Goal: Task Accomplishment & Management: Manage account settings

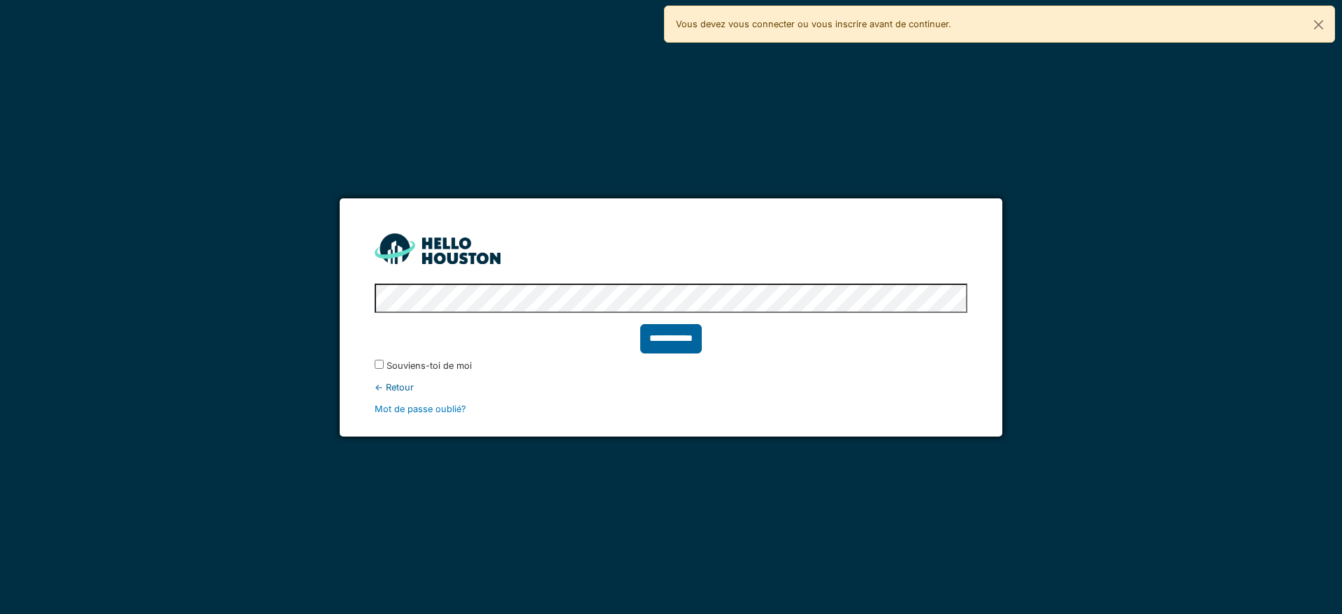
click at [689, 342] on input "**********" at bounding box center [670, 338] width 61 height 29
type input "******"
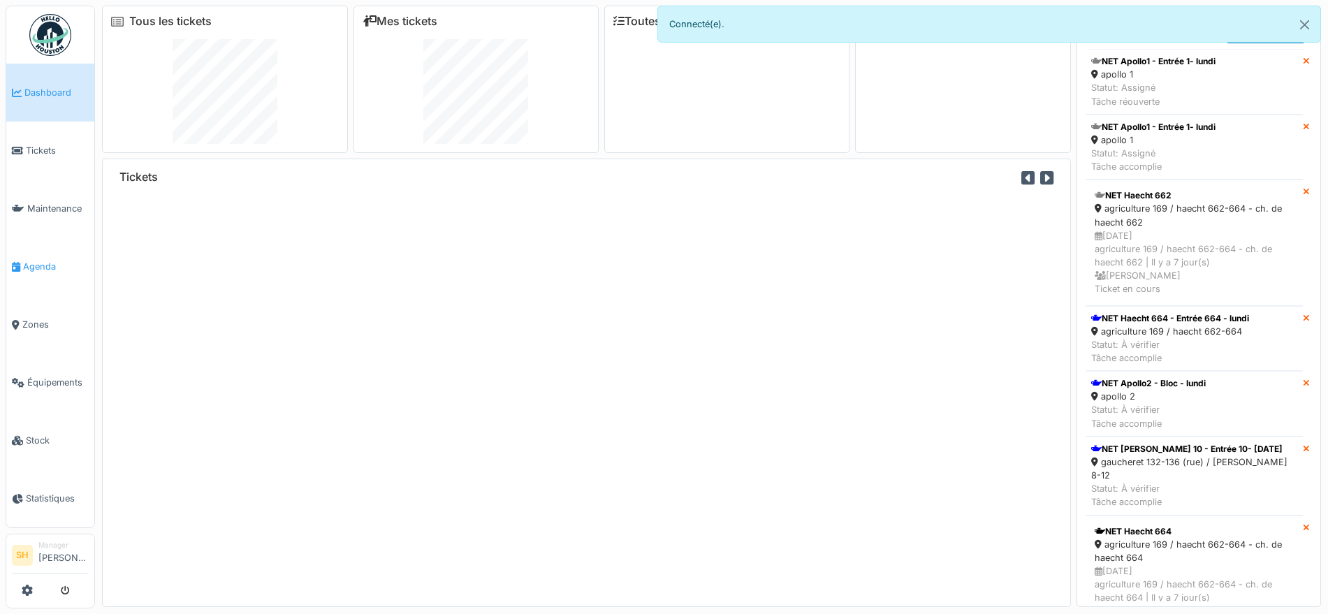
click at [41, 260] on span "Agenda" at bounding box center [56, 266] width 66 height 13
click at [45, 260] on span "Agenda" at bounding box center [56, 266] width 66 height 13
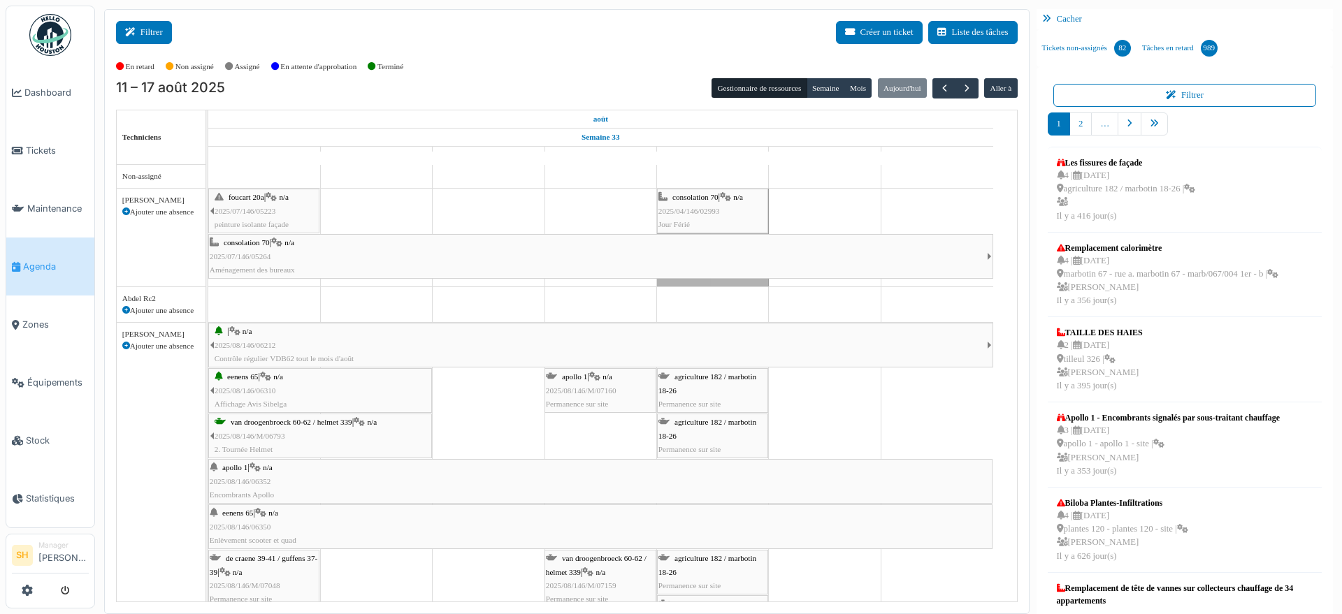
click at [149, 36] on button "Filtrer" at bounding box center [144, 32] width 56 height 23
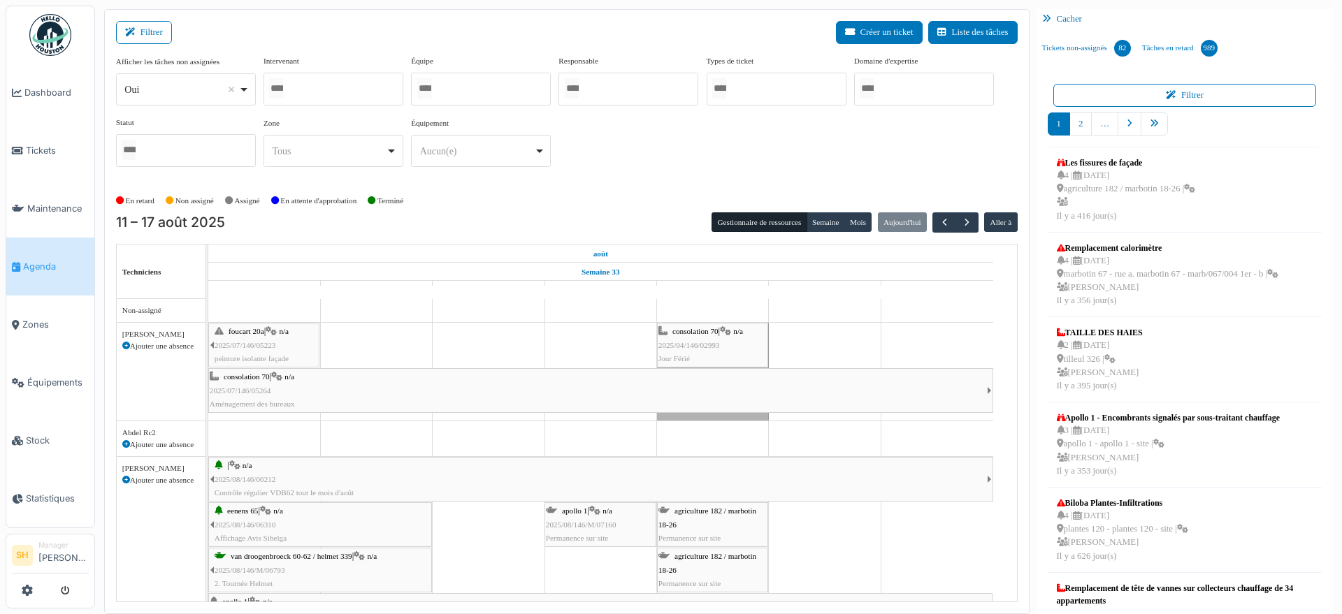
click at [456, 90] on div at bounding box center [481, 89] width 140 height 33
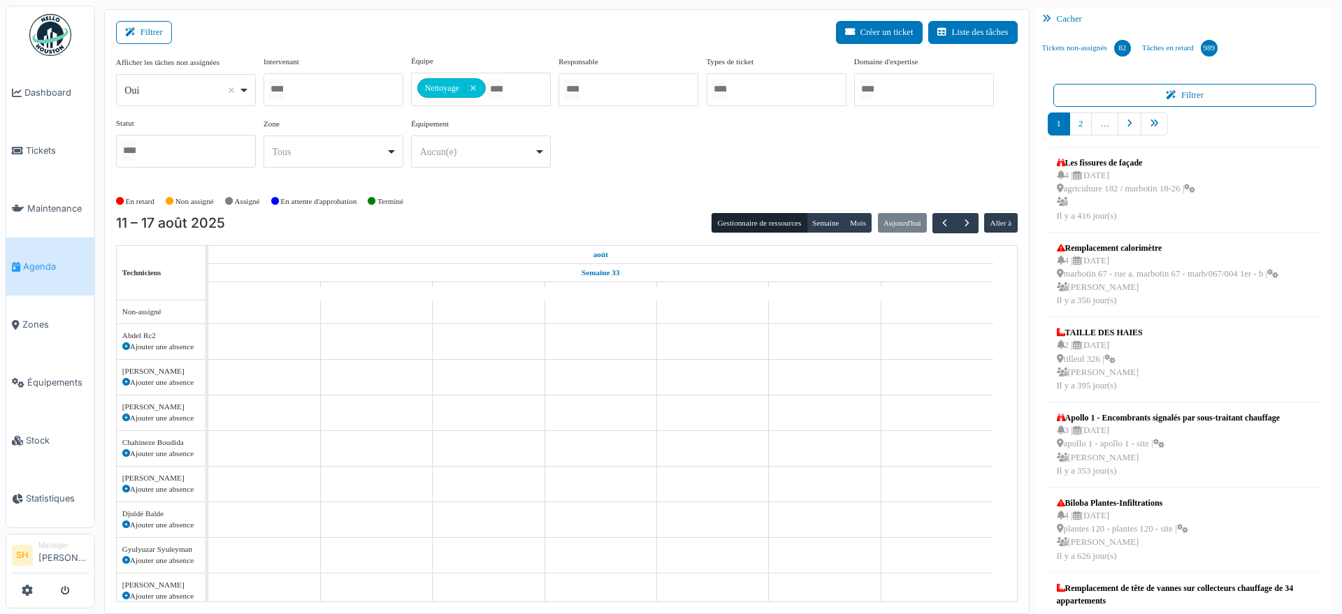
click at [640, 165] on div "Afficher les tâches non assignées *** Oui Remove item Oui Non Intervenant Abdel…" at bounding box center [566, 117] width 901 height 124
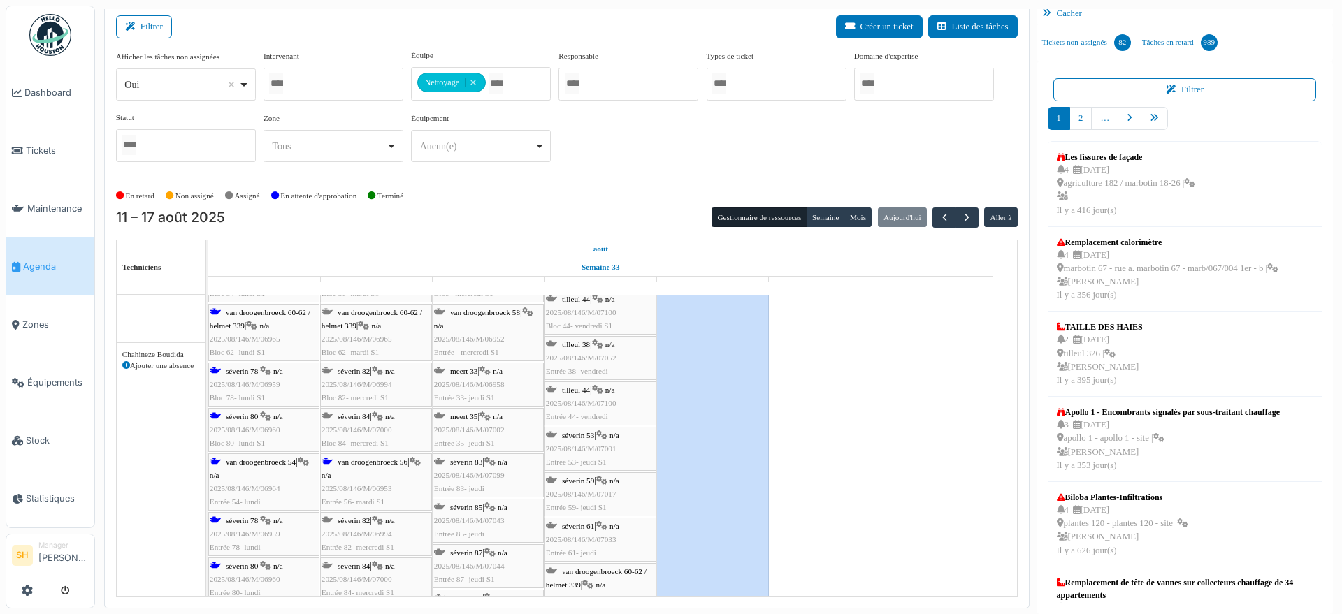
scroll to position [622, 0]
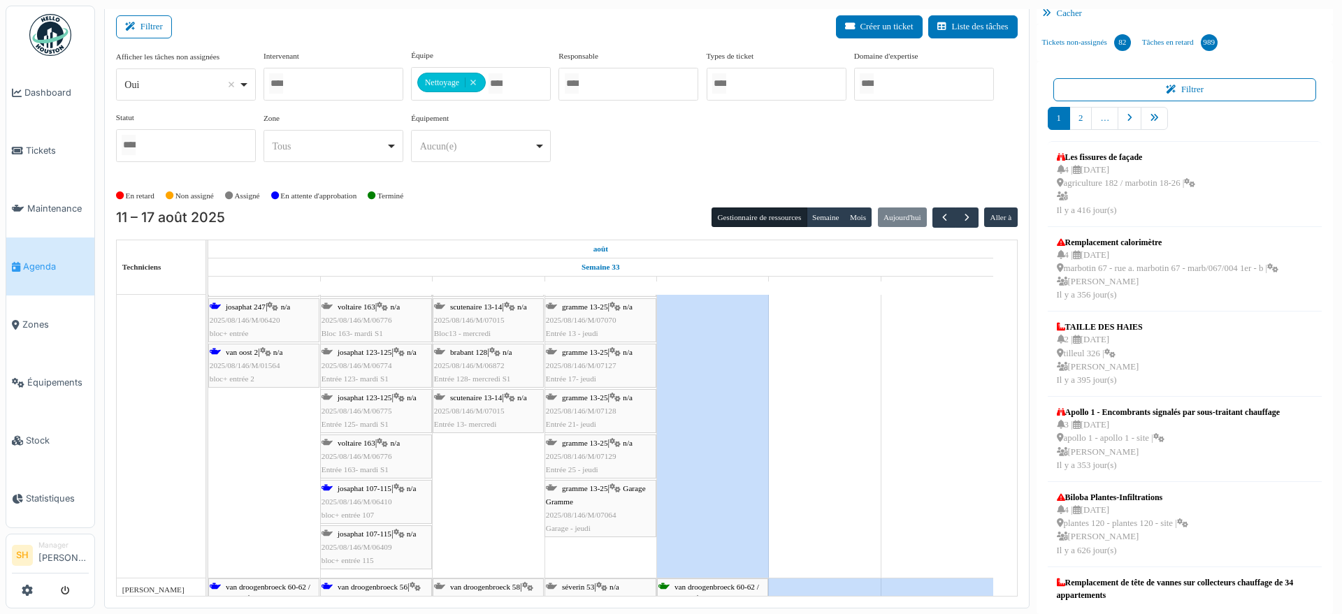
click at [391, 532] on span "josaphat 107-115" at bounding box center [364, 534] width 54 height 8
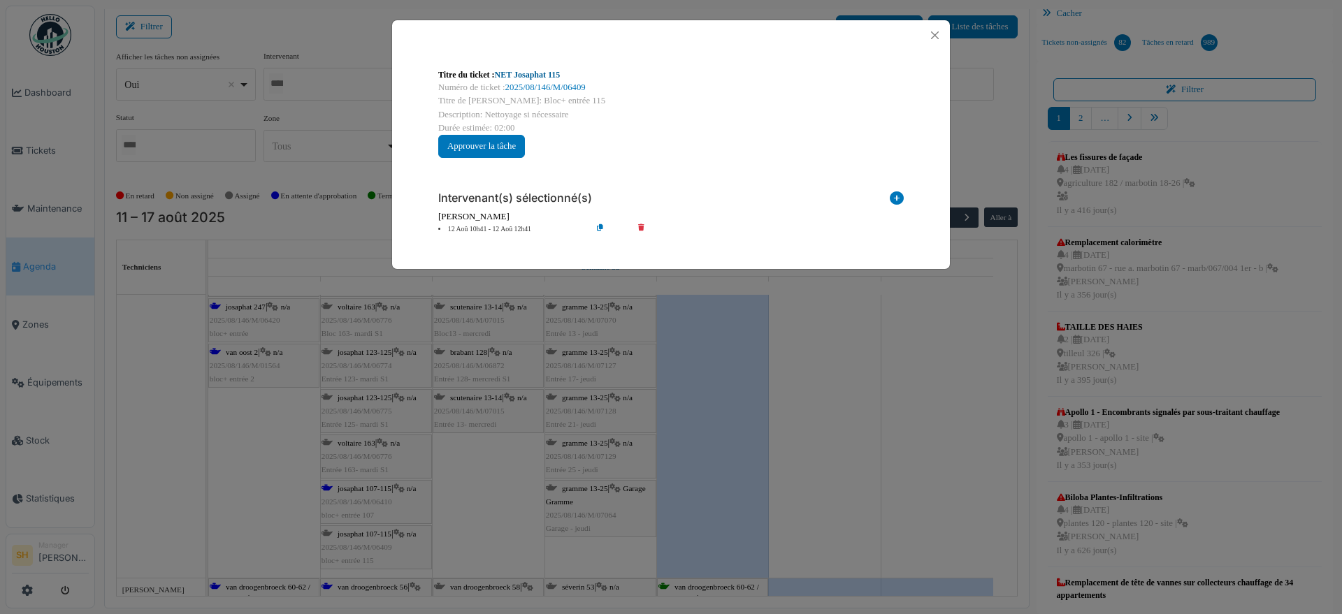
click at [551, 71] on link "NET Josaphat 115" at bounding box center [528, 75] width 66 height 10
click at [938, 32] on button "Close" at bounding box center [934, 35] width 19 height 19
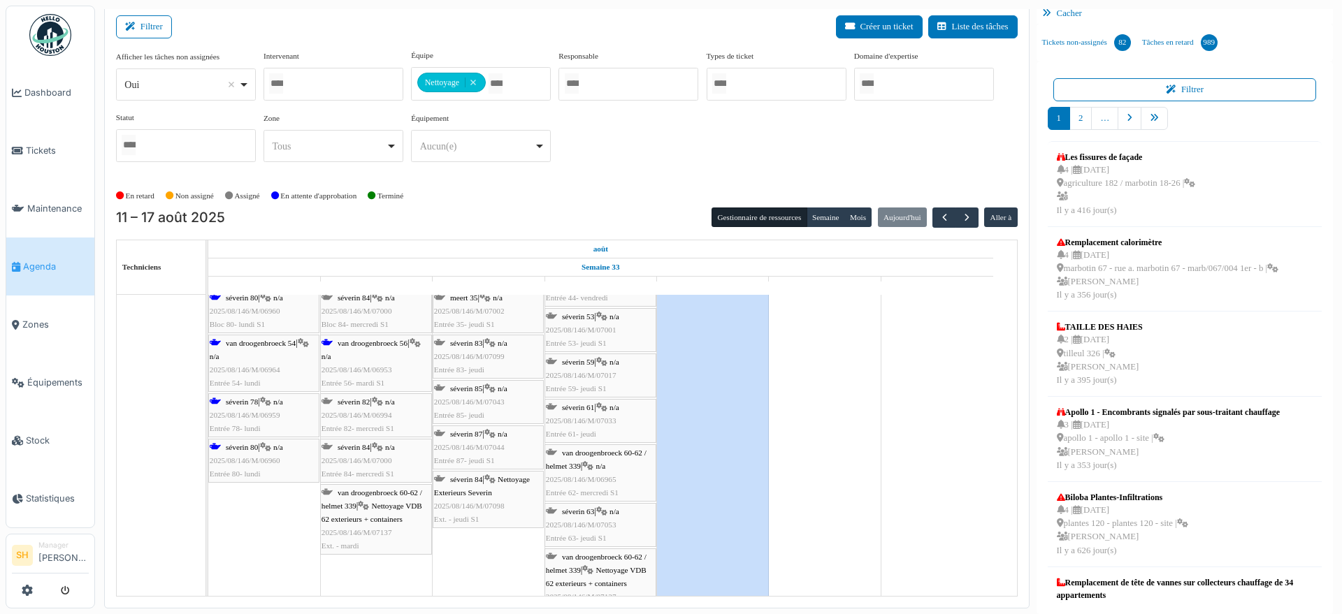
scroll to position [611, 0]
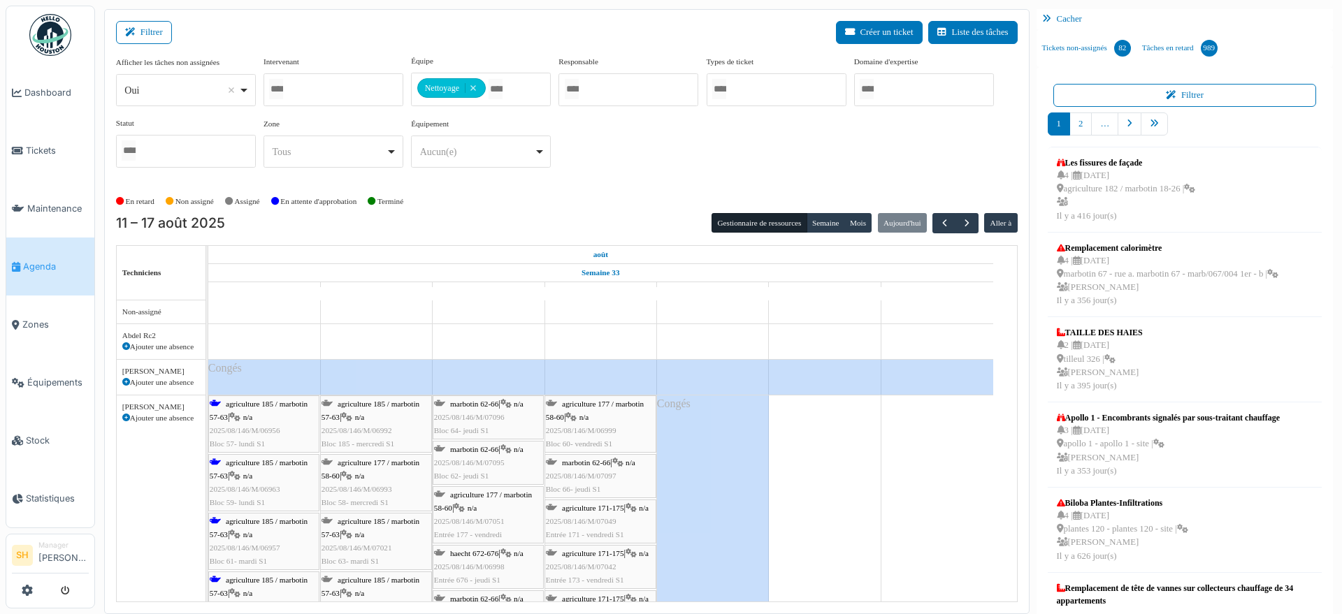
click at [273, 403] on span "agriculture 185 / marbotin 57-63" at bounding box center [259, 411] width 98 height 22
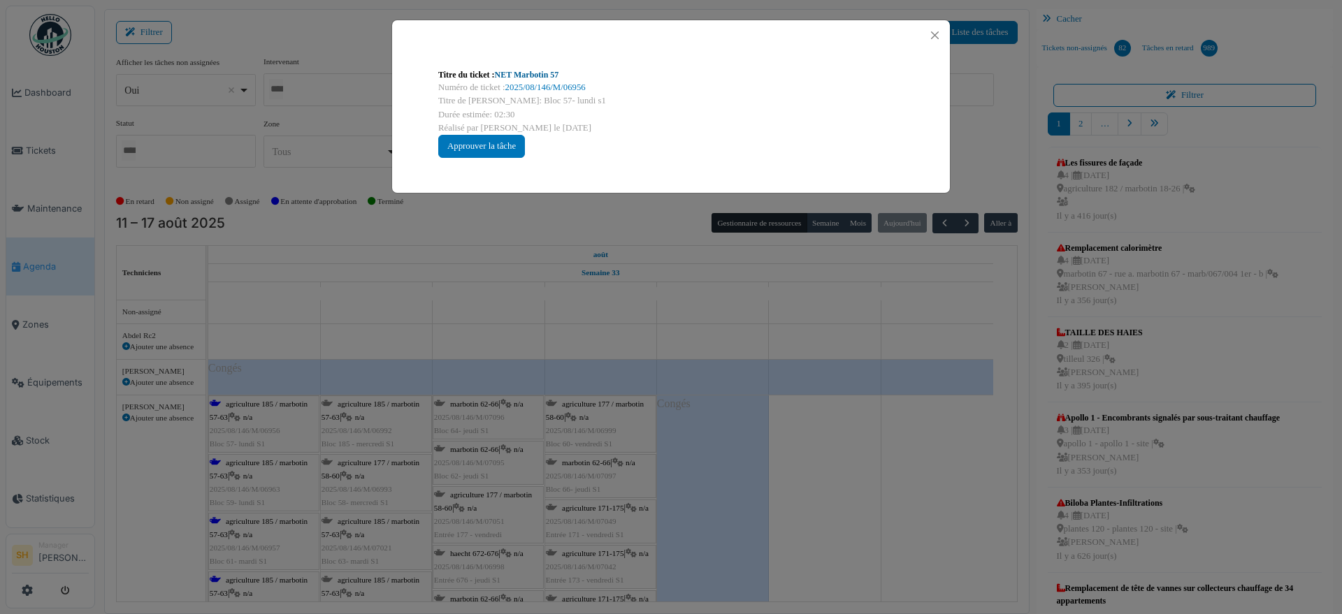
click at [533, 70] on link "NET Marbotin 57" at bounding box center [527, 75] width 64 height 10
click at [991, 481] on div "Titre du ticket : NET Marbotin 57 Numéro de ticket : 2025/08/146/M/06956 Titre …" at bounding box center [671, 307] width 1342 height 614
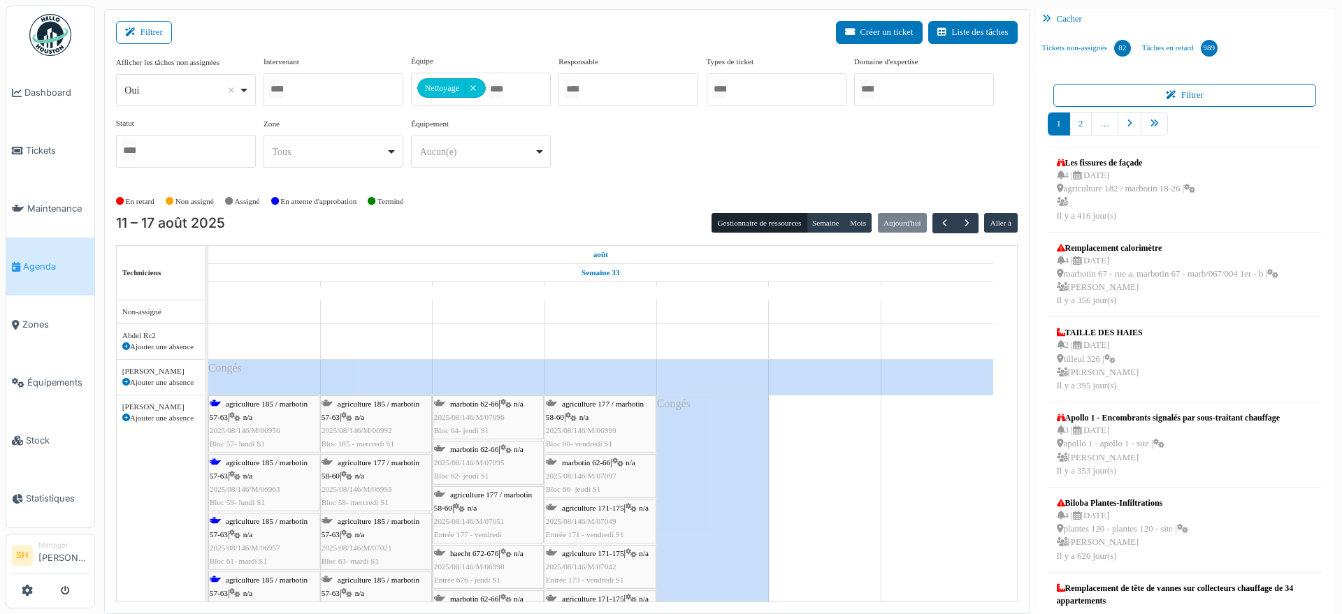
click at [254, 463] on span "agriculture 185 / marbotin 57-63" at bounding box center [259, 469] width 98 height 22
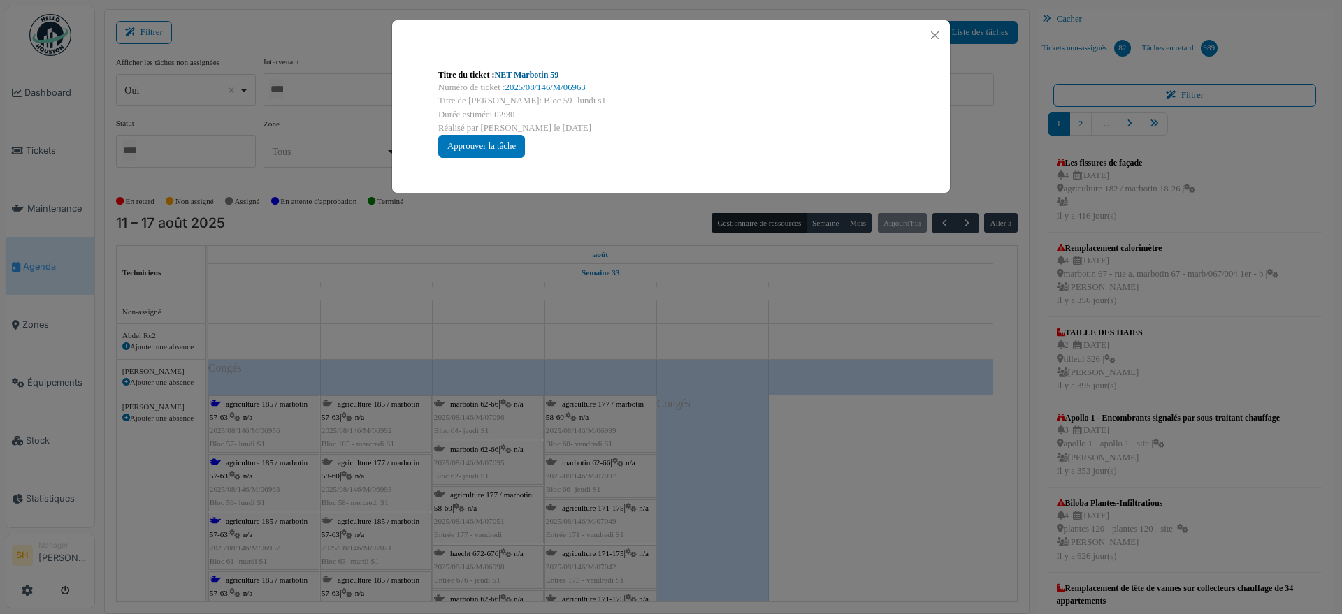
click at [537, 74] on link "NET Marbotin 59" at bounding box center [527, 75] width 64 height 10
click at [980, 580] on div "Titre du ticket : NET Marbotin 59 Numéro de ticket : 2025/08/146/M/06963 Titre …" at bounding box center [671, 307] width 1342 height 614
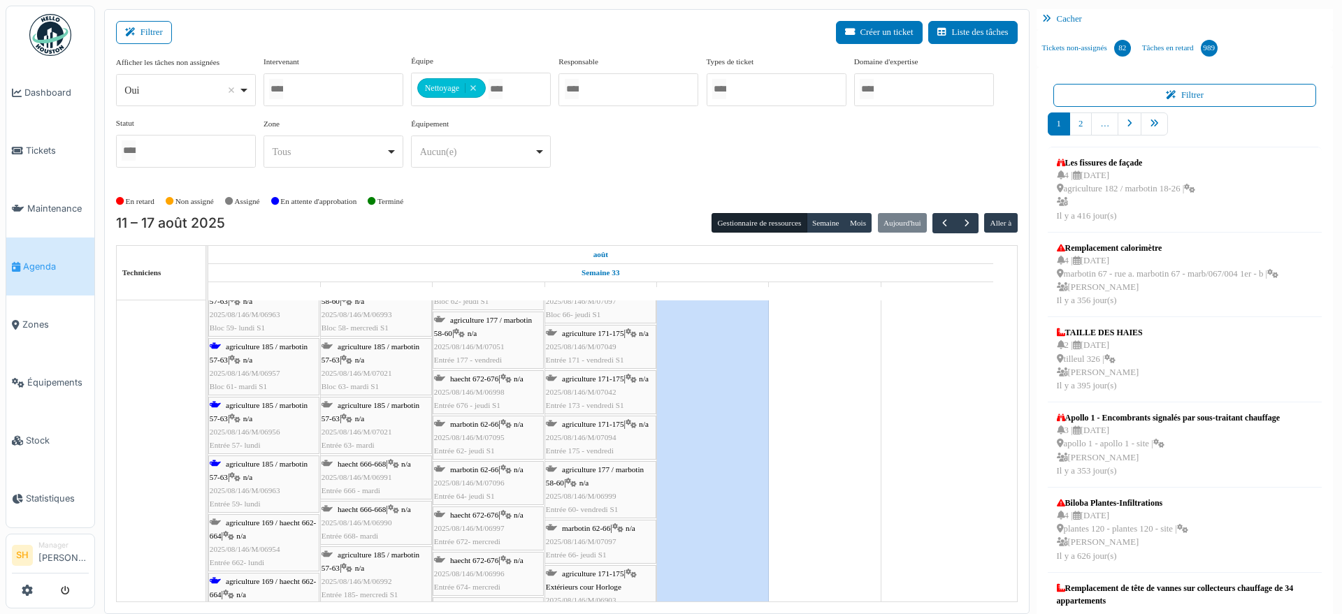
click at [265, 356] on div "agriculture 185 / marbotin 57-63 | n/a 2025/08/146/M/06957 Bloc 61- mardi S1" at bounding box center [264, 367] width 108 height 54
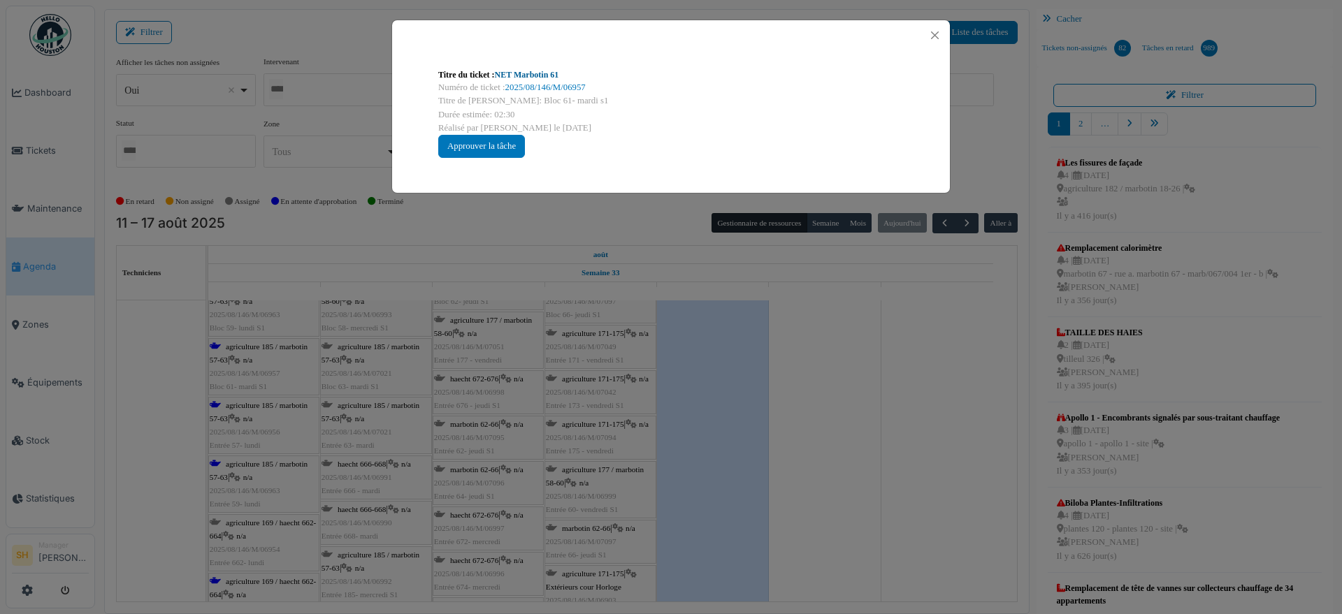
click at [511, 75] on link "NET Marbotin 61" at bounding box center [527, 75] width 64 height 10
click at [896, 414] on div "Titre du ticket : NET Marbotin 61 Numéro de ticket : 2025/08/146/M/06957 Titre …" at bounding box center [671, 307] width 1342 height 614
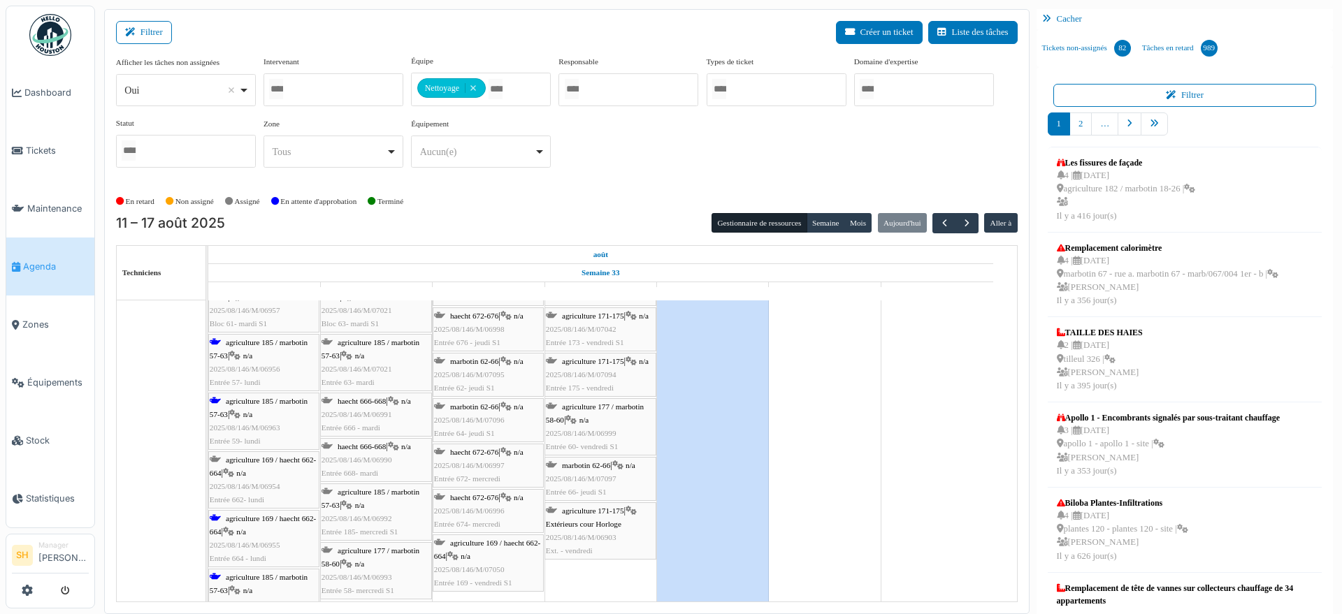
scroll to position [262, 0]
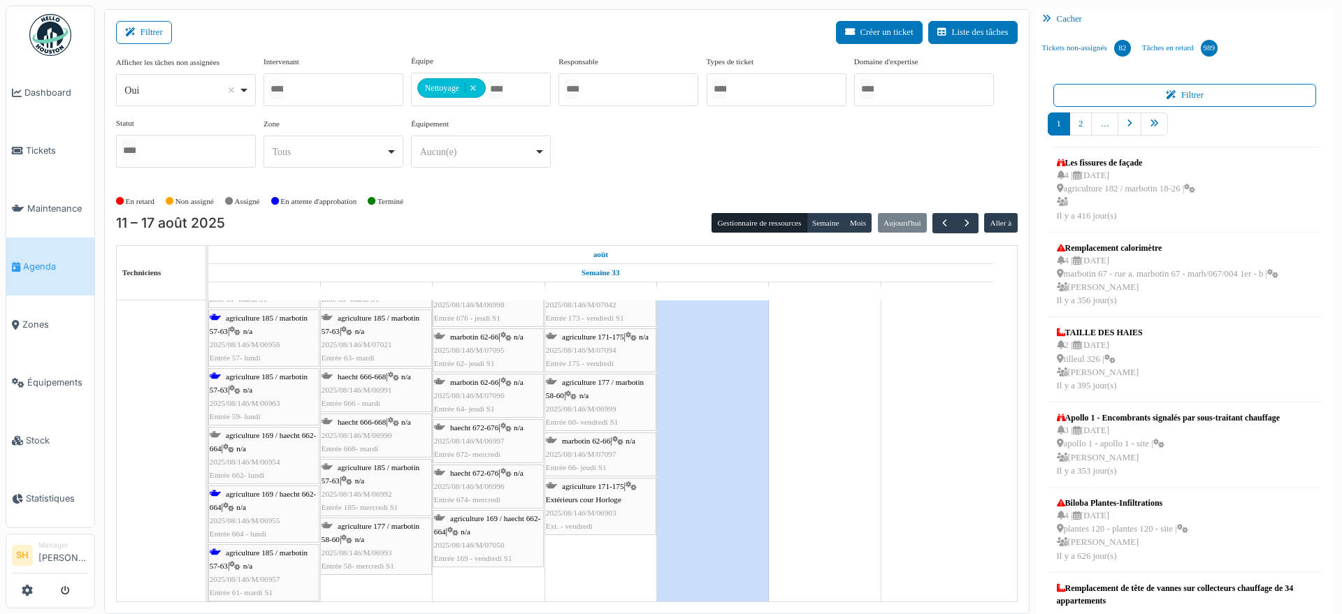
click at [244, 509] on span "n/a" at bounding box center [241, 507] width 10 height 8
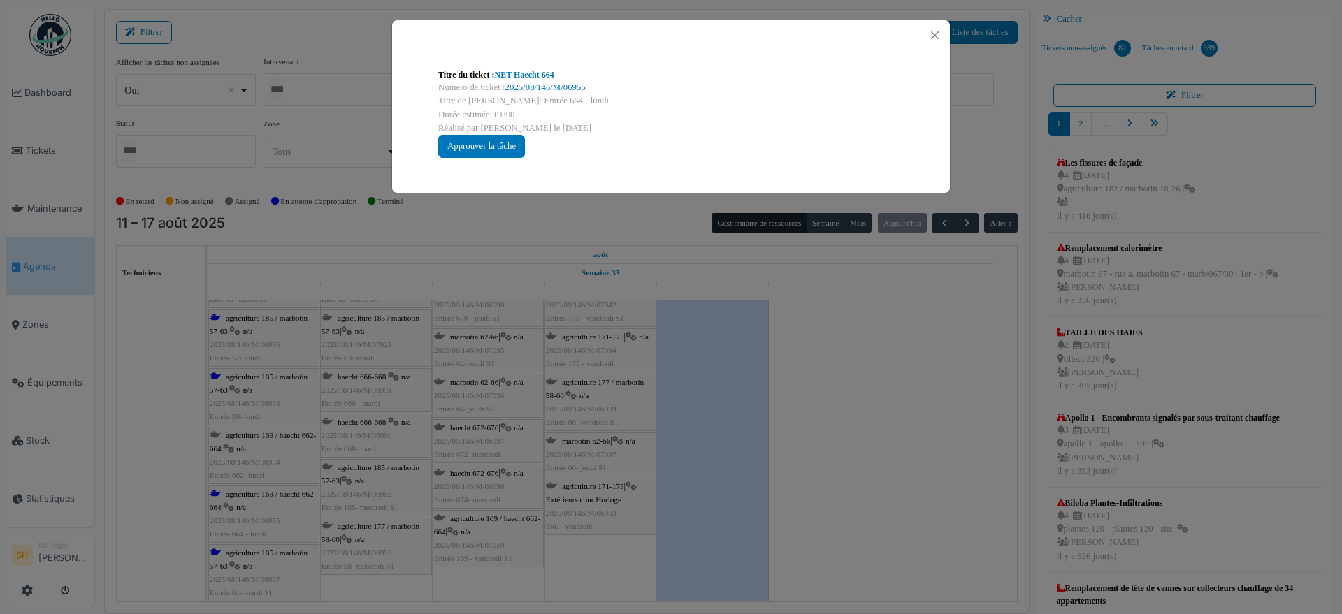
click at [533, 68] on div "Titre du ticket : NET Haecht 664" at bounding box center [670, 74] width 465 height 13
click at [532, 78] on link "NET Haecht 664" at bounding box center [524, 75] width 59 height 10
drag, startPoint x: 884, startPoint y: 462, endPoint x: 816, endPoint y: 462, distance: 67.8
click at [882, 462] on div "Titre du ticket : NET Haecht 664 Numéro de ticket : 2025/08/146/M/06955 Titre d…" at bounding box center [671, 307] width 1342 height 614
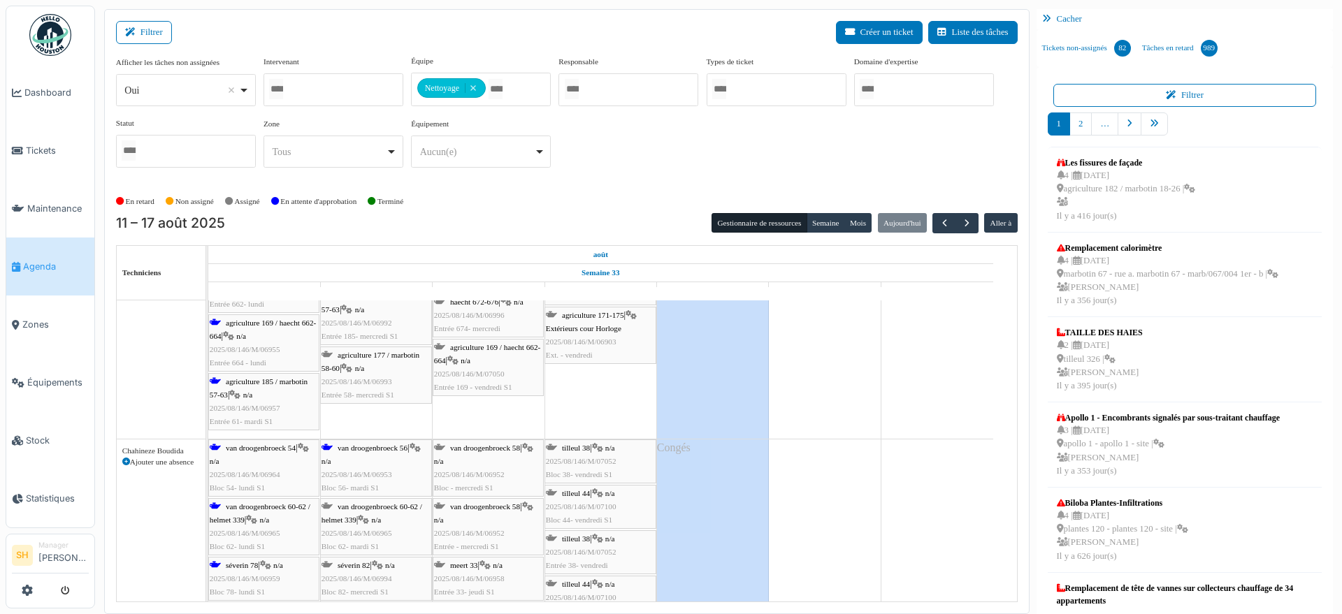
scroll to position [437, 0]
click at [266, 386] on div "agriculture 185 / marbotin 57-63 | n/a 2025/08/146/M/06957 Entrée 61- mardi S1" at bounding box center [264, 399] width 108 height 54
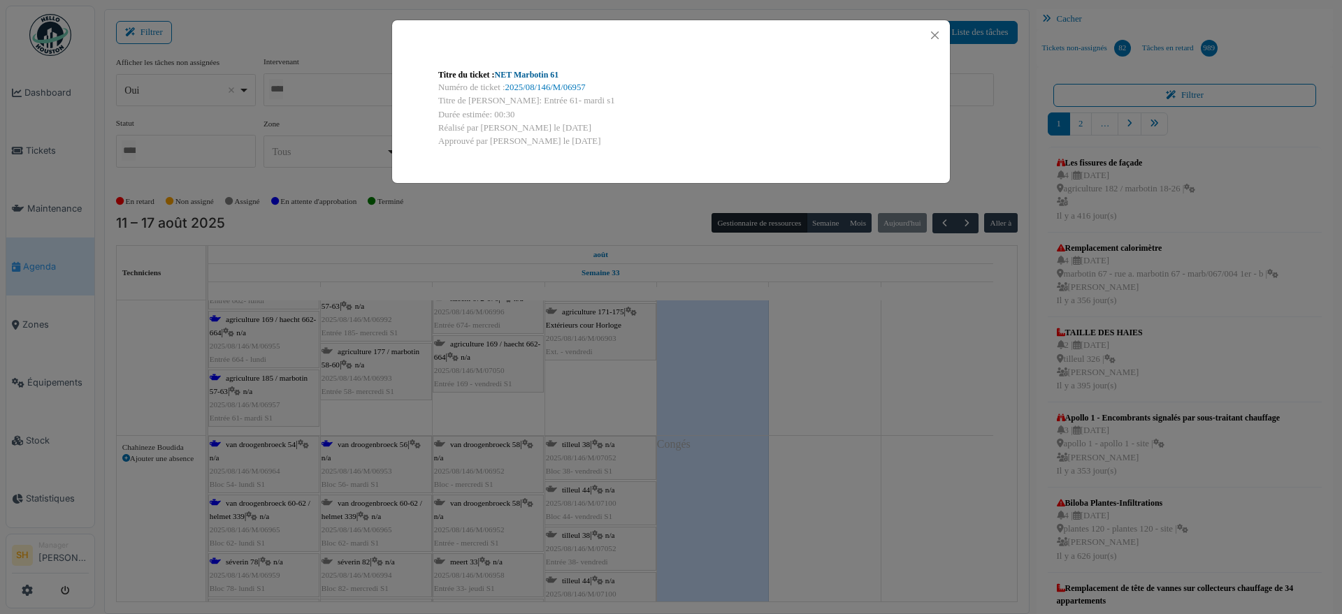
click at [527, 70] on link "NET Marbotin 61" at bounding box center [527, 75] width 64 height 10
click at [821, 410] on div "Titre du ticket : NET Marbotin 61 Numéro de ticket : 2025/08/146/M/06957 Titre …" at bounding box center [671, 307] width 1342 height 614
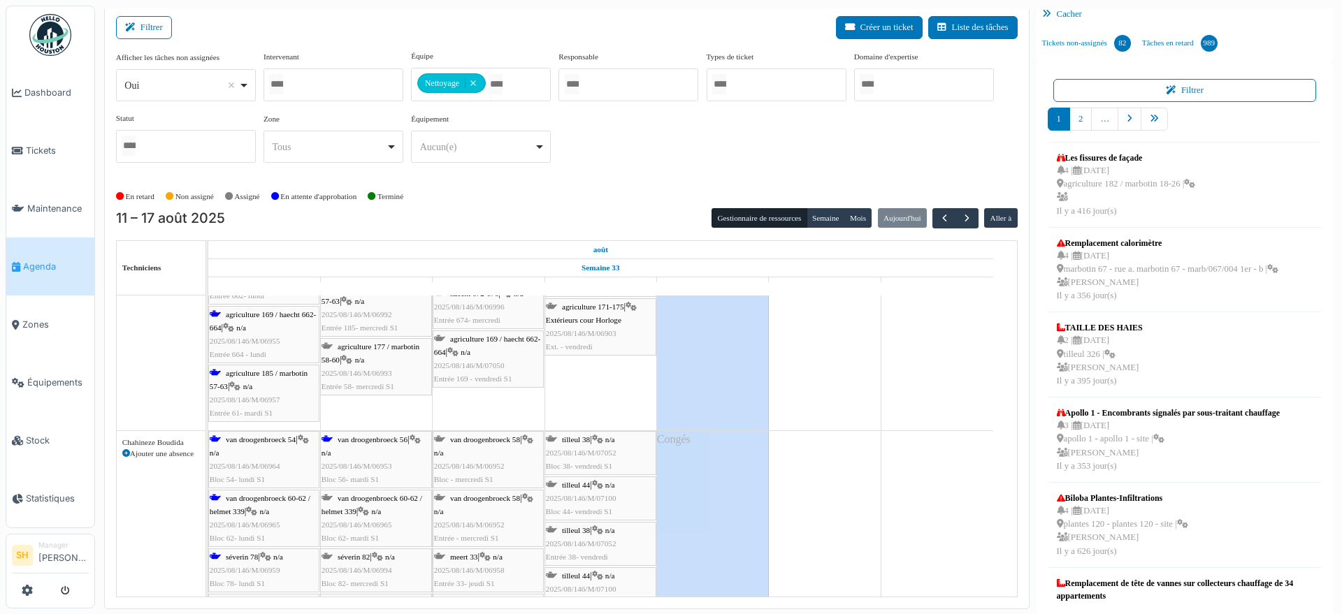
scroll to position [6, 0]
click at [263, 438] on span "van droogenbroeck 54" at bounding box center [261, 439] width 70 height 8
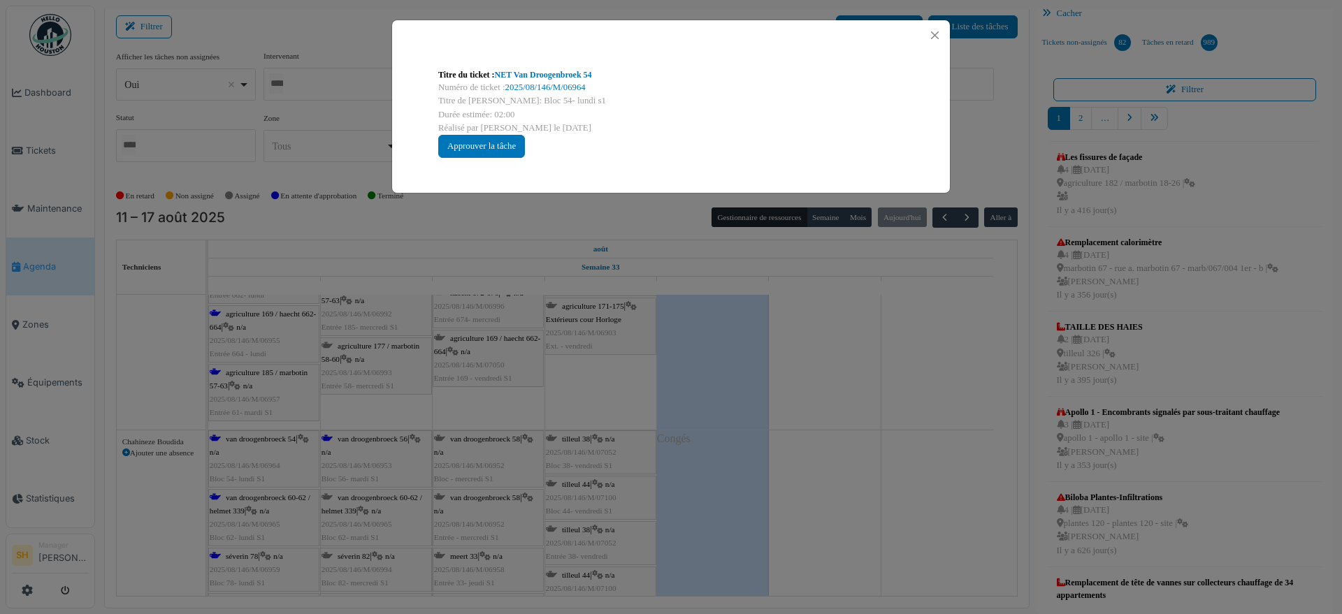
click at [540, 68] on div "Titre du ticket : NET Van Droogenbroek 54" at bounding box center [670, 74] width 465 height 13
click at [541, 78] on link "NET Van Droogenbroek 54" at bounding box center [543, 75] width 97 height 10
drag, startPoint x: 859, startPoint y: 400, endPoint x: 753, endPoint y: 423, distance: 108.7
click at [863, 401] on div "Titre du ticket : NET Van Droogenbroek 54 Numéro de ticket : 2025/08/146/M/0696…" at bounding box center [671, 307] width 1342 height 614
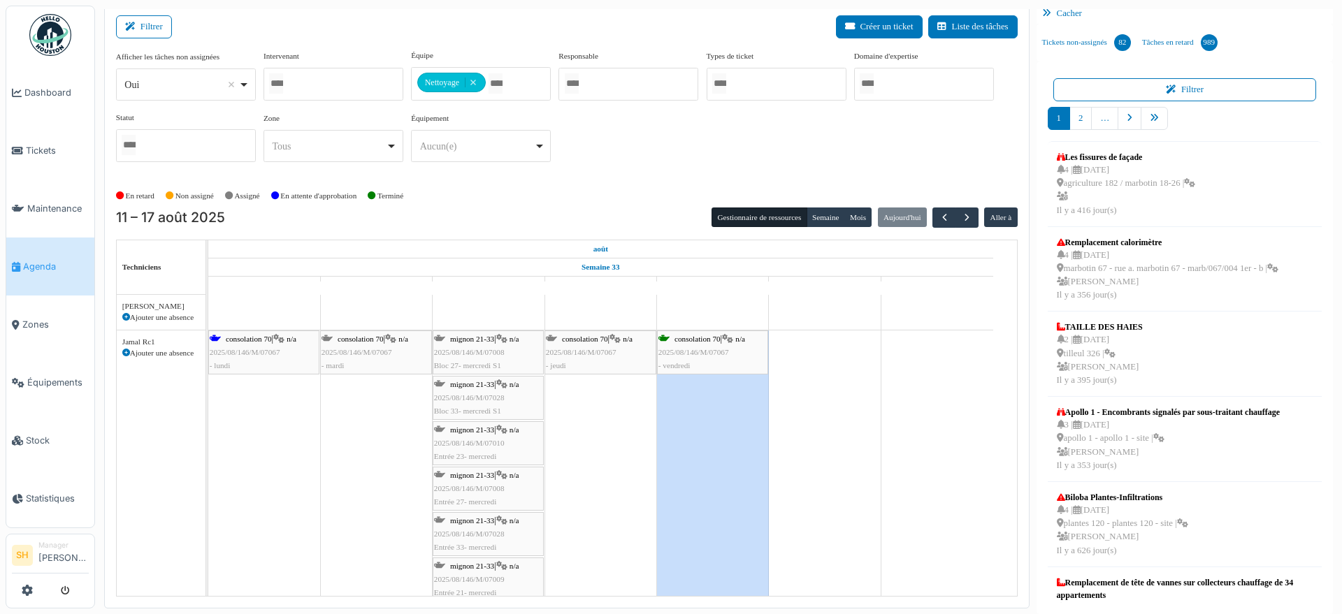
scroll to position [2181, 0]
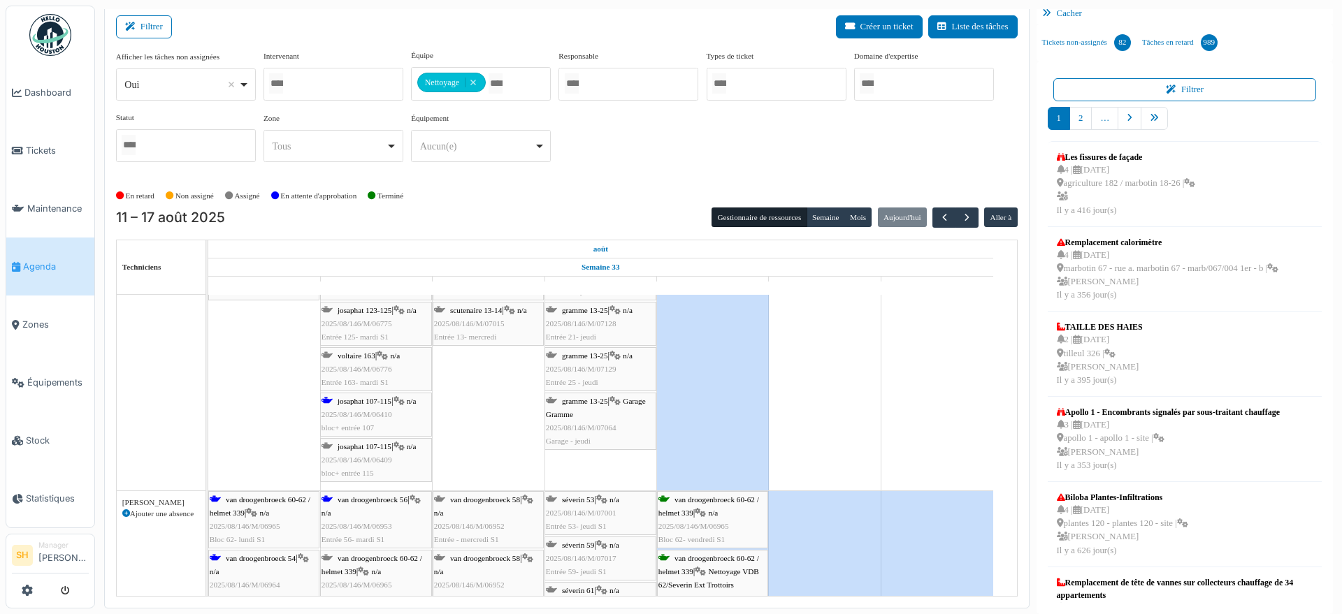
click at [358, 402] on span "josaphat 107-115" at bounding box center [364, 401] width 54 height 8
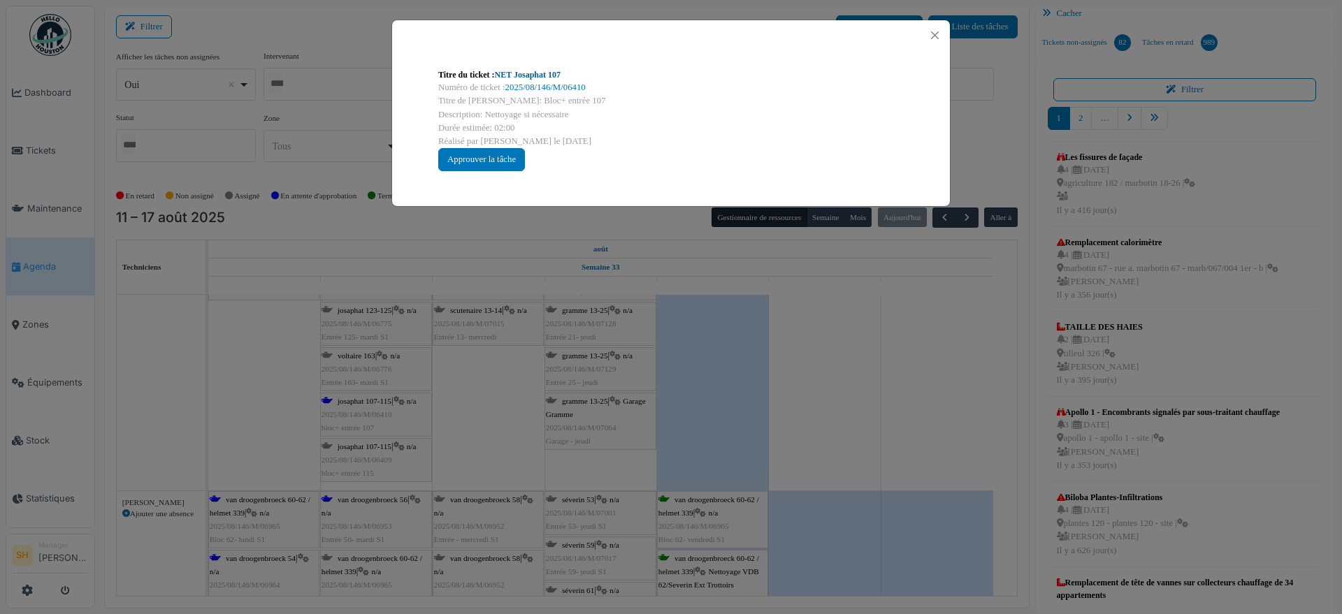
click at [535, 71] on link "NET Josaphat 107" at bounding box center [528, 75] width 66 height 10
click at [947, 383] on div "Titre du ticket : NET Josaphat 107 Numéro de ticket : 2025/08/146/M/06410 Titre…" at bounding box center [671, 307] width 1342 height 614
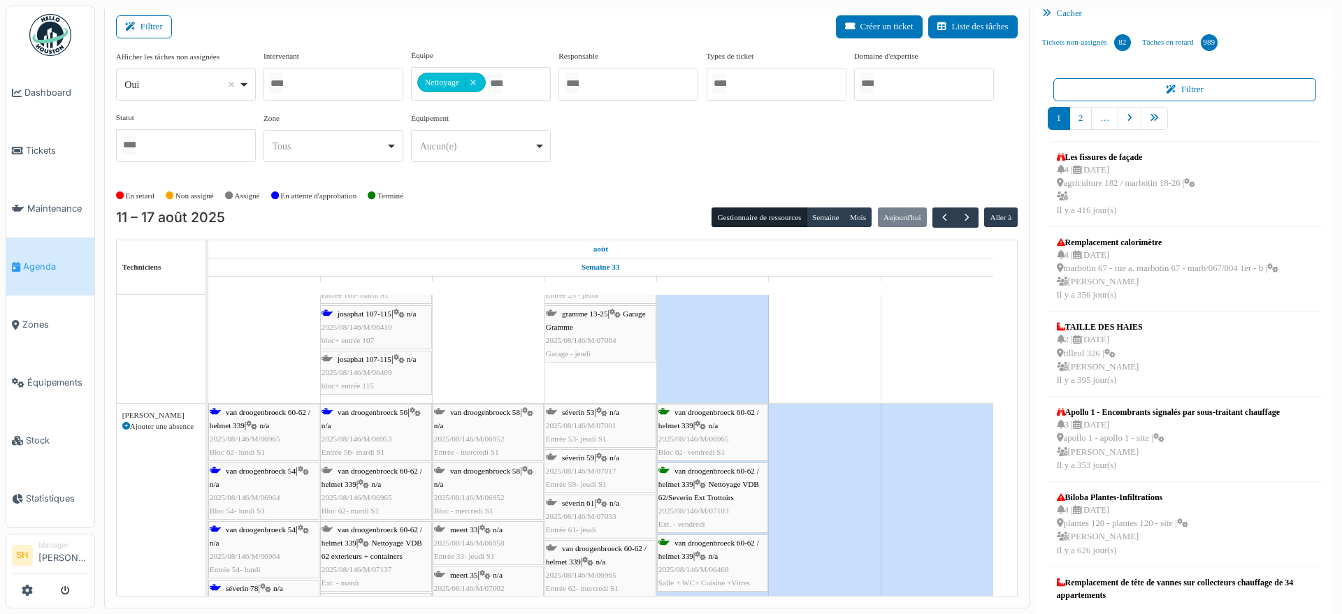
click at [279, 414] on span "van droogenbroeck 60-62 / helmet 339" at bounding box center [260, 419] width 101 height 22
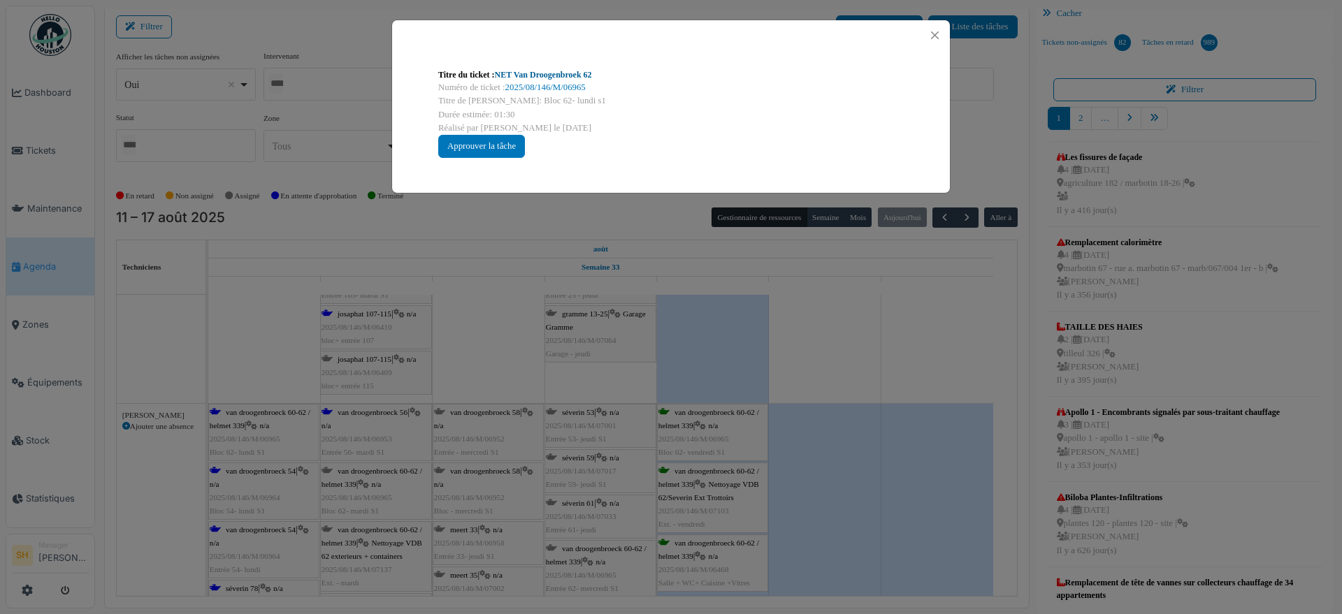
click at [542, 71] on link "NET Van Droogenbroek 62" at bounding box center [543, 75] width 97 height 10
click at [879, 324] on div "Titre du ticket : NET Van Droogenbroek 62 Numéro de ticket : 2025/08/146/M/0696…" at bounding box center [671, 307] width 1342 height 614
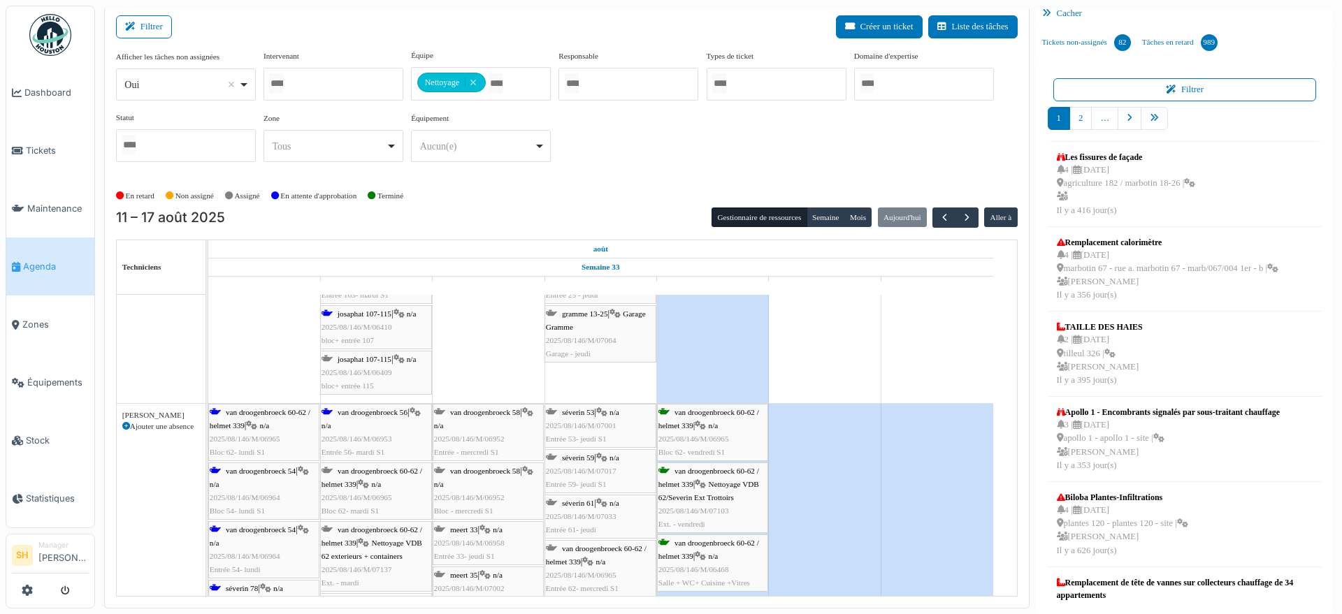
click at [227, 471] on span "van droogenbroeck 54" at bounding box center [261, 471] width 70 height 8
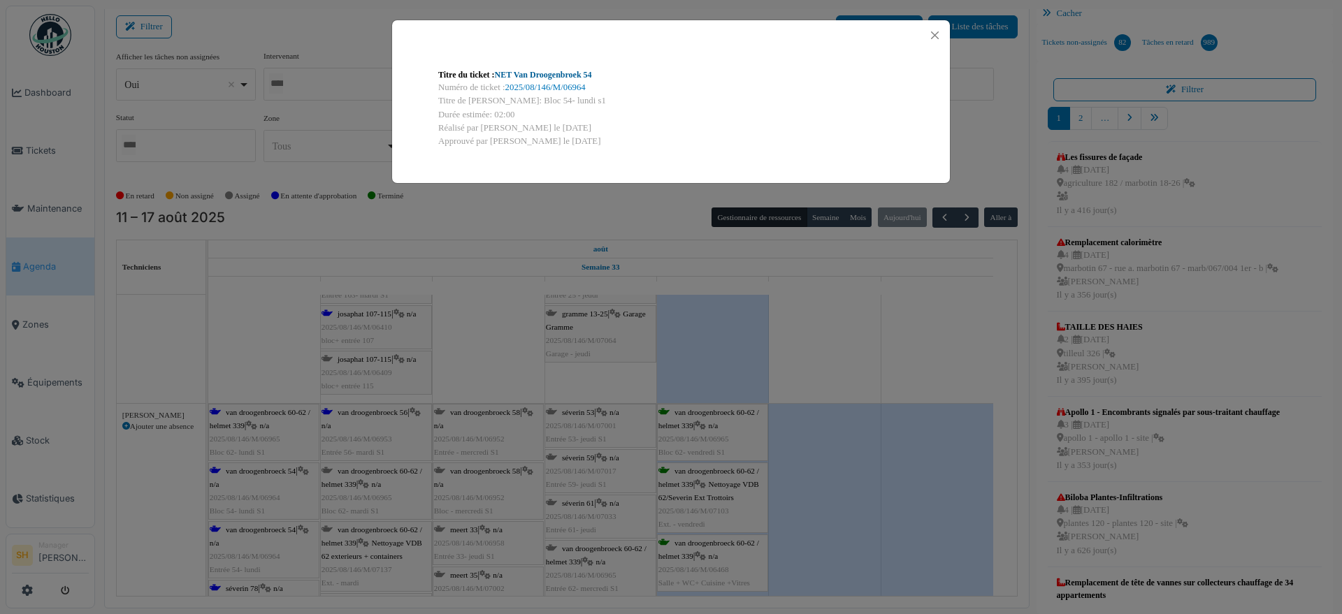
click at [540, 73] on link "NET Van Droogenbroek 54" at bounding box center [543, 75] width 97 height 10
drag, startPoint x: 788, startPoint y: 382, endPoint x: 731, endPoint y: 398, distance: 59.7
click at [787, 381] on div "Titre du ticket : NET Van Droogenbroek 54 Numéro de ticket : 2025/08/146/M/0696…" at bounding box center [671, 307] width 1342 height 614
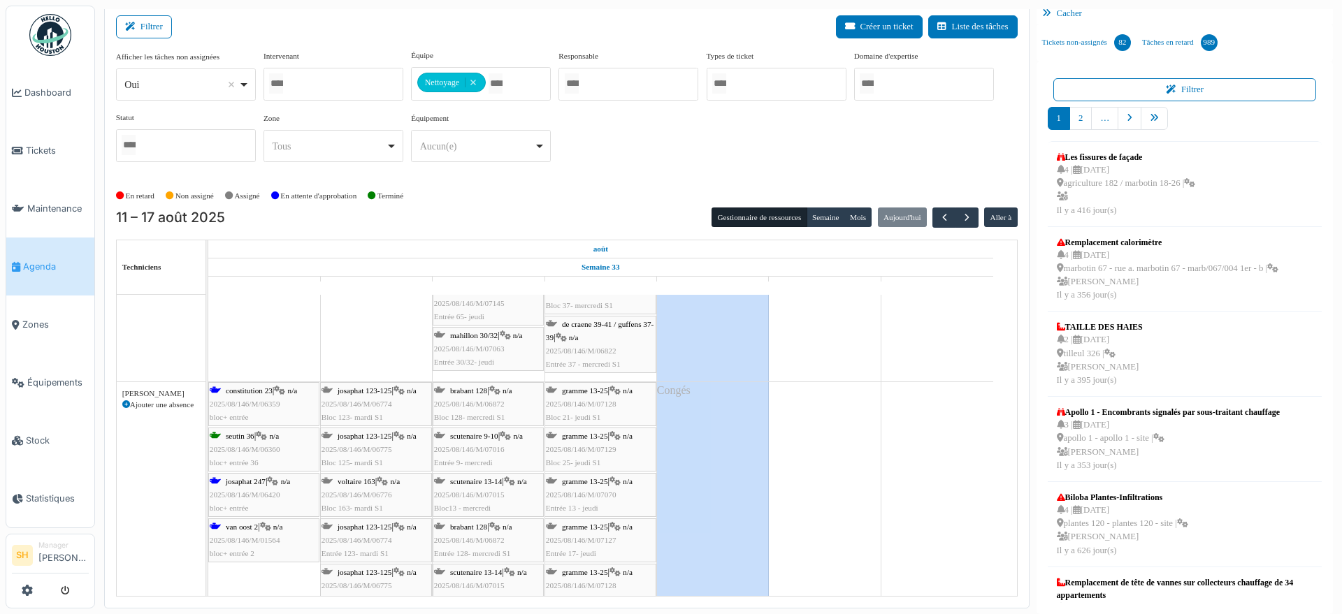
scroll to position [2971, 0]
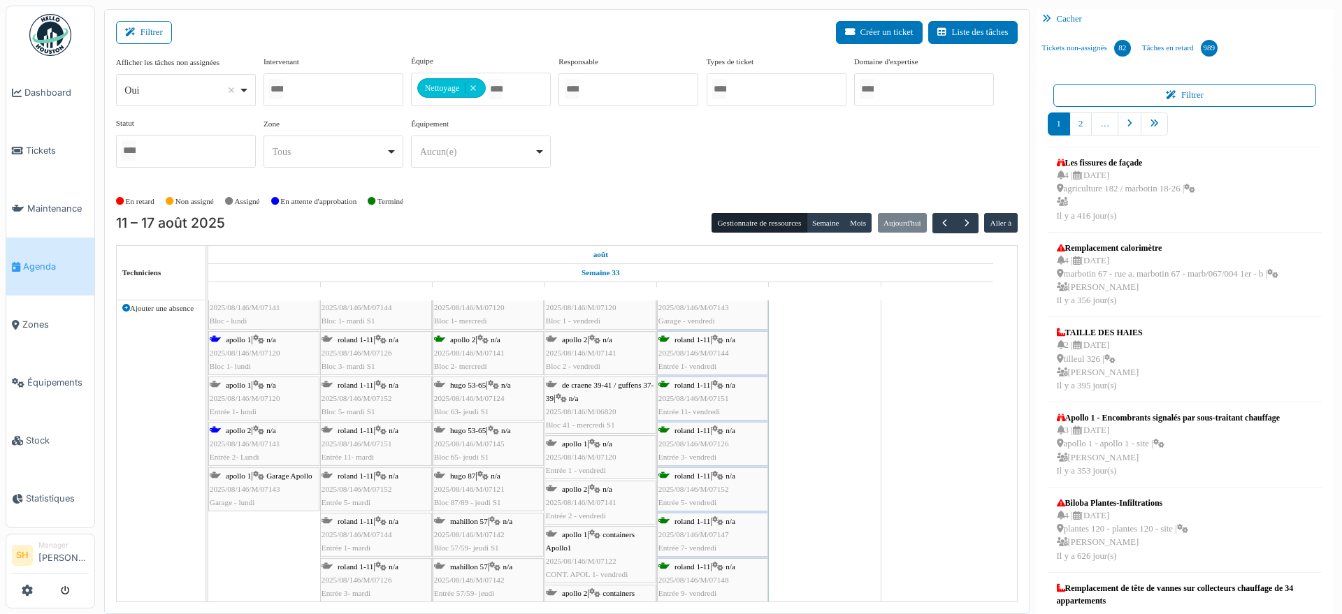
click at [254, 430] on div "apollo 2 | n/a 2025/08/146/M/07141 Entrée 2- Lundi" at bounding box center [264, 444] width 108 height 41
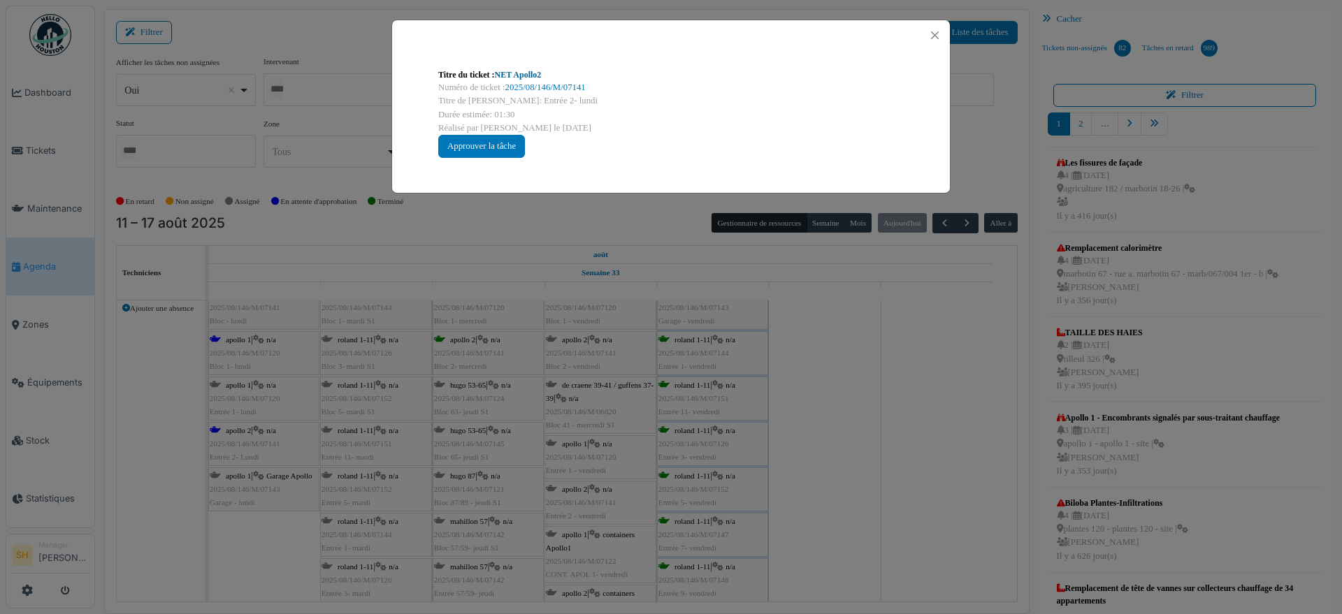
click at [514, 75] on link "NET Apollo2" at bounding box center [518, 75] width 47 height 10
click at [794, 319] on div "Titre du ticket : NET Apollo2 Numéro de ticket : 2025/08/146/M/07141 Titre de l…" at bounding box center [671, 307] width 1342 height 614
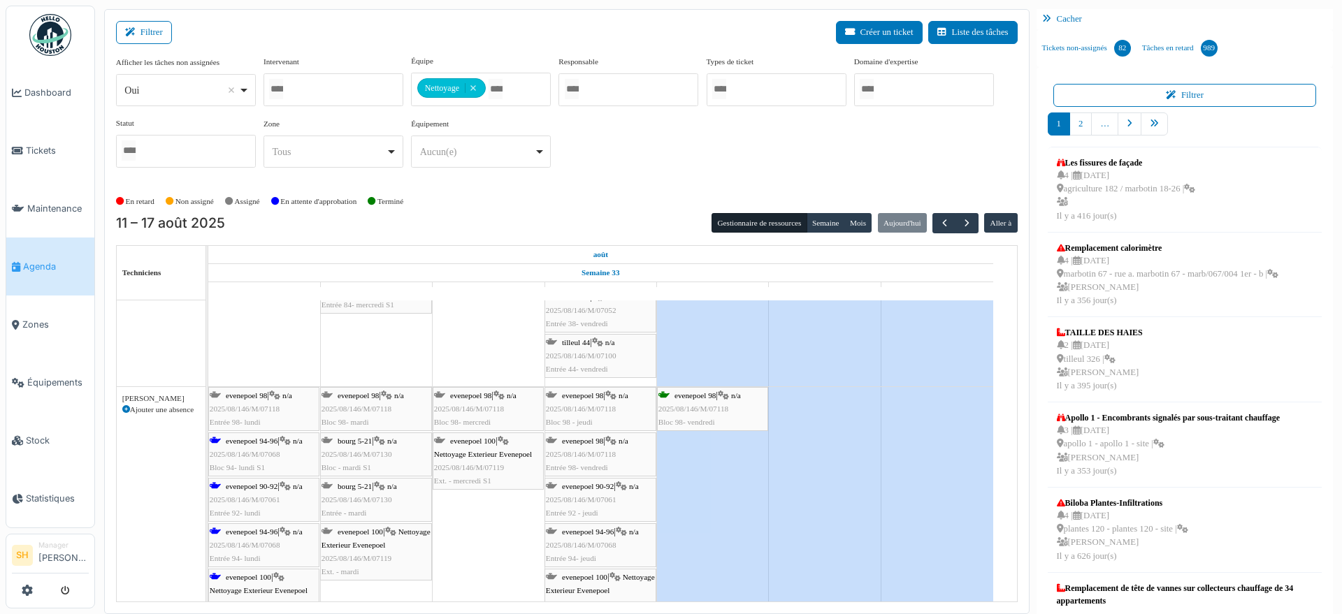
click at [247, 395] on span "evenepoel 98" at bounding box center [246, 395] width 41 height 8
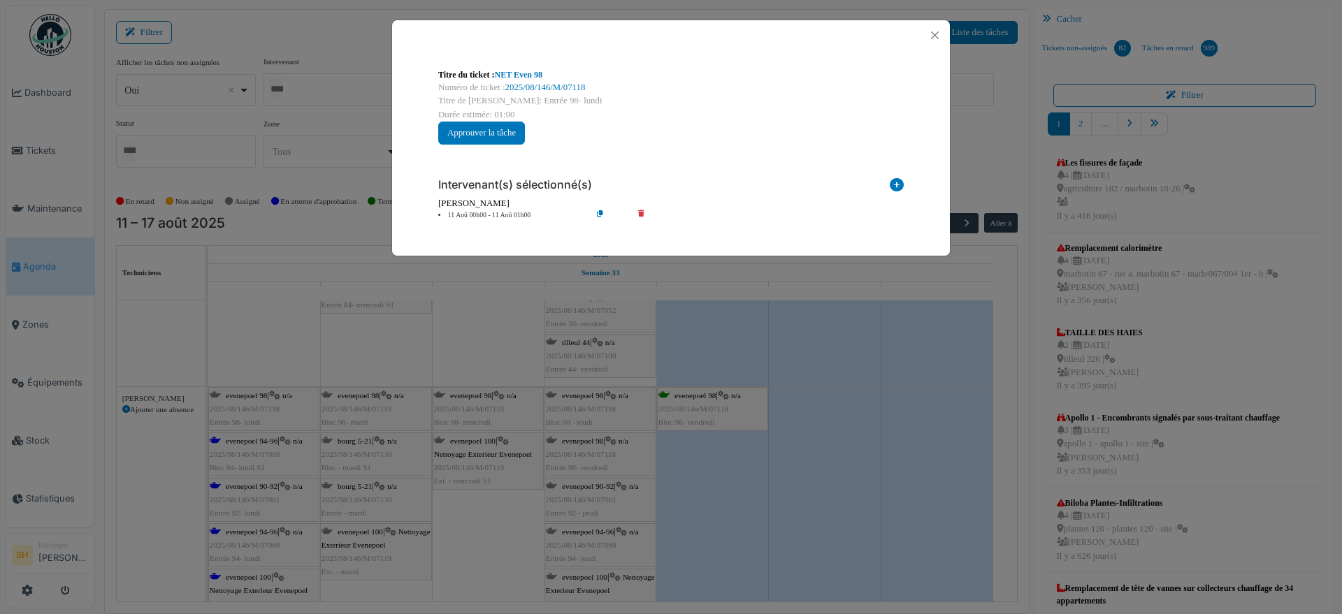
click at [896, 187] on icon at bounding box center [896, 187] width 14 height 19
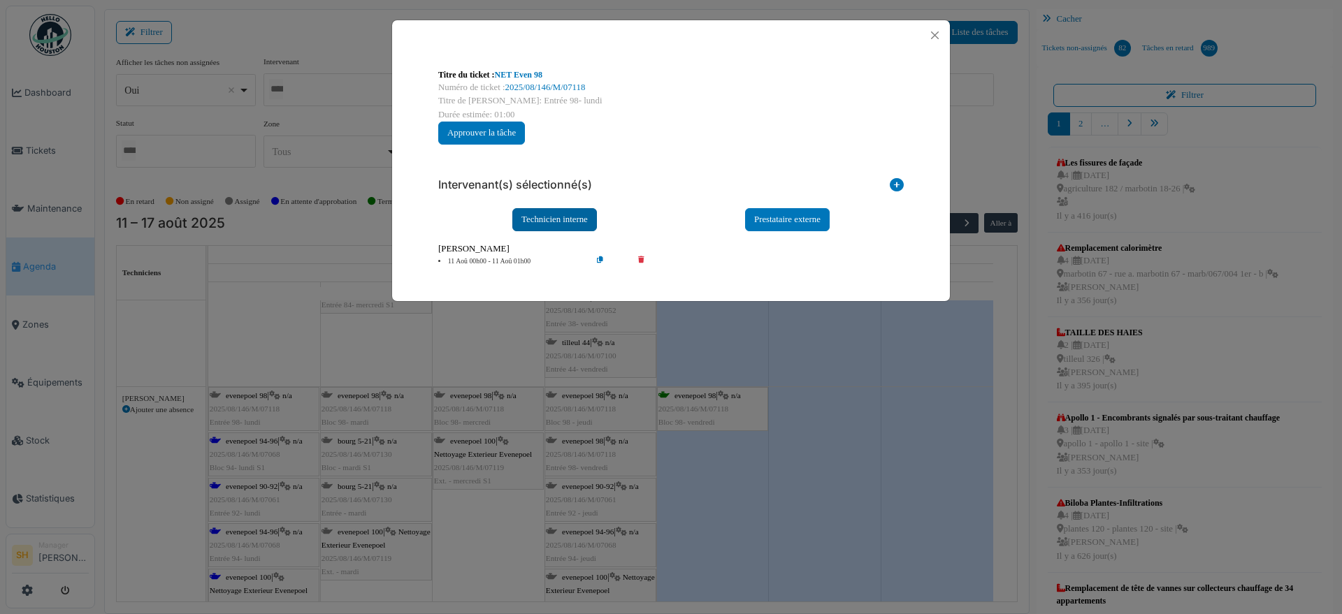
click at [531, 219] on div "Technicien interne" at bounding box center [554, 219] width 85 height 23
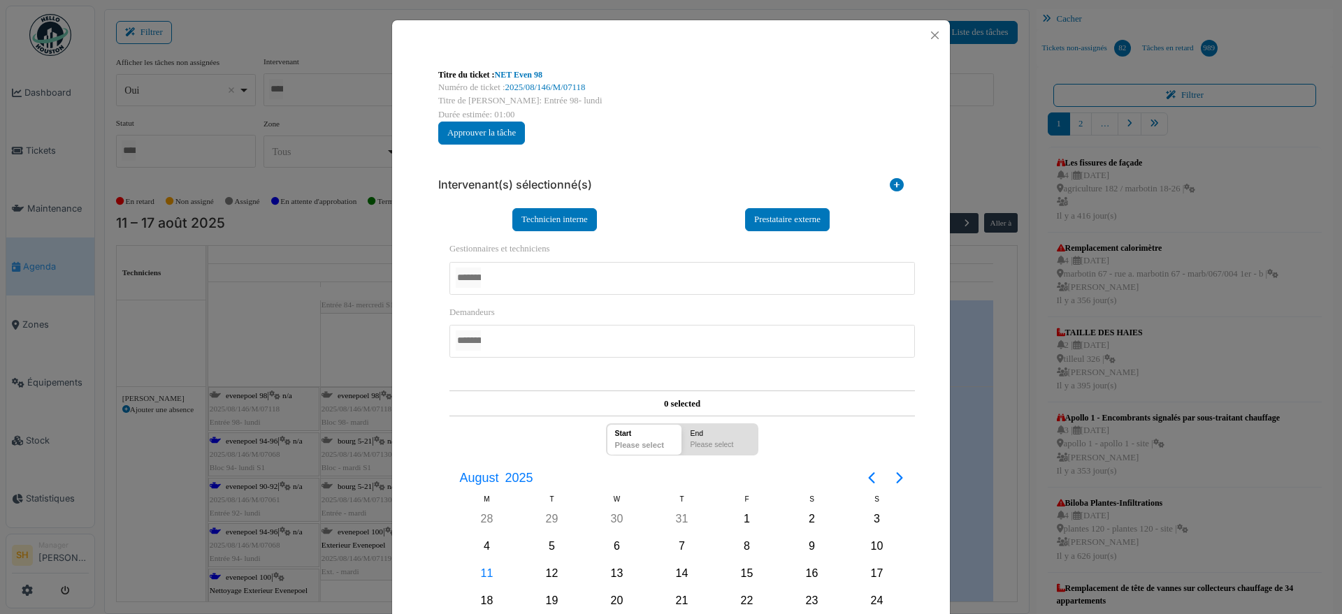
click at [517, 281] on div at bounding box center [681, 278] width 465 height 33
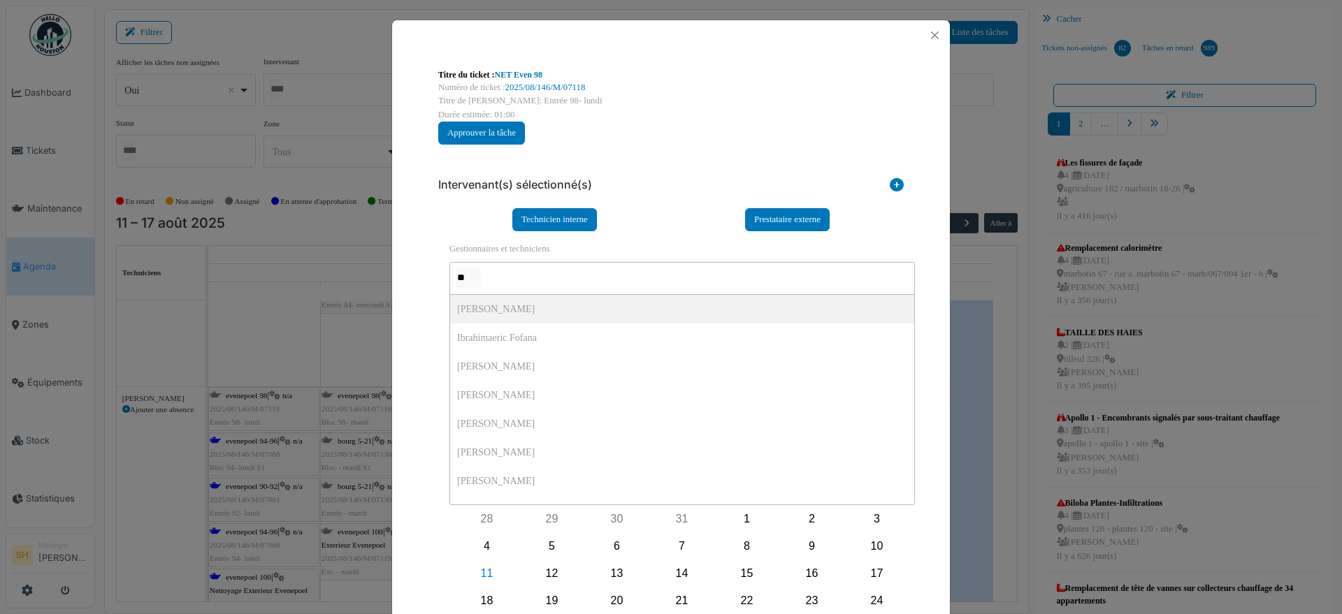
type input "*"
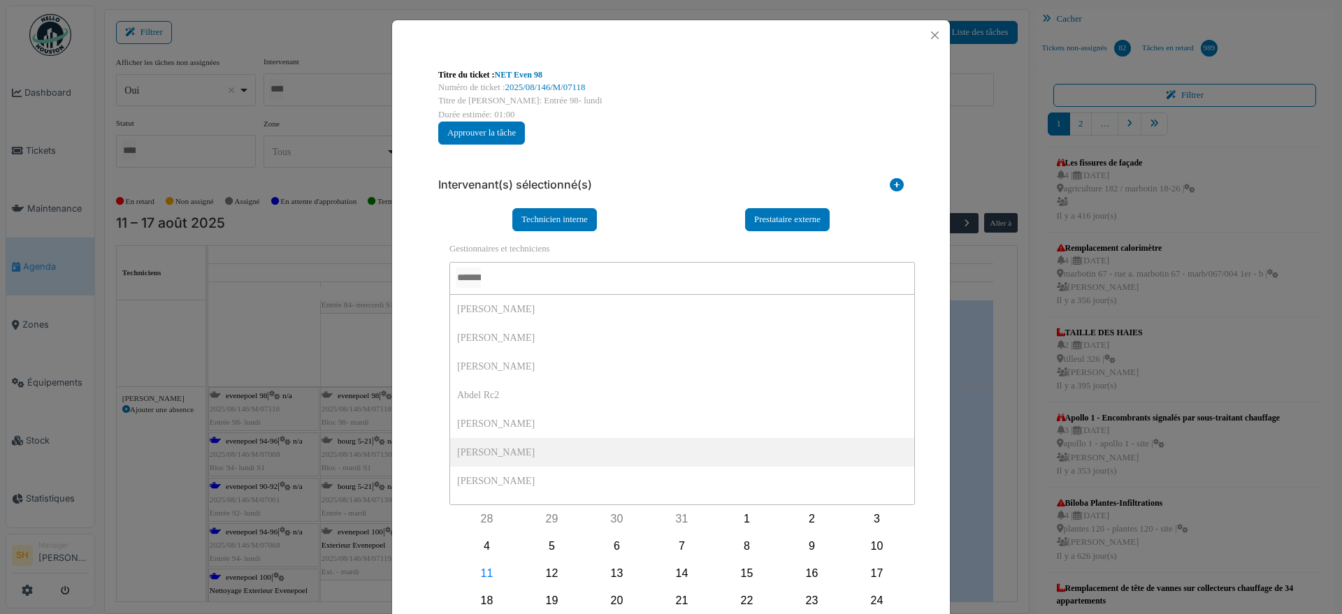
click at [1028, 314] on div "Titre du ticket : NET Even 98 Numéro de ticket : 2025/08/146/M/07118 Titre de l…" at bounding box center [671, 307] width 1342 height 614
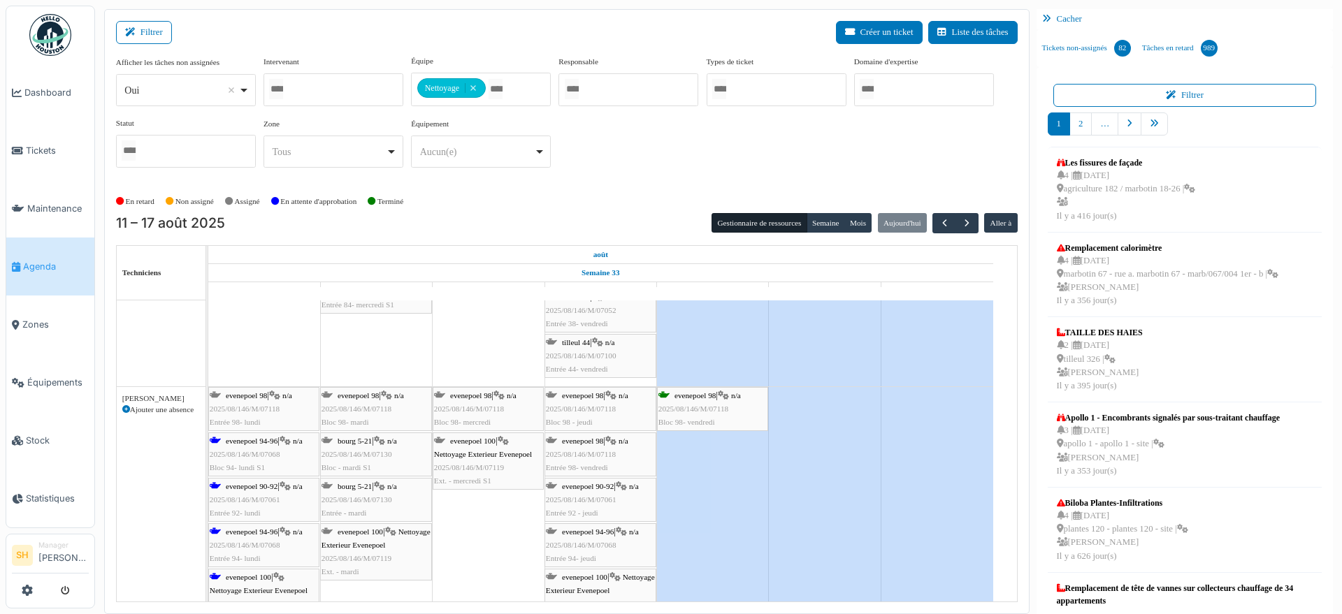
scroll to position [4105, 0]
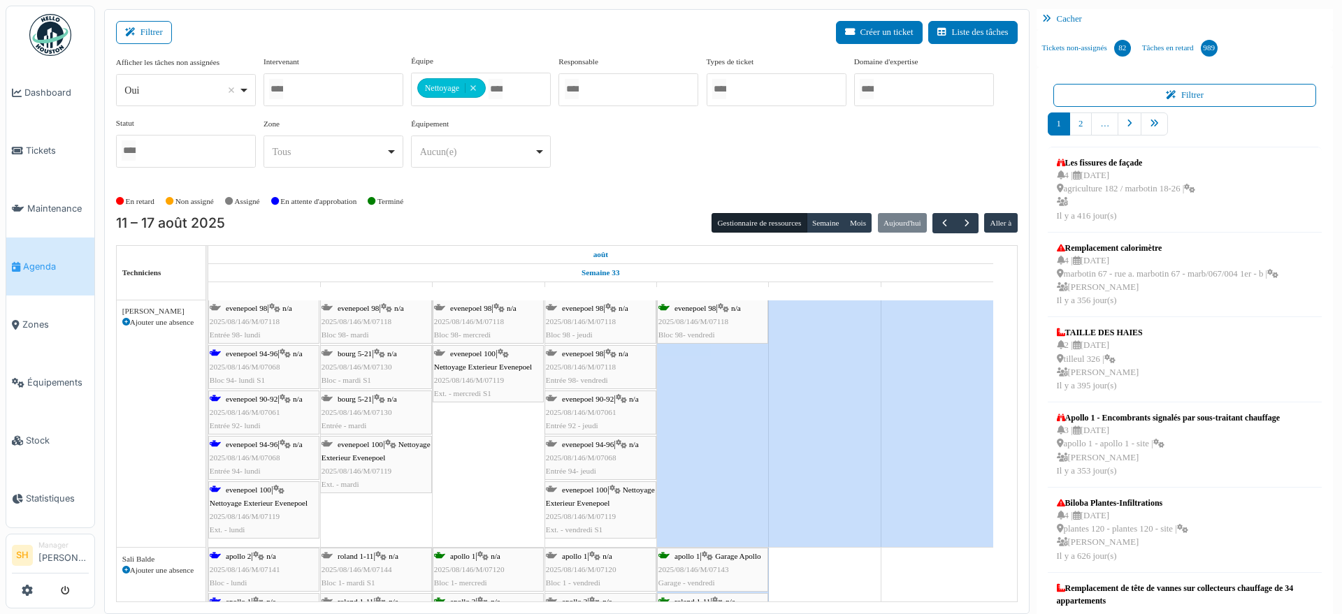
click at [249, 495] on div "evenepoel 100 | Nettoyage Exterieur Evenepoel 2025/08/146/M/07119 Ext. - lundi" at bounding box center [264, 511] width 108 height 54
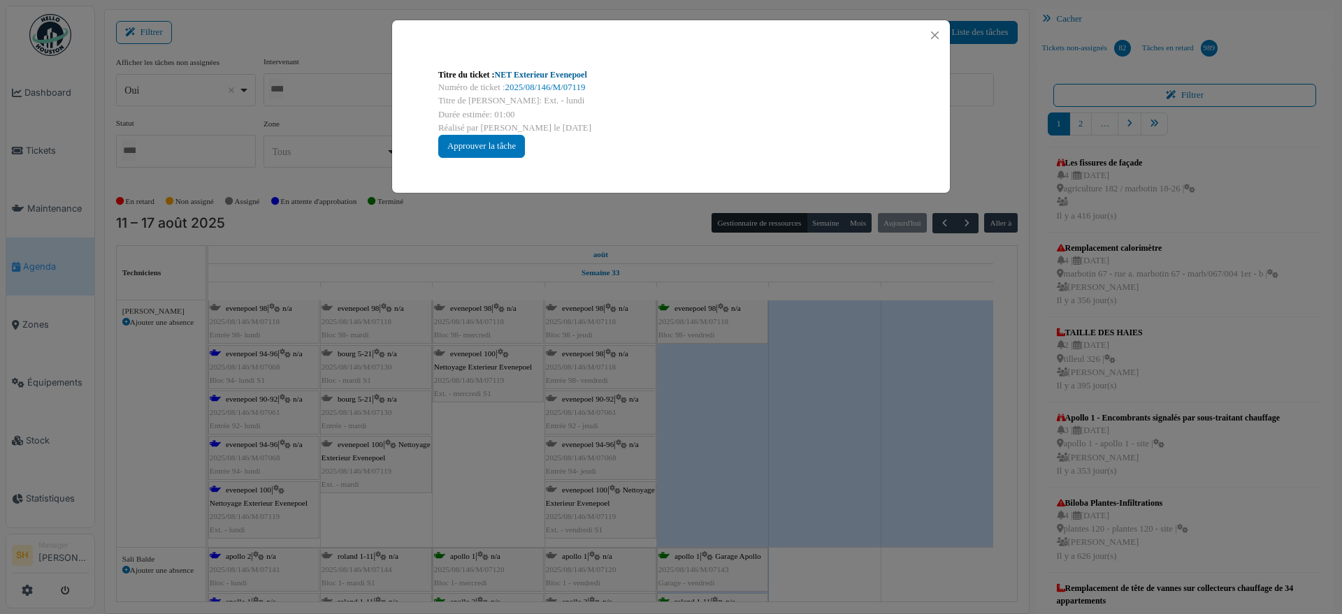
click at [544, 76] on link "NET Exterieur Evenepoel" at bounding box center [541, 75] width 92 height 10
click at [934, 33] on button "Close" at bounding box center [934, 35] width 19 height 19
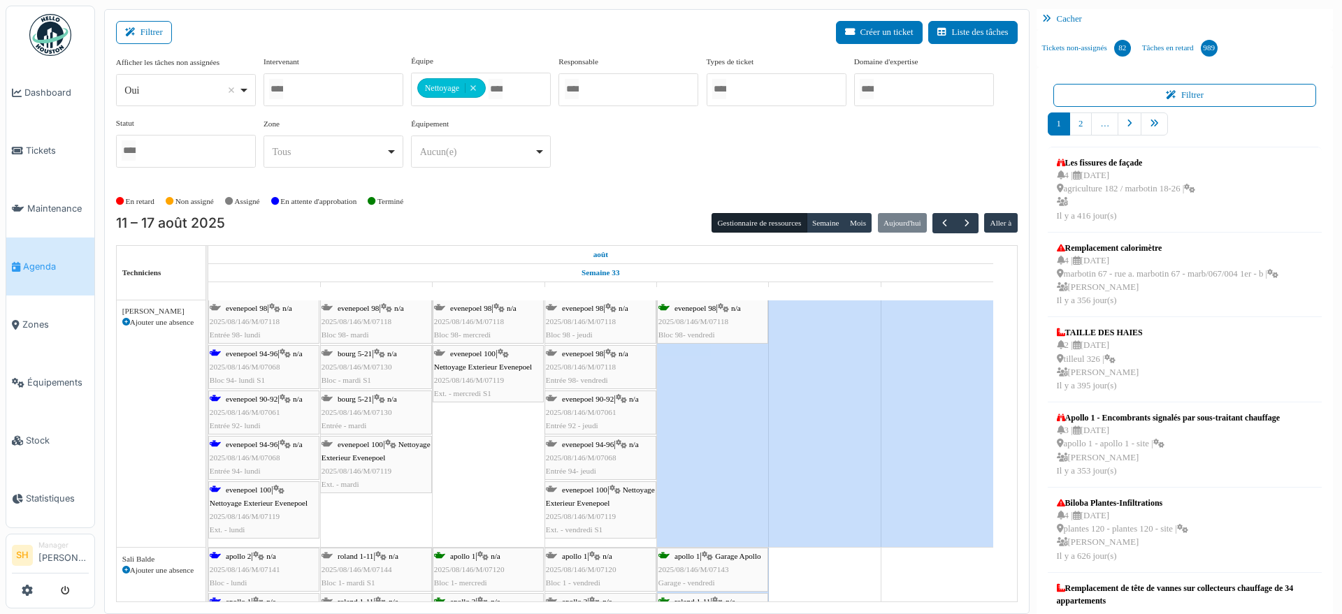
click at [255, 356] on span "evenepoel 94-96" at bounding box center [252, 353] width 52 height 8
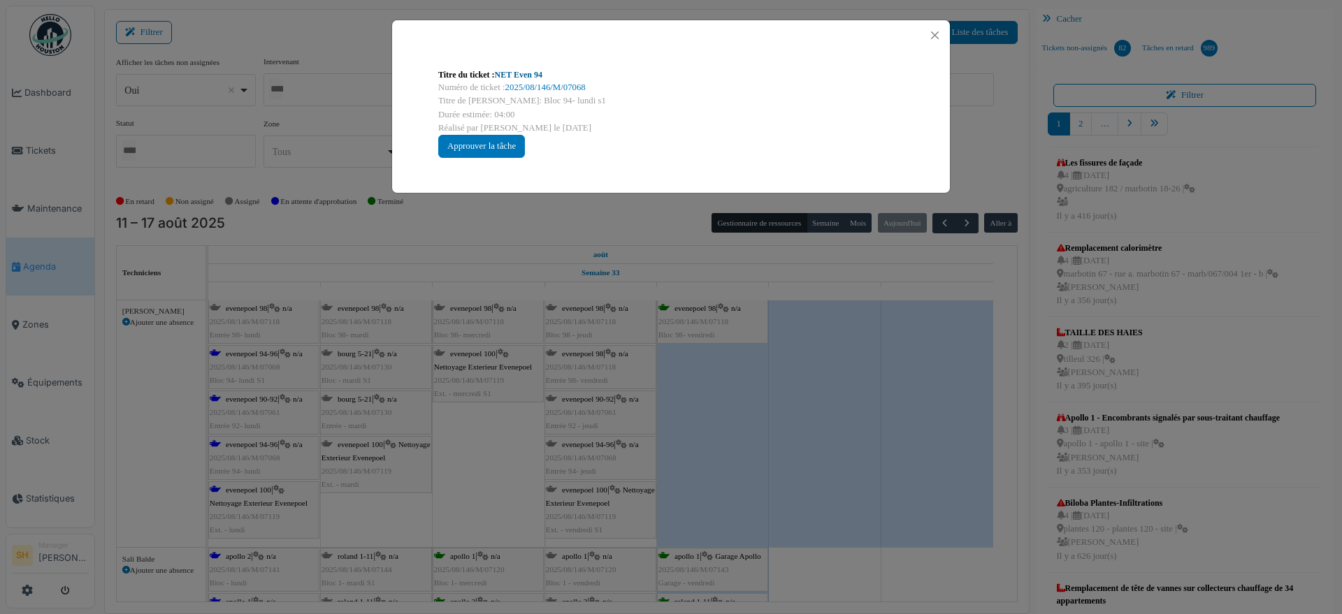
click at [517, 75] on link "NET Even 94" at bounding box center [519, 75] width 48 height 10
drag, startPoint x: 870, startPoint y: 451, endPoint x: 852, endPoint y: 451, distance: 17.5
click at [869, 451] on div "Titre du ticket : NET Even 94 Numéro de ticket : 2025/08/146/M/07068 Titre de l…" at bounding box center [671, 307] width 1342 height 614
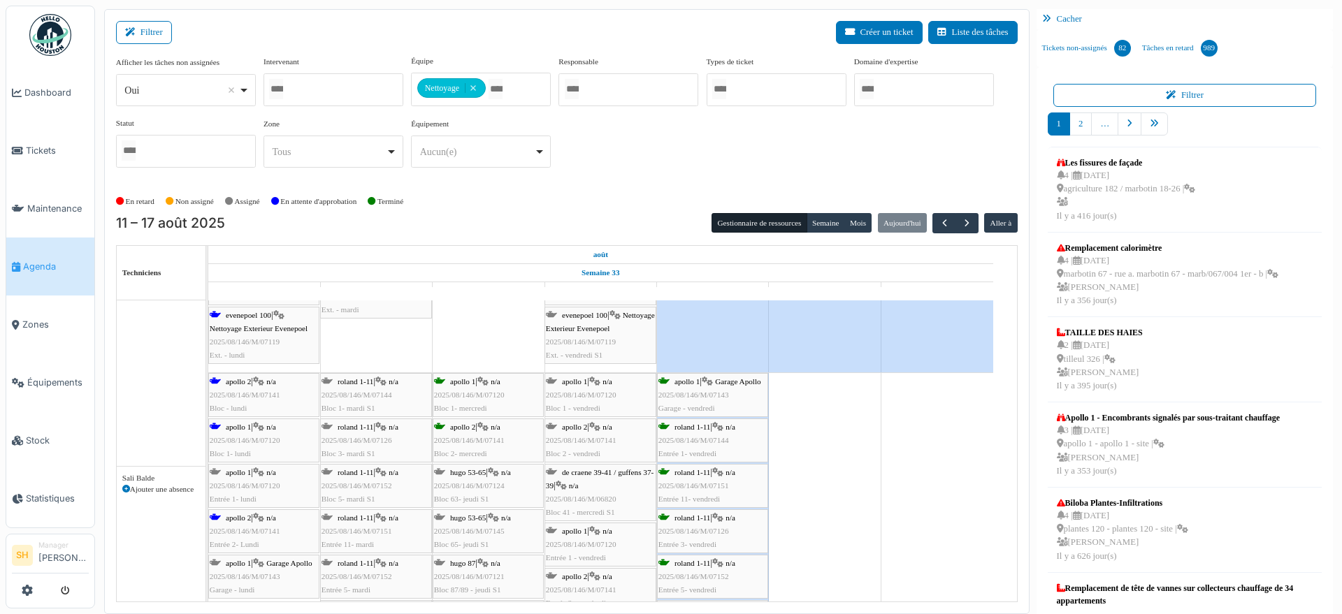
scroll to position [4280, 0]
click at [239, 423] on span "apollo 1" at bounding box center [238, 427] width 25 height 8
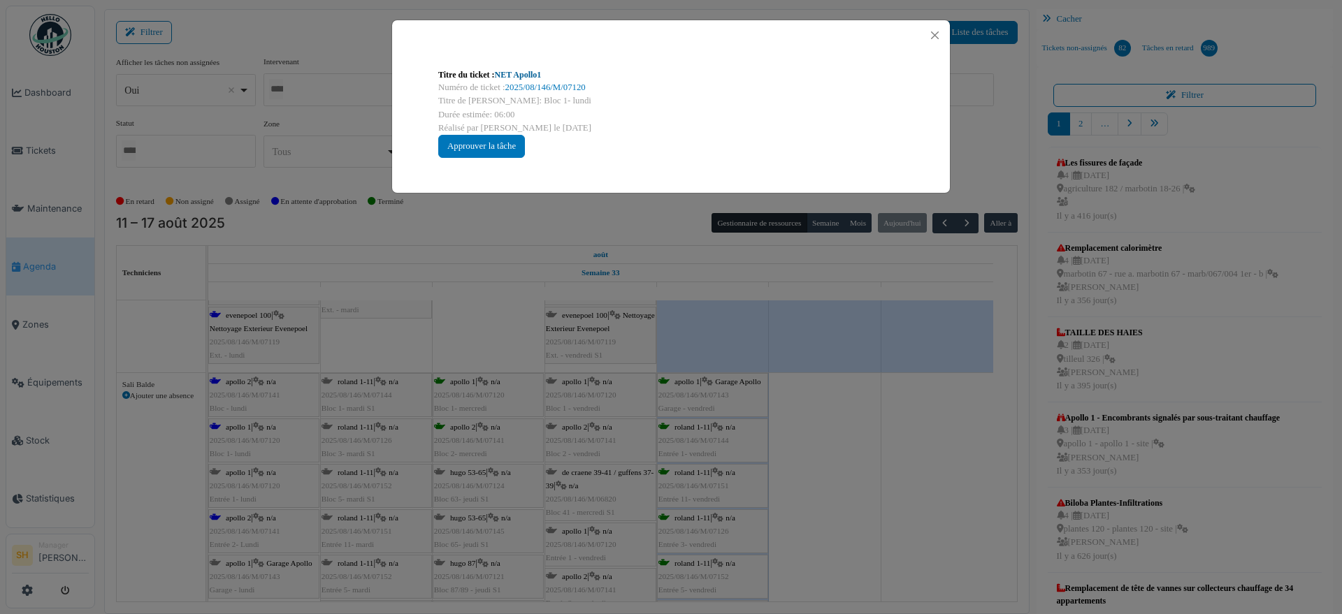
click at [526, 71] on link "NET Apollo1" at bounding box center [518, 75] width 47 height 10
drag, startPoint x: 1019, startPoint y: 355, endPoint x: 560, endPoint y: 507, distance: 483.7
click at [1019, 356] on div "Titre du ticket : NET Apollo1 Numéro de ticket : 2025/08/146/M/07120 Titre de l…" at bounding box center [671, 307] width 1342 height 614
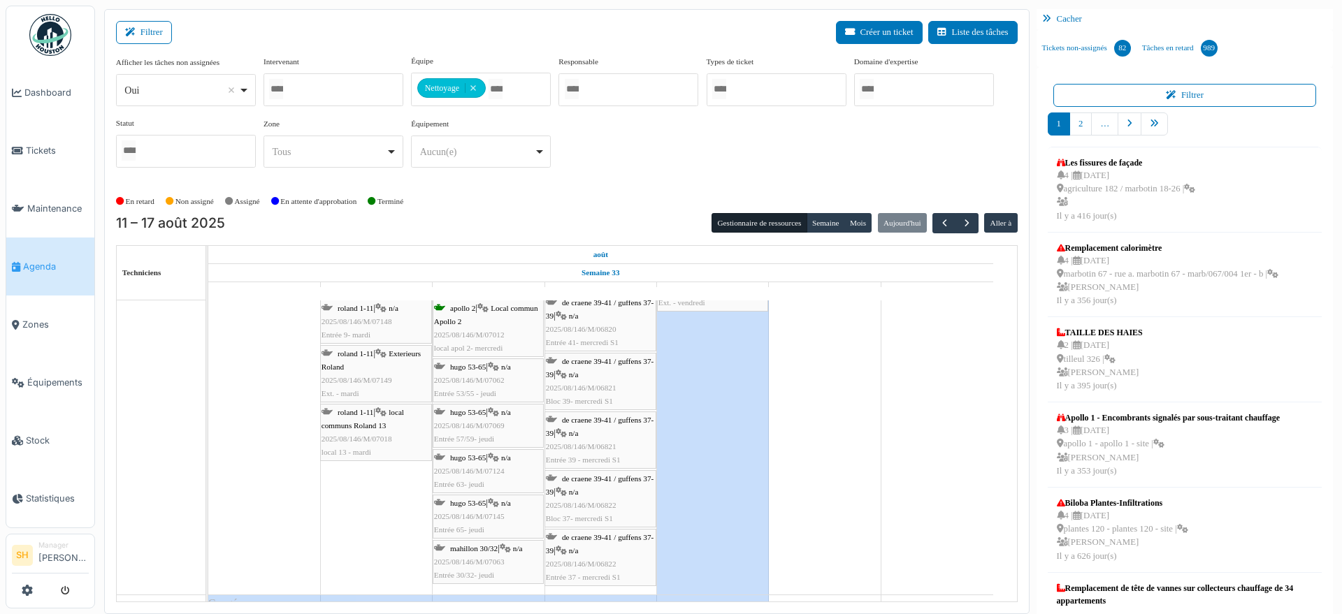
scroll to position [4891, 0]
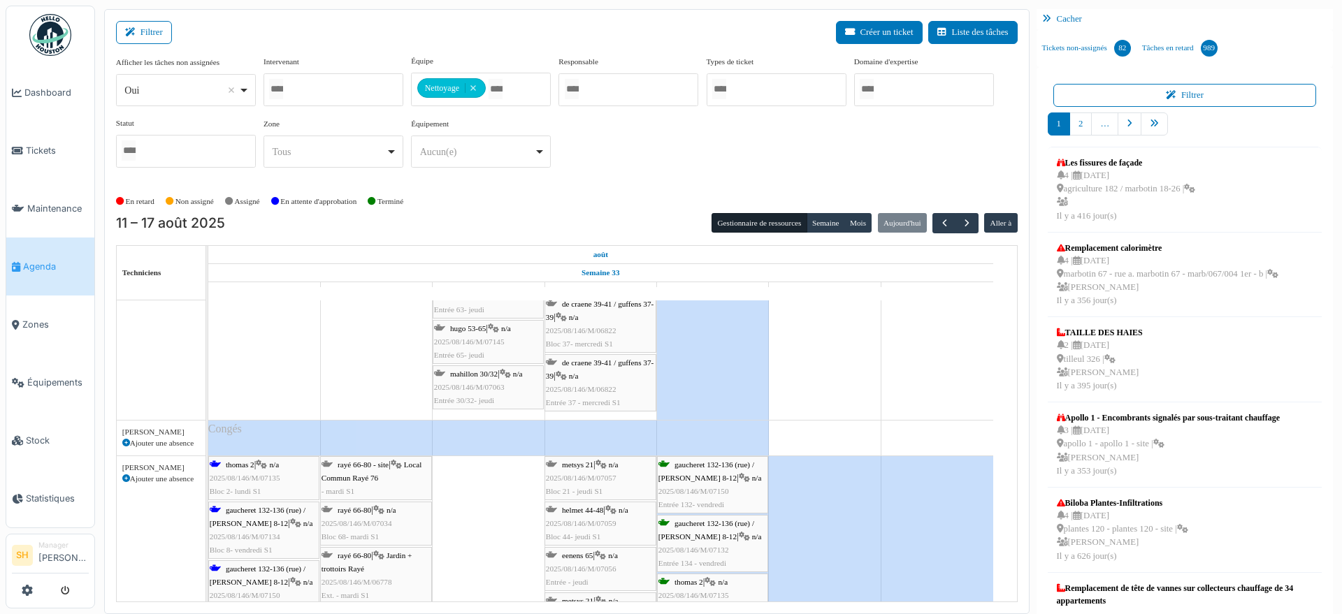
click at [270, 474] on span "2025/08/146/M/07135" at bounding box center [245, 478] width 71 height 8
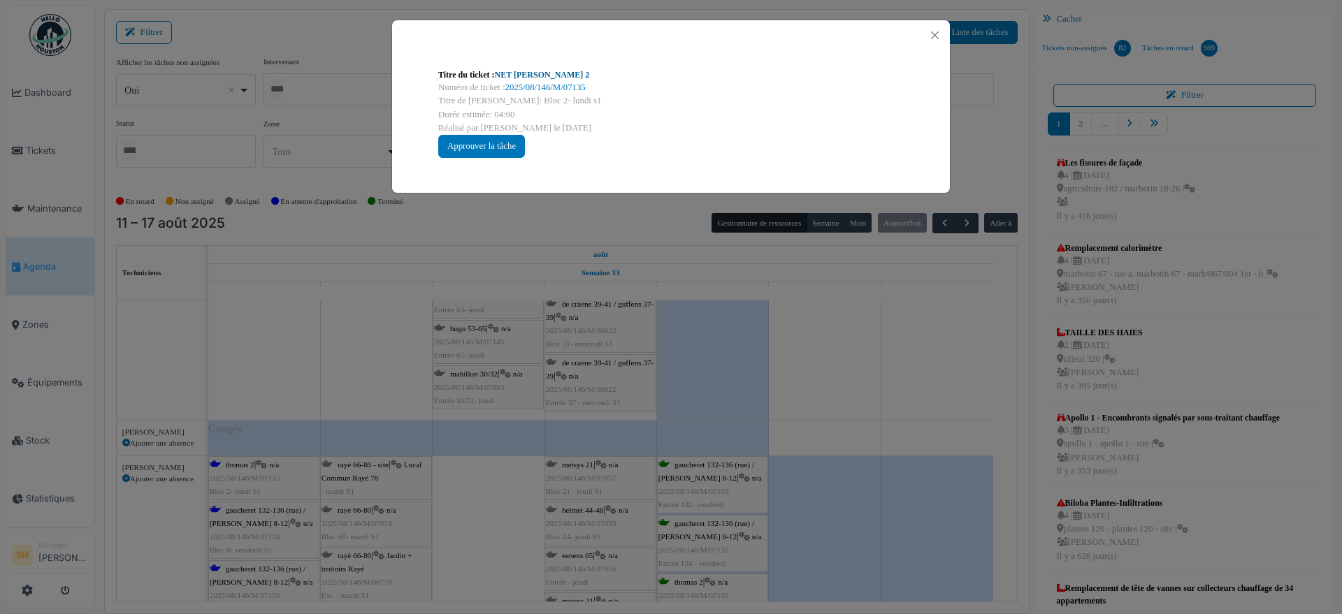
click at [534, 74] on link "NET Thomas 2" at bounding box center [542, 75] width 95 height 10
drag, startPoint x: 551, startPoint y: 477, endPoint x: 298, endPoint y: 446, distance: 255.4
click at [546, 477] on div "Titre du ticket : NET Thomas 2 Numéro de ticket : 2025/08/146/M/07135 Titre de …" at bounding box center [671, 307] width 1342 height 614
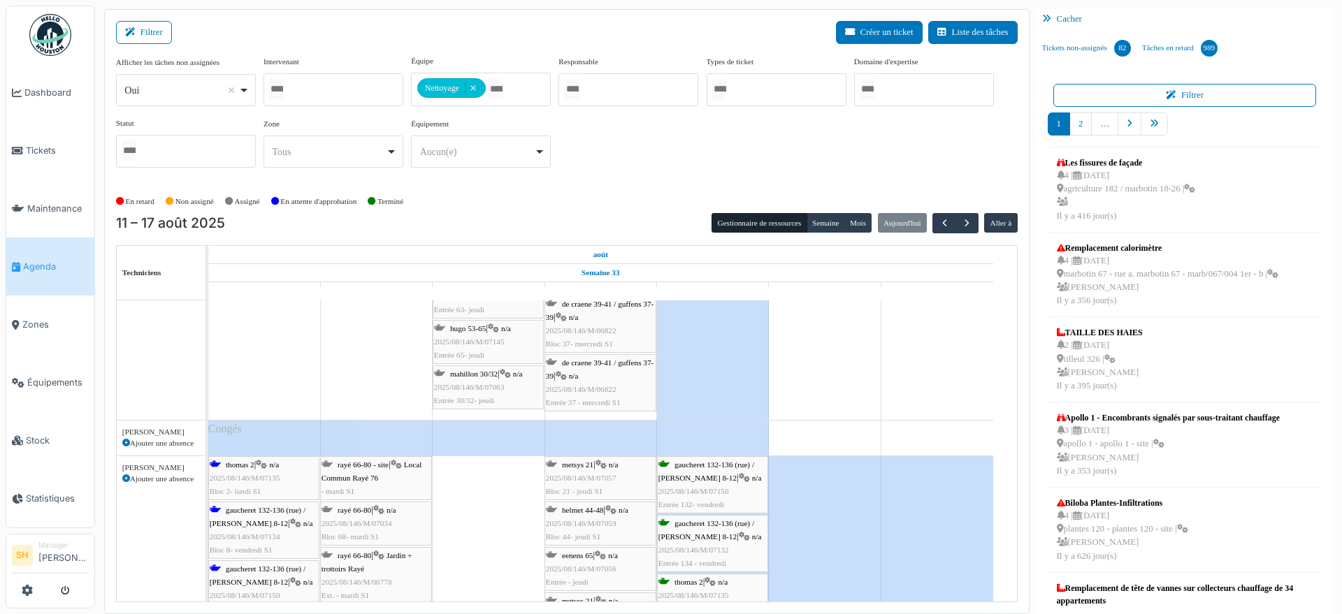
click at [228, 511] on span "gaucheret 132-136 (rue) / thomas 8-12" at bounding box center [258, 517] width 96 height 22
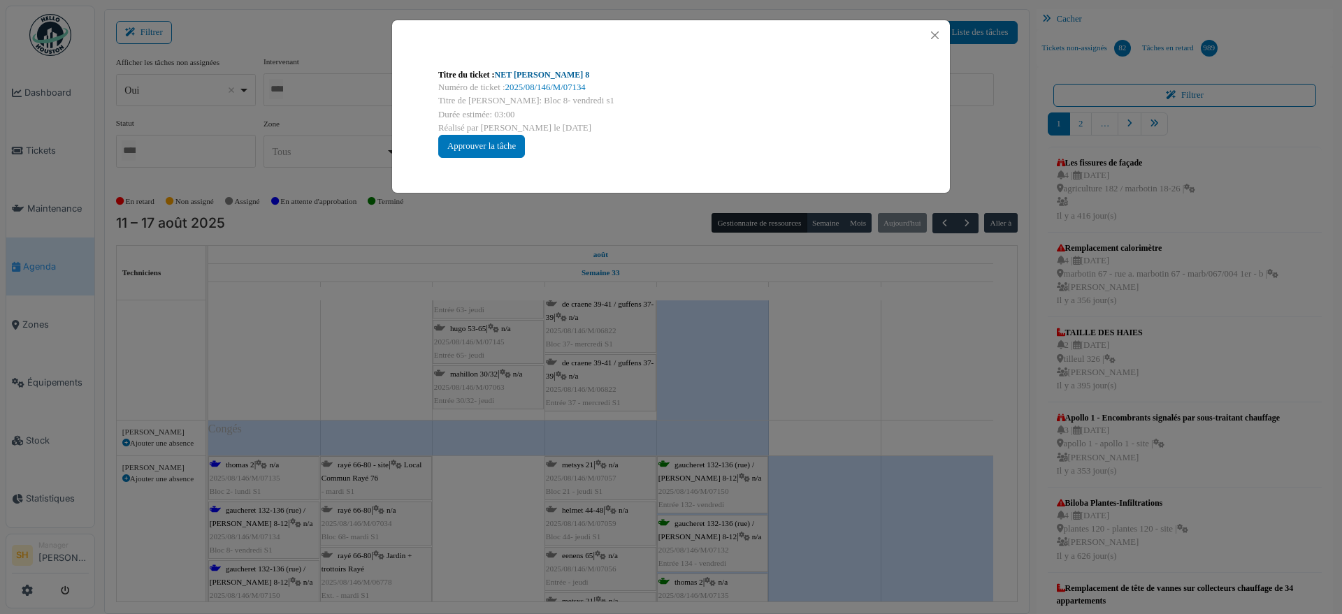
click at [533, 75] on link "NET Thomas 8" at bounding box center [542, 75] width 95 height 10
click at [318, 378] on div "Titre du ticket : NET Thomas 8 Numéro de ticket : 2025/08/146/M/07134 Titre de …" at bounding box center [671, 307] width 1342 height 614
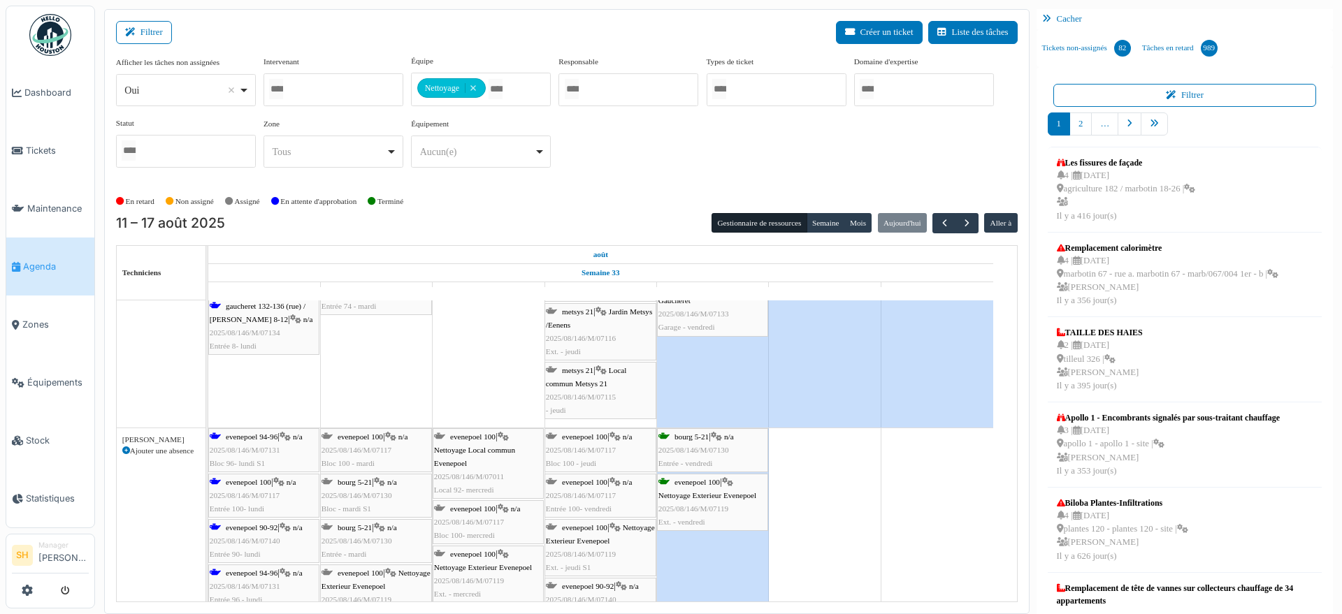
scroll to position [5328, 0]
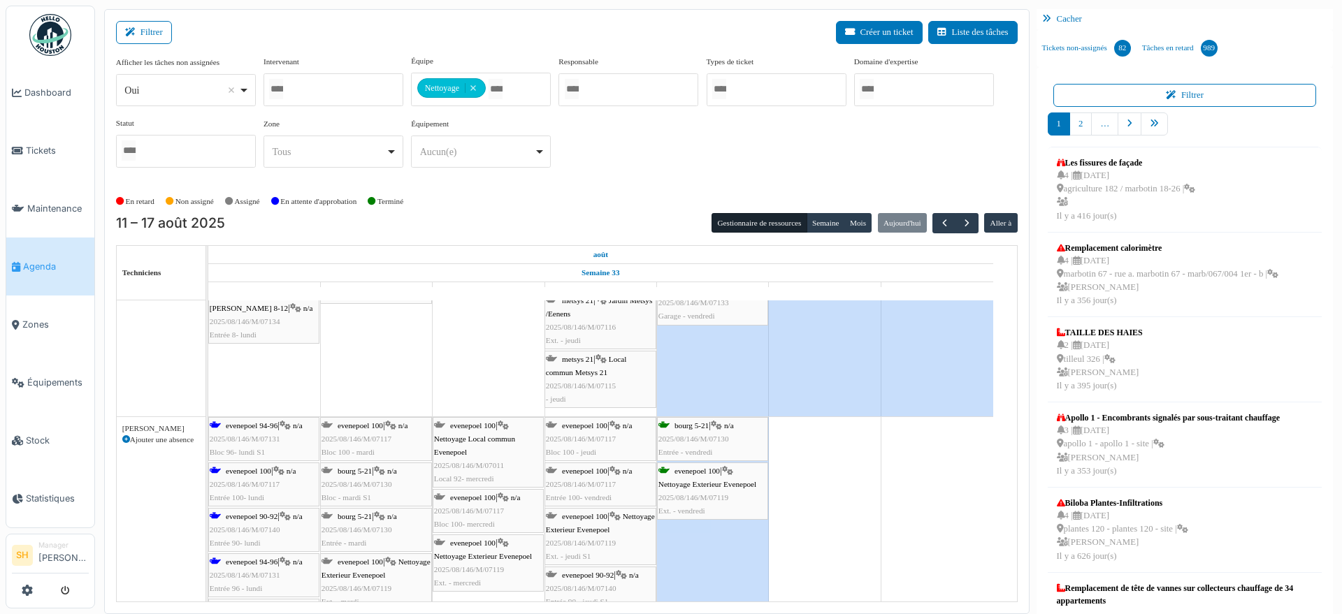
click at [229, 424] on span "evenepoel 94-96" at bounding box center [252, 425] width 52 height 8
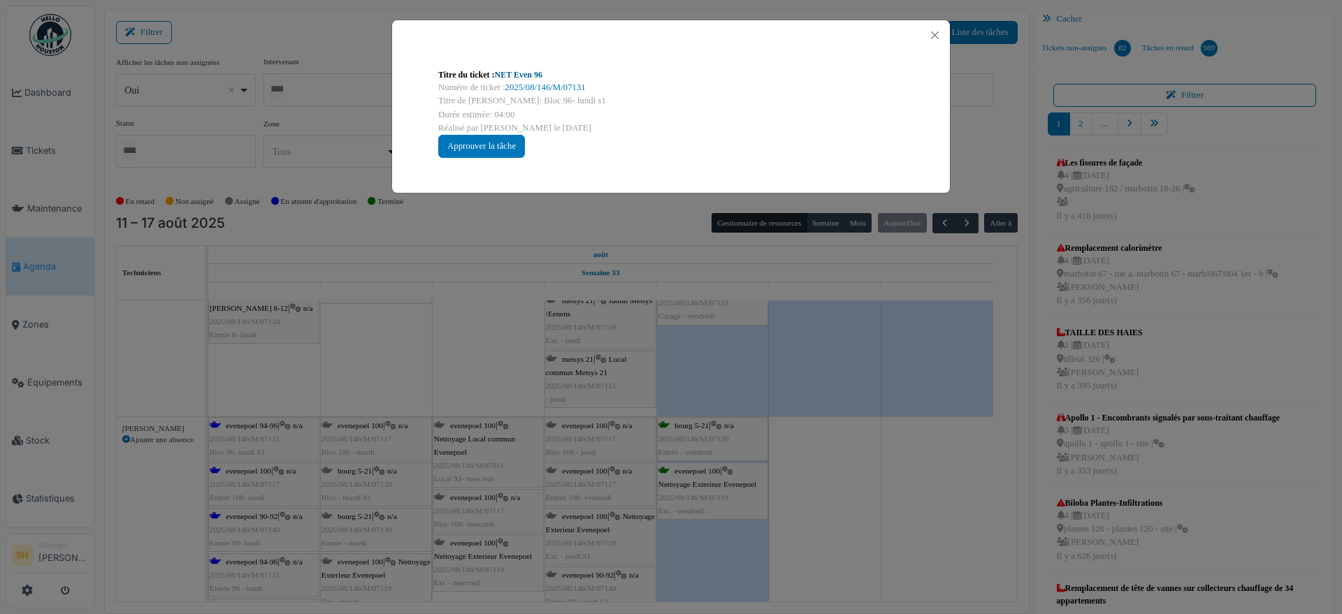
click at [523, 71] on link "NET Even 96" at bounding box center [519, 75] width 48 height 10
click at [968, 488] on div "Titre du ticket : NET Even 96 Numéro de ticket : 2025/08/146/M/07131 Titre de l…" at bounding box center [671, 307] width 1342 height 614
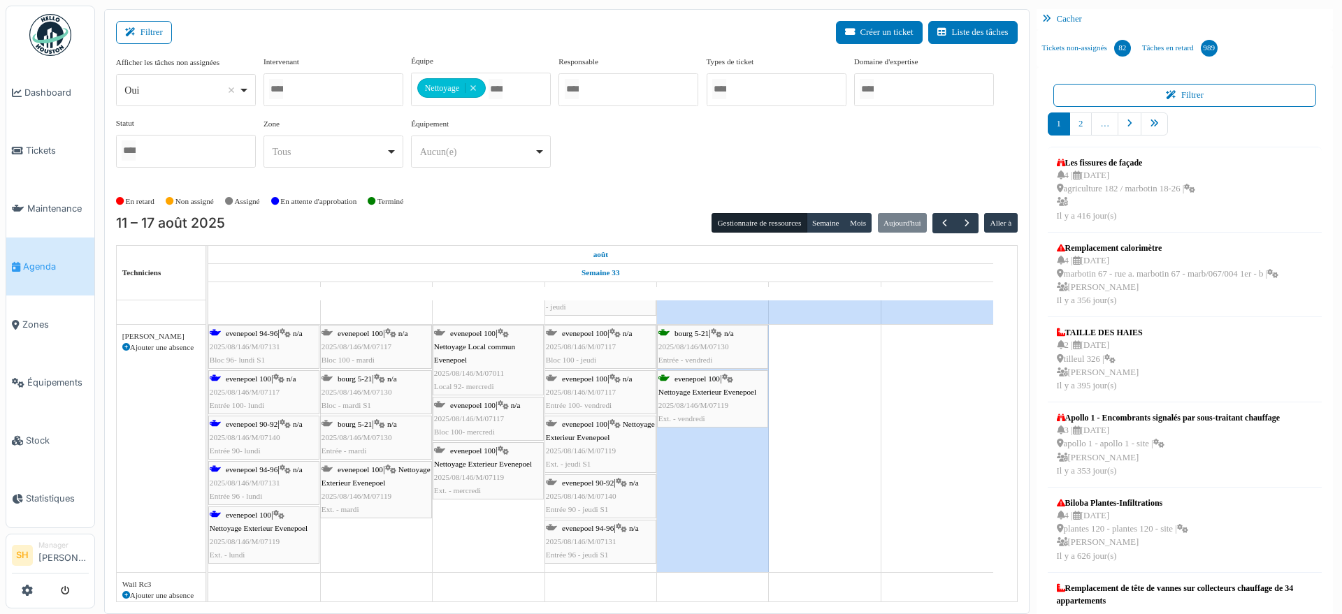
scroll to position [5426, 0]
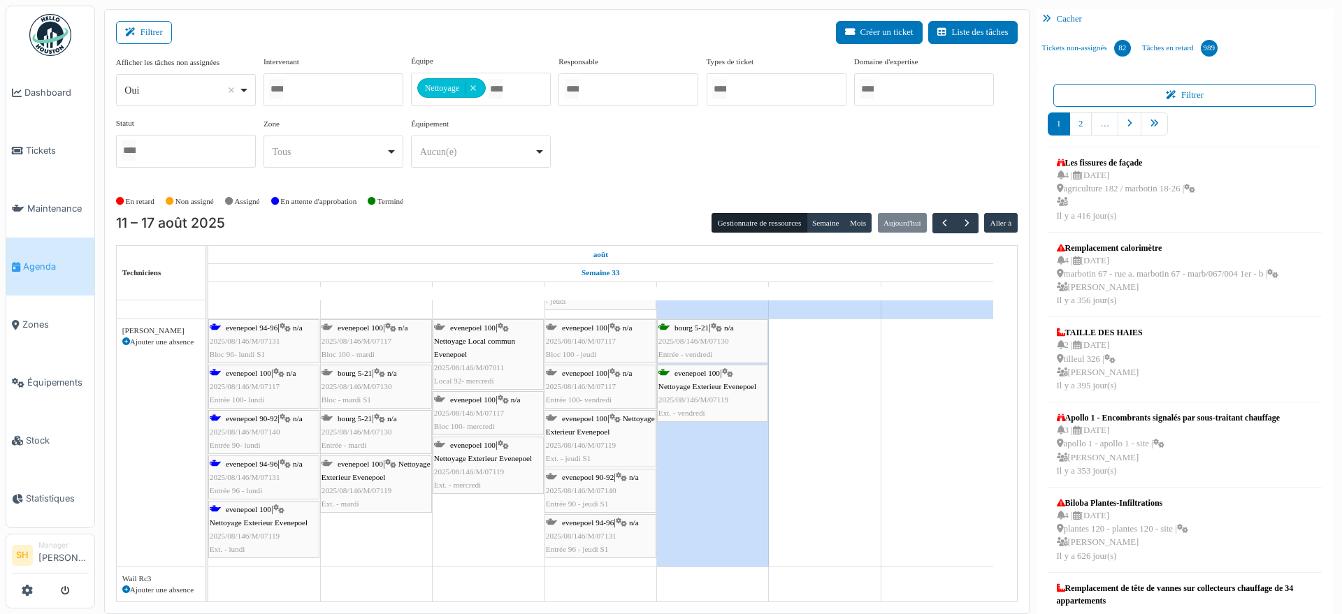
click at [247, 516] on div "evenepoel 100 | Nettoyage Exterieur Evenepoel 2025/08/146/M/07119 Ext. - lundi" at bounding box center [264, 530] width 108 height 54
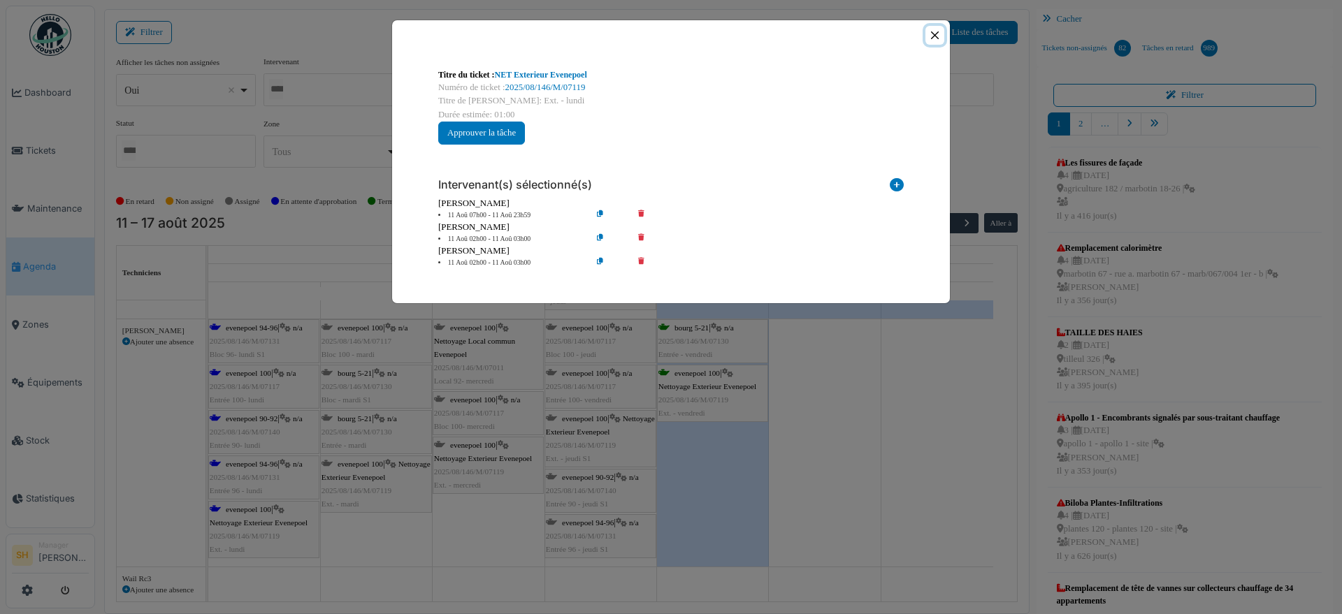
click at [932, 31] on button "Close" at bounding box center [934, 35] width 19 height 19
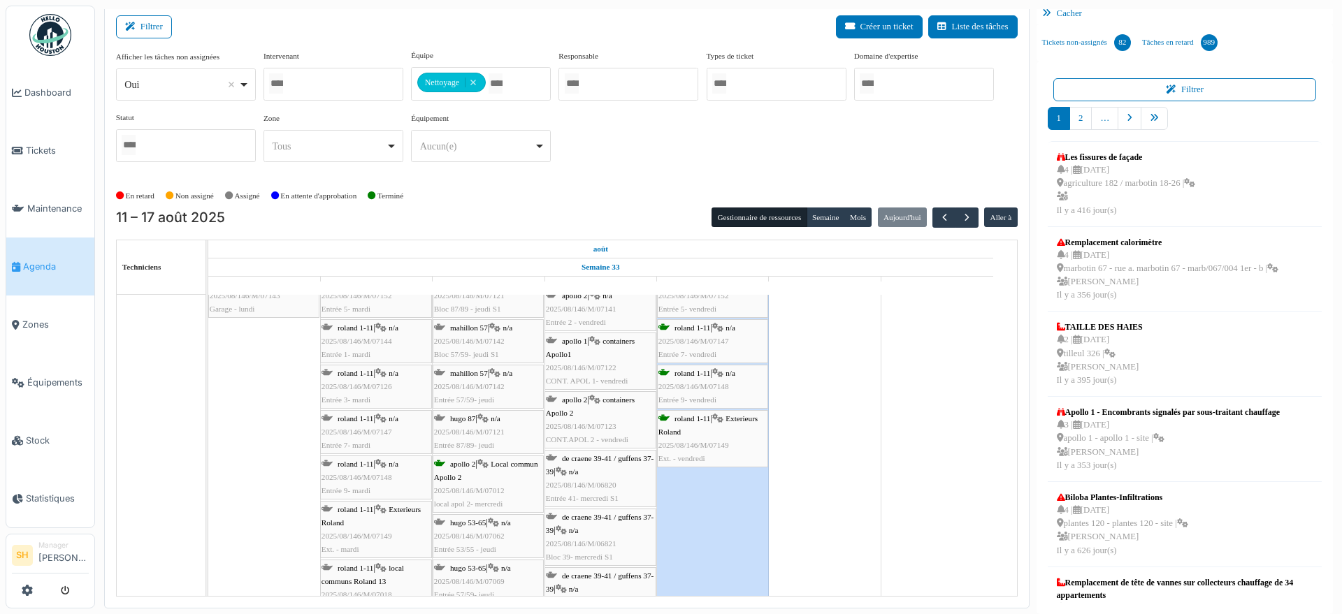
scroll to position [4552, 0]
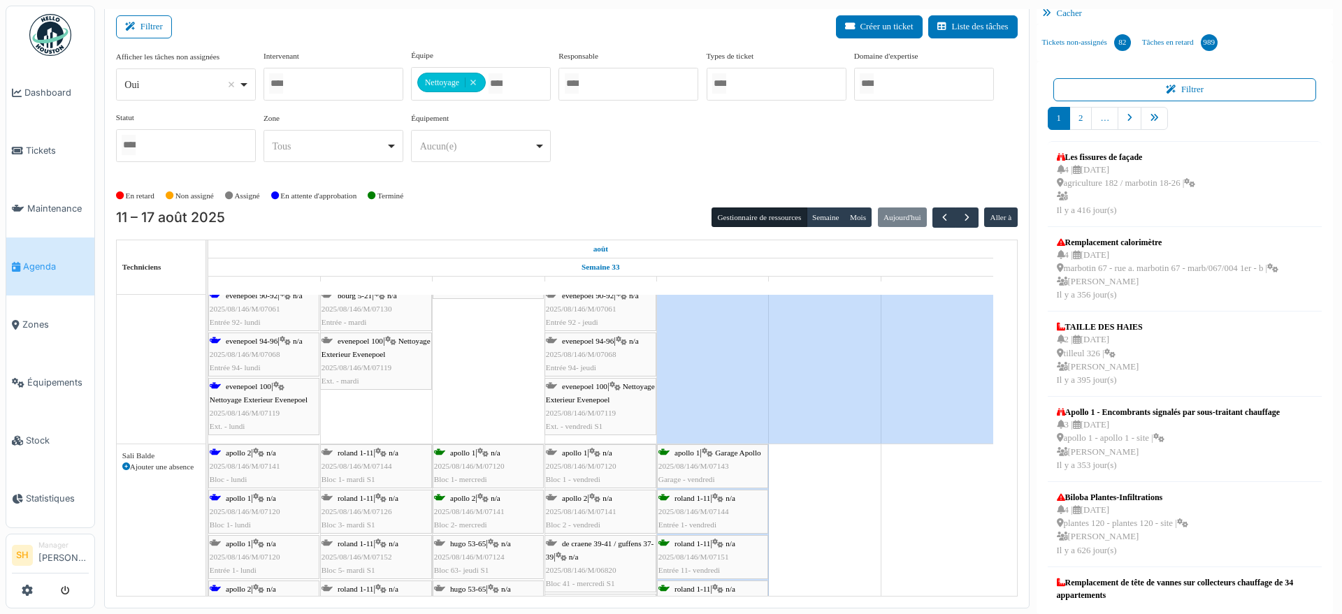
click at [249, 351] on span "2025/08/146/M/07068" at bounding box center [245, 354] width 71 height 8
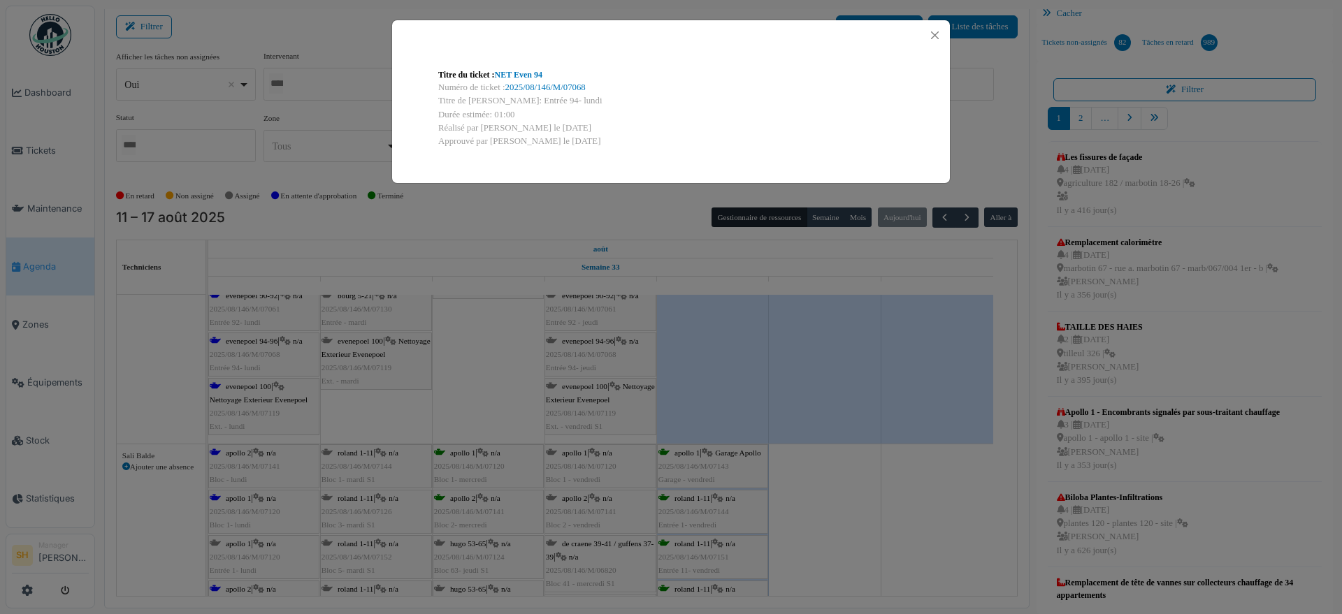
click at [525, 59] on div "Titre du ticket : NET Even 94 Numéro de ticket : 2025/08/146/M/07068 Titre de l…" at bounding box center [671, 108] width 488 height 102
click at [521, 68] on div "Titre du ticket : NET Even 94" at bounding box center [670, 74] width 465 height 13
click at [524, 74] on link "NET Even 94" at bounding box center [519, 75] width 48 height 10
click at [527, 398] on div "Titre du ticket : NET Even 94 Numéro de ticket : 2025/08/146/M/07068 Titre de l…" at bounding box center [671, 307] width 1342 height 614
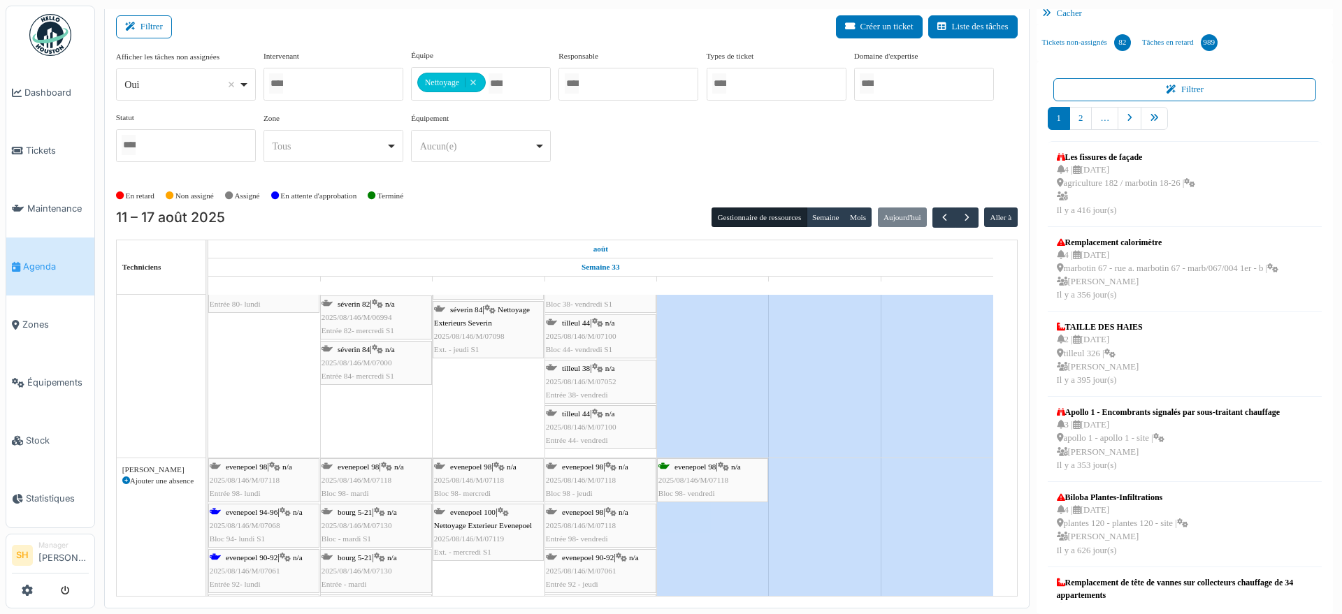
scroll to position [3915, 0]
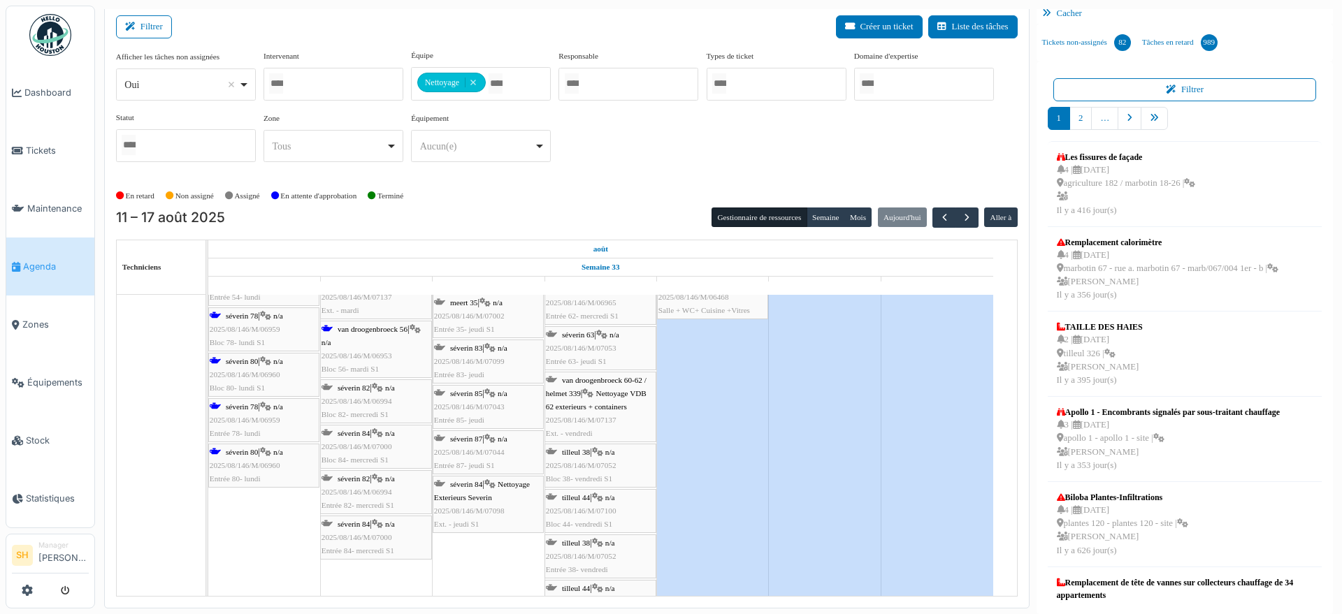
click at [251, 405] on span "séverin 78" at bounding box center [242, 406] width 32 height 8
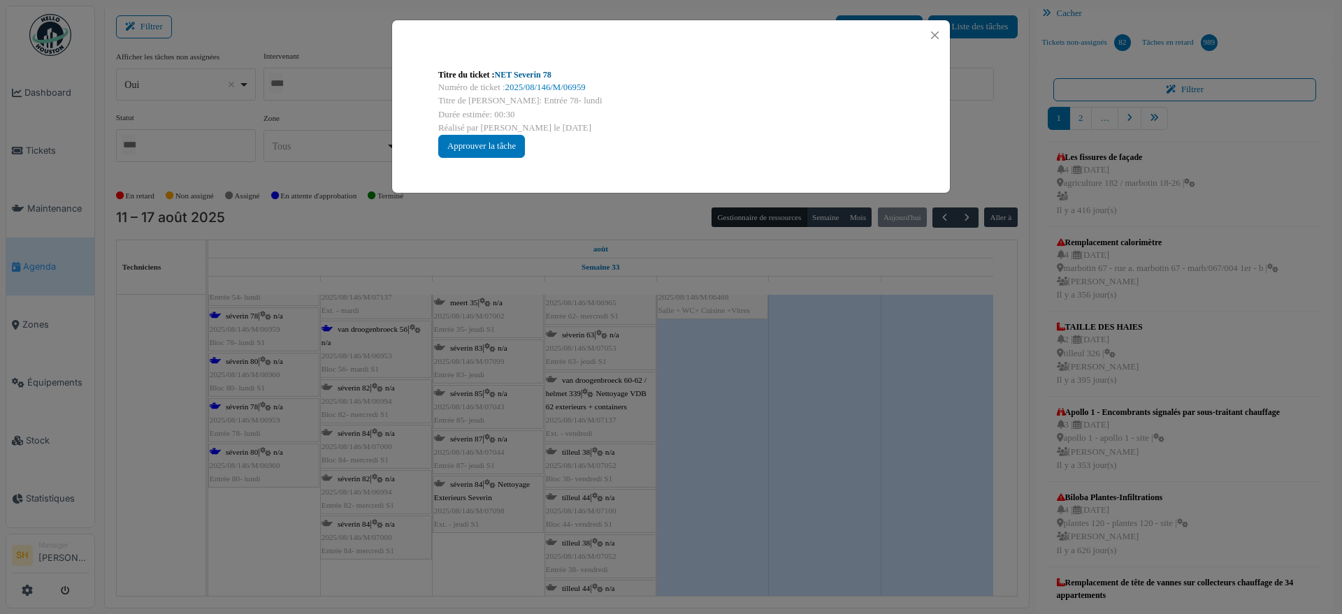
click at [515, 71] on link "NET Severin 78" at bounding box center [523, 75] width 57 height 10
click at [722, 353] on div "Titre du ticket : NET Severin 78 Numéro de ticket : 2025/08/146/M/06959 Titre d…" at bounding box center [671, 307] width 1342 height 614
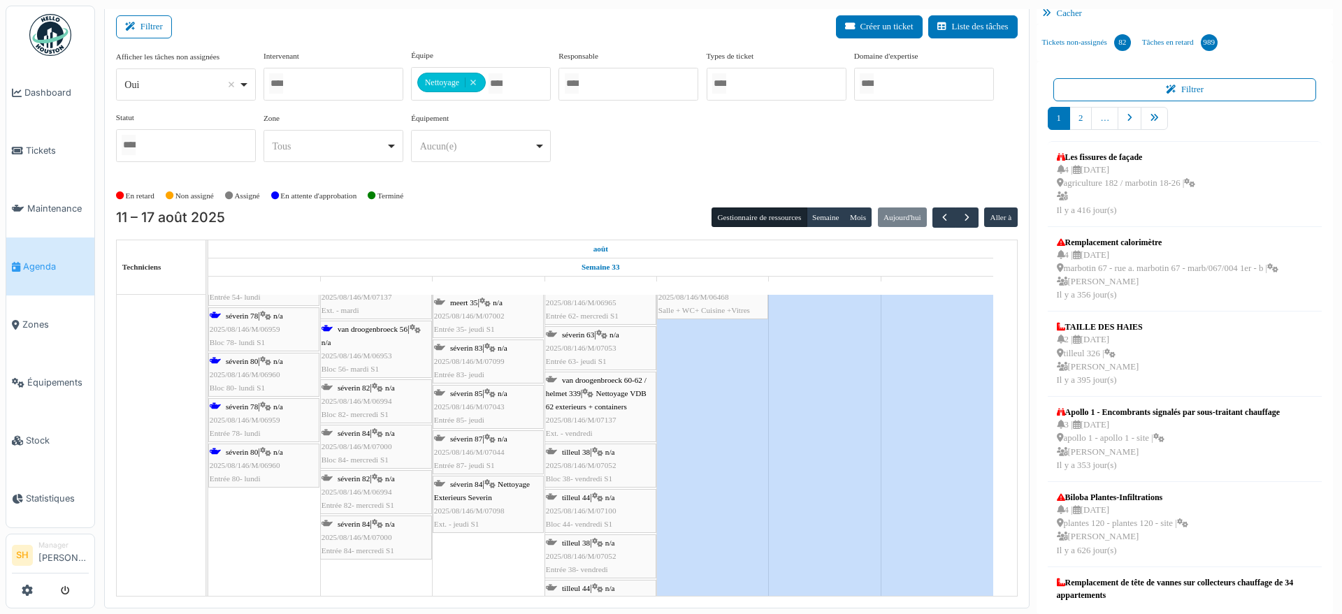
click at [247, 360] on span "séverin 80" at bounding box center [242, 361] width 32 height 8
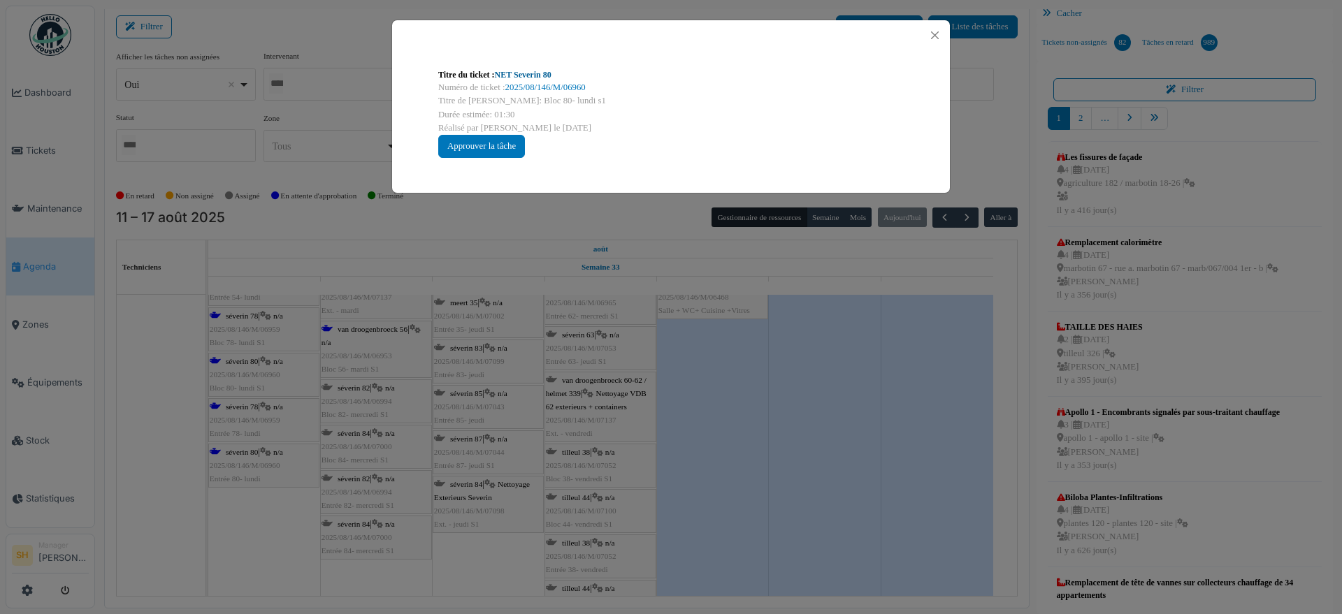
click at [544, 70] on link "NET Severin 80" at bounding box center [523, 75] width 57 height 10
click at [697, 395] on div "Titre du ticket : NET Severin 80 Numéro de ticket : 2025/08/146/M/06960 Titre d…" at bounding box center [671, 307] width 1342 height 614
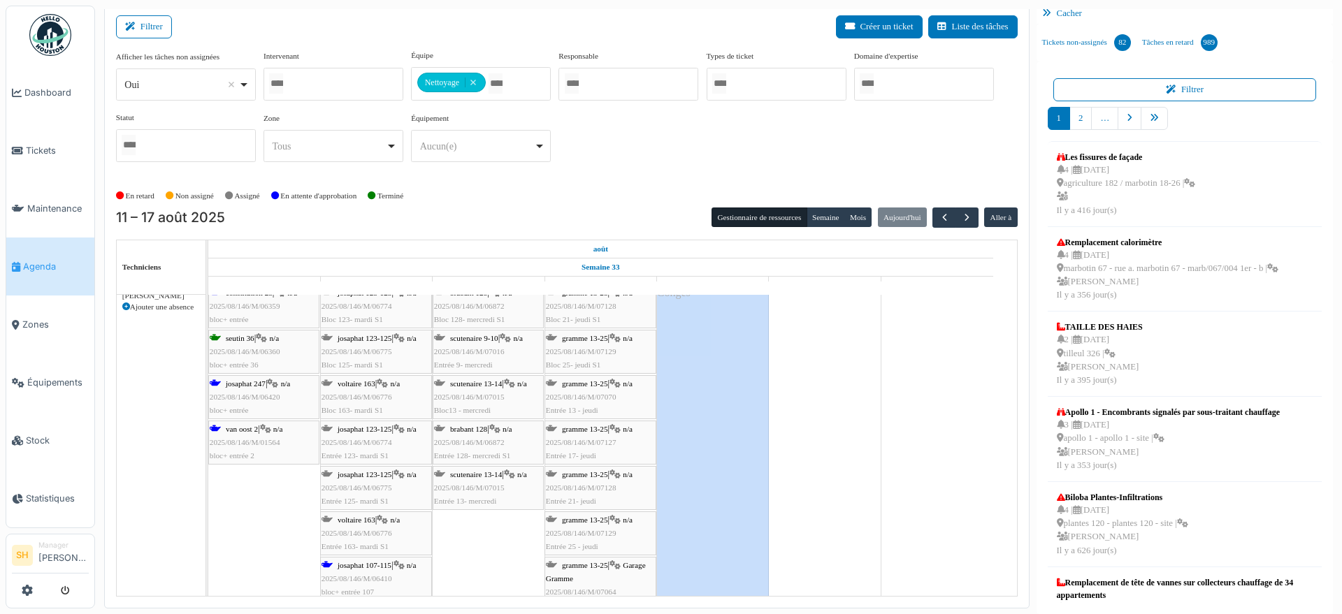
click at [246, 380] on span "josaphat 247" at bounding box center [246, 383] width 40 height 8
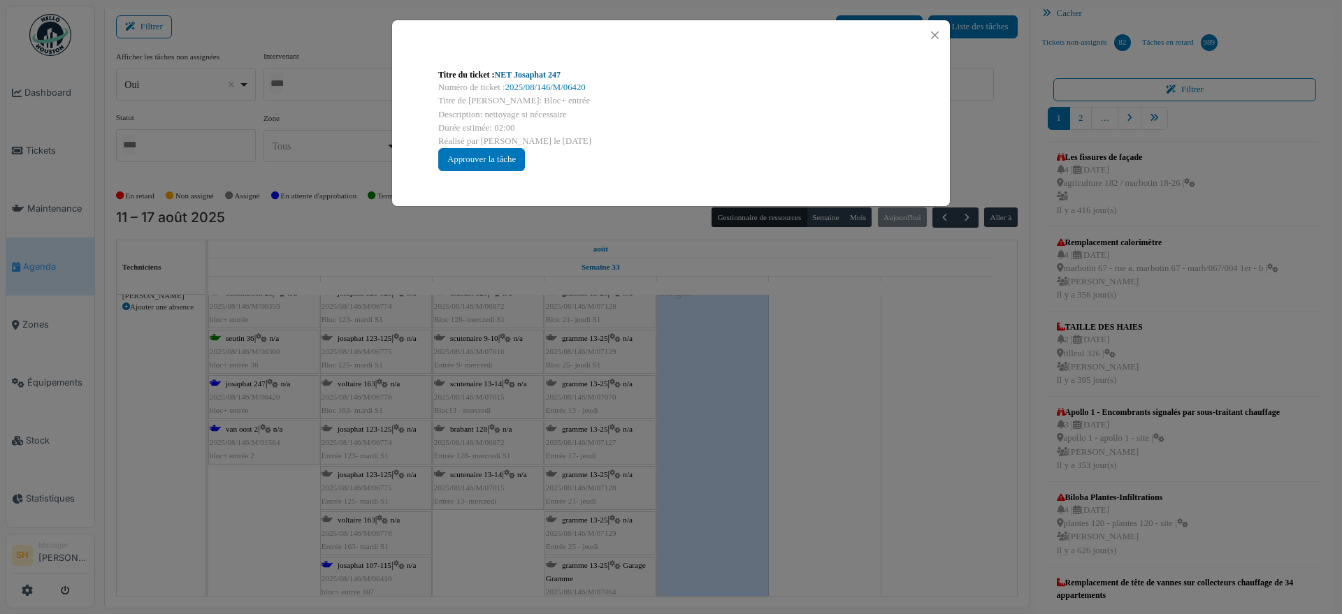
click at [538, 78] on link "NET Josaphat 247" at bounding box center [528, 75] width 66 height 10
click at [829, 412] on div "Titre du ticket : NET Josaphat 247 Numéro de ticket : 2025/08/146/M/06420 Titre…" at bounding box center [671, 307] width 1342 height 614
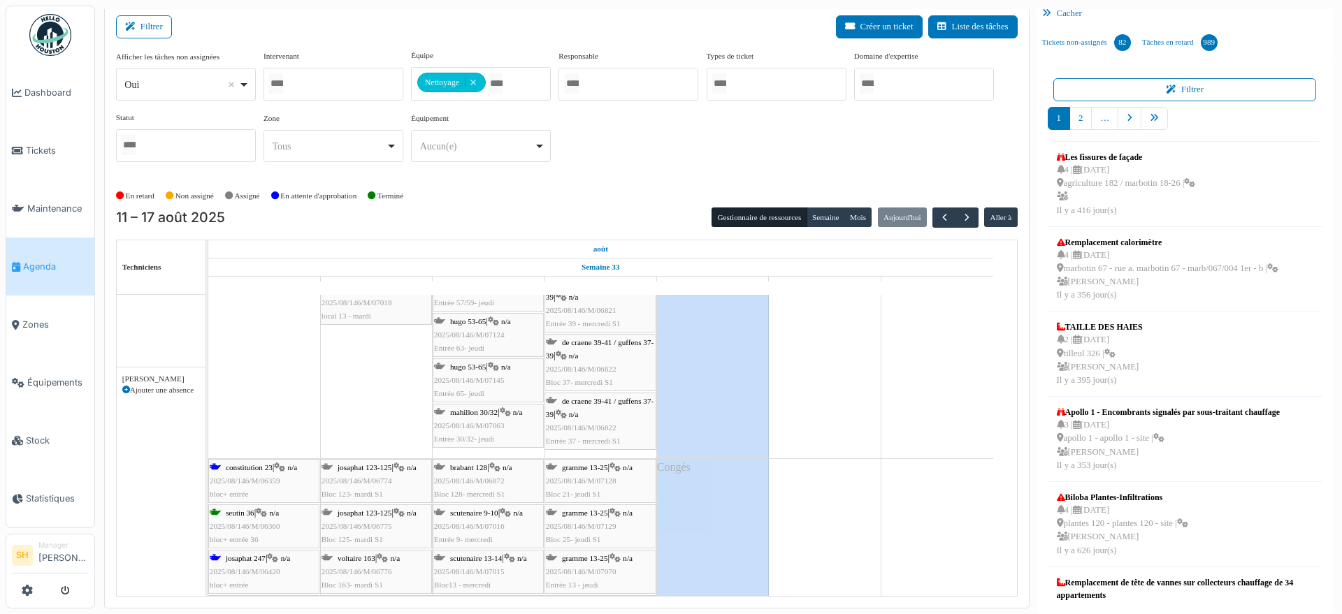
scroll to position [3067, 0]
click at [259, 467] on span "constitution 23" at bounding box center [249, 467] width 47 height 8
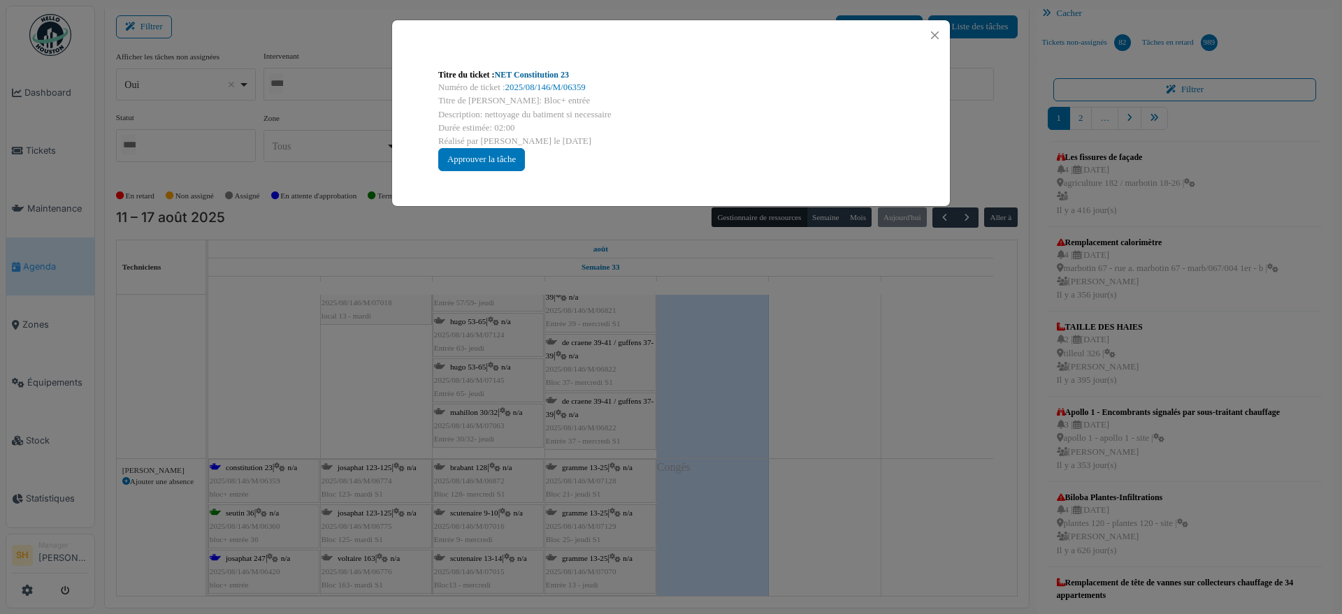
click at [546, 76] on link "NET Constitution 23" at bounding box center [532, 75] width 74 height 10
click at [794, 430] on div "Titre du ticket : NET Constitution 23 Numéro de ticket : 2025/08/146/M/06359 Ti…" at bounding box center [671, 307] width 1342 height 614
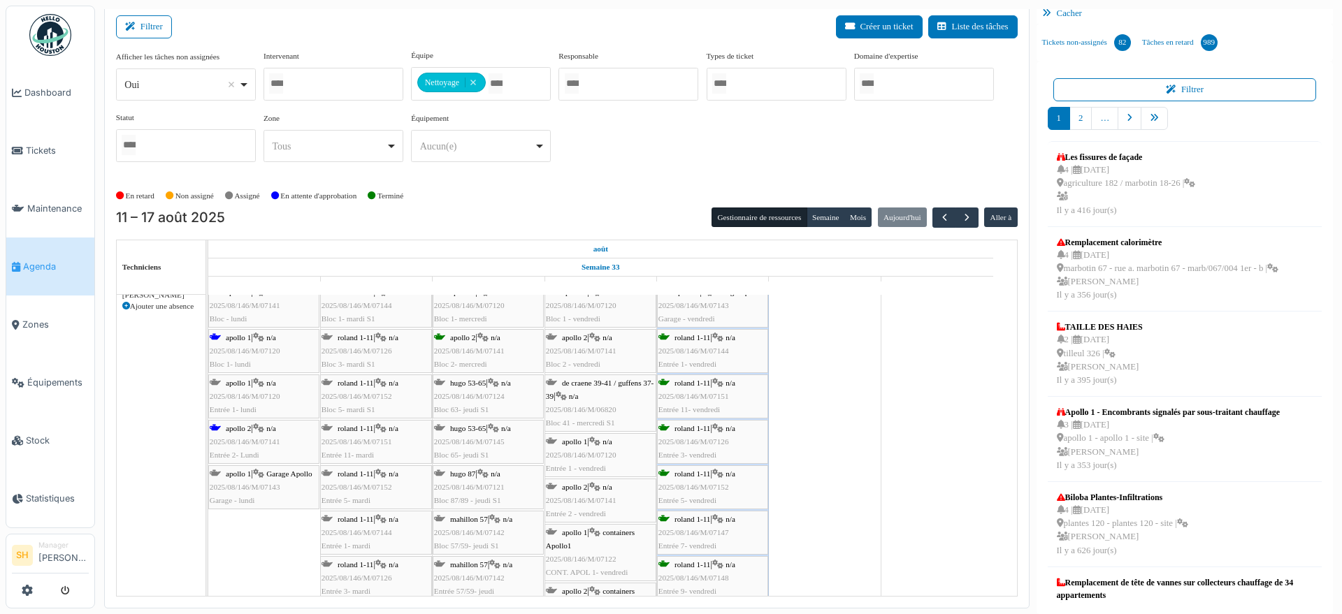
scroll to position [2543, 0]
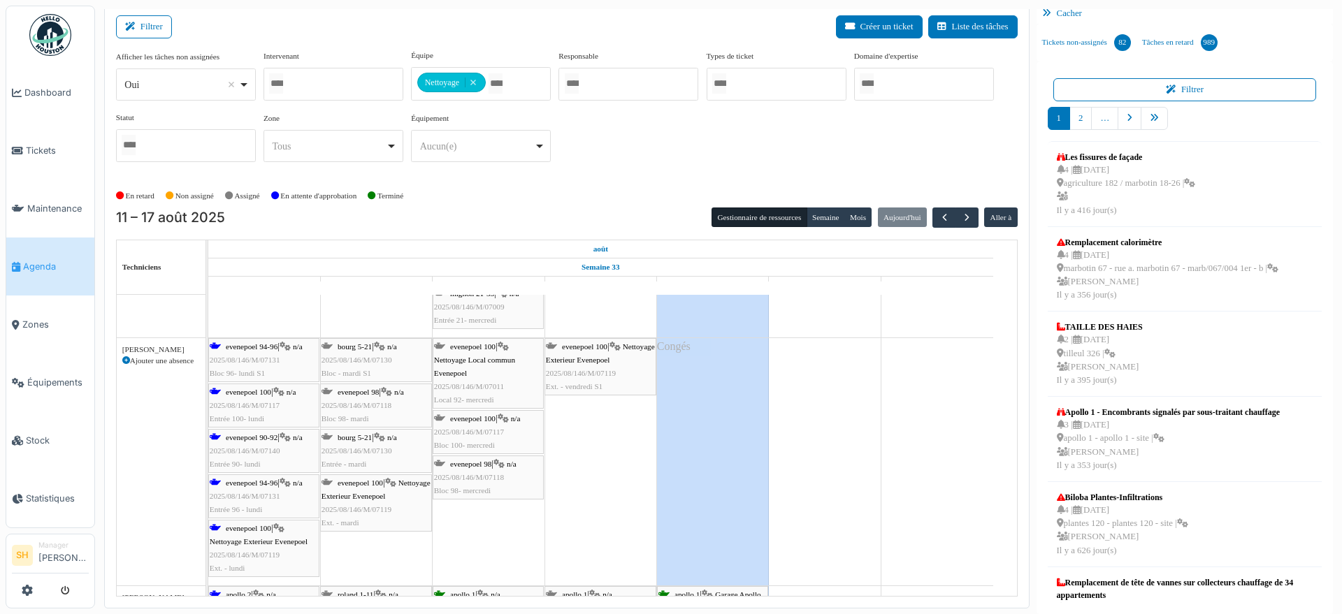
click at [234, 389] on span "evenepoel 100" at bounding box center [248, 392] width 45 height 8
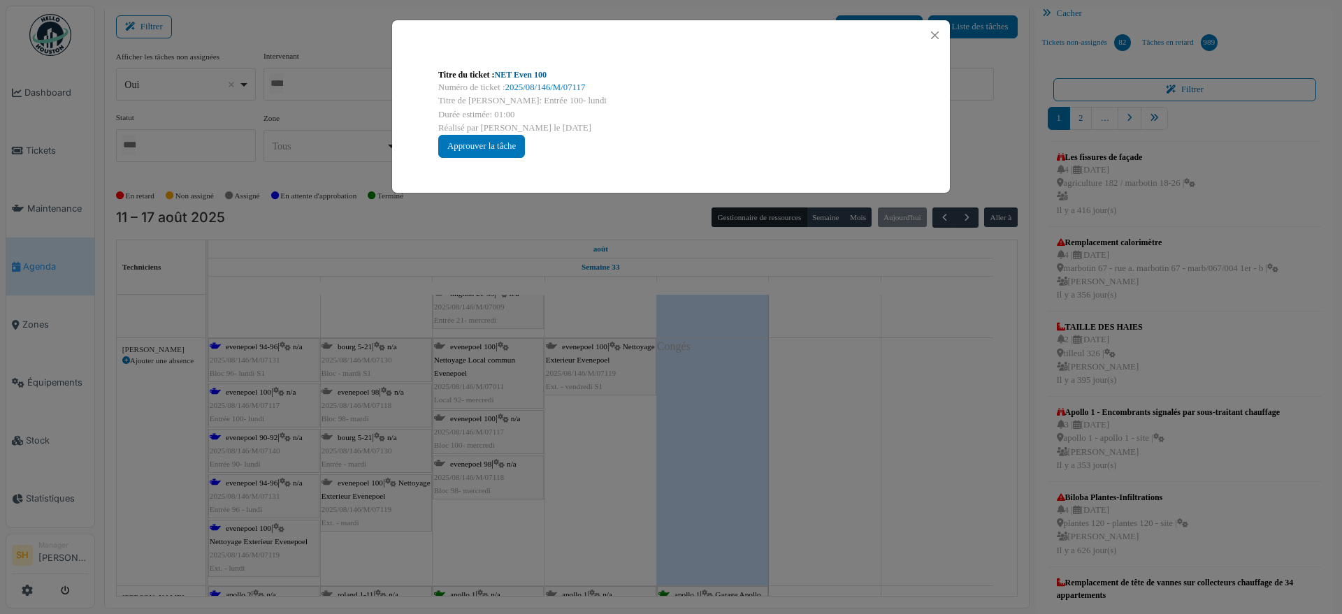
click at [532, 73] on link "NET Even 100" at bounding box center [521, 75] width 52 height 10
drag, startPoint x: 825, startPoint y: 440, endPoint x: 430, endPoint y: 458, distance: 394.5
click at [825, 442] on div "Titre du ticket : NET Even 100 Numéro de ticket : 2025/08/146/M/07117 Titre de …" at bounding box center [671, 307] width 1342 height 614
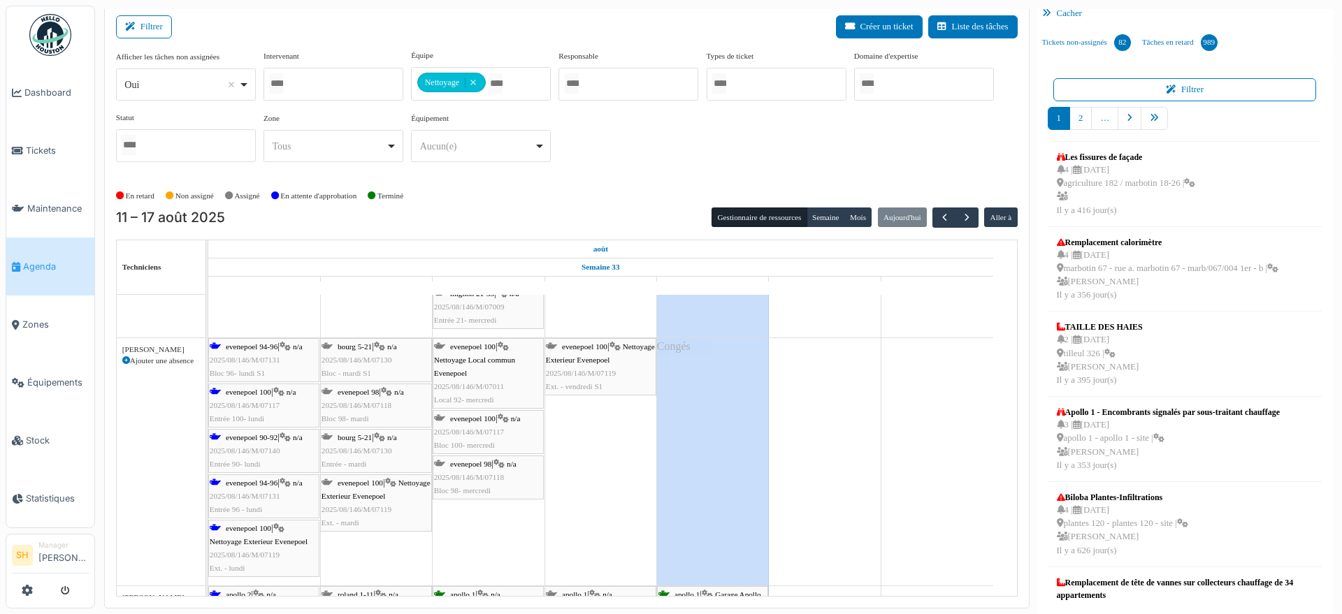
click at [238, 439] on span "evenepoel 90-92" at bounding box center [252, 437] width 52 height 8
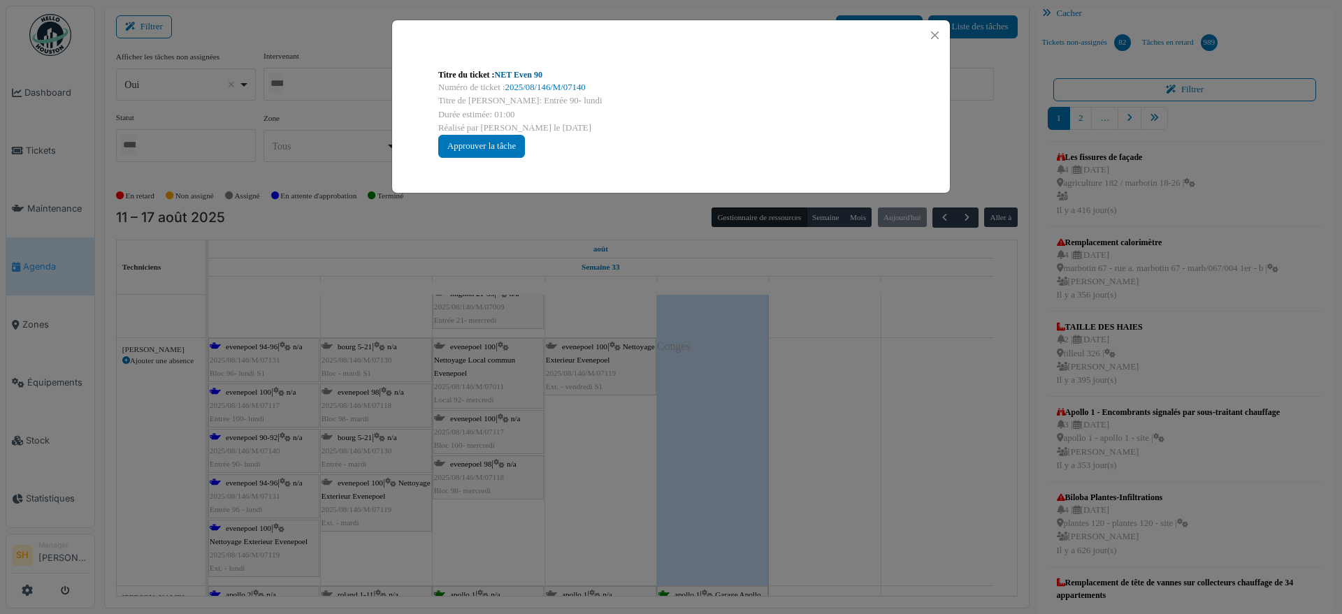
click at [509, 73] on link "NET Even 90" at bounding box center [519, 75] width 48 height 10
drag, startPoint x: 875, startPoint y: 472, endPoint x: 860, endPoint y: 472, distance: 14.7
click at [876, 472] on div "Titre du ticket : NET Even 90 Numéro de ticket : 2025/08/146/M/07140 Titre de l…" at bounding box center [671, 307] width 1342 height 614
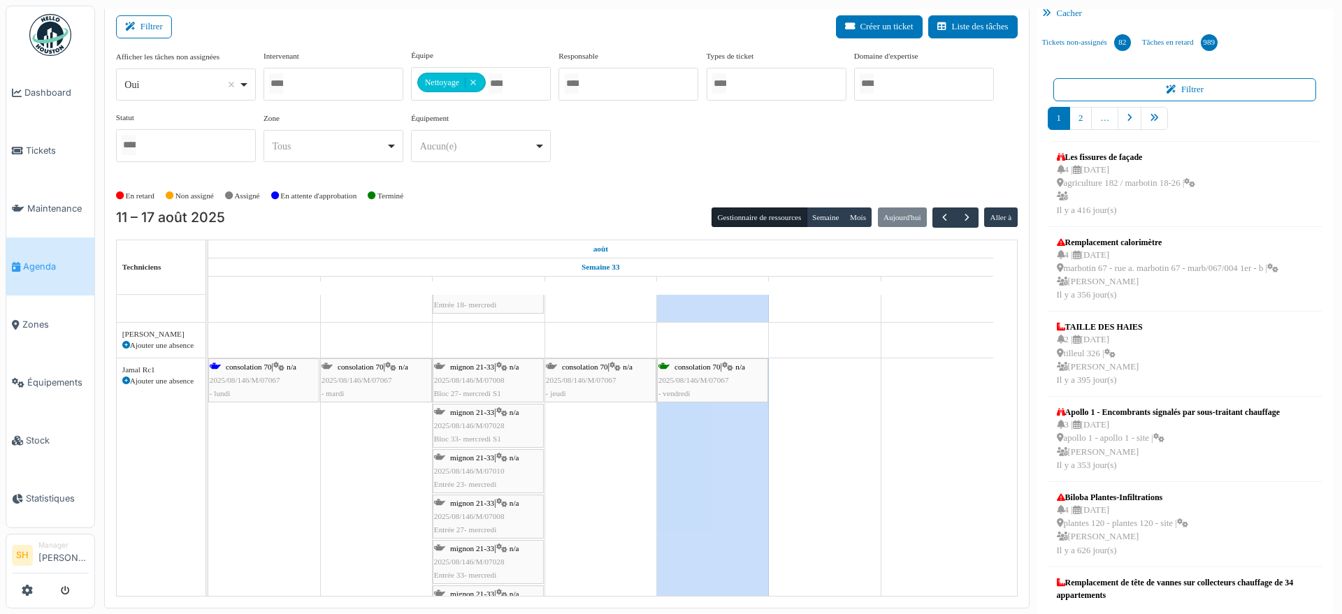
scroll to position [1932, 0]
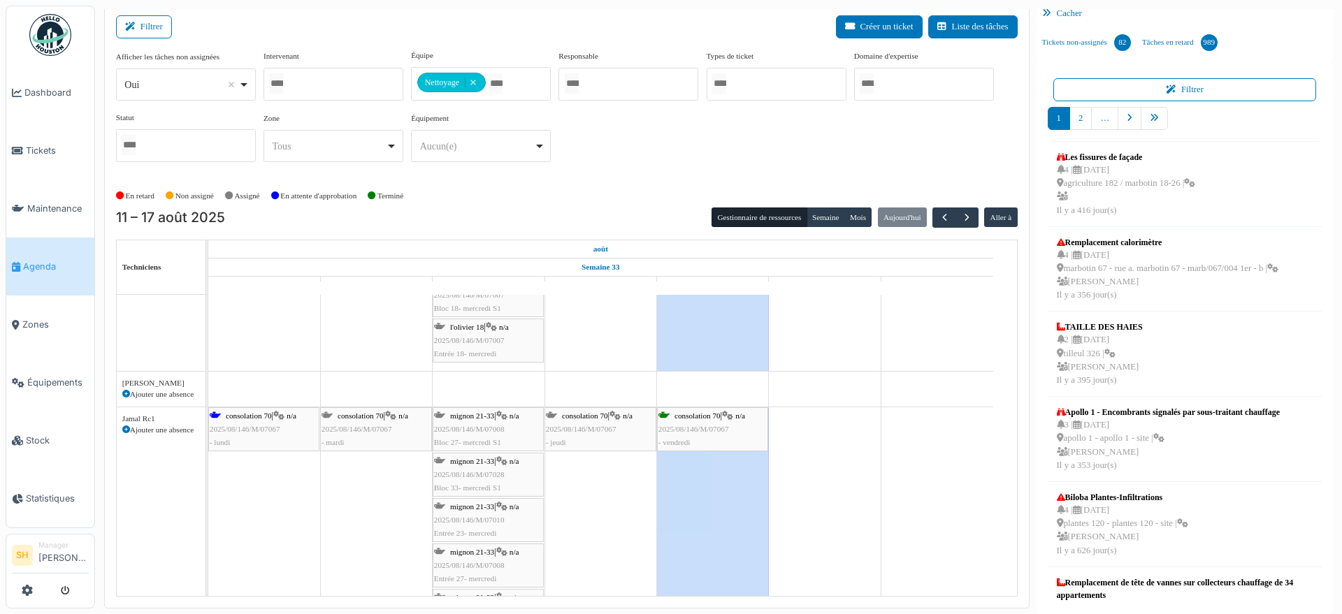
click at [242, 419] on span "consolation 70" at bounding box center [249, 416] width 46 height 8
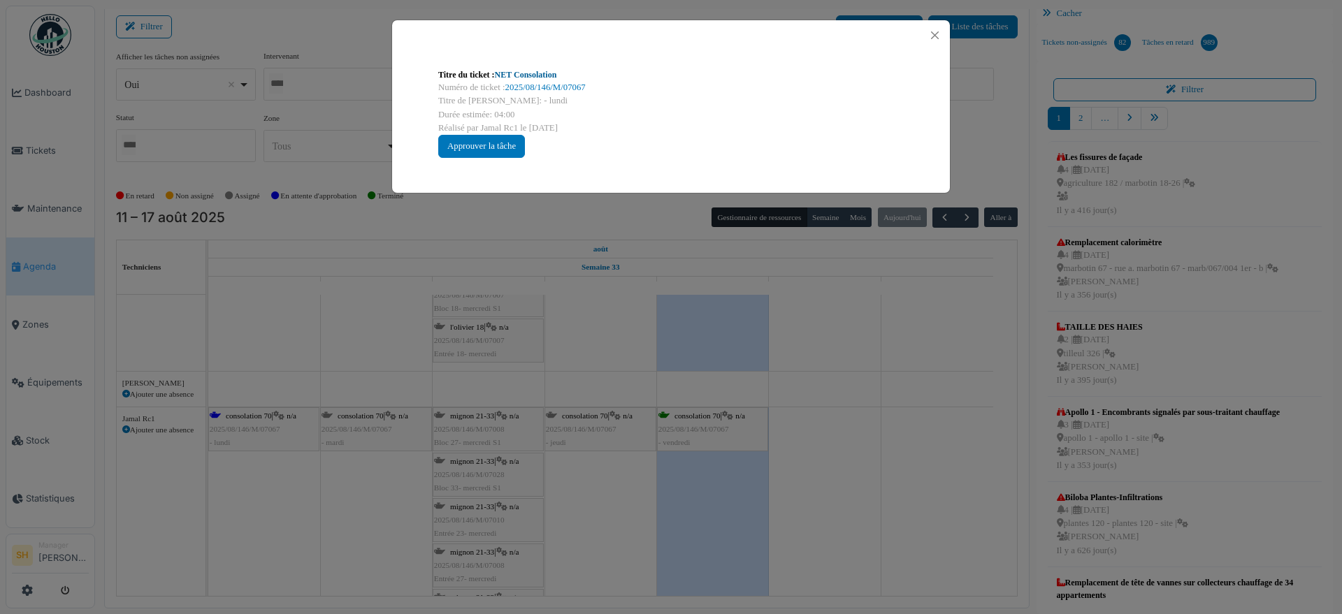
click at [535, 78] on link "NET Consolation" at bounding box center [526, 75] width 62 height 10
drag, startPoint x: 927, startPoint y: 409, endPoint x: 659, endPoint y: 379, distance: 270.0
click at [926, 409] on div "Titre du ticket : NET Consolation Numéro de ticket : 2025/08/146/M/07067 Titre …" at bounding box center [671, 307] width 1342 height 614
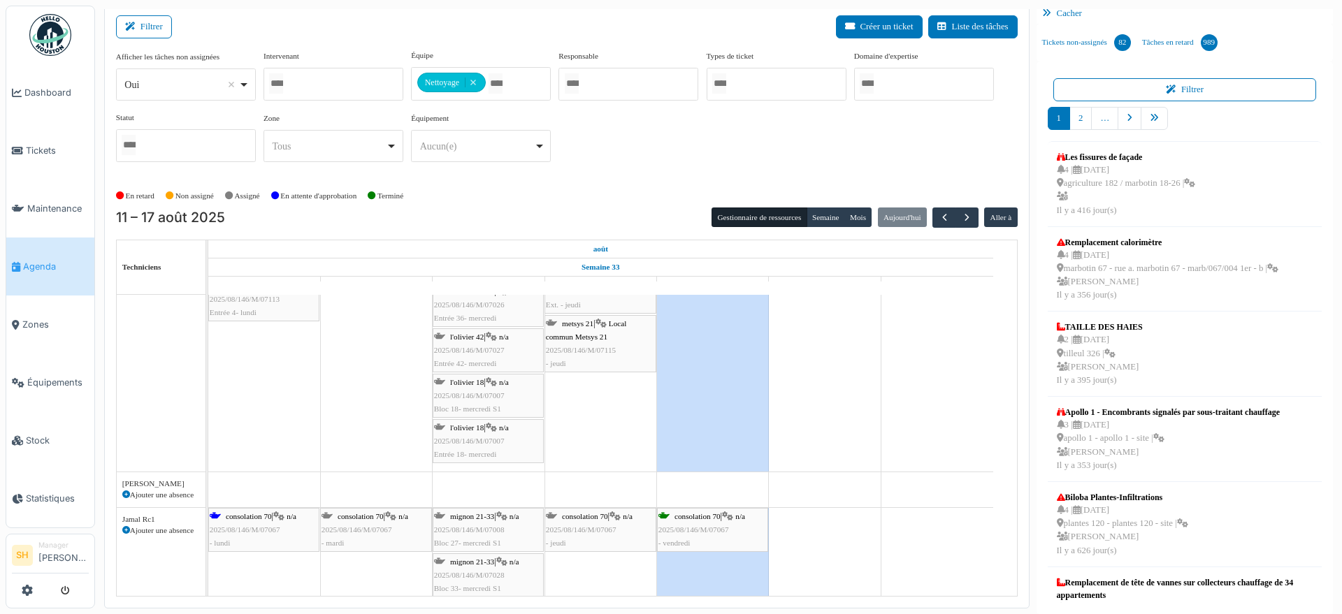
scroll to position [1757, 0]
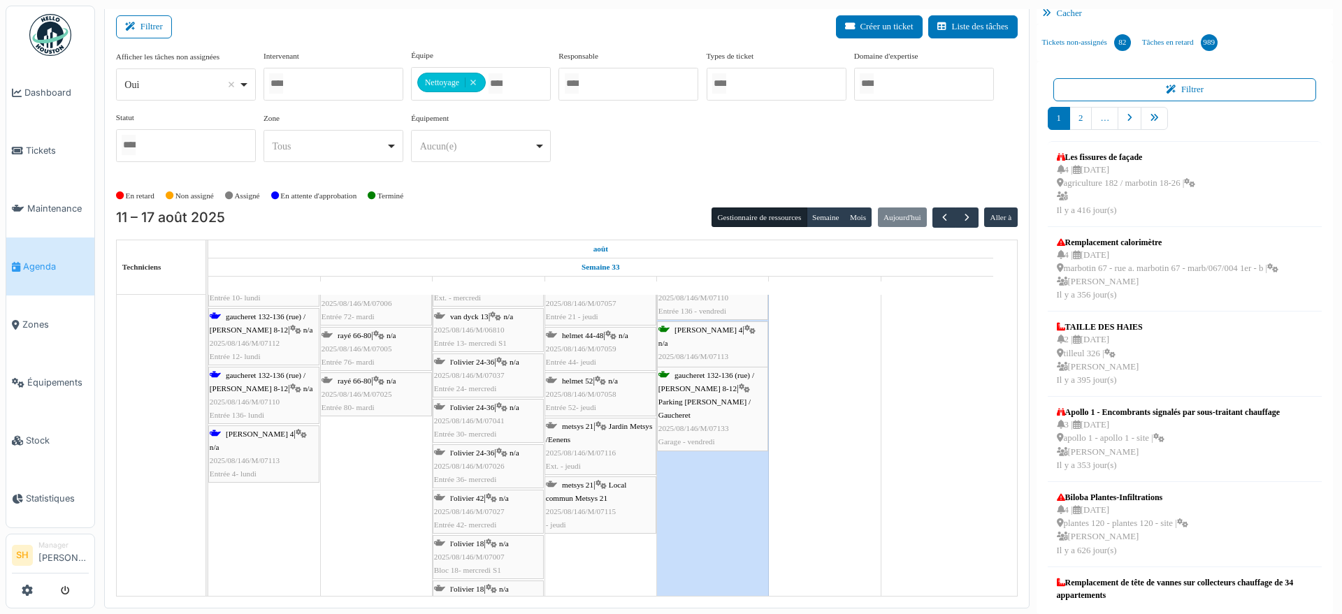
click at [248, 388] on span "gaucheret 132-136 (rue) / thomas 8-12" at bounding box center [258, 382] width 96 height 22
click at [245, 377] on span "gaucheret 132-136 (rue) / thomas 8-12" at bounding box center [258, 382] width 96 height 22
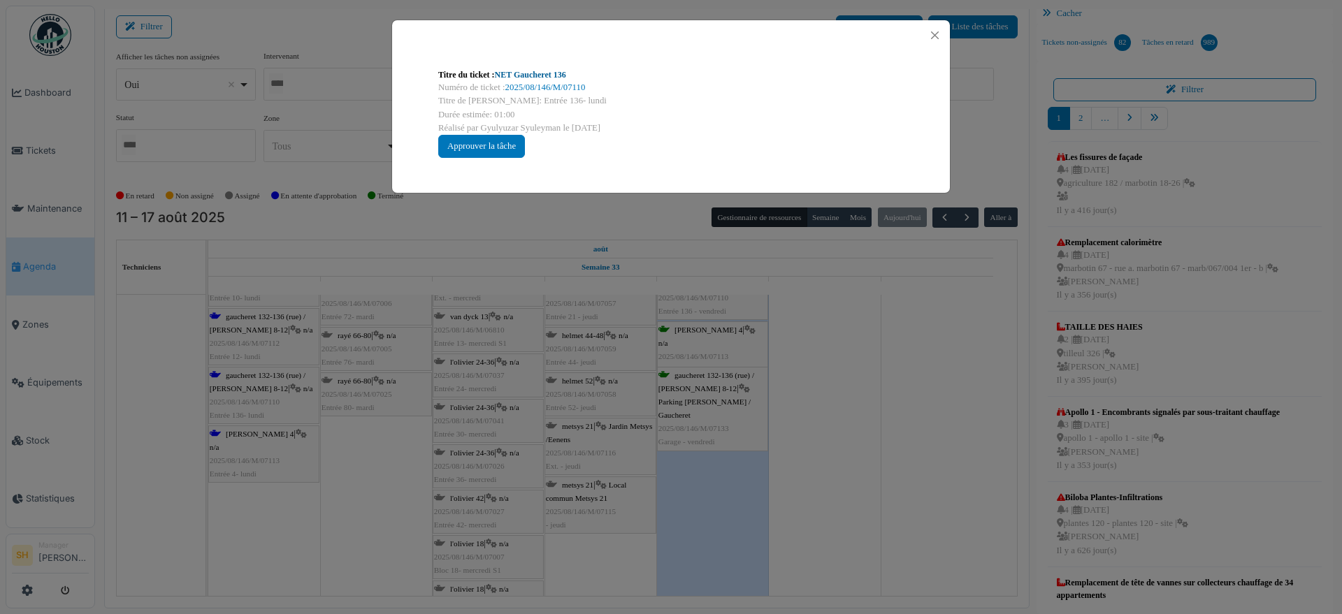
click at [531, 78] on link "NET Gaucheret 136" at bounding box center [530, 75] width 71 height 10
click at [828, 329] on div "Titre du ticket : NET Gaucheret 136 Numéro de ticket : 2025/08/146/M/07110 Titr…" at bounding box center [671, 307] width 1342 height 614
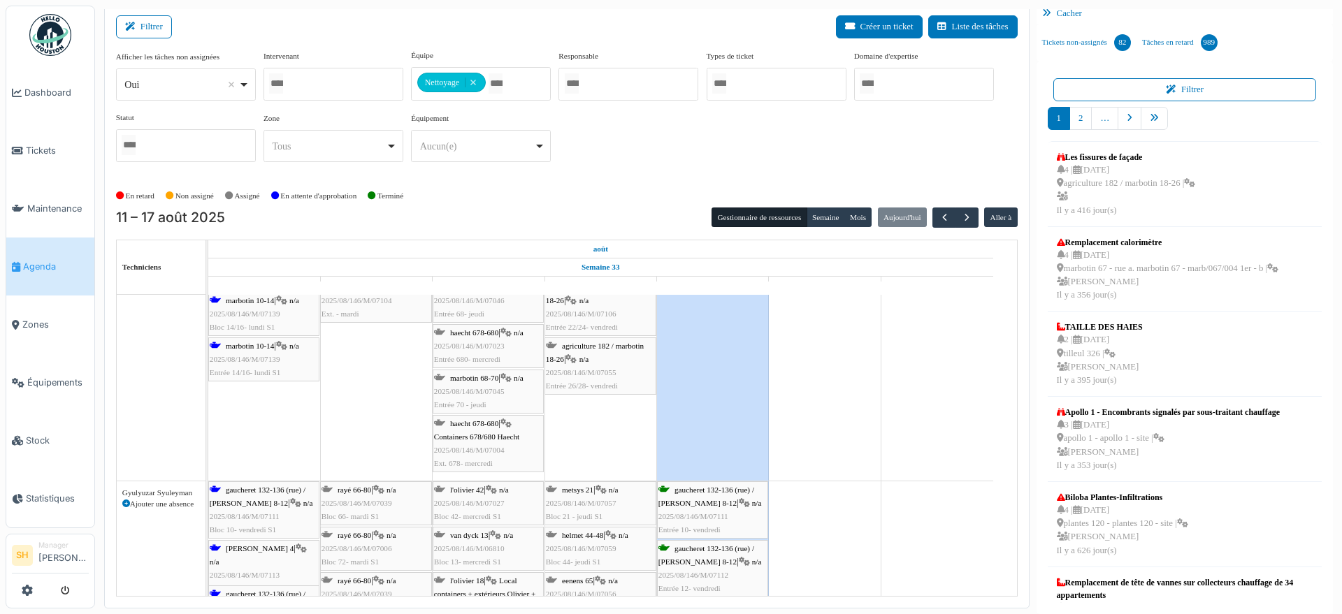
scroll to position [1233, 0]
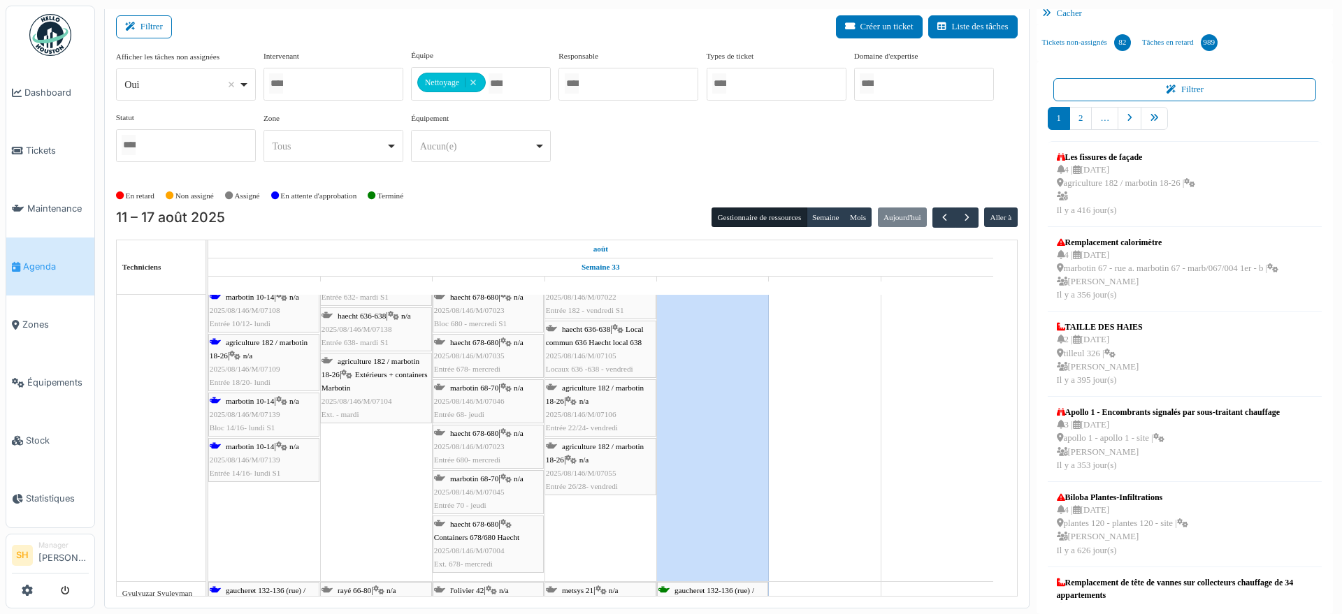
click at [250, 404] on span "marbotin 10-14" at bounding box center [250, 401] width 48 height 8
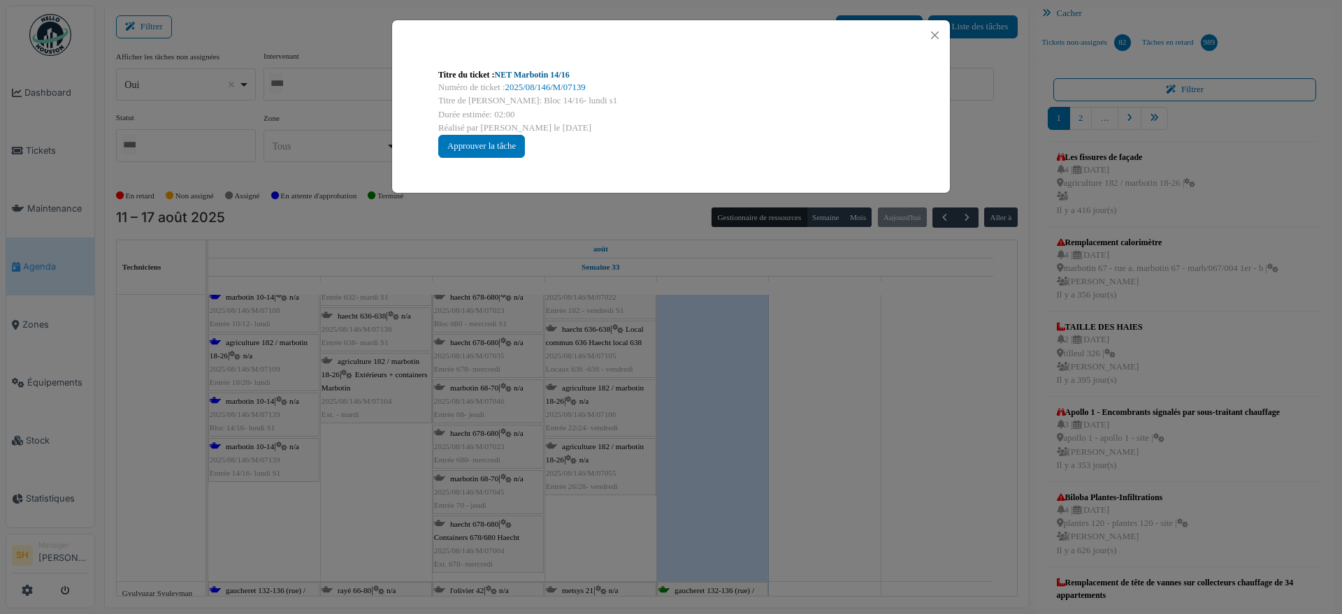
click at [521, 77] on link "NET Marbotin 14/16" at bounding box center [532, 75] width 75 height 10
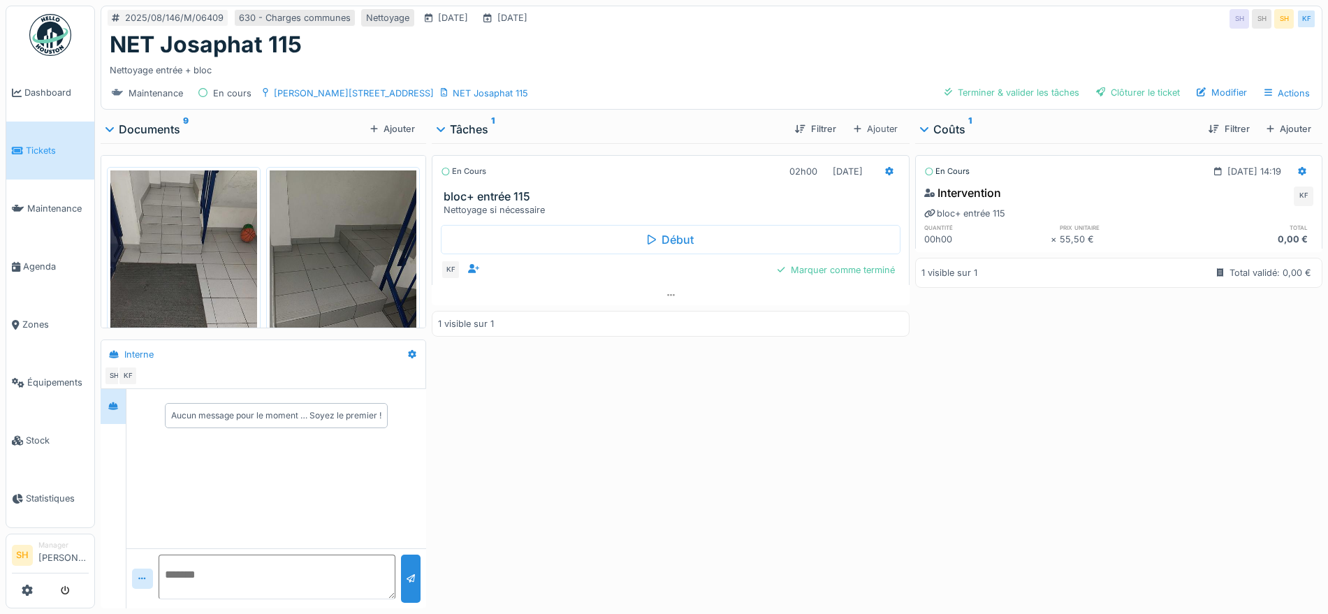
click at [212, 233] on img at bounding box center [183, 268] width 147 height 196
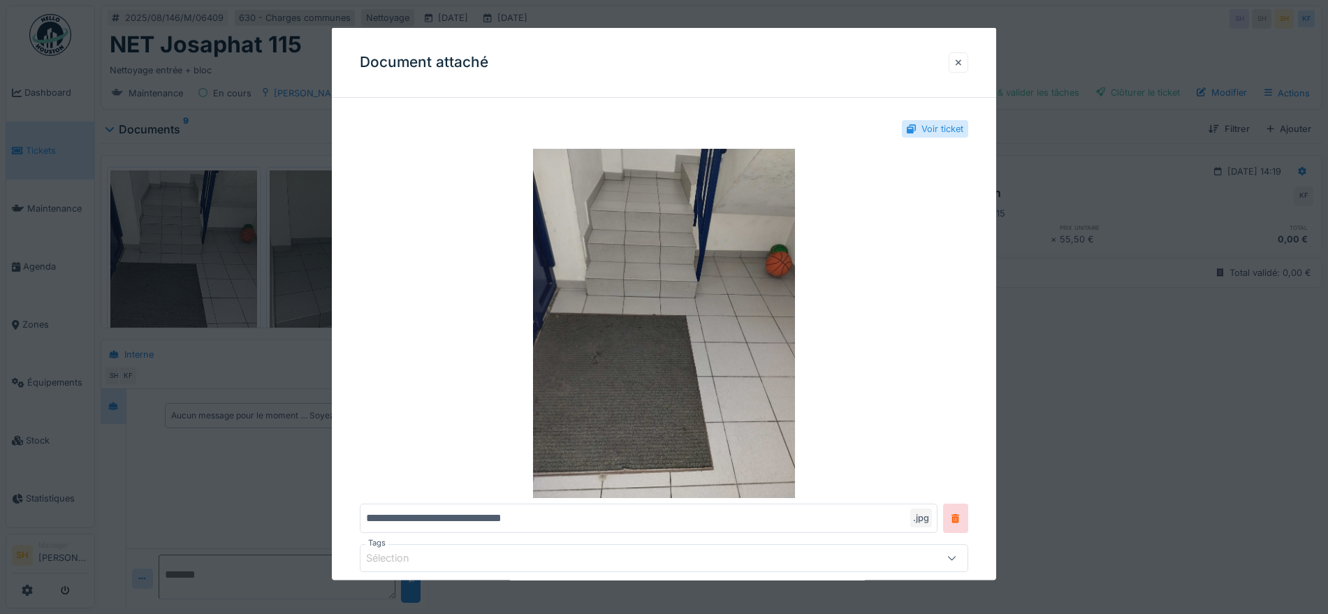
click at [962, 61] on div at bounding box center [958, 61] width 7 height 13
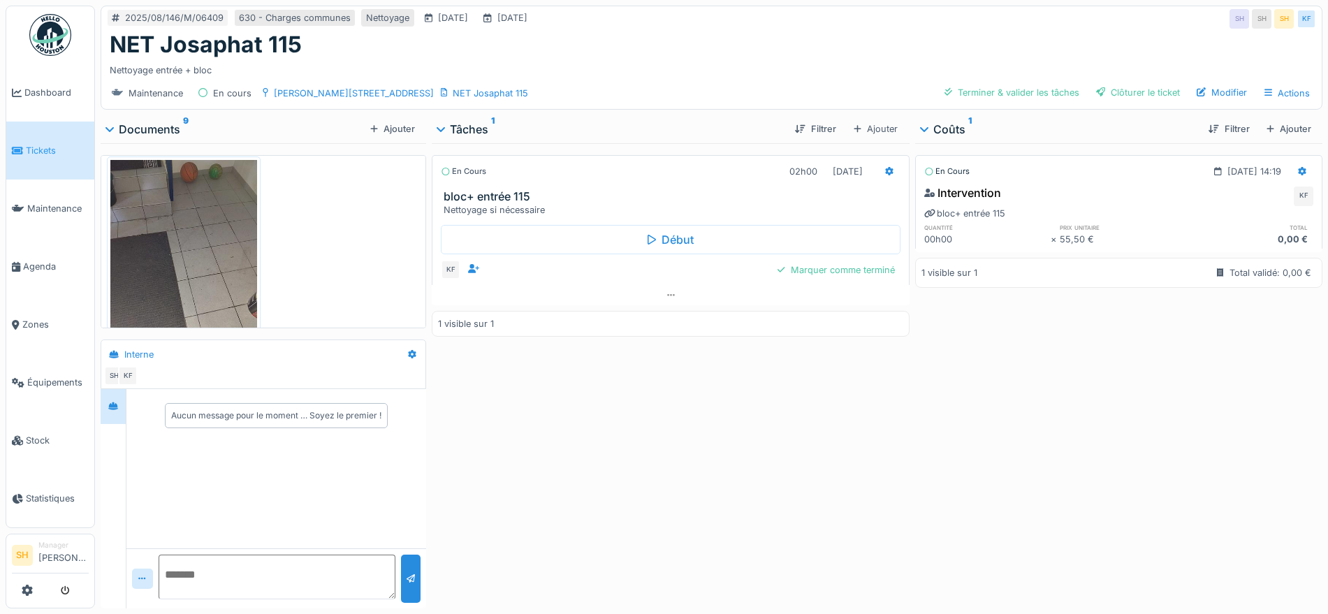
scroll to position [13, 0]
click at [238, 252] on img at bounding box center [183, 258] width 147 height 196
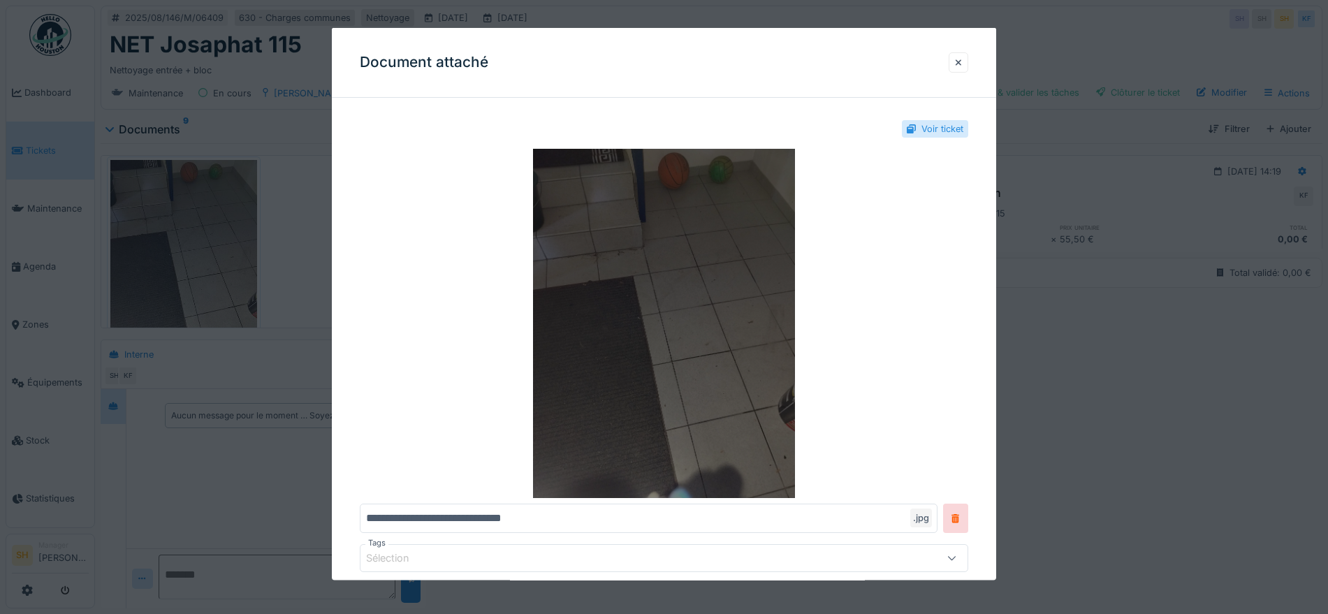
click at [741, 350] on img at bounding box center [664, 323] width 609 height 349
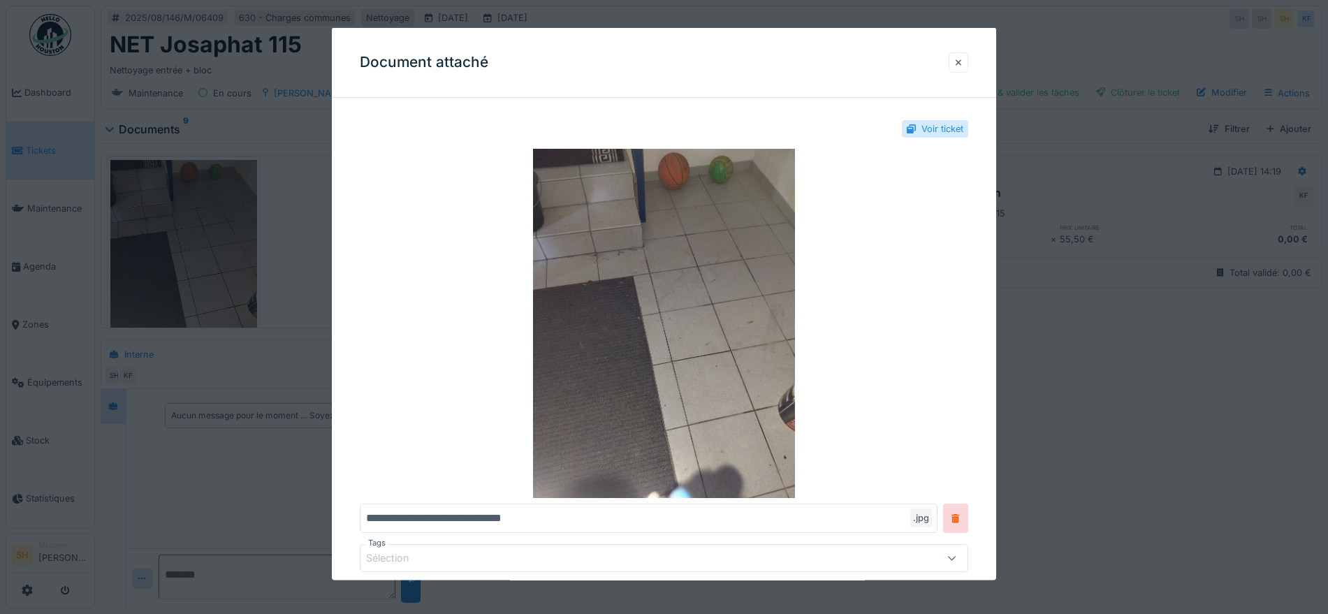
click at [968, 63] on div at bounding box center [959, 62] width 20 height 20
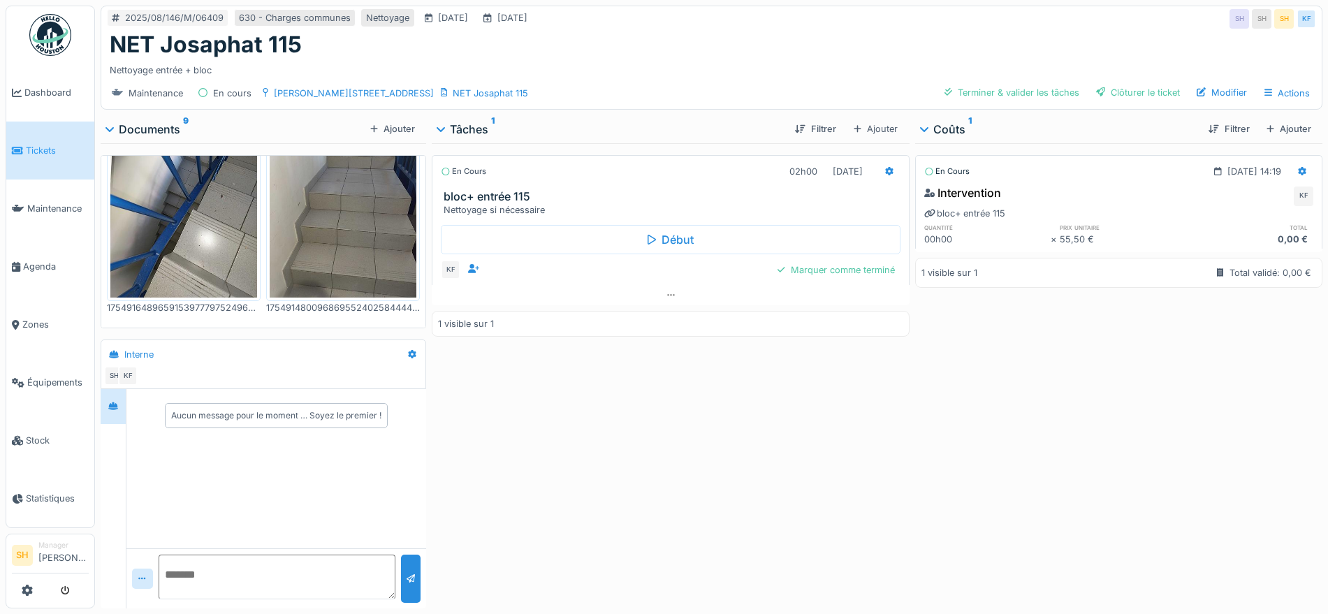
scroll to position [680, 0]
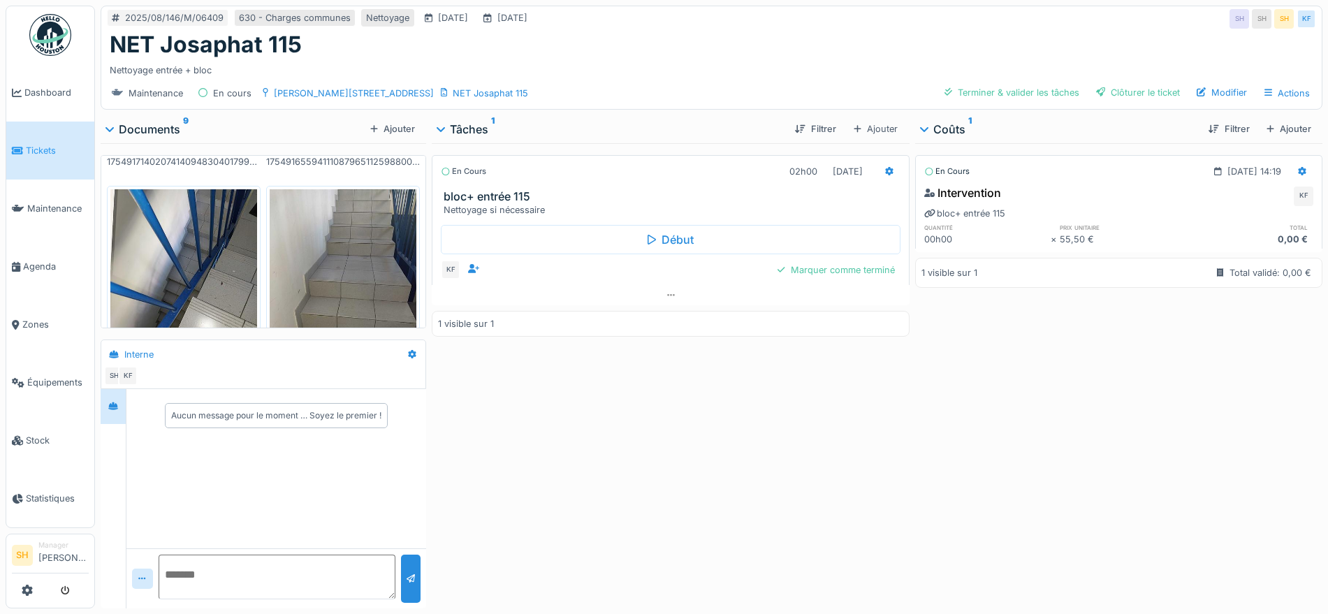
click at [368, 253] on img at bounding box center [343, 287] width 147 height 196
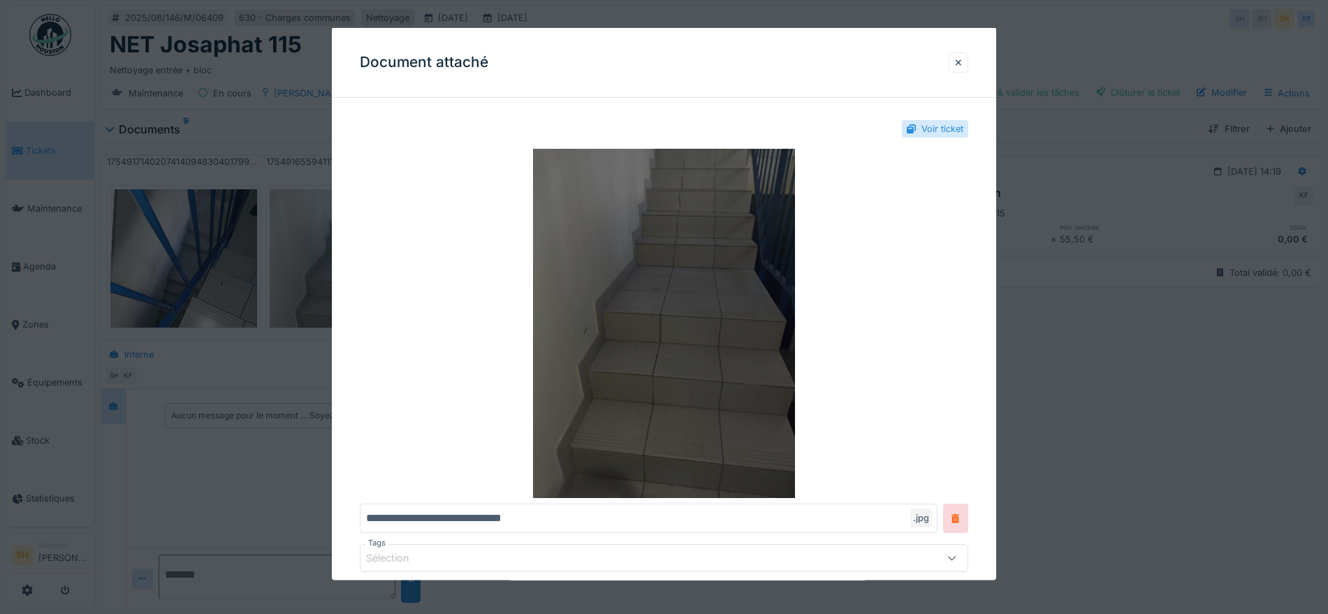
click at [639, 310] on img at bounding box center [664, 323] width 609 height 349
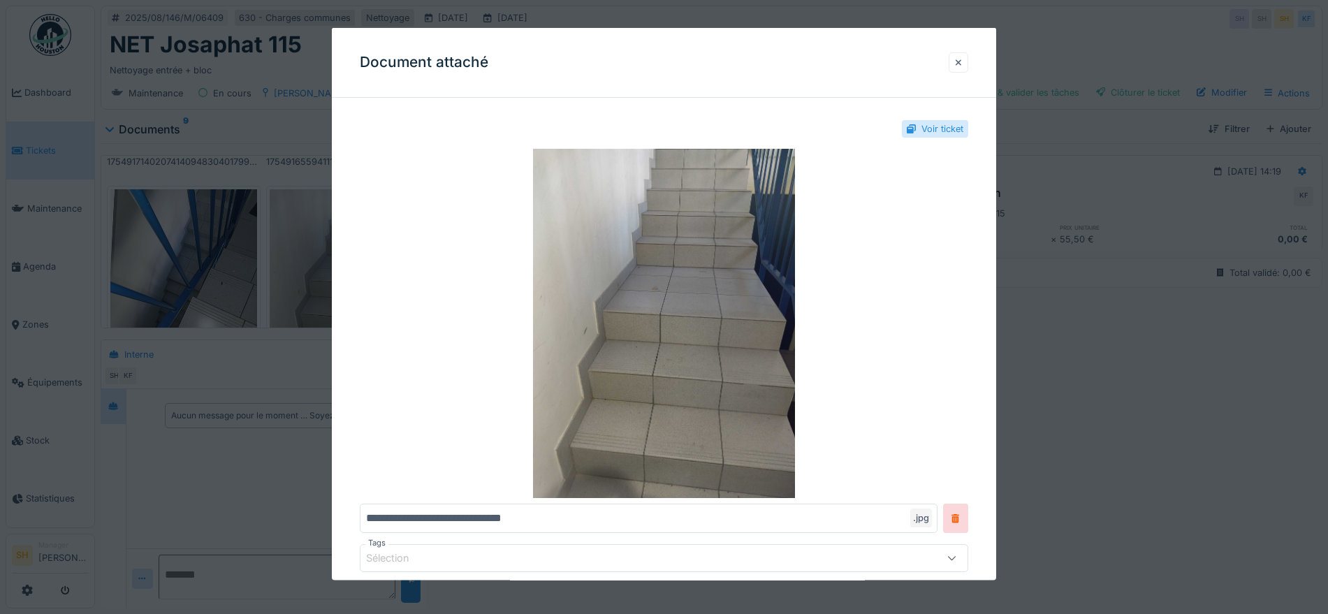
click at [962, 61] on div at bounding box center [958, 61] width 7 height 13
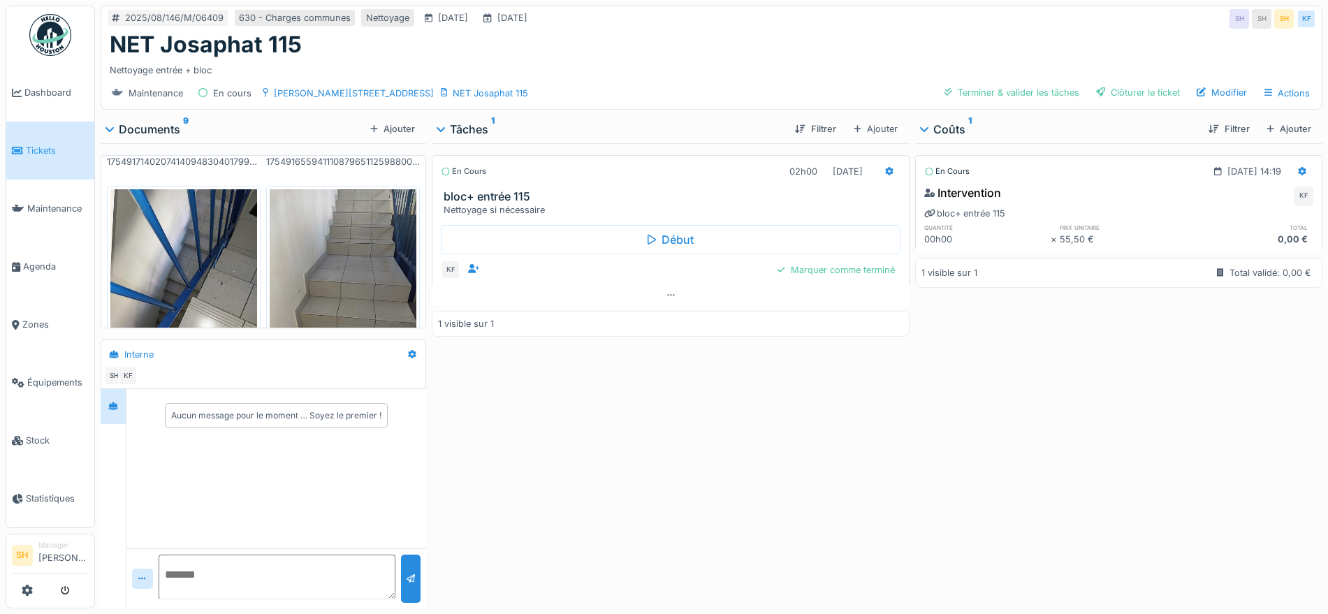
click at [175, 233] on img at bounding box center [183, 287] width 147 height 196
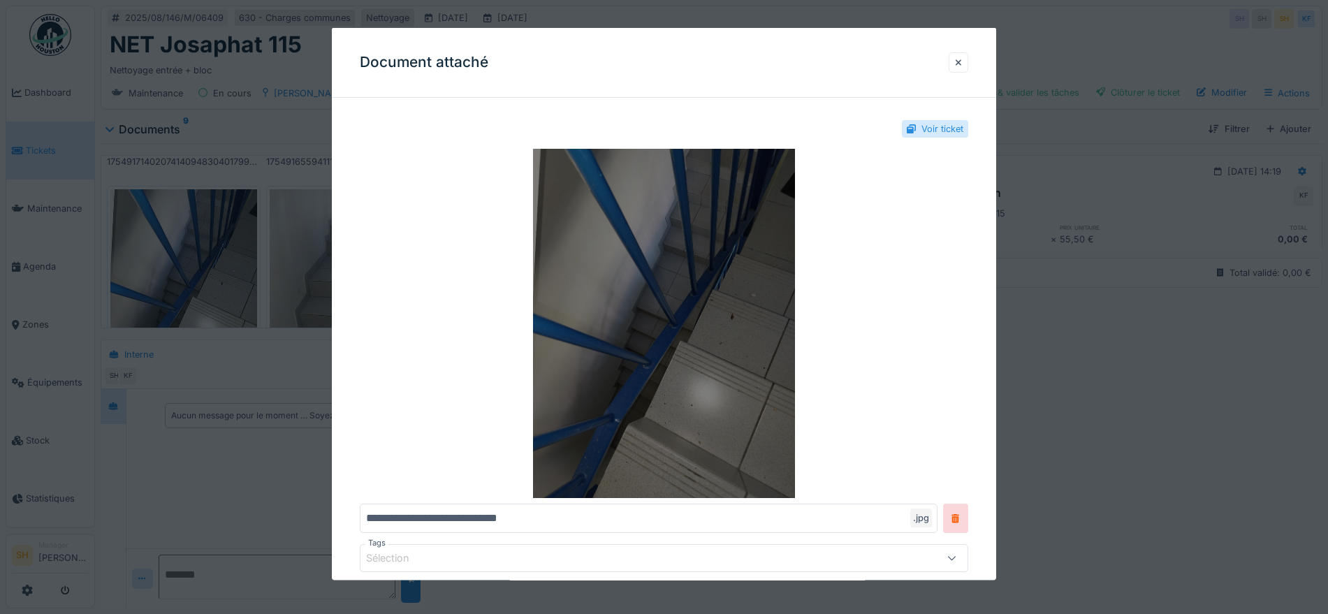
click at [741, 390] on img at bounding box center [664, 323] width 609 height 349
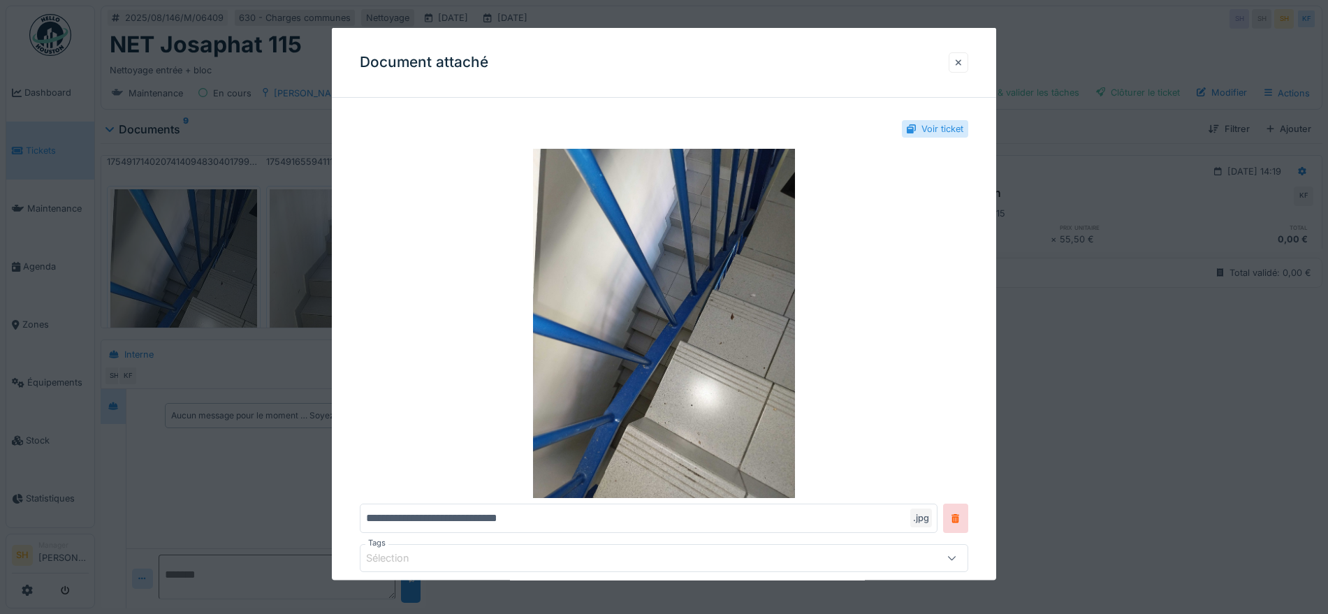
click at [962, 59] on div at bounding box center [958, 61] width 7 height 13
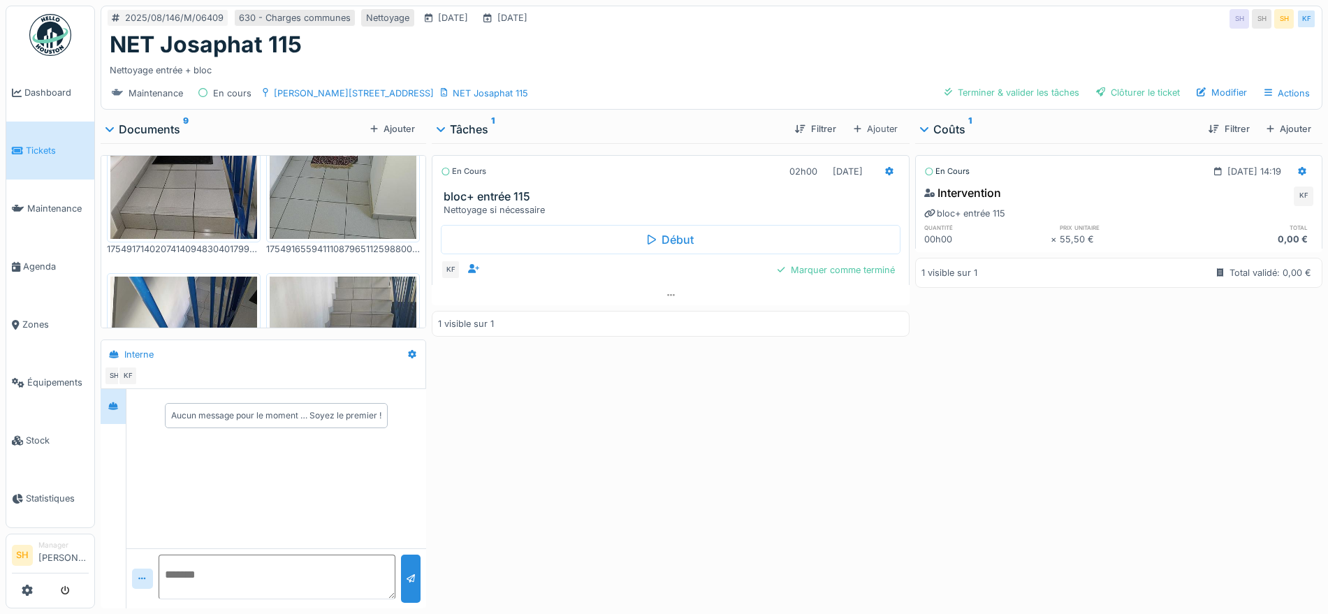
scroll to position [505, 0]
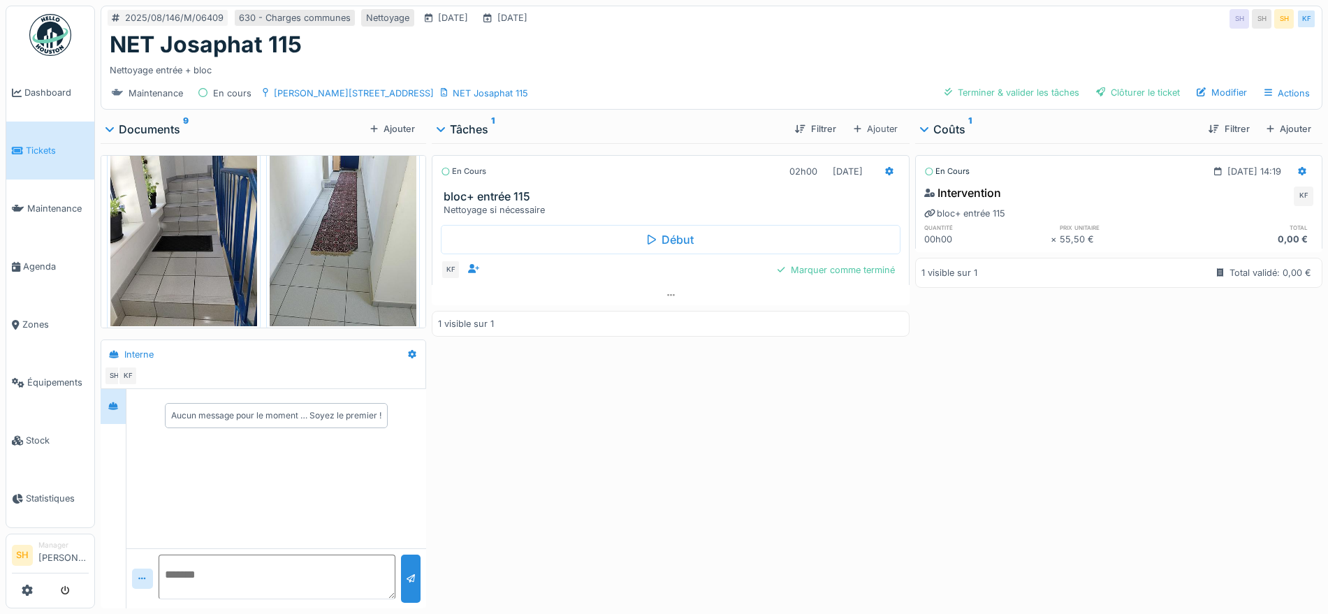
click at [341, 237] on img at bounding box center [343, 229] width 147 height 196
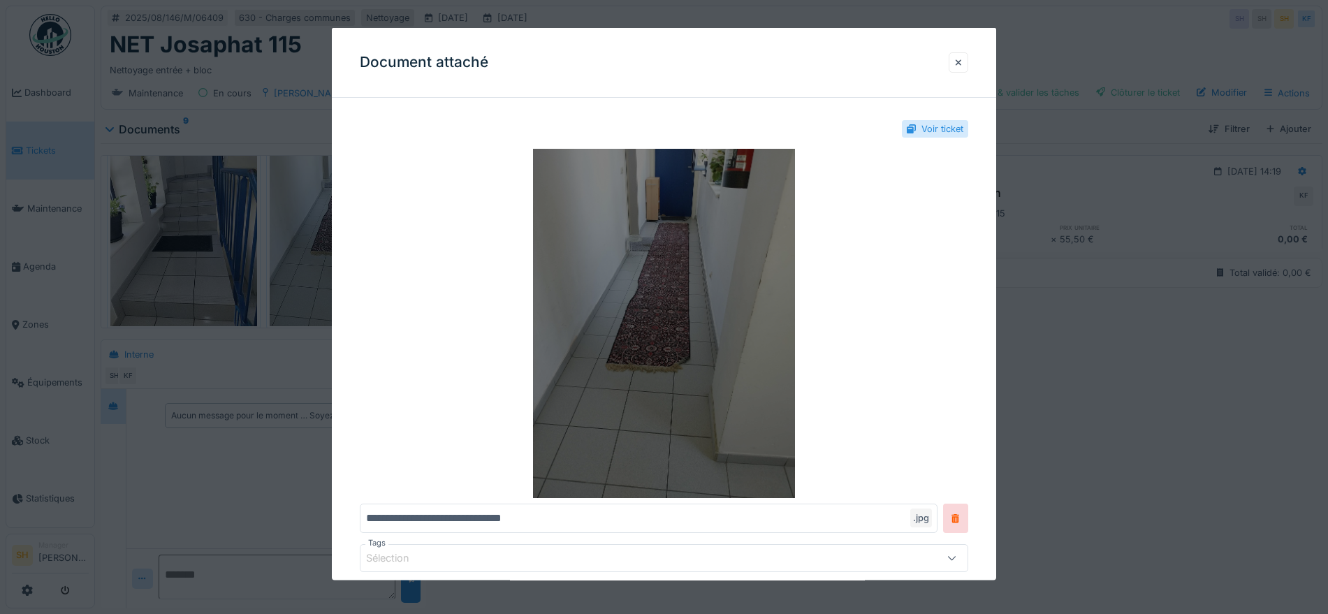
click at [655, 292] on img at bounding box center [664, 323] width 609 height 349
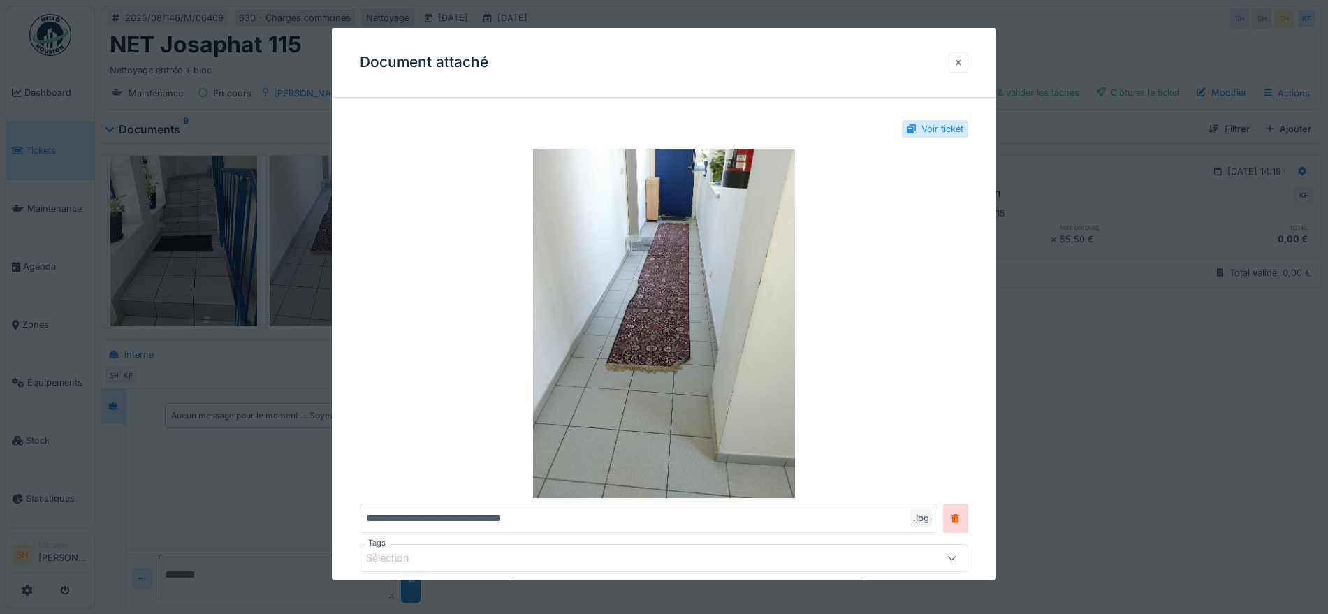
click at [962, 59] on div at bounding box center [958, 61] width 7 height 13
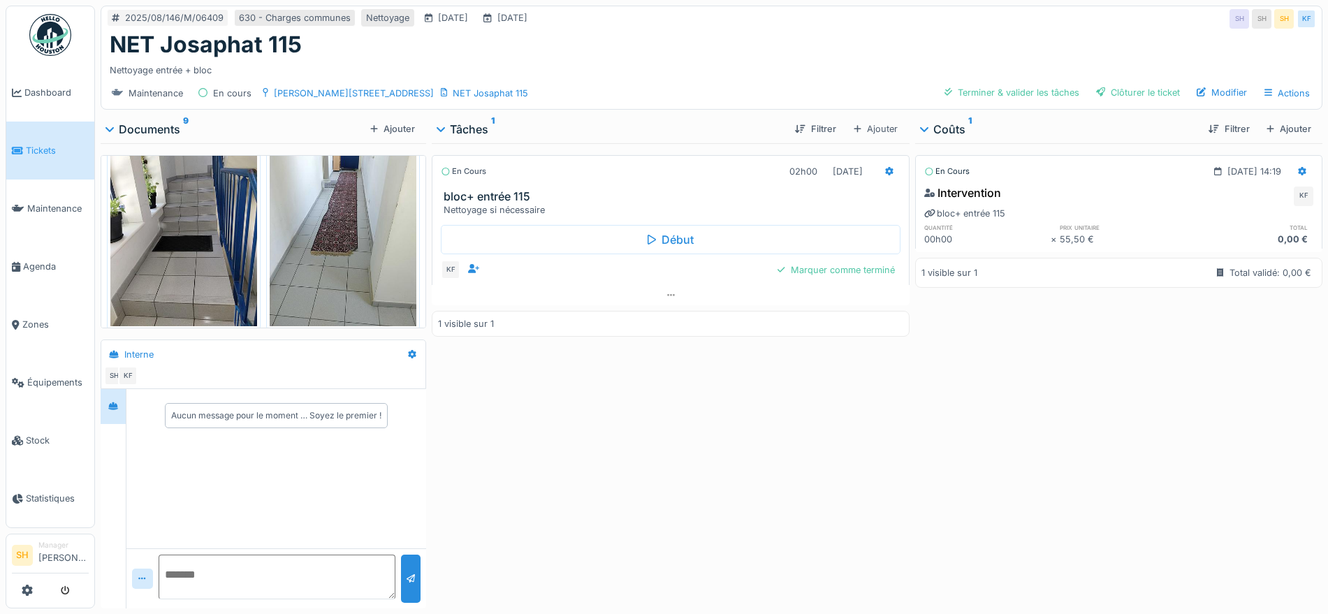
click at [174, 210] on img at bounding box center [183, 229] width 147 height 196
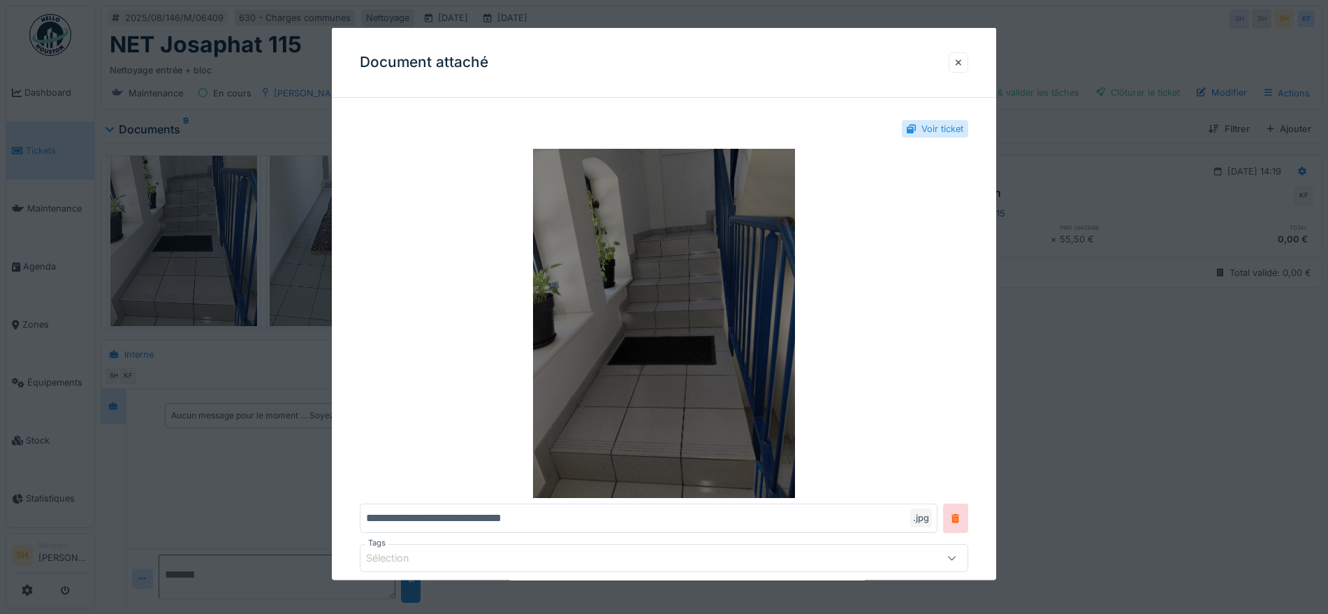
click at [702, 347] on img at bounding box center [664, 323] width 609 height 349
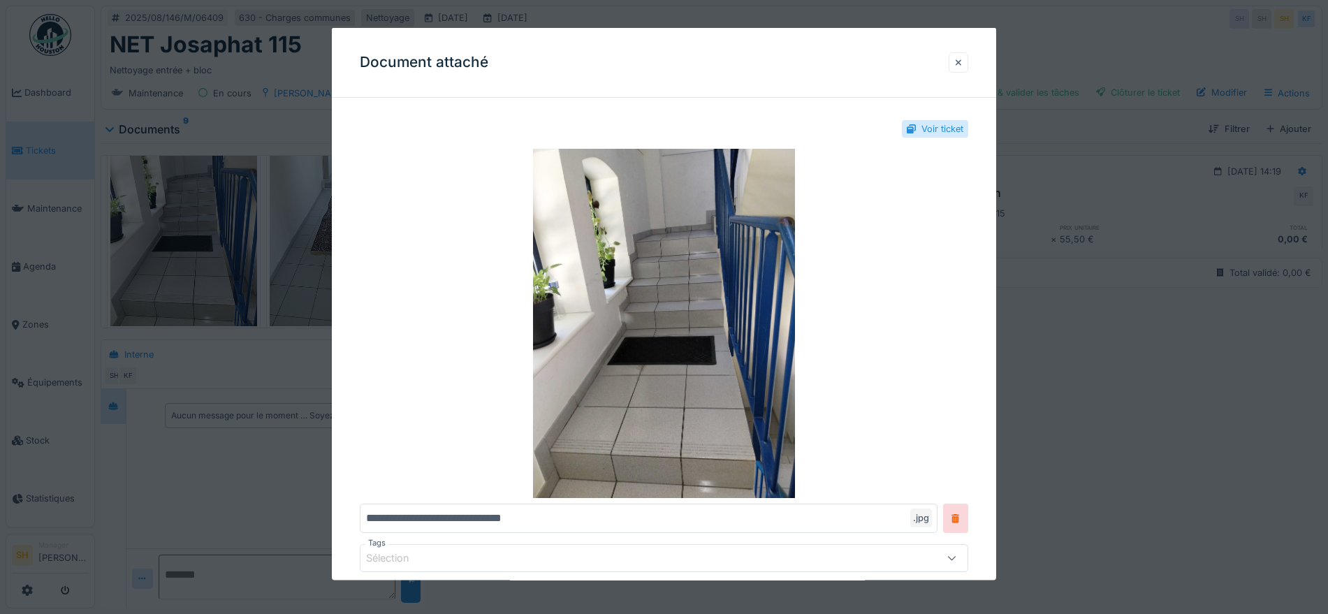
click at [962, 63] on div at bounding box center [958, 61] width 7 height 13
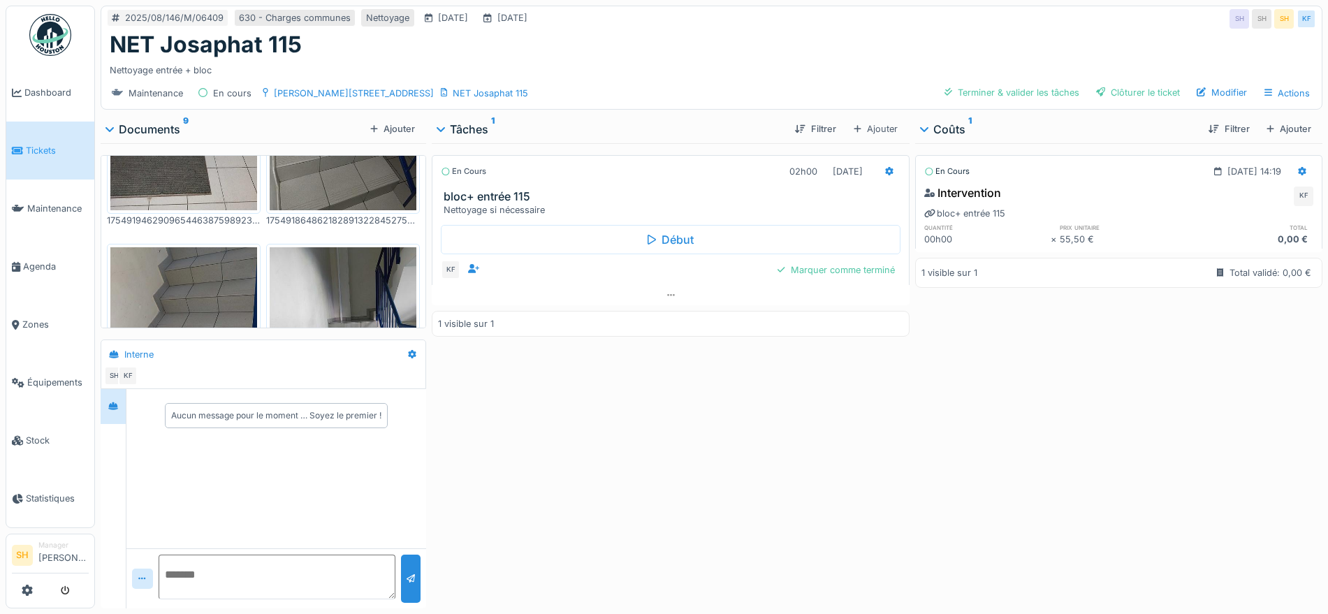
scroll to position [243, 0]
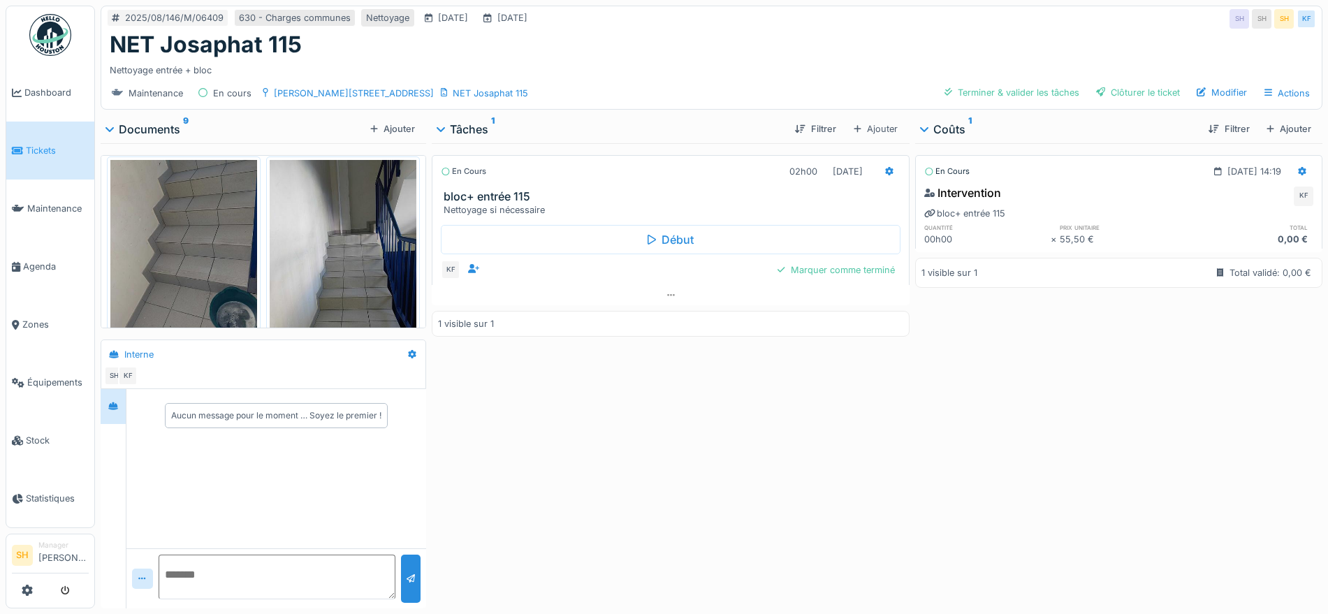
click at [351, 247] on img at bounding box center [343, 258] width 147 height 196
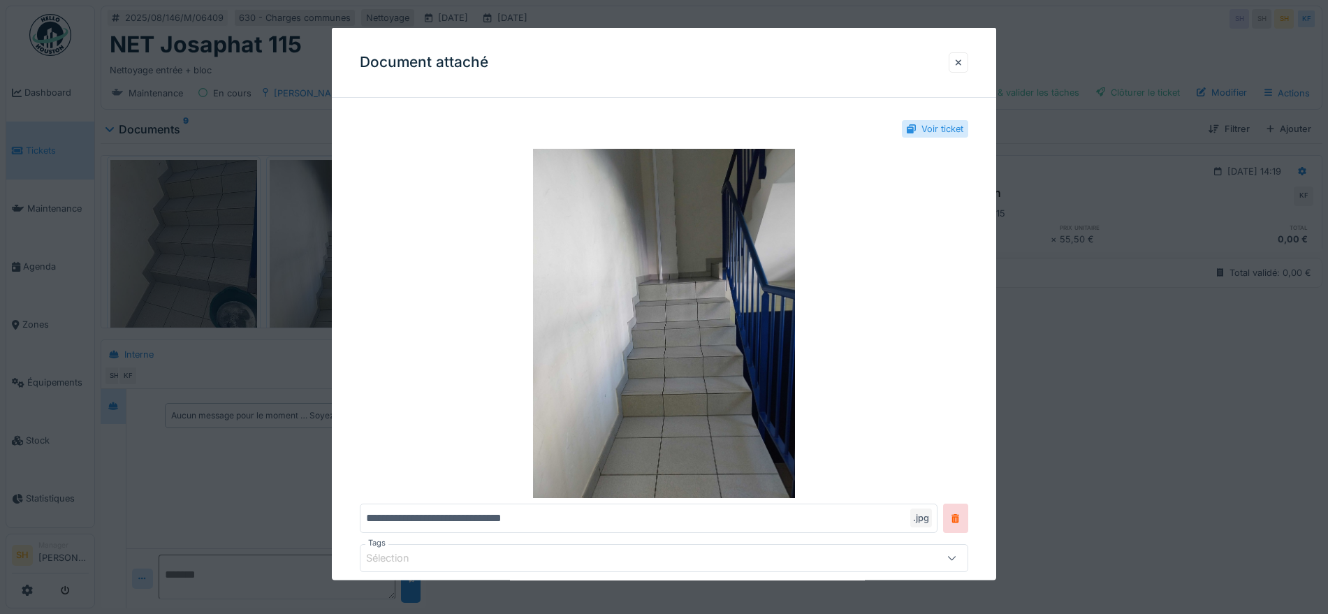
click at [193, 243] on div at bounding box center [664, 307] width 1328 height 614
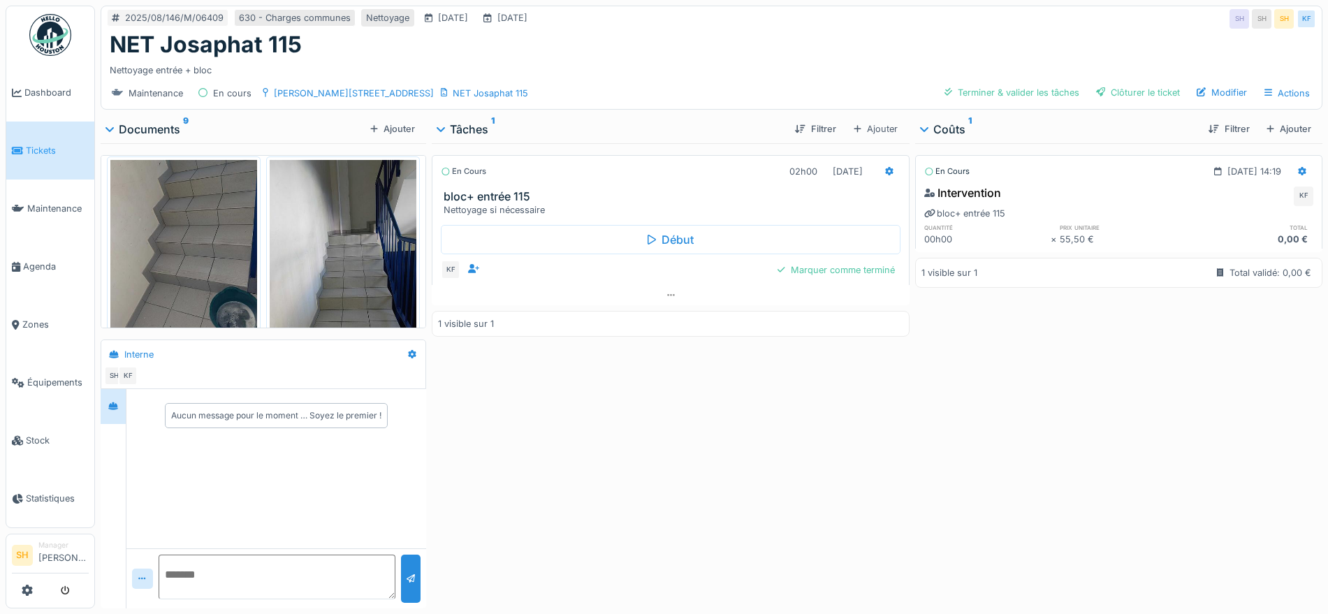
click at [193, 243] on img at bounding box center [183, 258] width 147 height 196
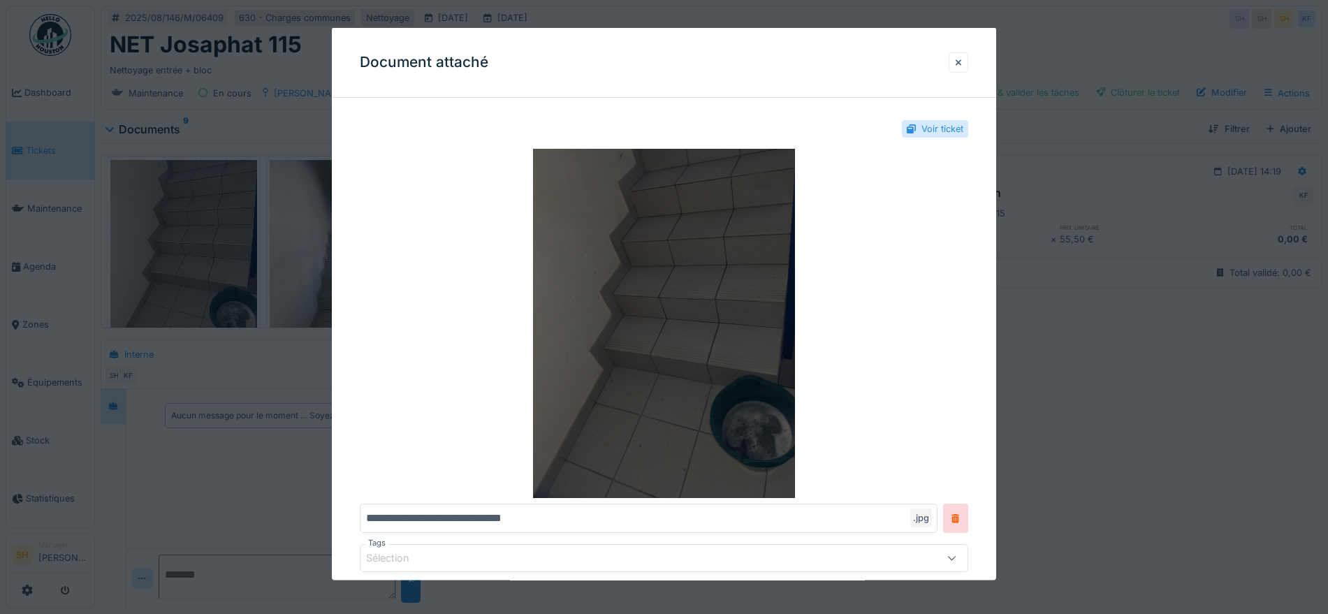
click at [695, 395] on img at bounding box center [664, 323] width 609 height 349
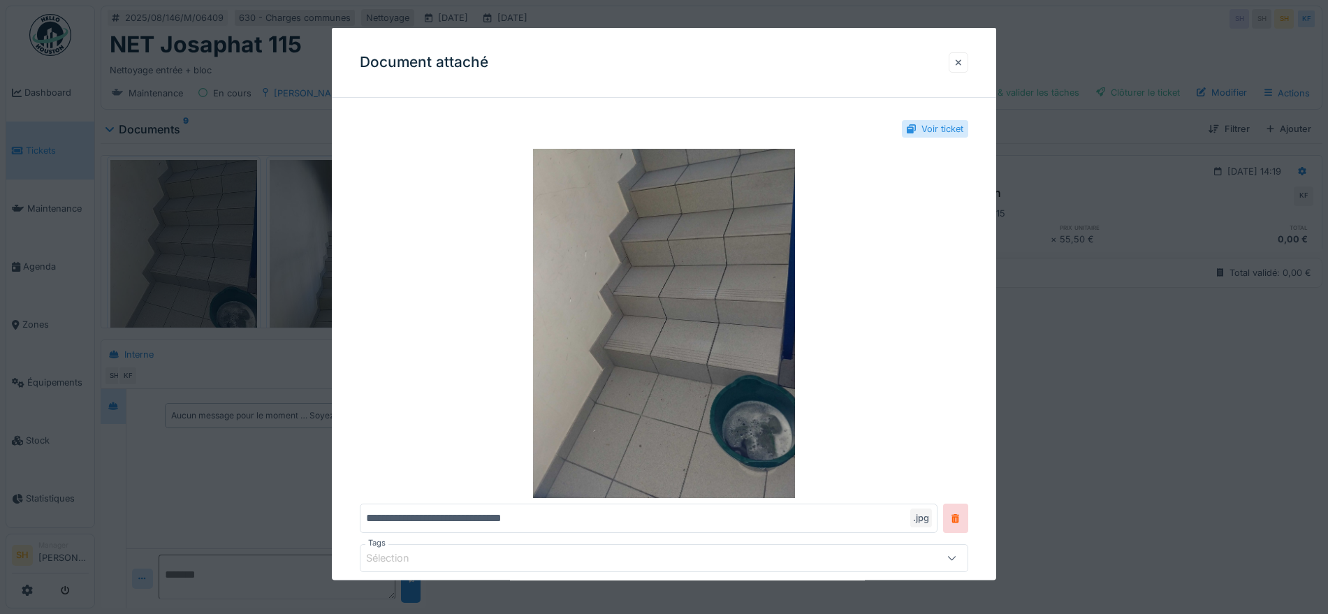
click at [962, 59] on div at bounding box center [958, 61] width 7 height 13
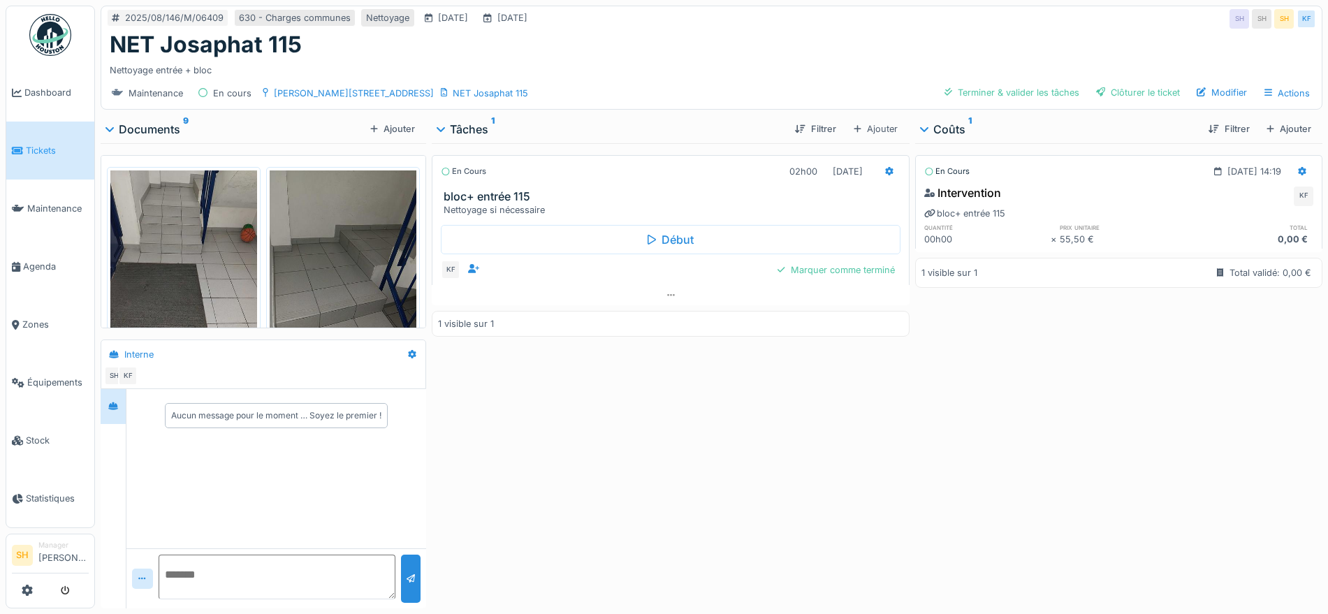
scroll to position [0, 0]
click at [205, 264] on img at bounding box center [183, 268] width 147 height 196
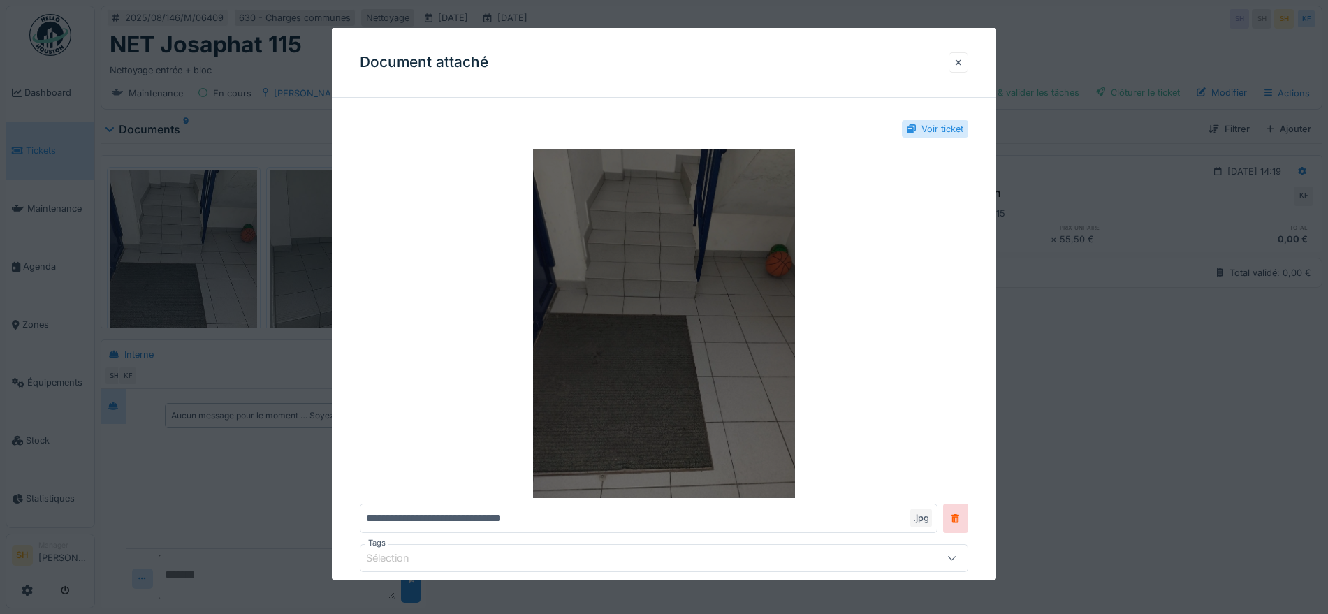
click at [783, 340] on img at bounding box center [664, 323] width 609 height 349
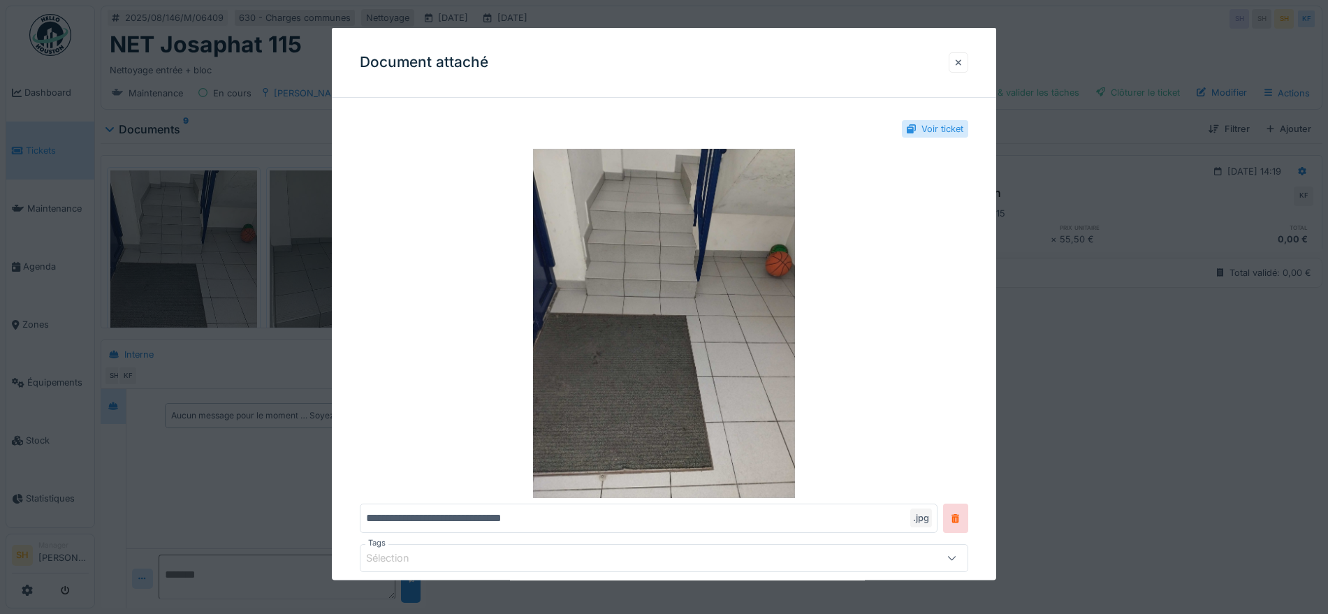
click at [962, 61] on div at bounding box center [958, 61] width 7 height 13
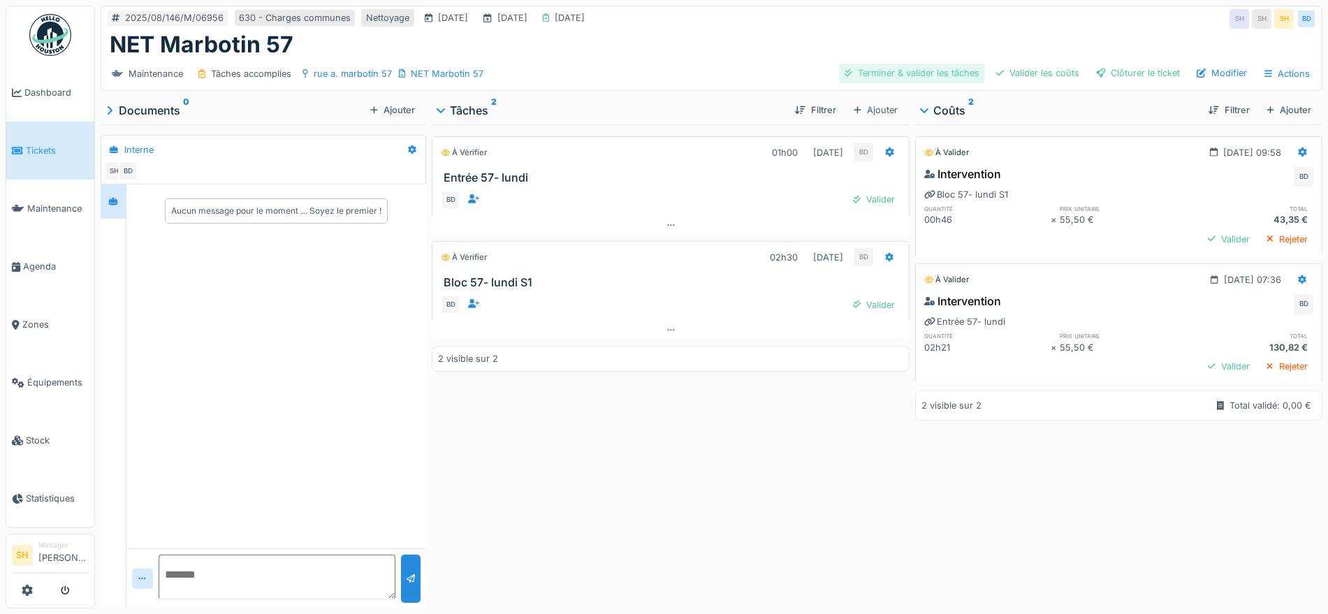
click at [936, 72] on div "Terminer & valider les tâches" at bounding box center [912, 73] width 146 height 19
click at [1019, 75] on div "Valider les coûts" at bounding box center [1038, 73] width 94 height 19
click at [1096, 75] on div "Clôturer le ticket" at bounding box center [1138, 73] width 95 height 19
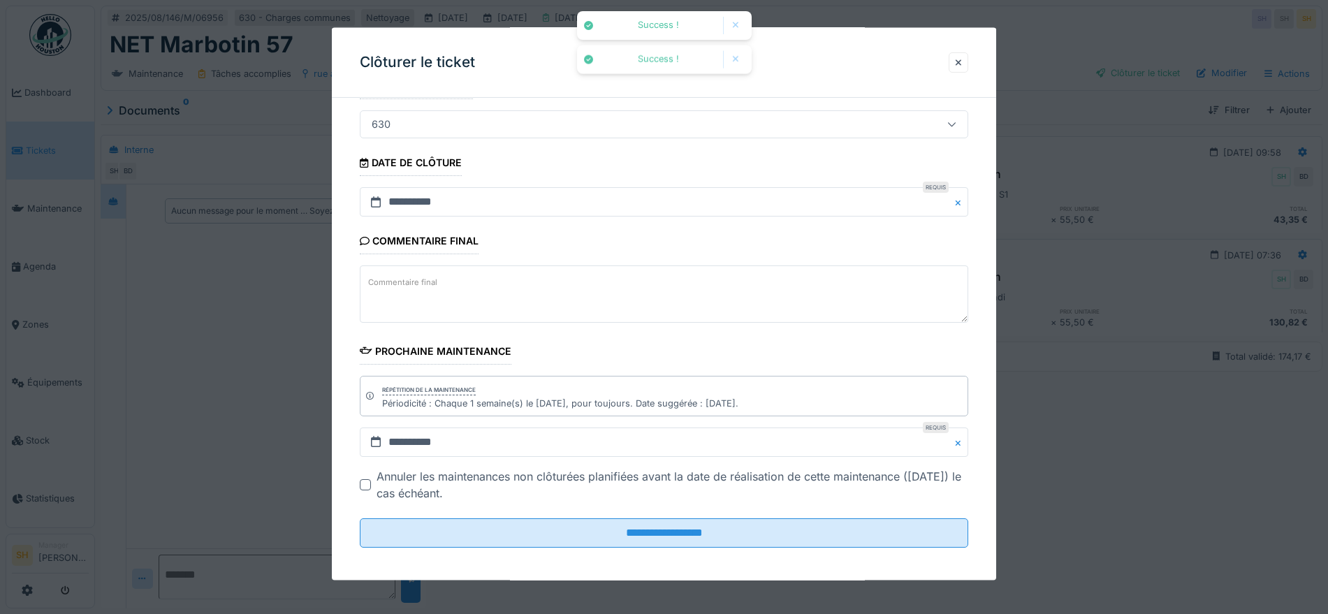
scroll to position [119, 0]
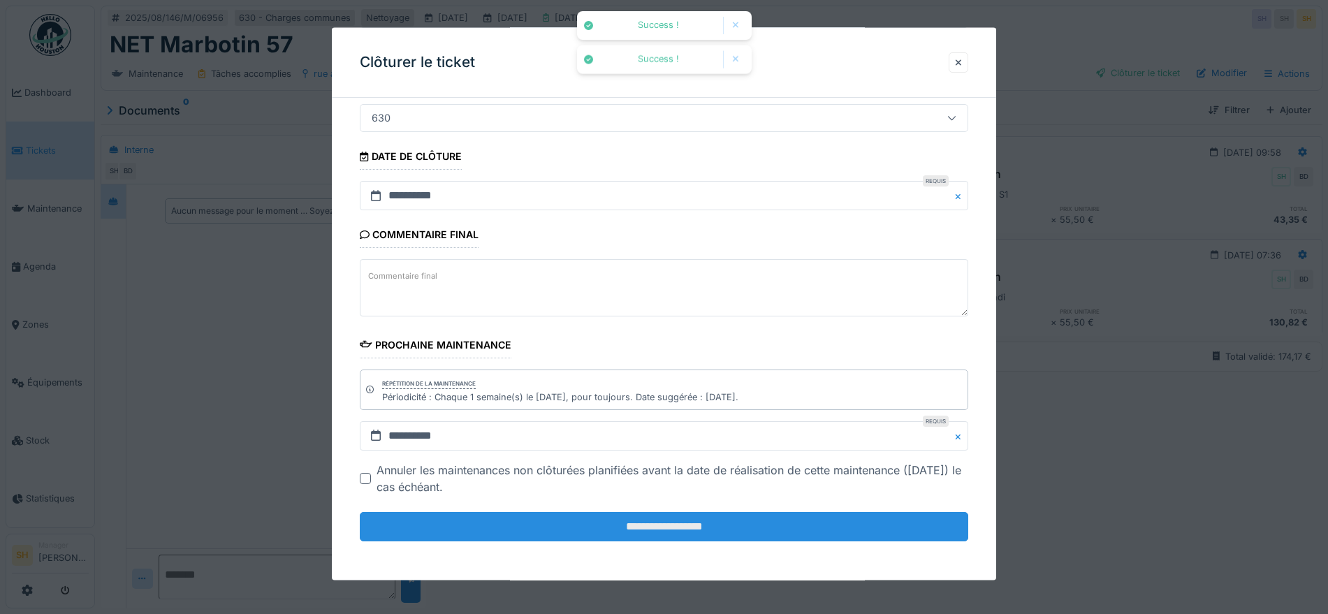
click at [534, 520] on input "**********" at bounding box center [664, 526] width 609 height 29
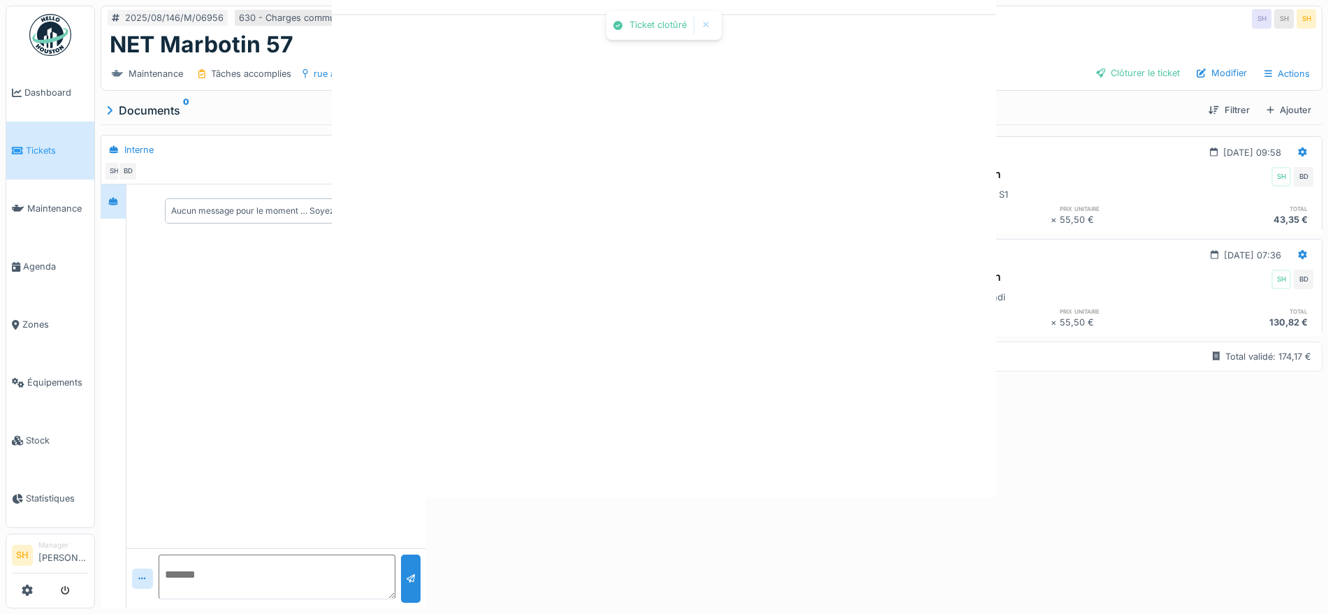
scroll to position [0, 0]
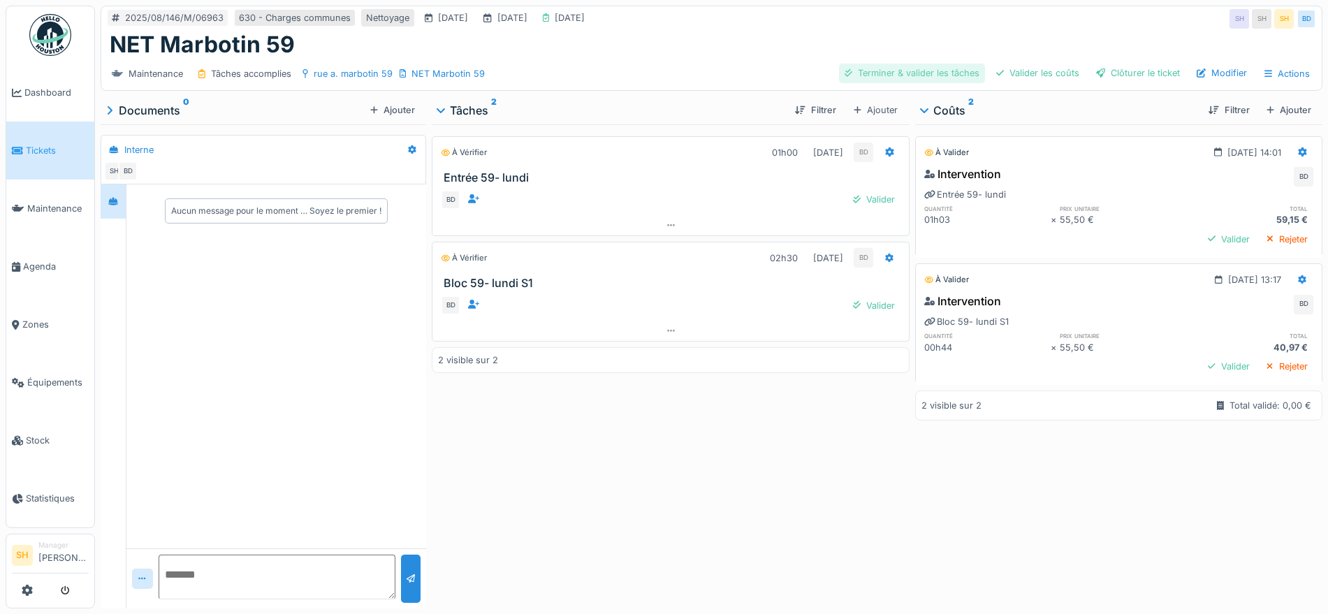
drag, startPoint x: 897, startPoint y: 70, endPoint x: 913, endPoint y: 70, distance: 16.1
click at [897, 69] on div "Terminer & valider les tâches" at bounding box center [912, 73] width 146 height 19
click at [1030, 69] on div "Valider les coûts" at bounding box center [1038, 73] width 94 height 19
click at [1113, 69] on div "Clôturer le ticket" at bounding box center [1138, 73] width 95 height 19
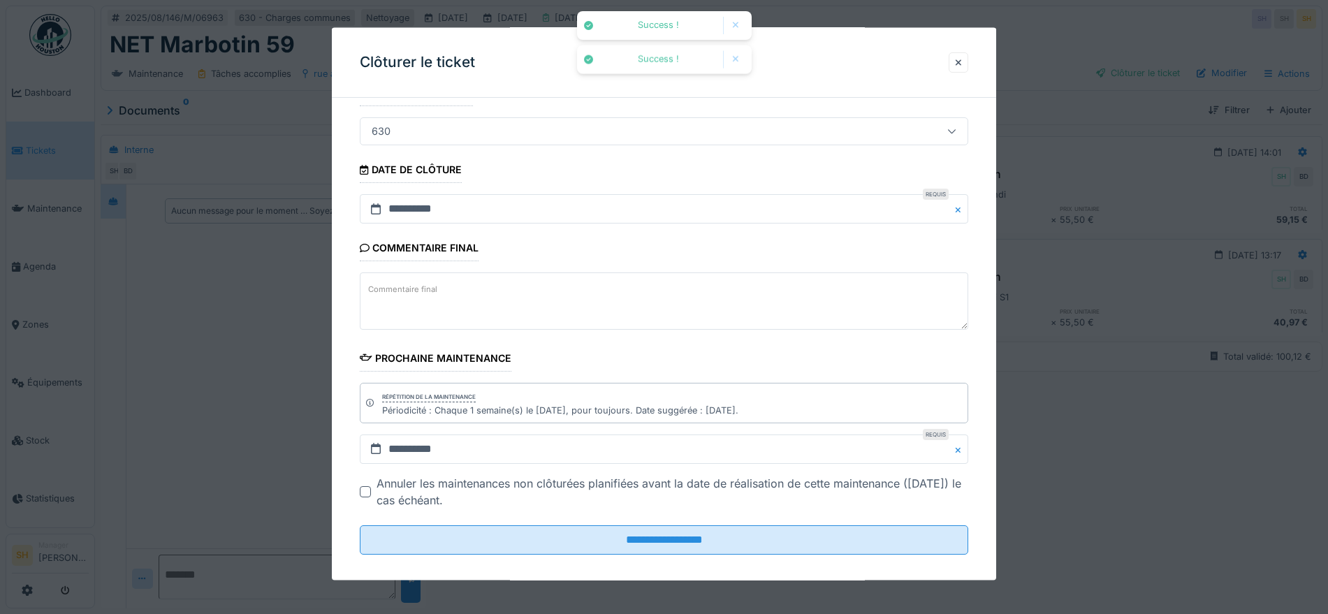
scroll to position [119, 0]
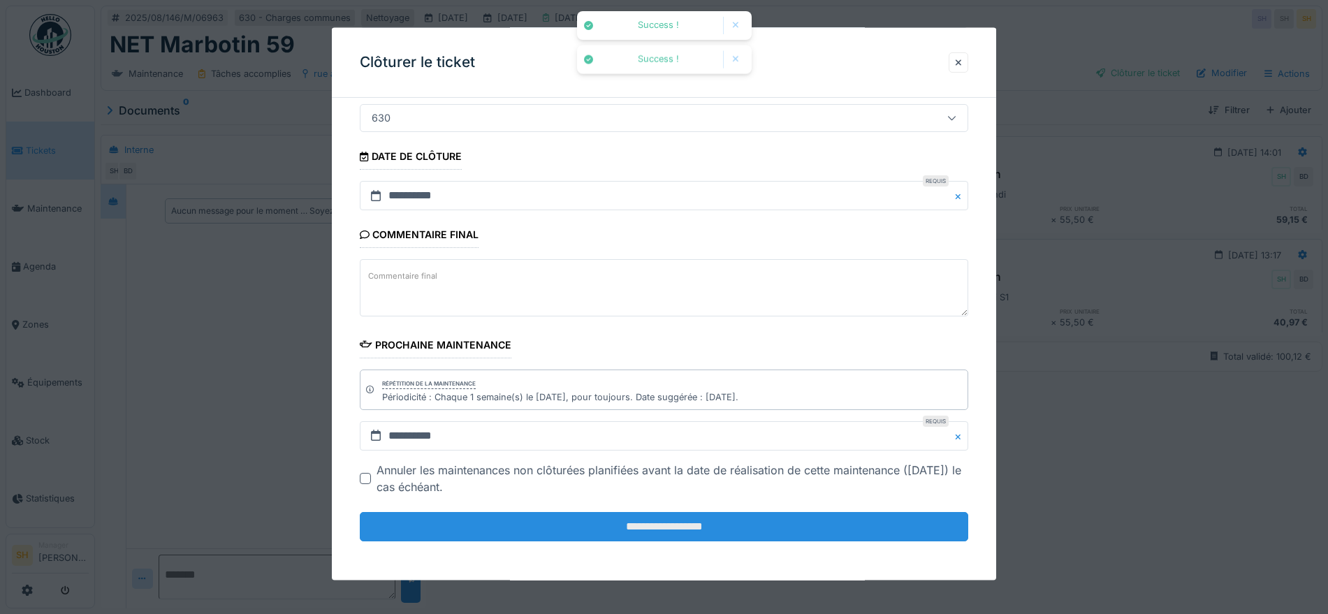
click at [607, 522] on input "**********" at bounding box center [664, 526] width 609 height 29
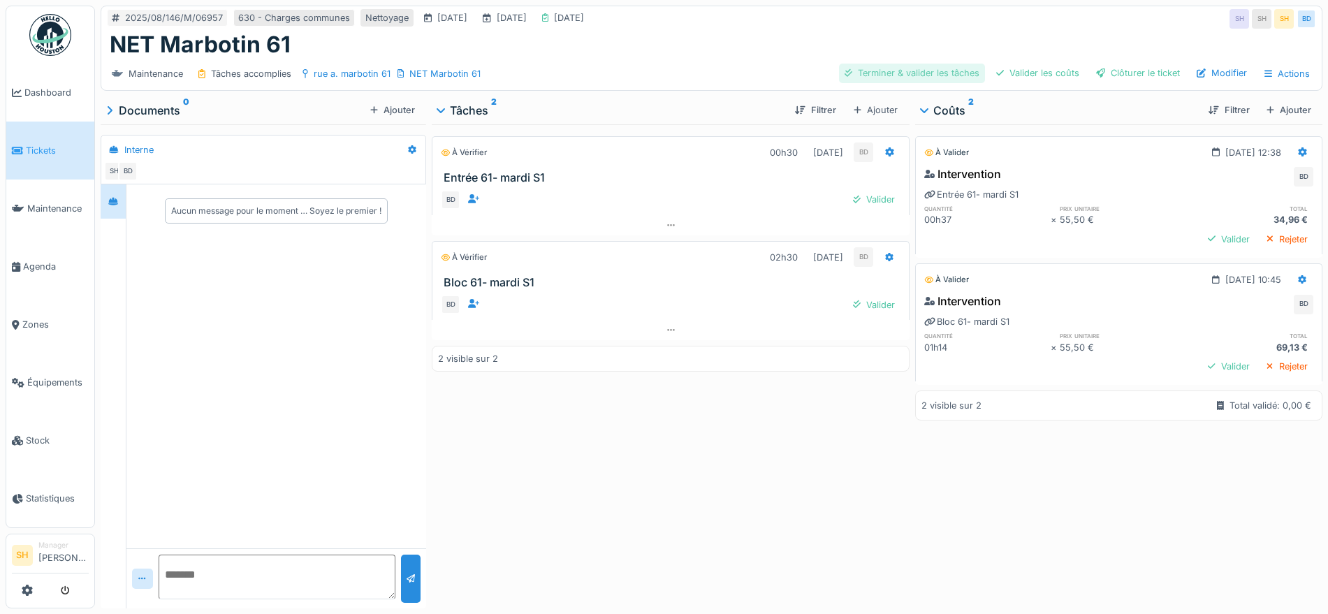
click at [938, 71] on div "Terminer & valider les tâches" at bounding box center [912, 73] width 146 height 19
click at [1031, 78] on div "Valider les coûts" at bounding box center [1038, 73] width 94 height 19
click at [1112, 68] on div "Clôturer le ticket" at bounding box center [1138, 73] width 95 height 19
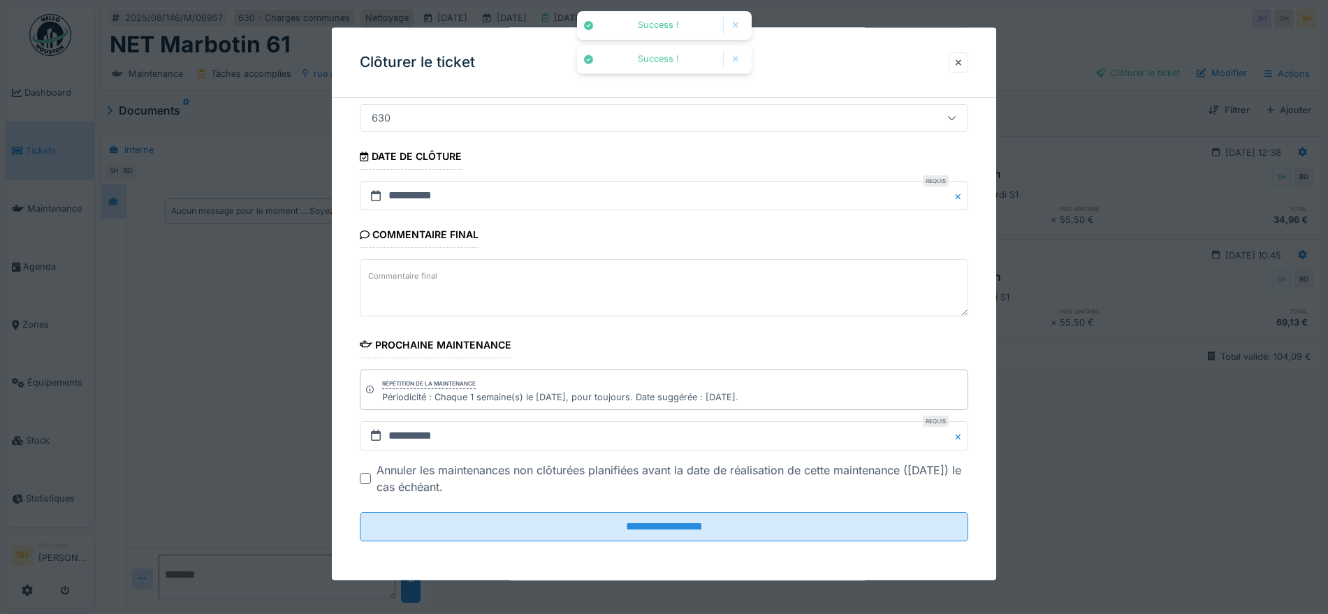
scroll to position [13, 0]
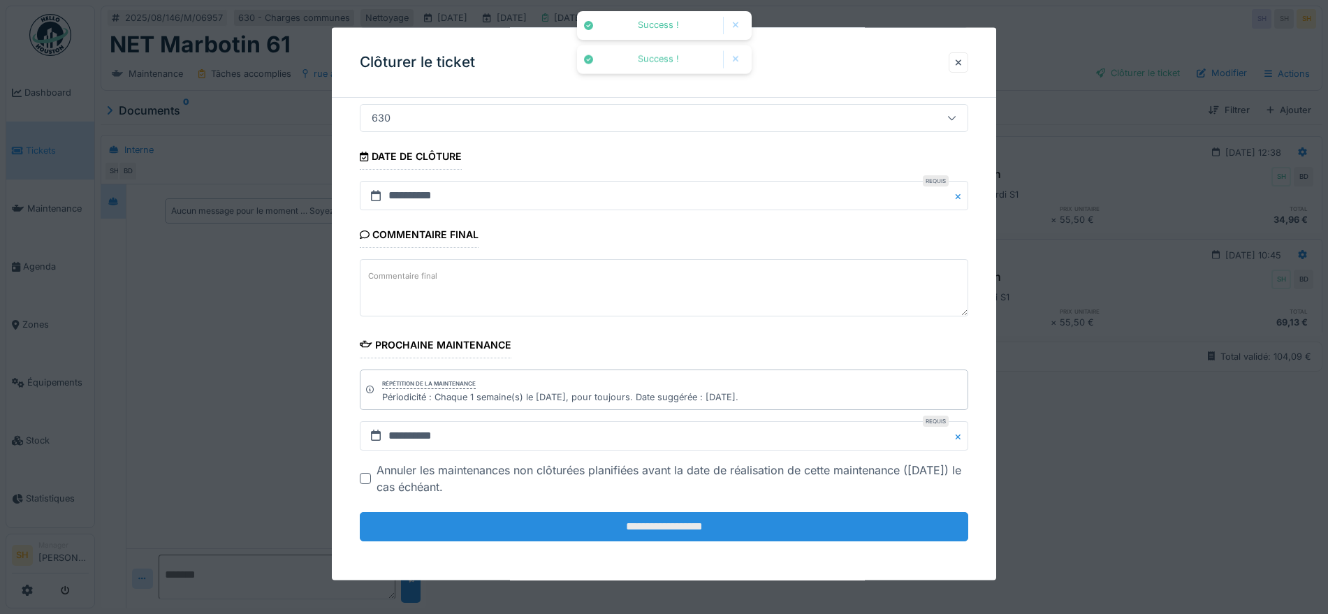
click at [697, 520] on input "**********" at bounding box center [664, 526] width 609 height 29
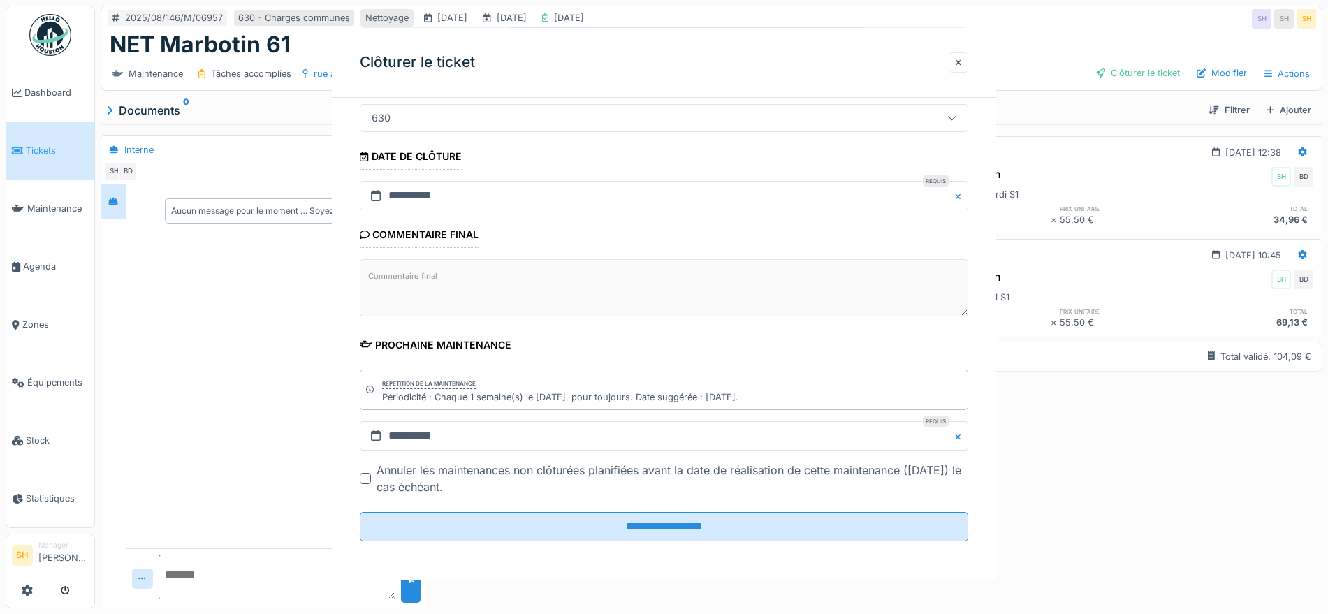
scroll to position [0, 0]
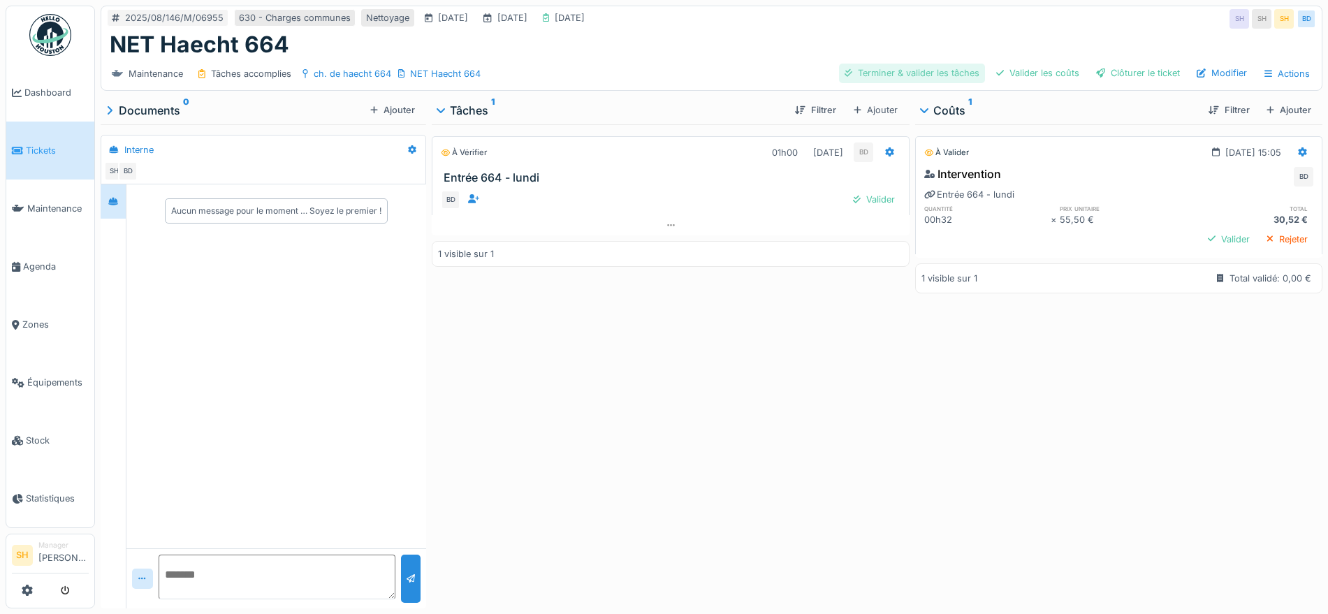
click at [902, 78] on div "Terminer & valider les tâches" at bounding box center [912, 73] width 146 height 19
click at [1047, 78] on div "Valider les coûts" at bounding box center [1038, 73] width 94 height 19
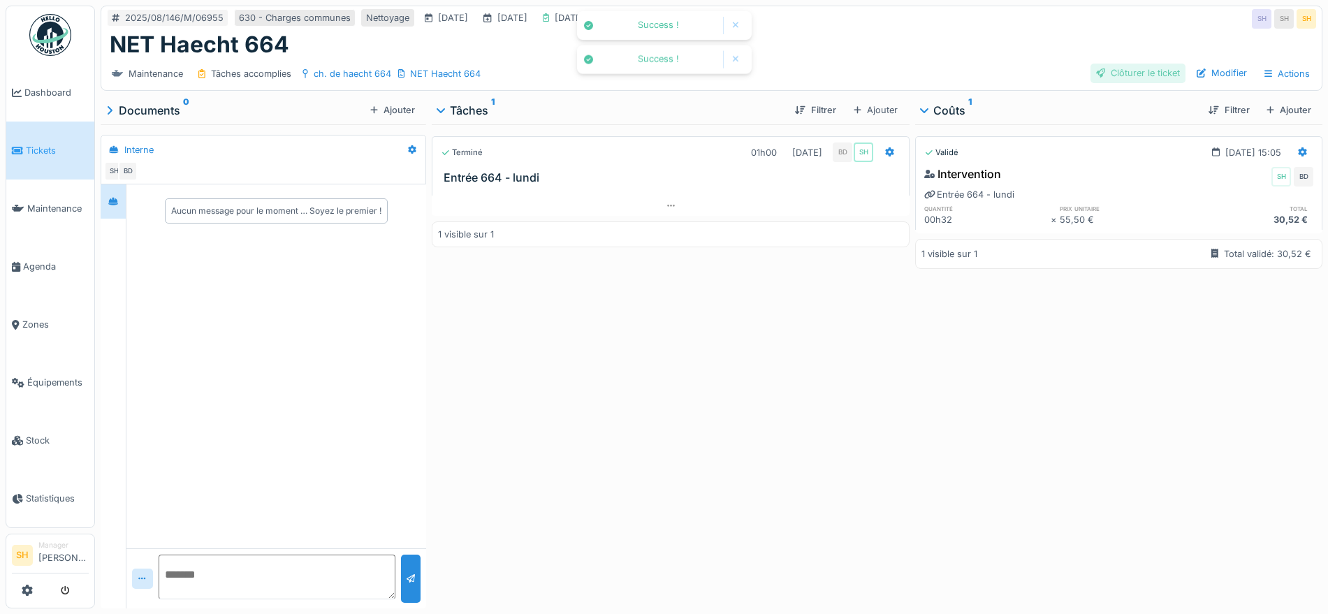
click at [1114, 68] on div "Clôturer le ticket" at bounding box center [1138, 73] width 95 height 19
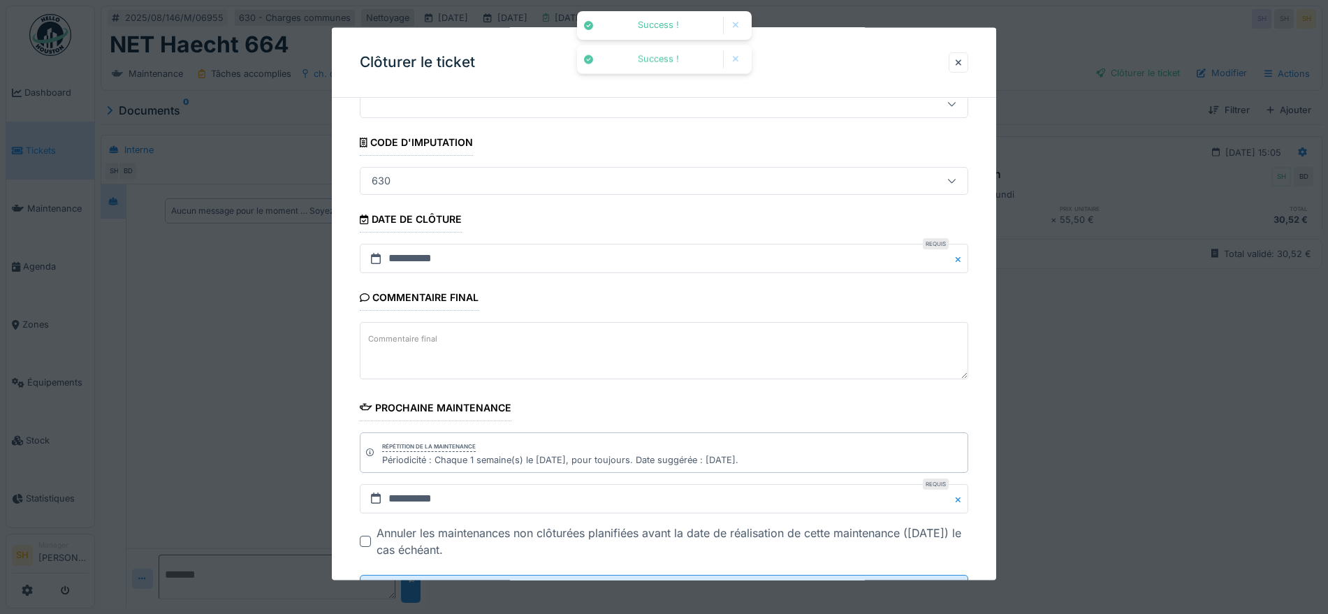
scroll to position [119, 0]
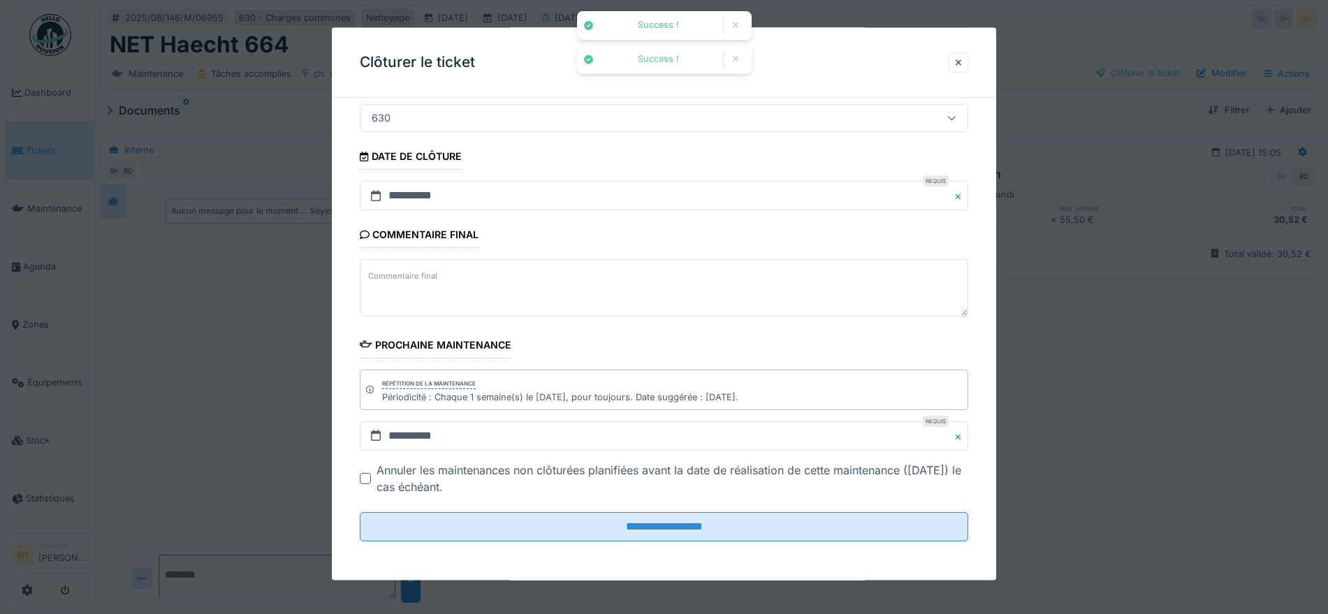
click at [693, 542] on fieldset "**********" at bounding box center [664, 271] width 609 height 563
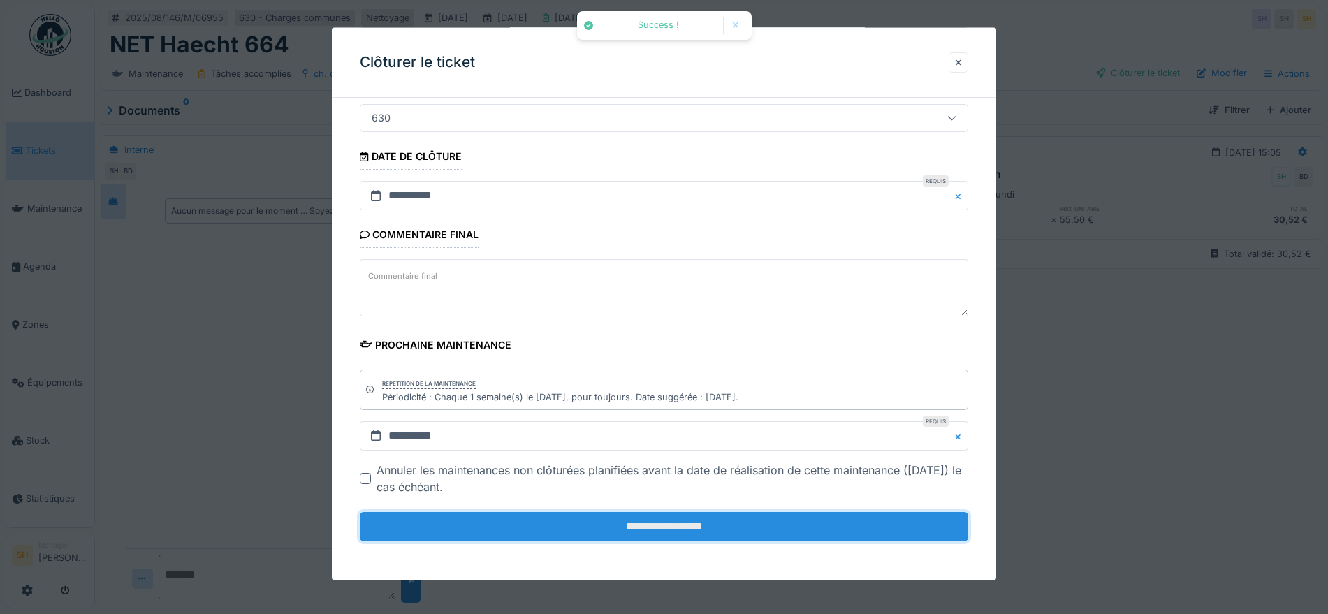
click at [690, 528] on input "**********" at bounding box center [664, 526] width 609 height 29
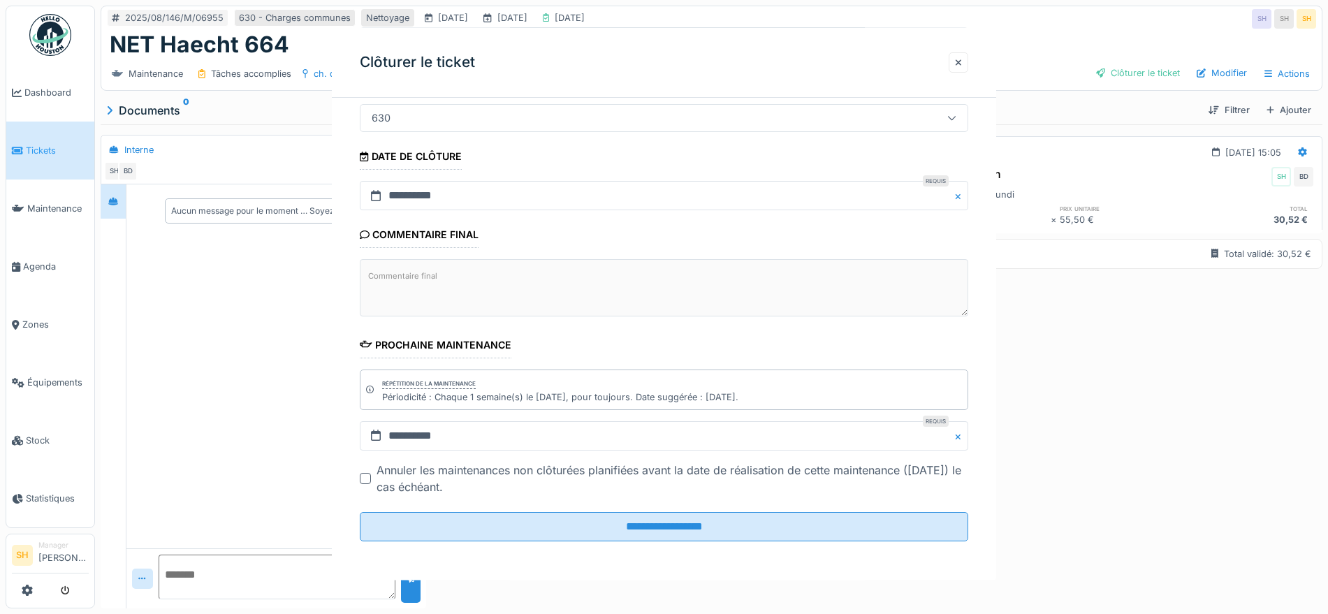
scroll to position [0, 0]
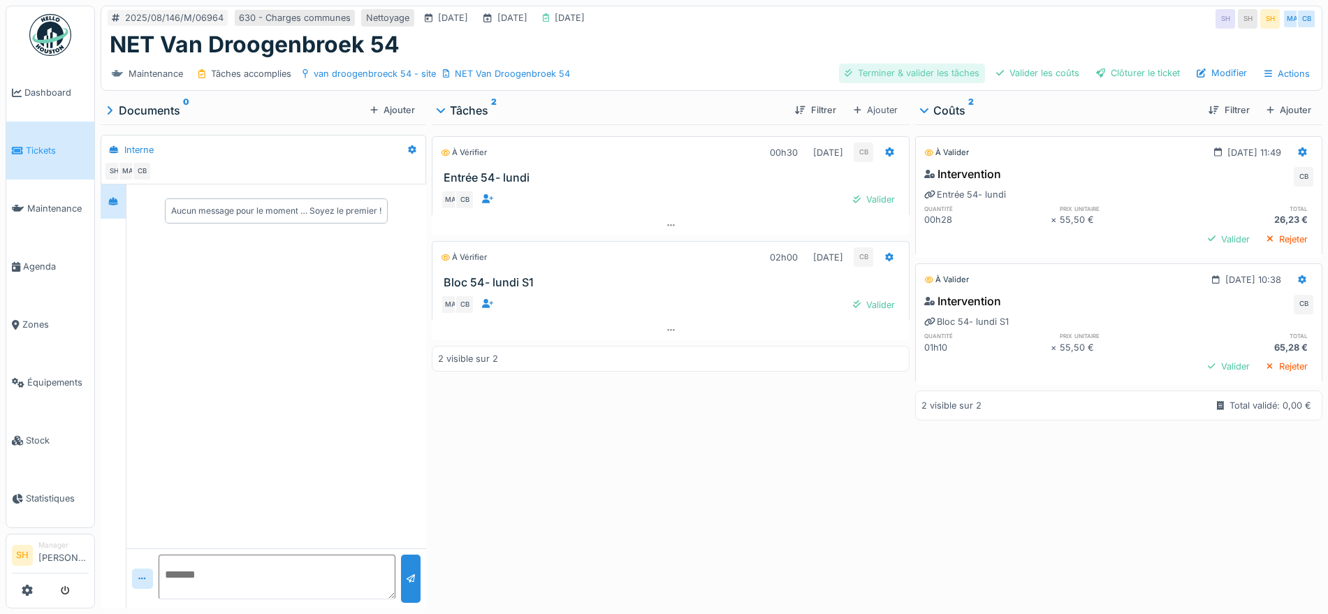
click at [926, 67] on div "Terminer & valider les tâches" at bounding box center [912, 73] width 146 height 19
click at [1012, 76] on div "Valider les coûts" at bounding box center [1038, 73] width 94 height 19
click at [1096, 71] on div at bounding box center [1100, 72] width 9 height 13
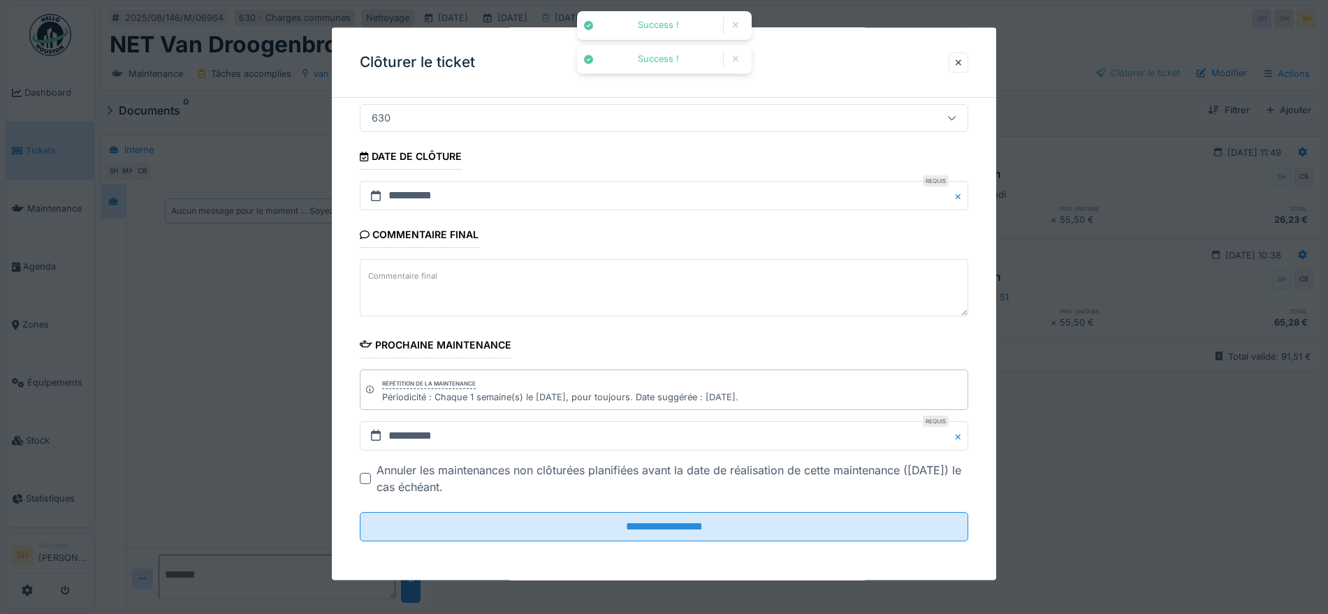
scroll to position [13, 0]
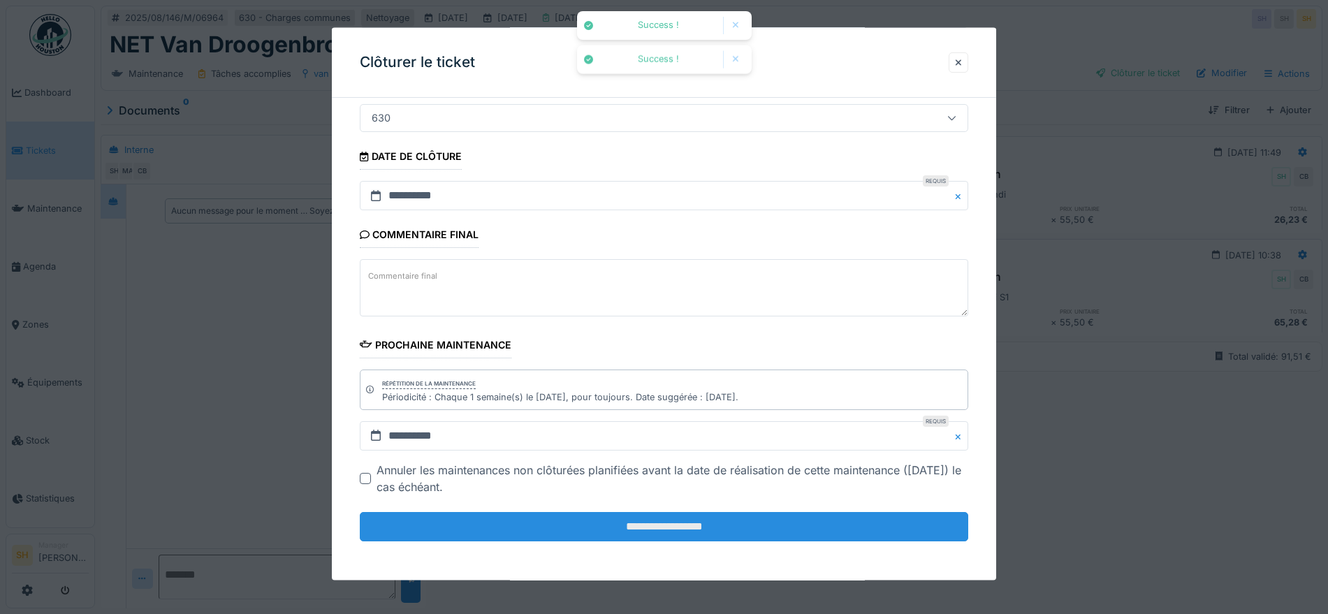
click at [641, 526] on input "**********" at bounding box center [664, 526] width 609 height 29
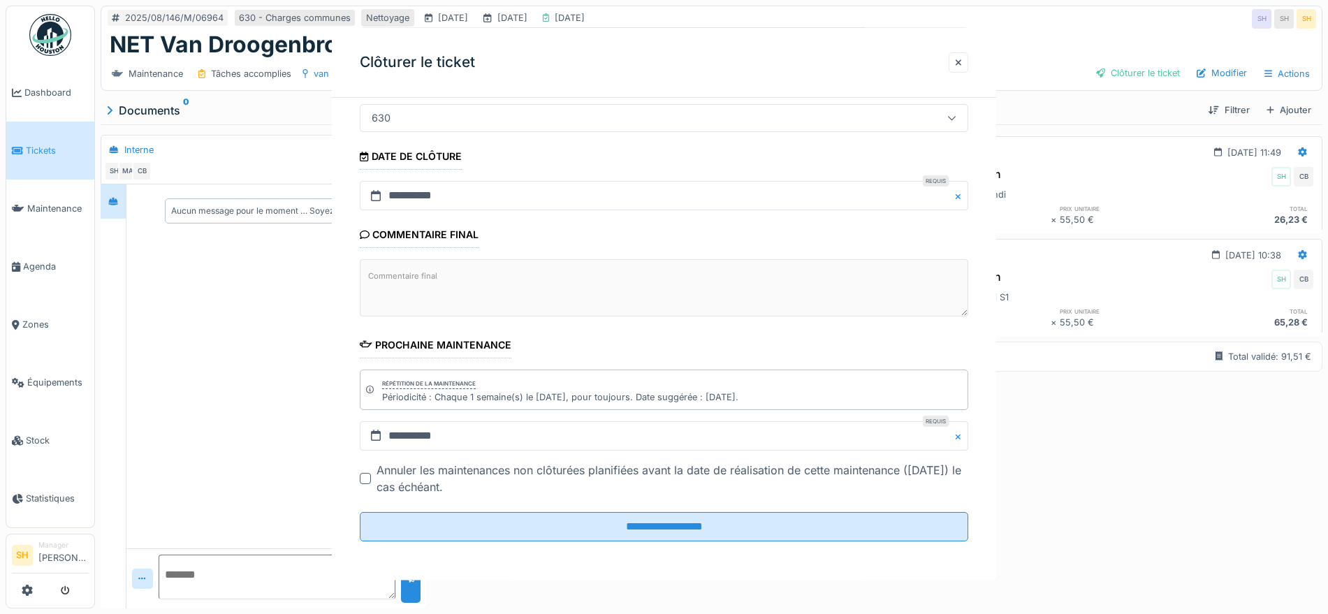
scroll to position [0, 0]
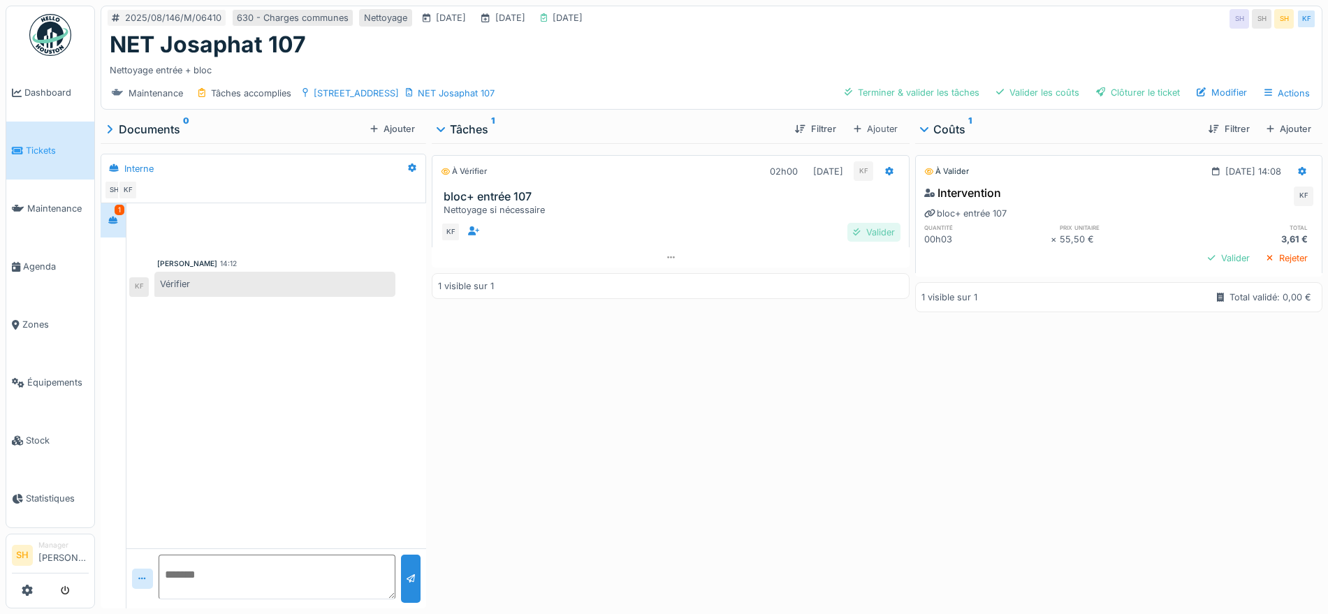
click at [863, 235] on div "Valider" at bounding box center [874, 232] width 53 height 19
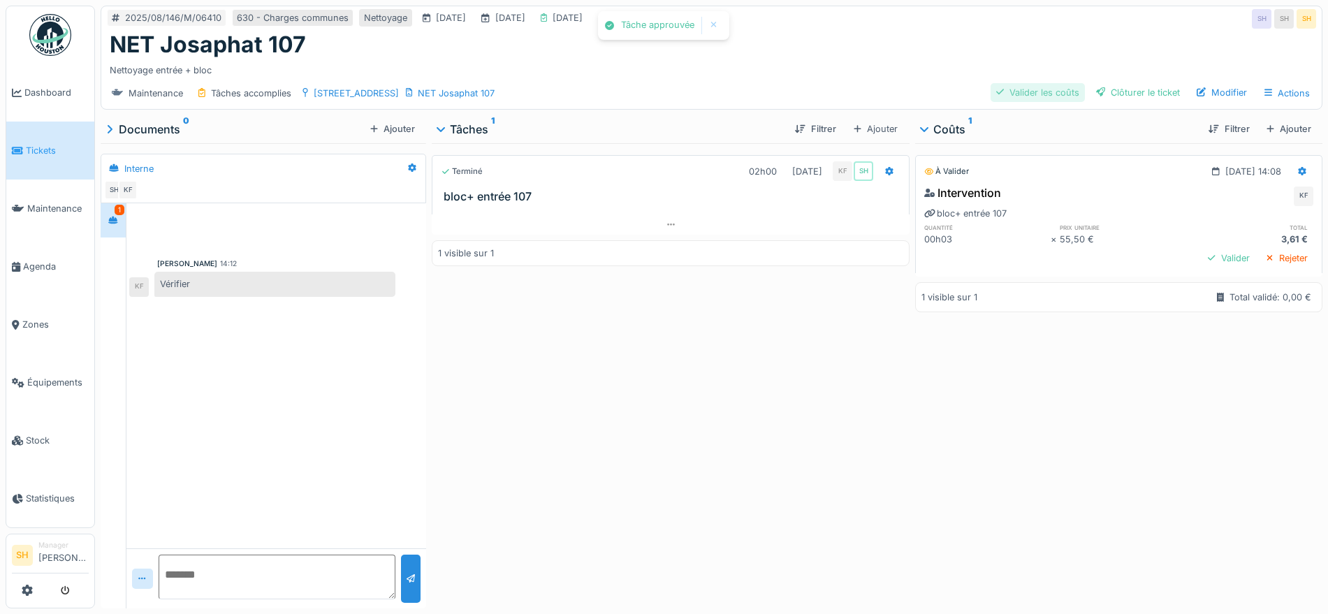
click at [1046, 92] on div "Valider les coûts" at bounding box center [1038, 92] width 94 height 19
click at [1112, 97] on div "Clôturer le ticket" at bounding box center [1138, 92] width 95 height 19
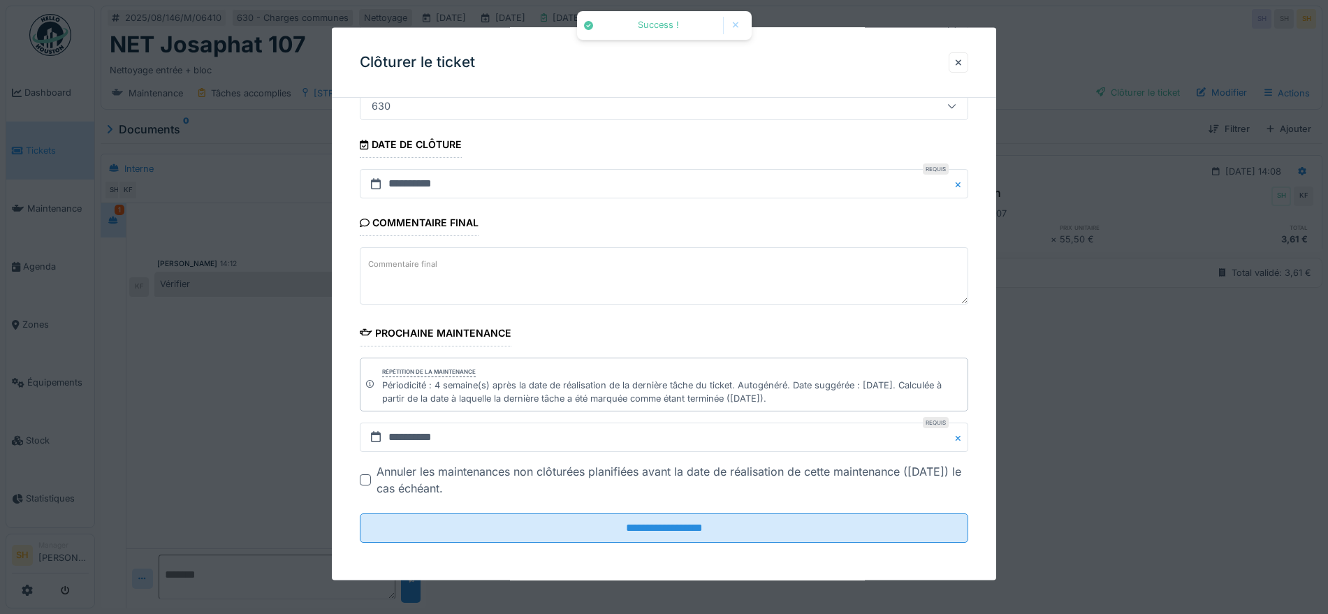
scroll to position [133, 0]
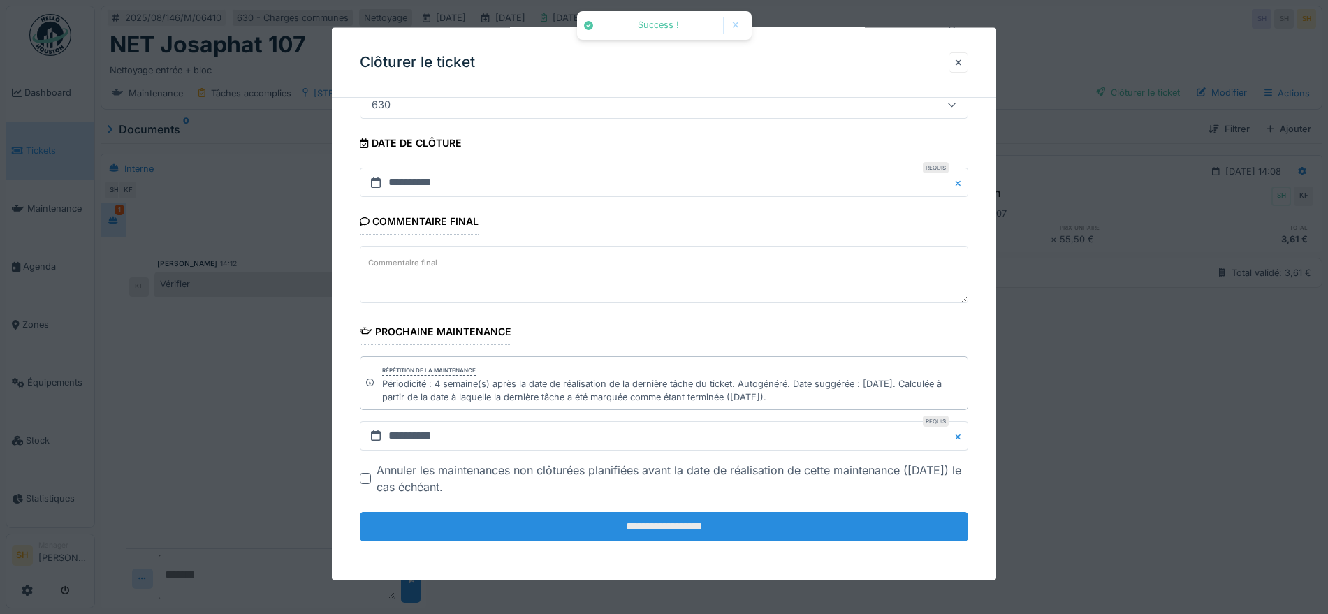
click at [641, 534] on input "**********" at bounding box center [664, 526] width 609 height 29
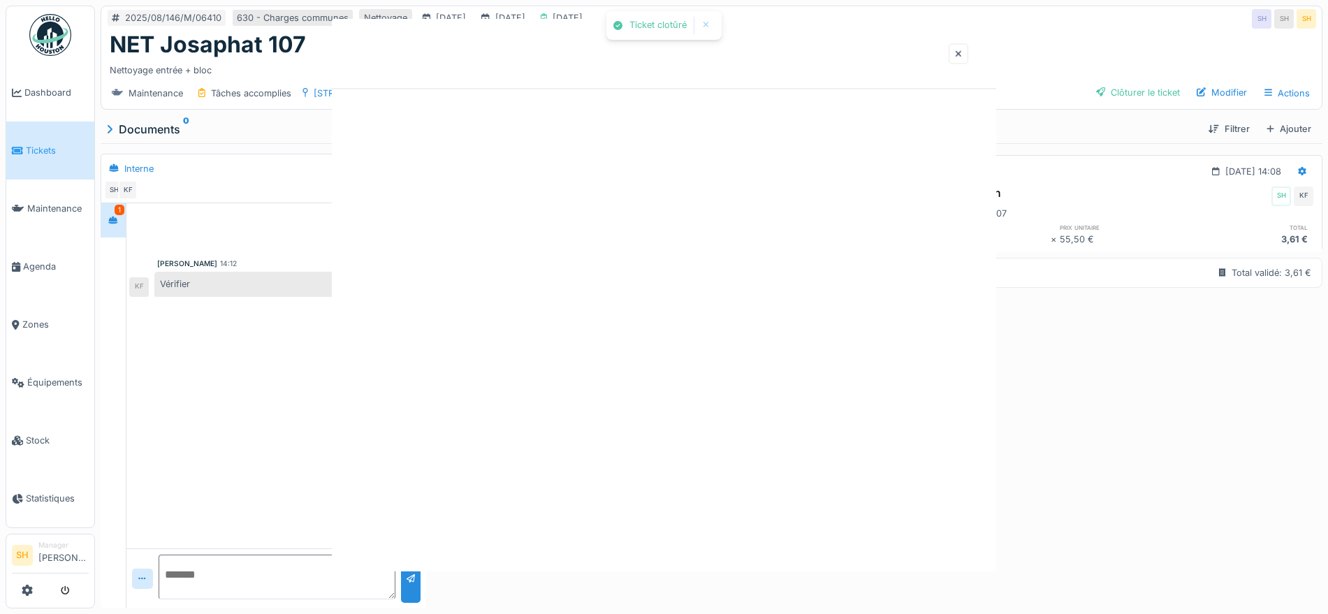
scroll to position [0, 0]
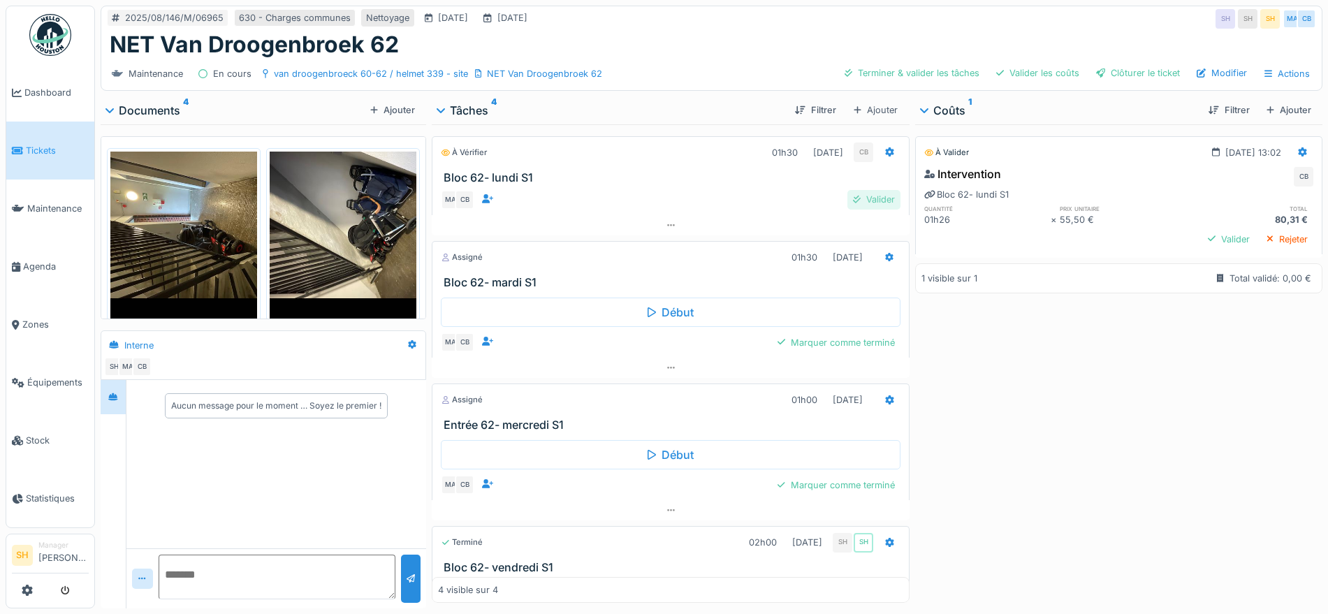
click at [848, 201] on div "Valider" at bounding box center [874, 199] width 53 height 19
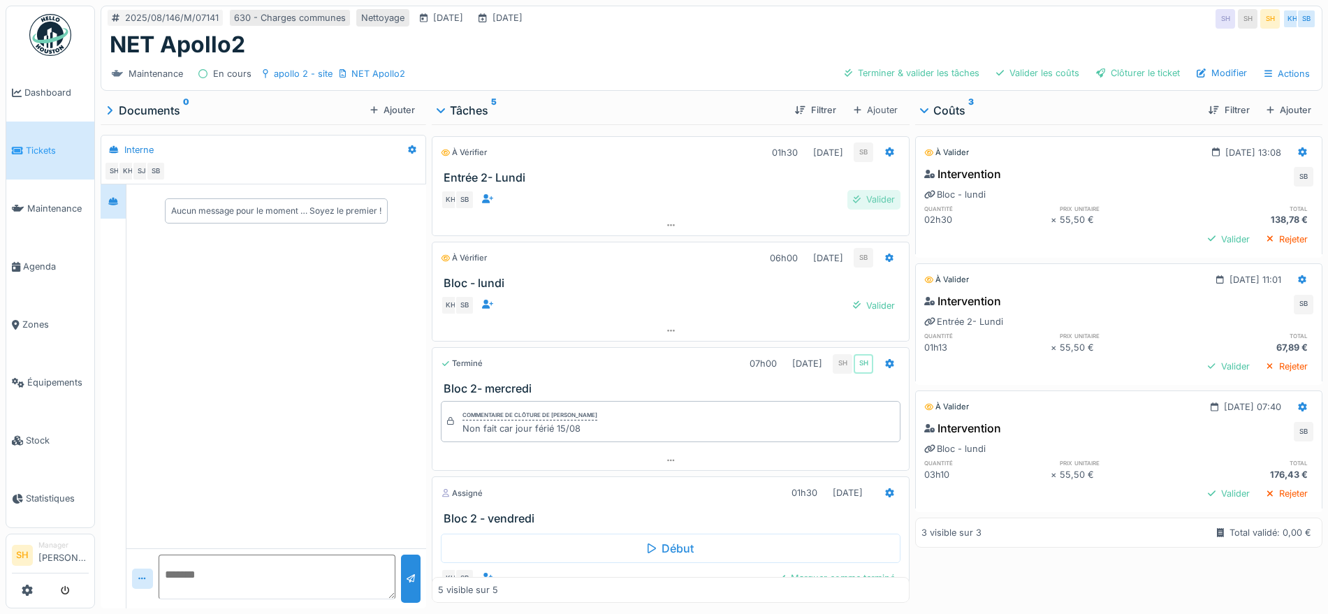
click at [848, 195] on div "Valider" at bounding box center [874, 199] width 53 height 19
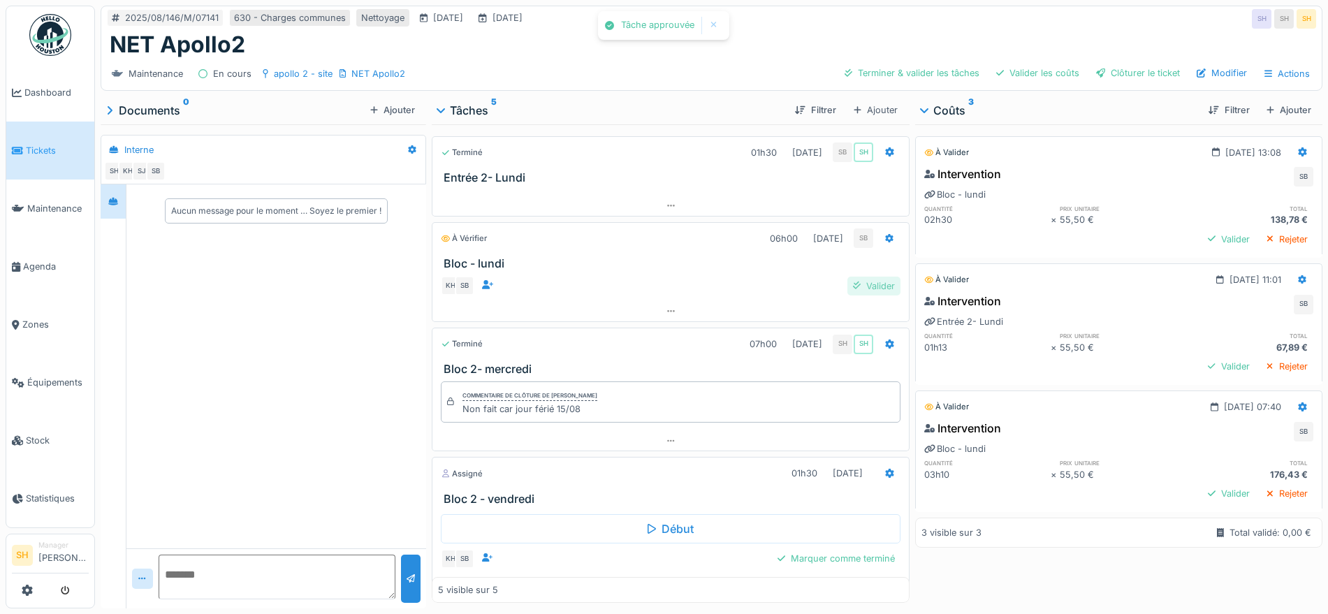
click at [857, 286] on div "Valider" at bounding box center [874, 286] width 53 height 19
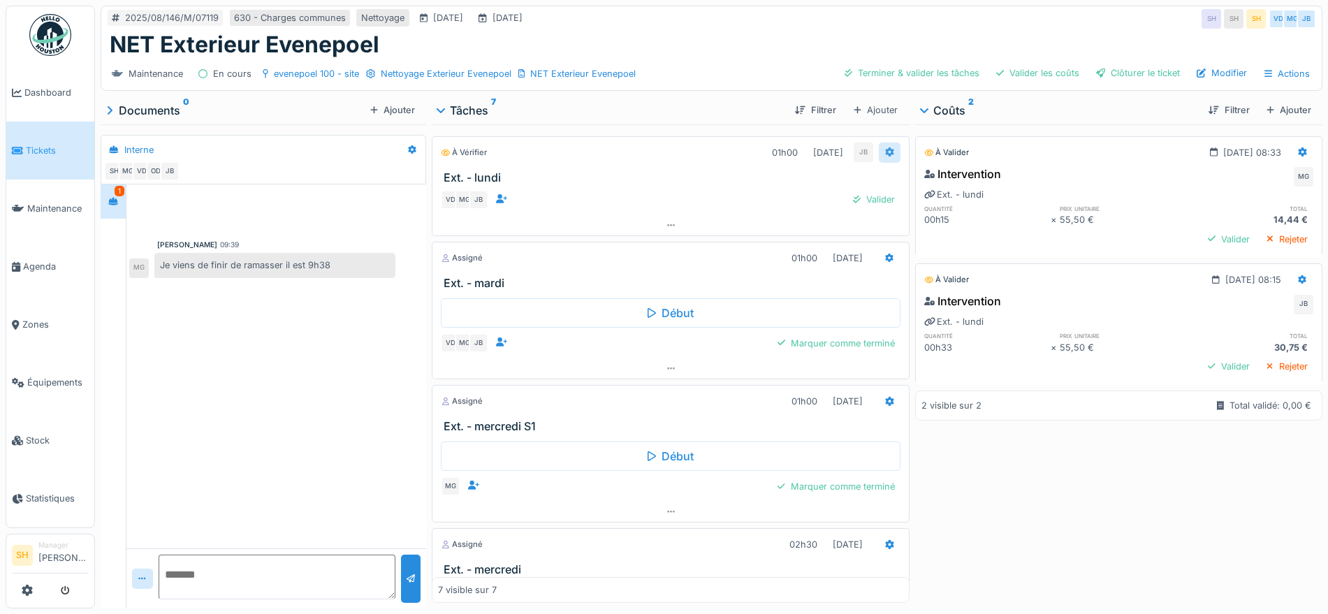
click at [886, 153] on icon at bounding box center [890, 151] width 8 height 9
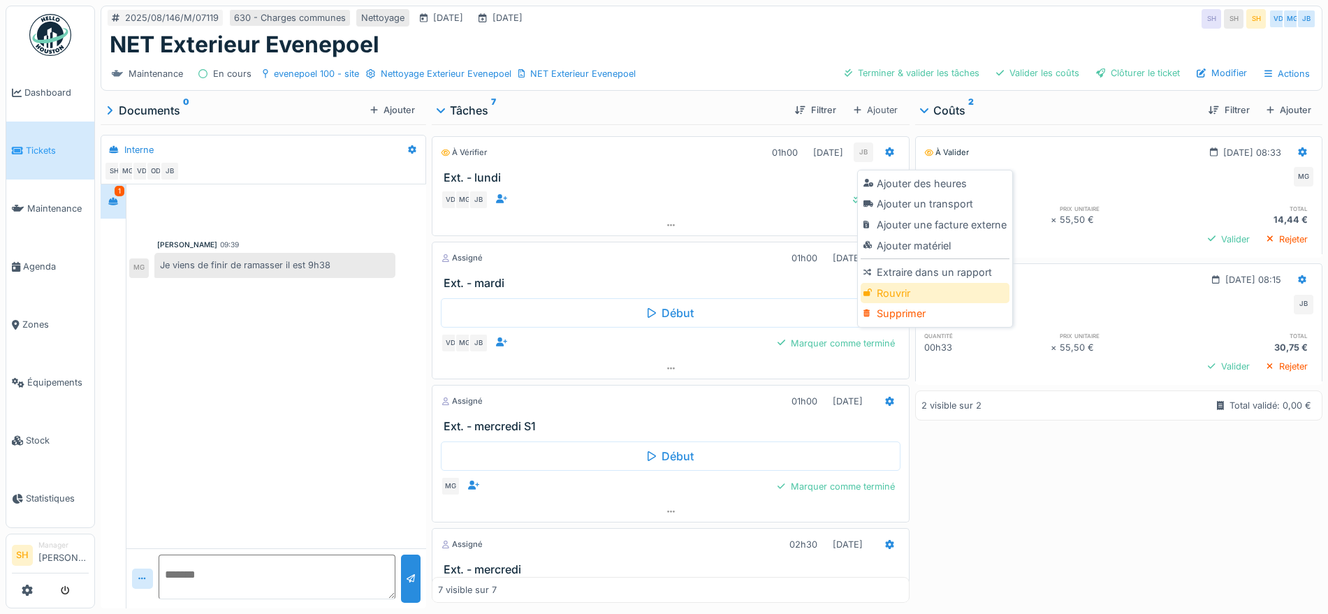
click at [900, 295] on div "Rouvrir" at bounding box center [935, 293] width 149 height 21
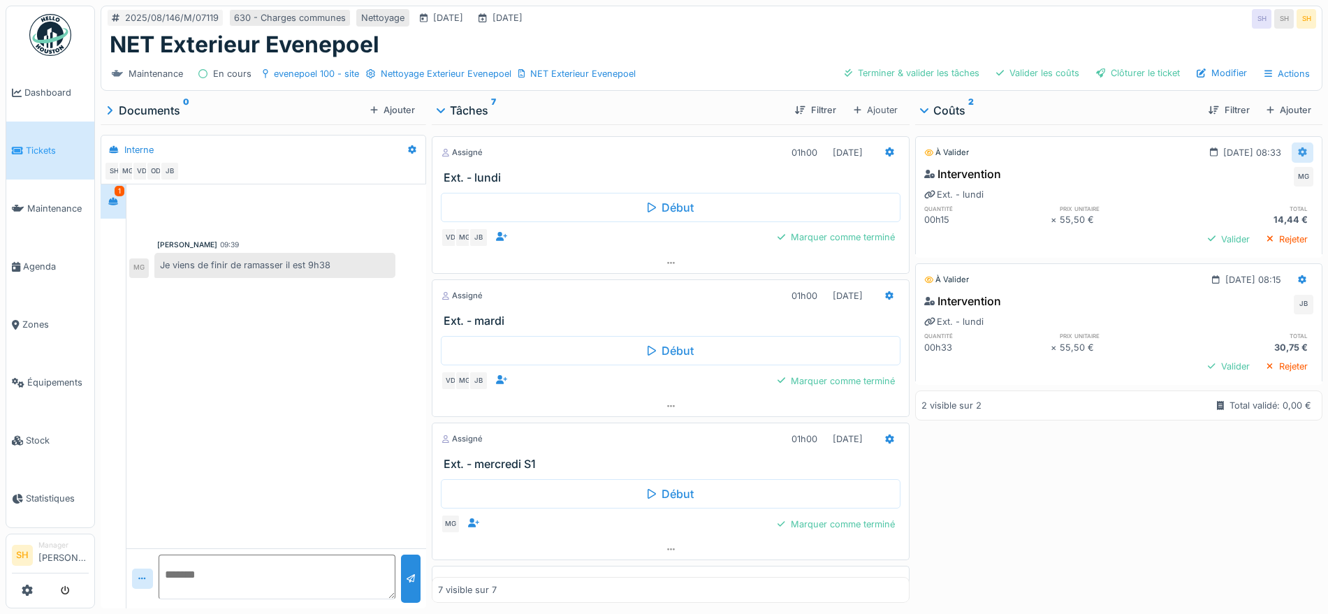
click at [1298, 152] on icon at bounding box center [1302, 151] width 9 height 9
click at [1247, 184] on div "Modifier" at bounding box center [1223, 183] width 68 height 21
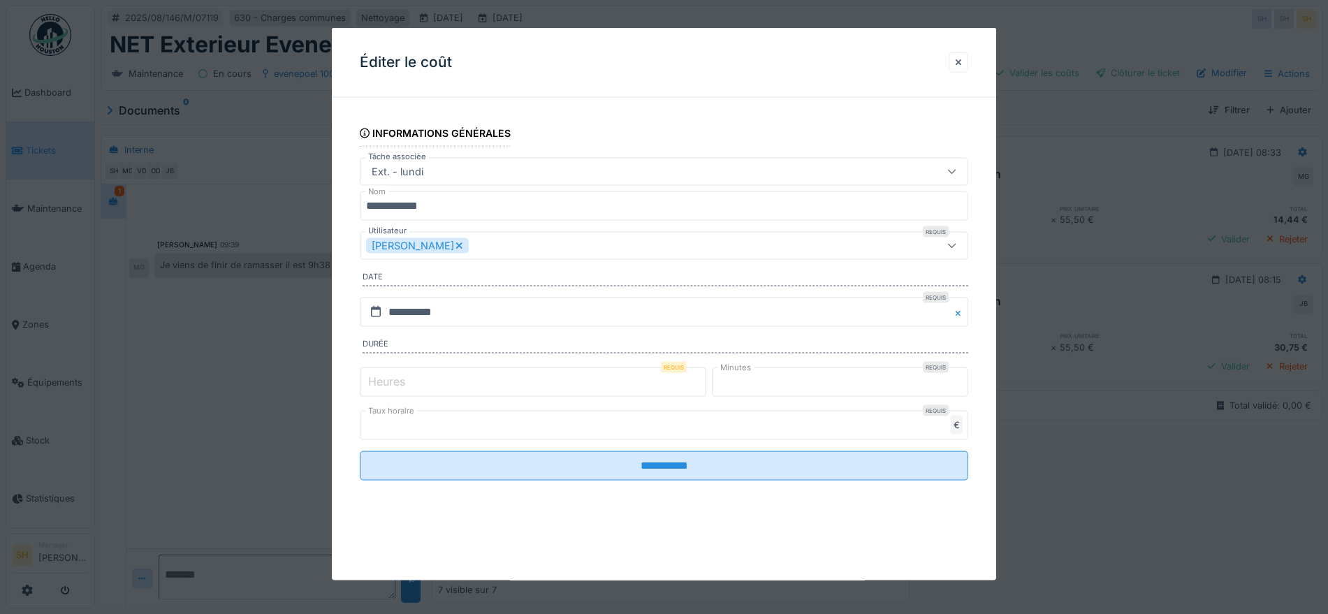
click at [442, 388] on input "*" at bounding box center [533, 381] width 347 height 29
type input "*"
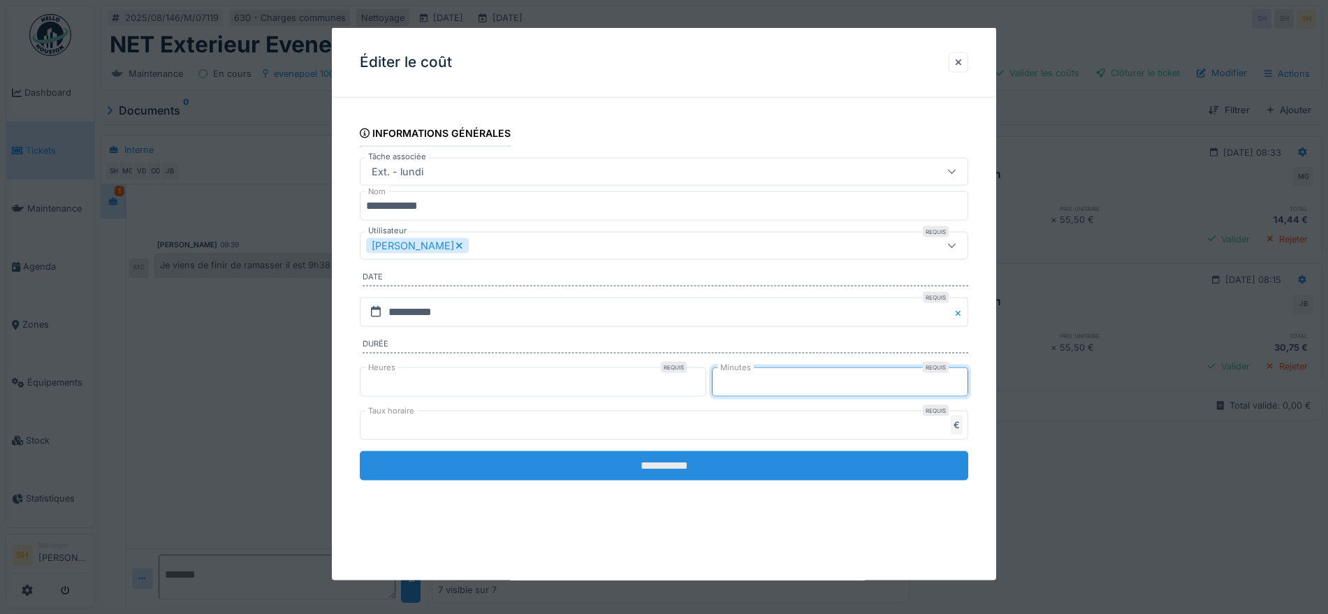
type input "**"
click at [581, 476] on input "**********" at bounding box center [664, 465] width 609 height 29
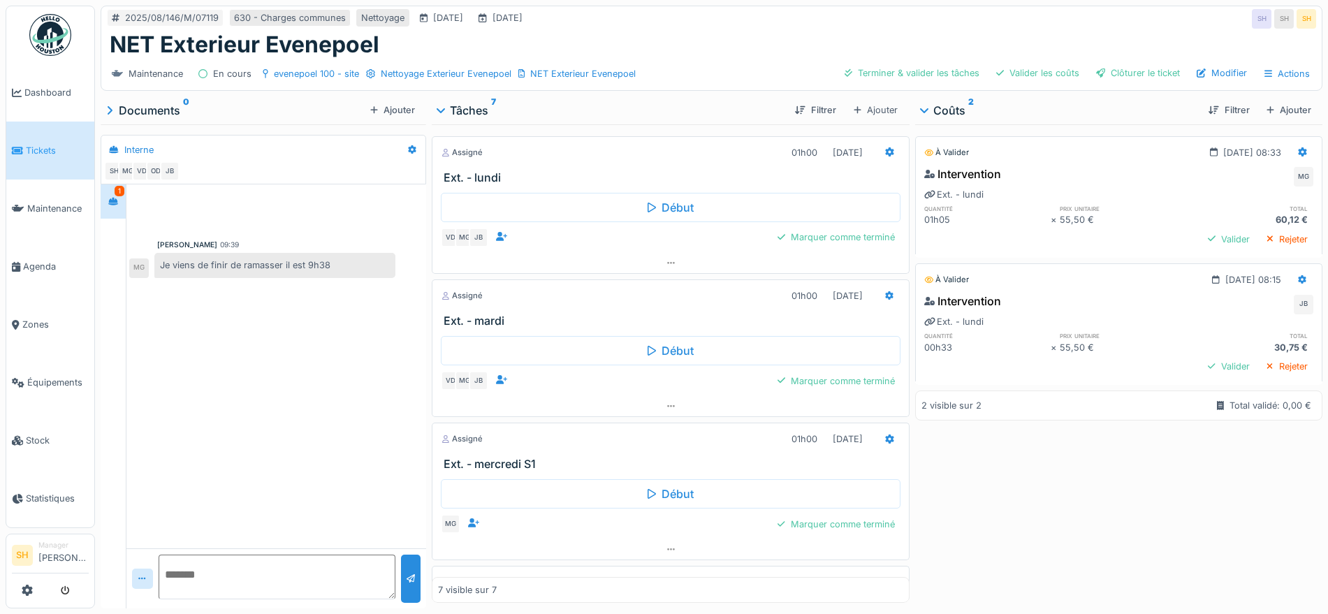
click at [1121, 474] on div "À valider 11/08/2025 @ 08:33 Intervention MG Ext. - lundi quantité prix unitair…" at bounding box center [1118, 363] width 407 height 479
click at [261, 569] on textarea at bounding box center [277, 577] width 237 height 45
type textarea "**********"
click at [407, 586] on div at bounding box center [411, 579] width 20 height 48
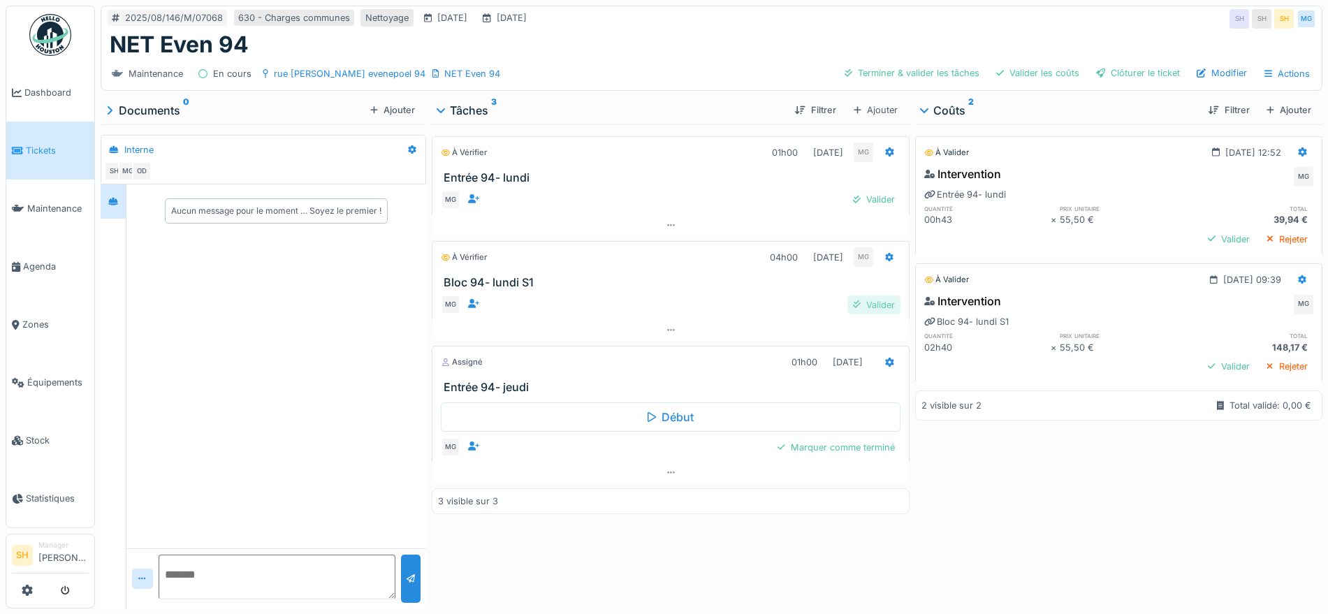
click at [871, 307] on div "Valider" at bounding box center [874, 305] width 53 height 19
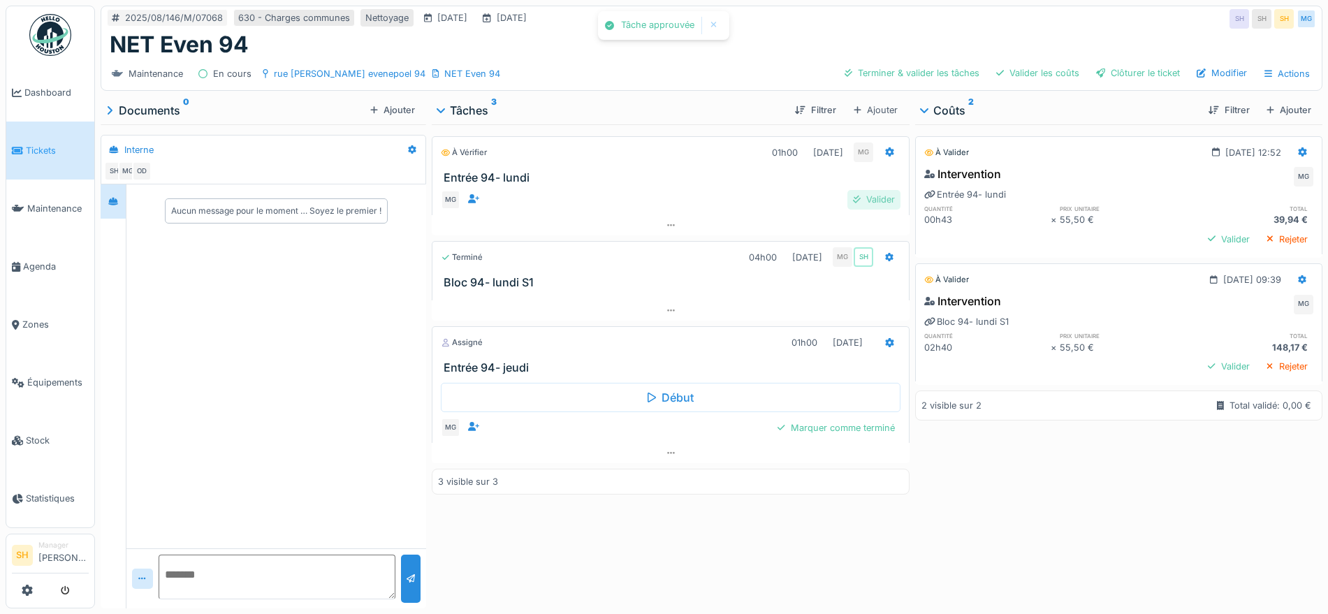
click at [876, 203] on div "Valider" at bounding box center [874, 199] width 53 height 19
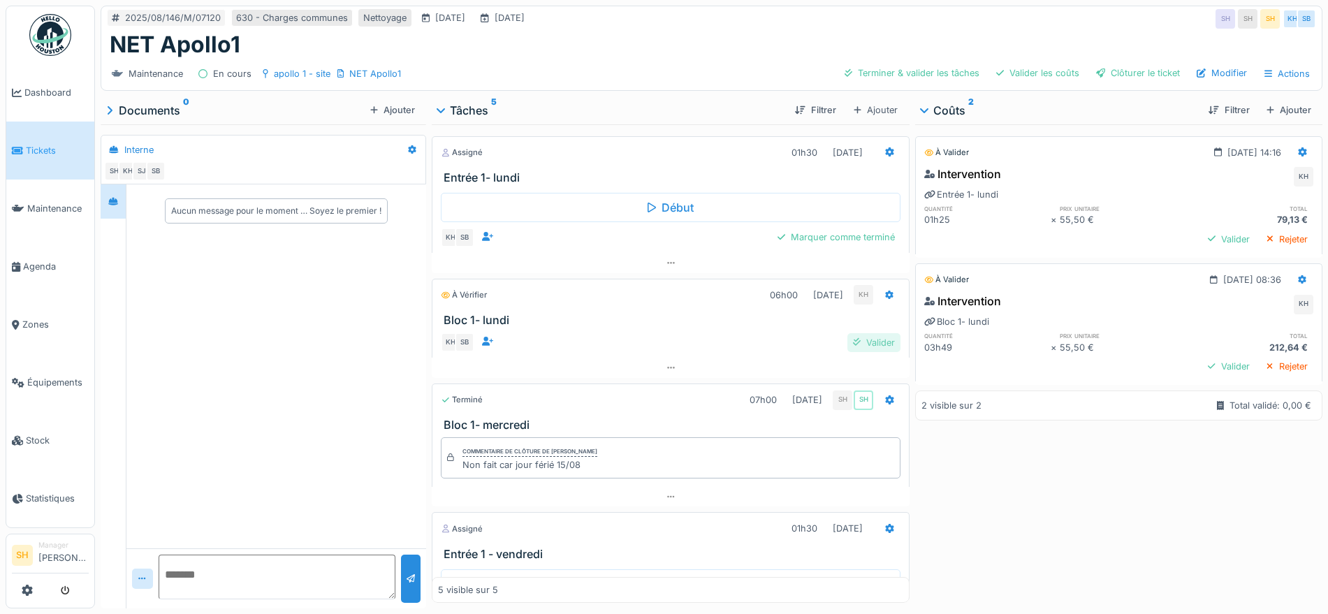
click at [858, 340] on div "Valider" at bounding box center [874, 342] width 53 height 19
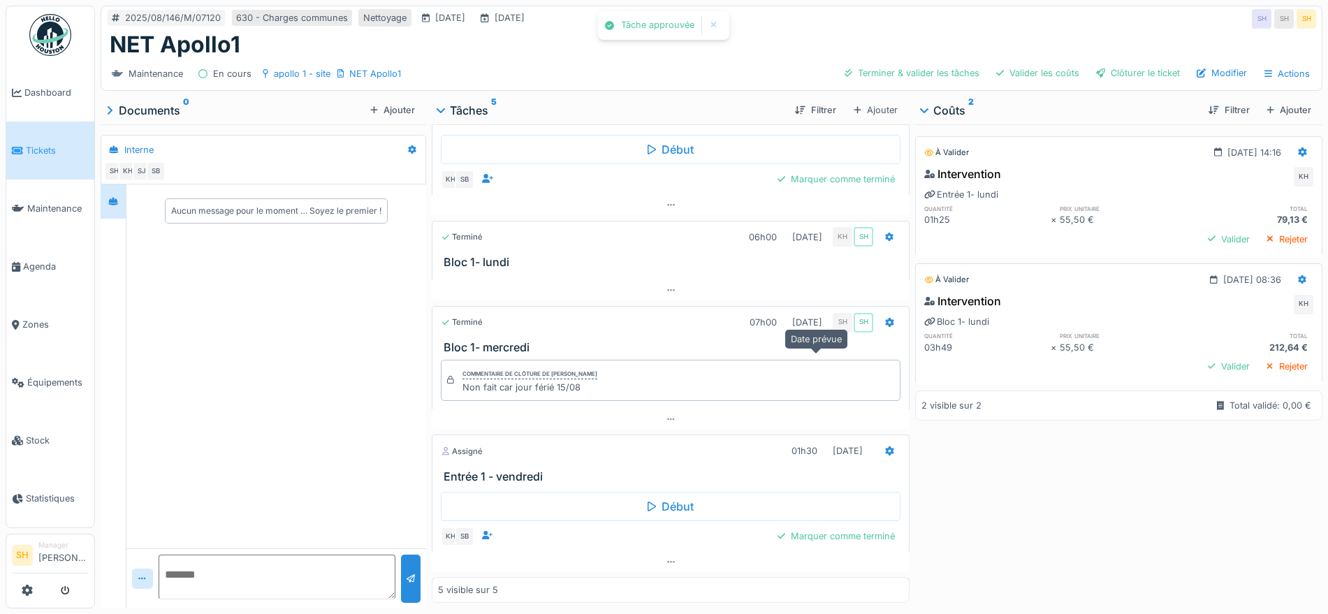
scroll to position [205, 0]
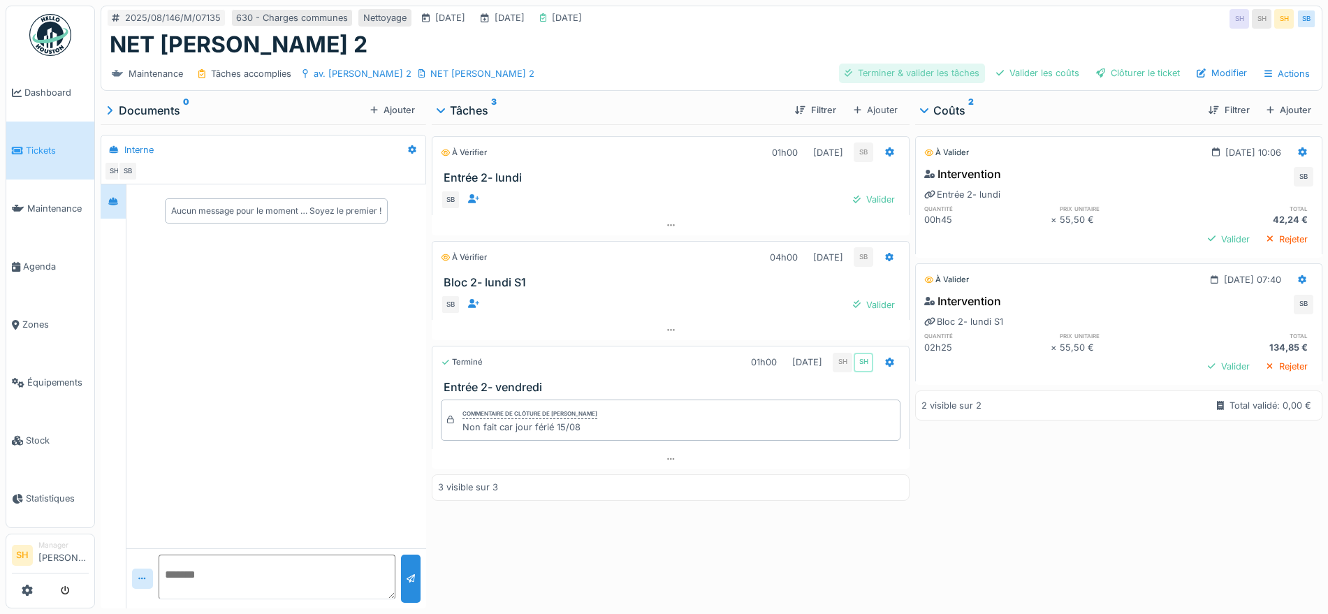
click at [929, 66] on div "Terminer & valider les tâches" at bounding box center [912, 73] width 146 height 19
drag, startPoint x: 1017, startPoint y: 66, endPoint x: 1026, endPoint y: 68, distance: 9.5
click at [1017, 66] on div "Valider les coûts" at bounding box center [1038, 73] width 94 height 19
click at [1098, 71] on div "Clôturer le ticket" at bounding box center [1138, 73] width 95 height 19
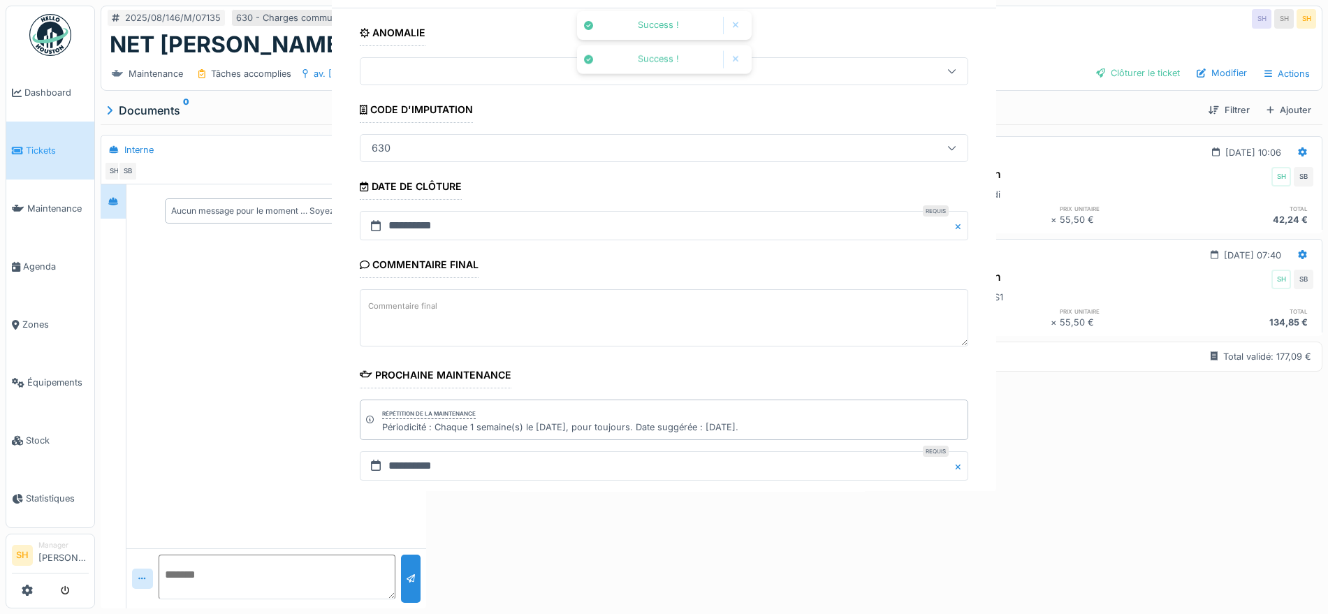
scroll to position [119, 0]
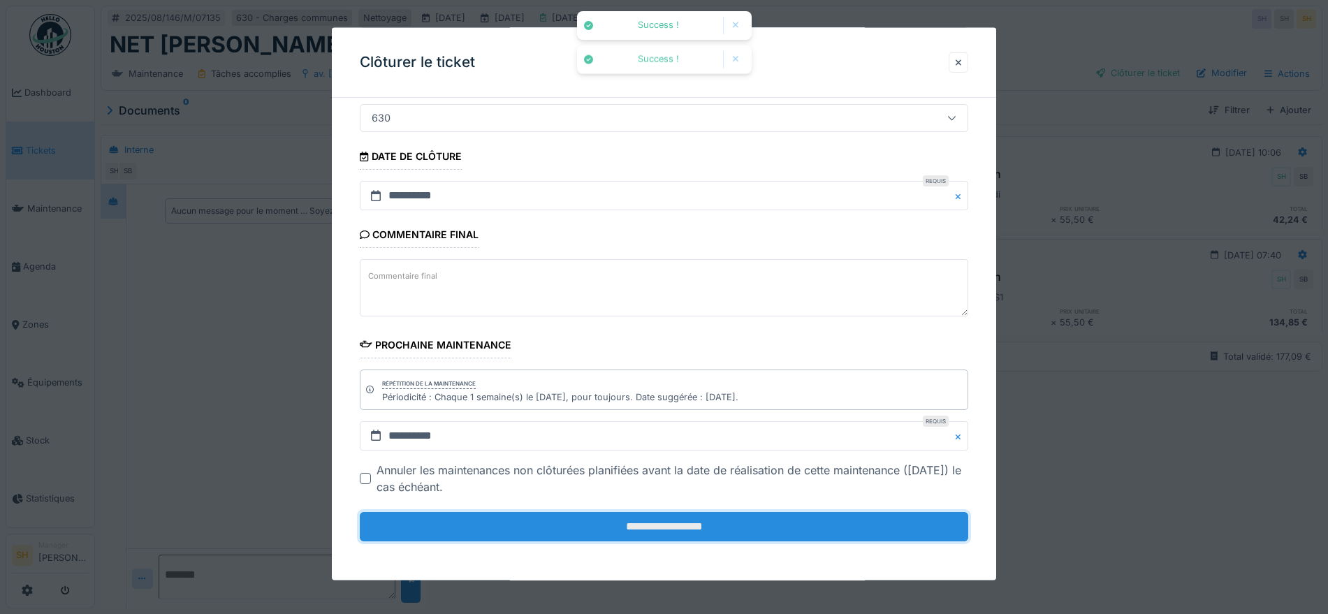
click at [625, 521] on input "**********" at bounding box center [664, 526] width 609 height 29
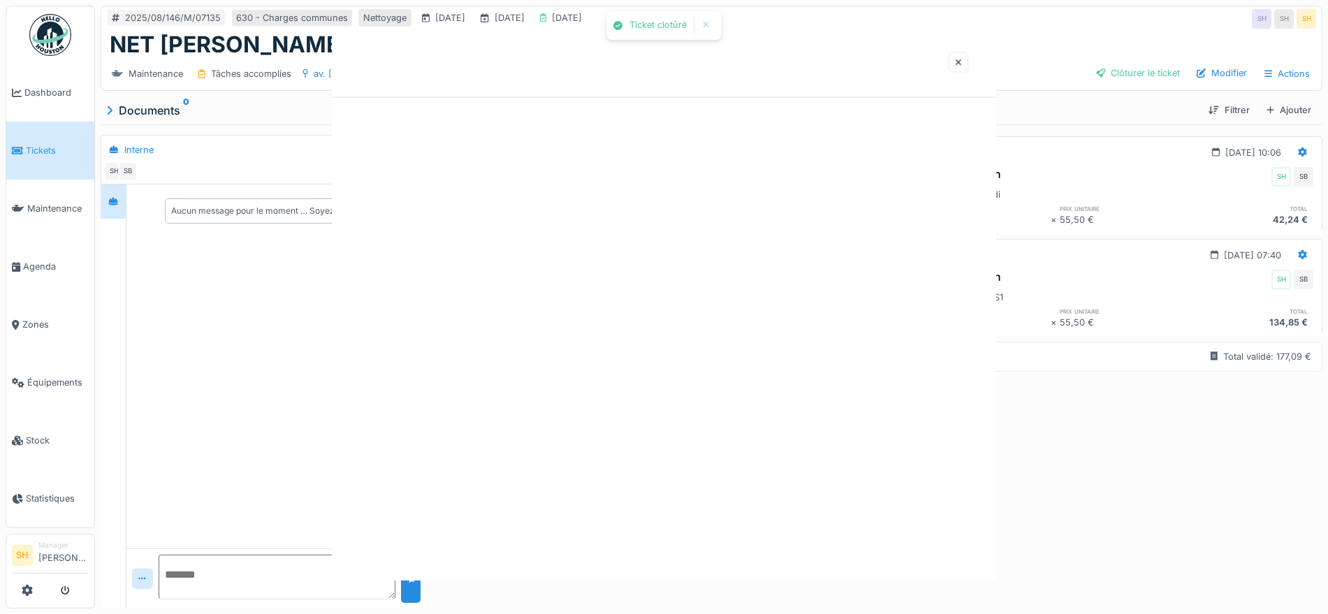
scroll to position [0, 0]
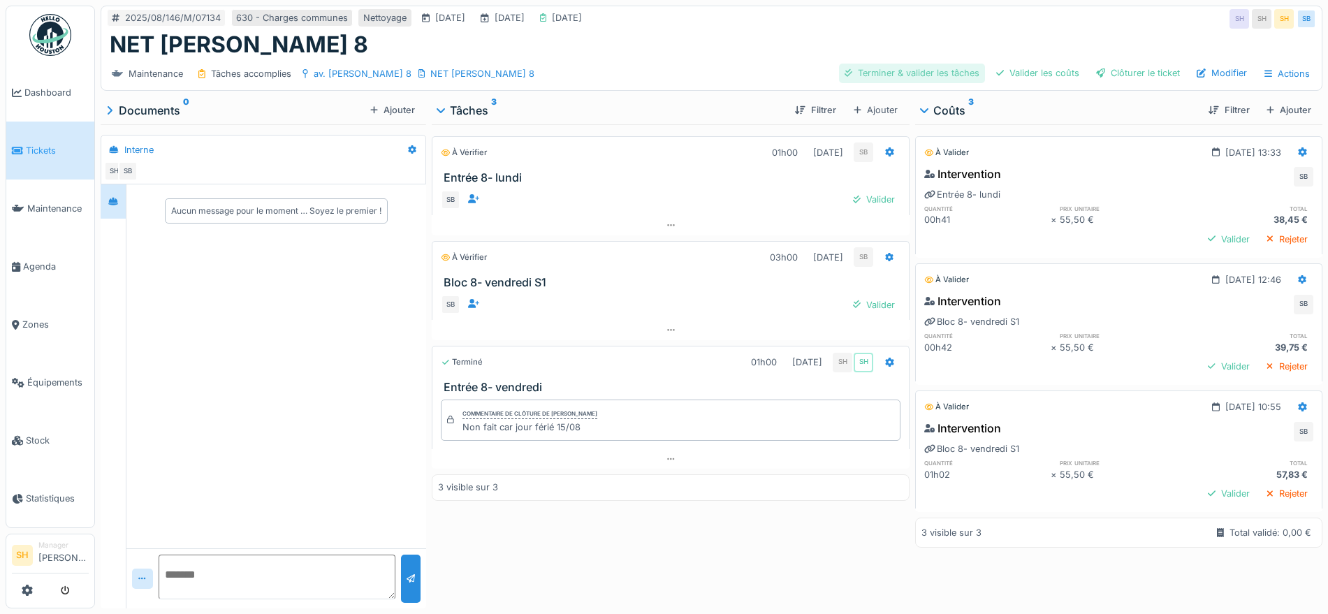
click at [885, 75] on div "Terminer & valider les tâches" at bounding box center [912, 73] width 146 height 19
click at [1019, 77] on div "Valider les coûts" at bounding box center [1038, 73] width 94 height 19
click at [1107, 79] on div "Clôturer le ticket" at bounding box center [1138, 73] width 95 height 19
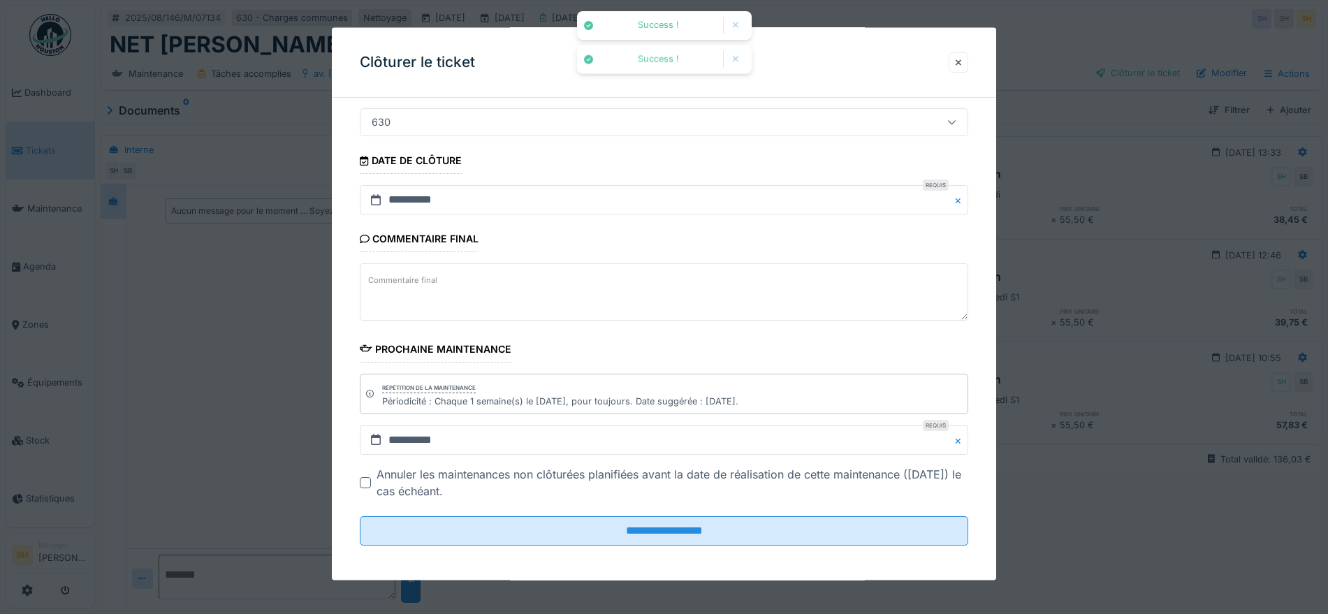
scroll to position [119, 0]
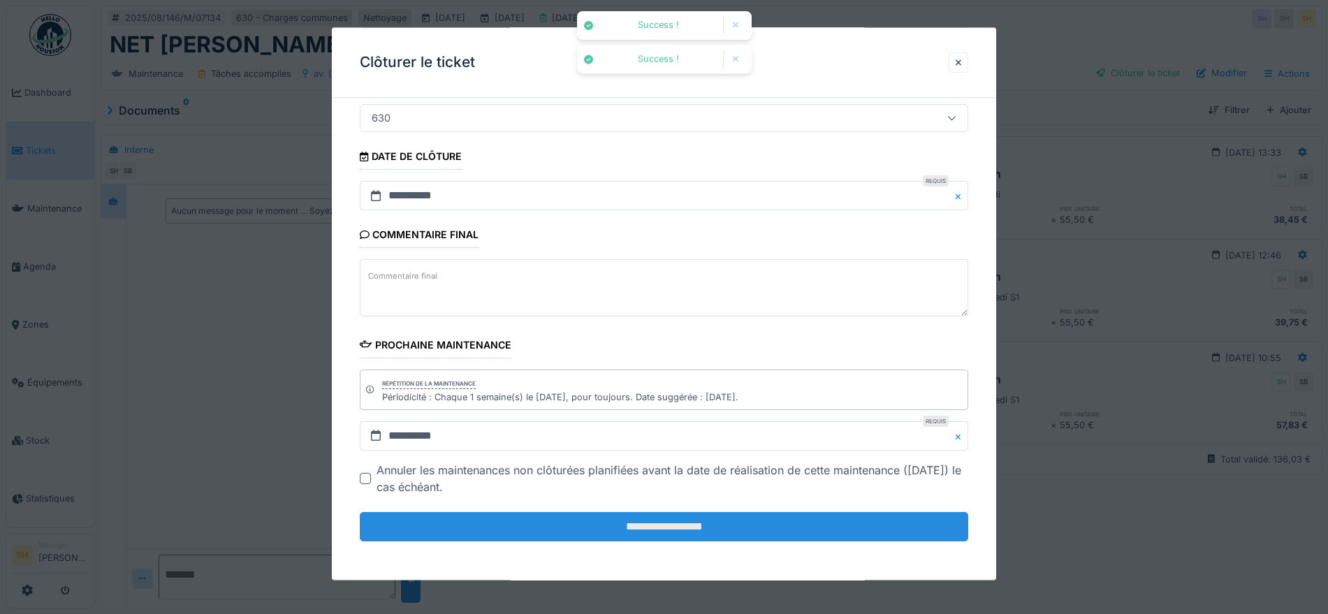
click at [658, 531] on input "**********" at bounding box center [664, 526] width 609 height 29
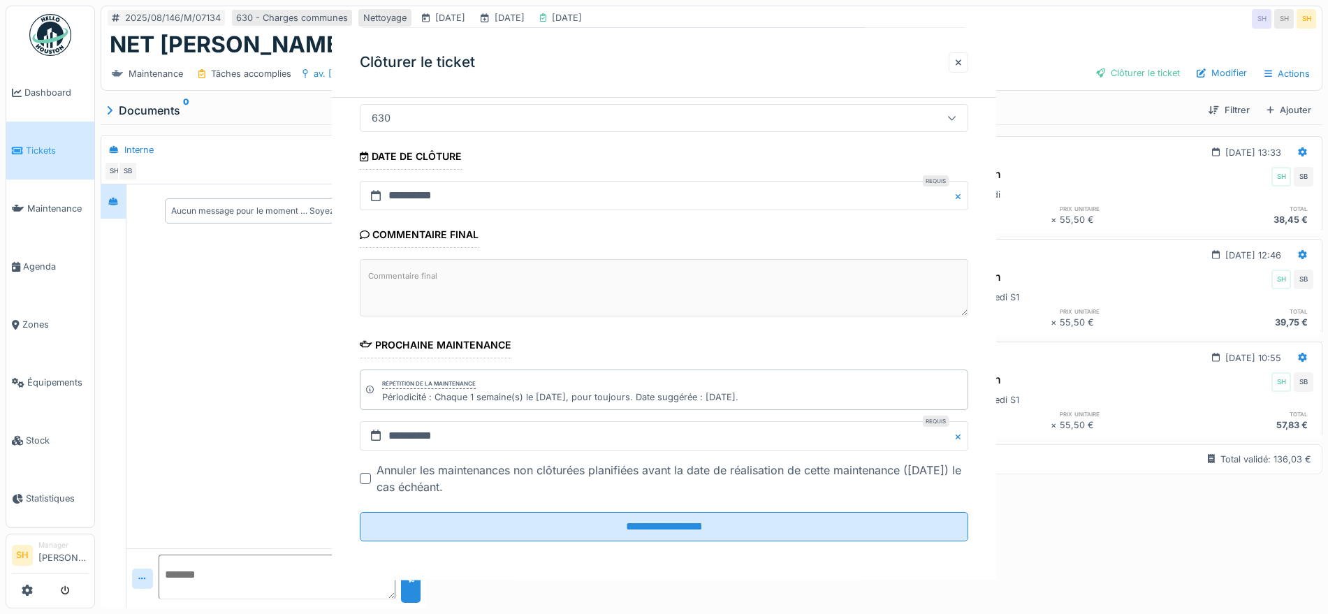
scroll to position [0, 0]
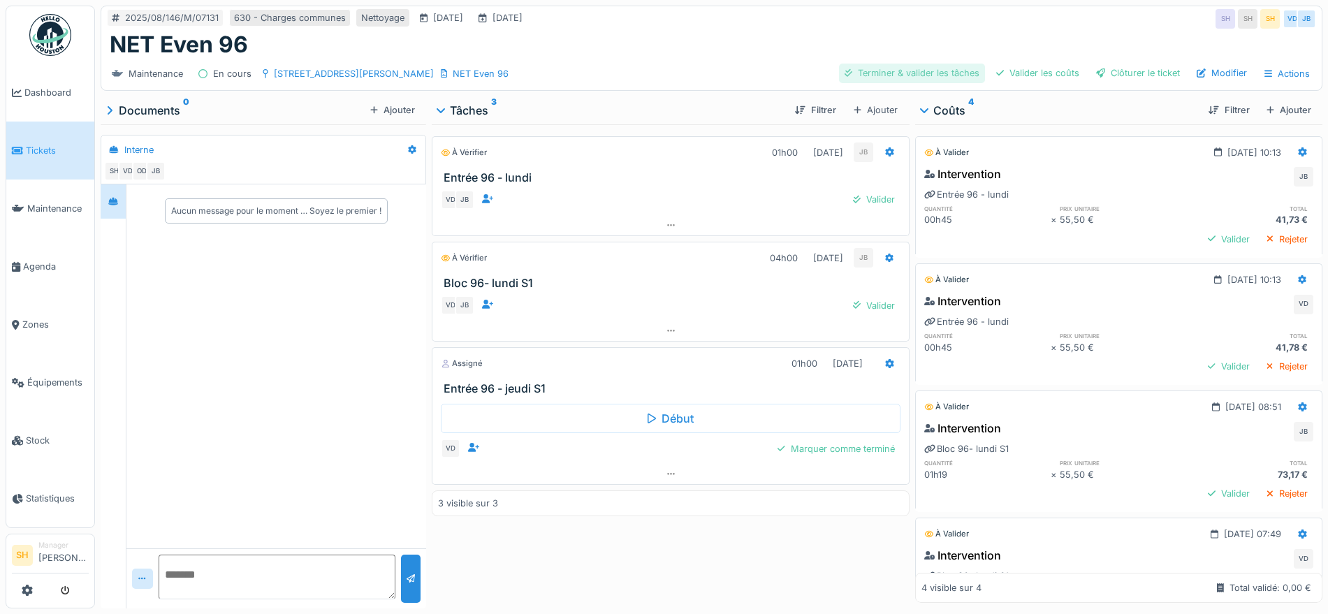
click at [917, 78] on div "Terminer & valider les tâches" at bounding box center [912, 73] width 146 height 19
click at [1036, 65] on div "Valider les coûts" at bounding box center [1038, 73] width 94 height 19
click at [1110, 70] on div "Clôturer le ticket" at bounding box center [1138, 73] width 95 height 19
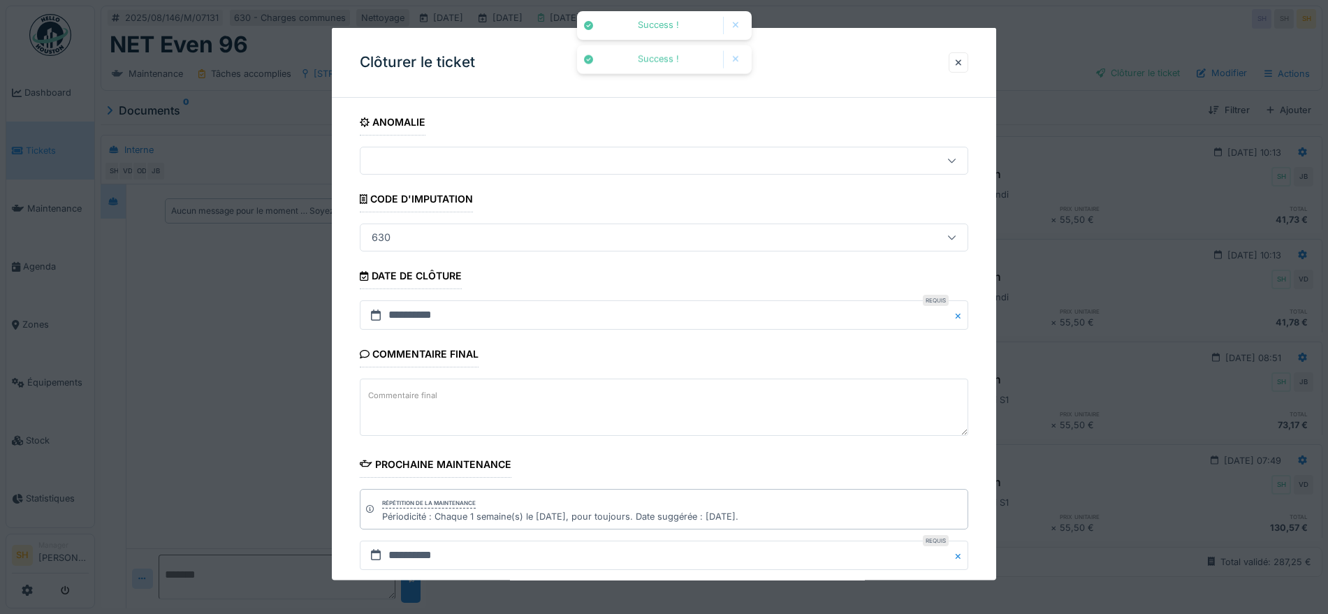
scroll to position [119, 0]
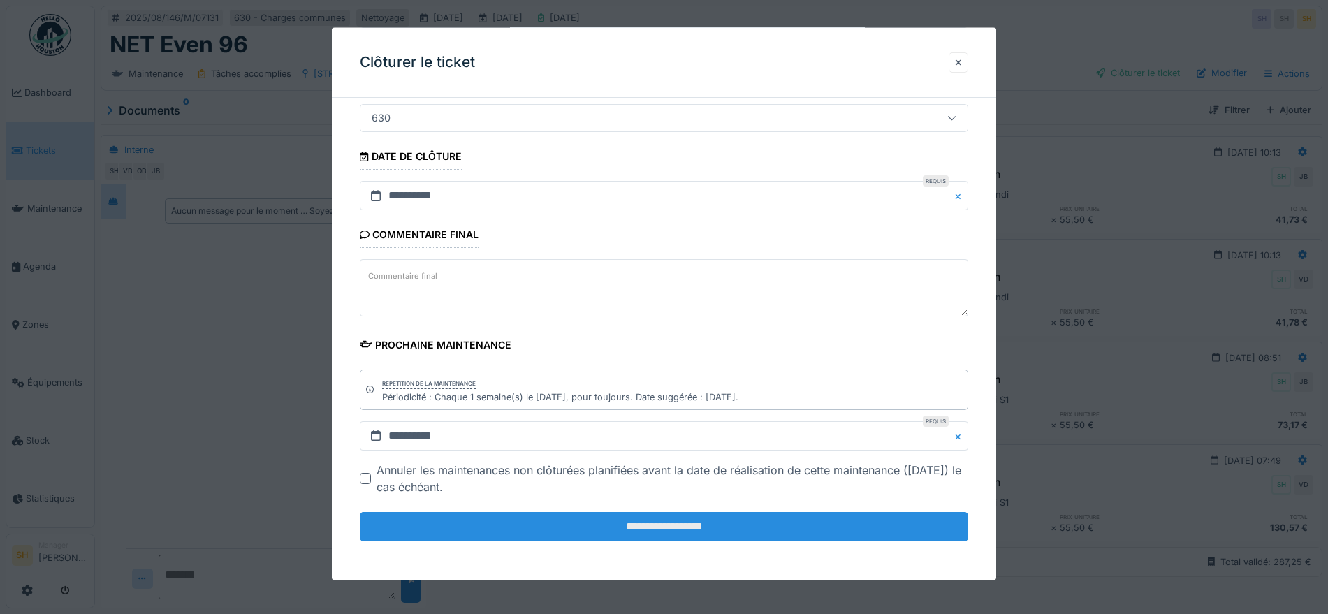
click at [538, 519] on input "**********" at bounding box center [664, 526] width 609 height 29
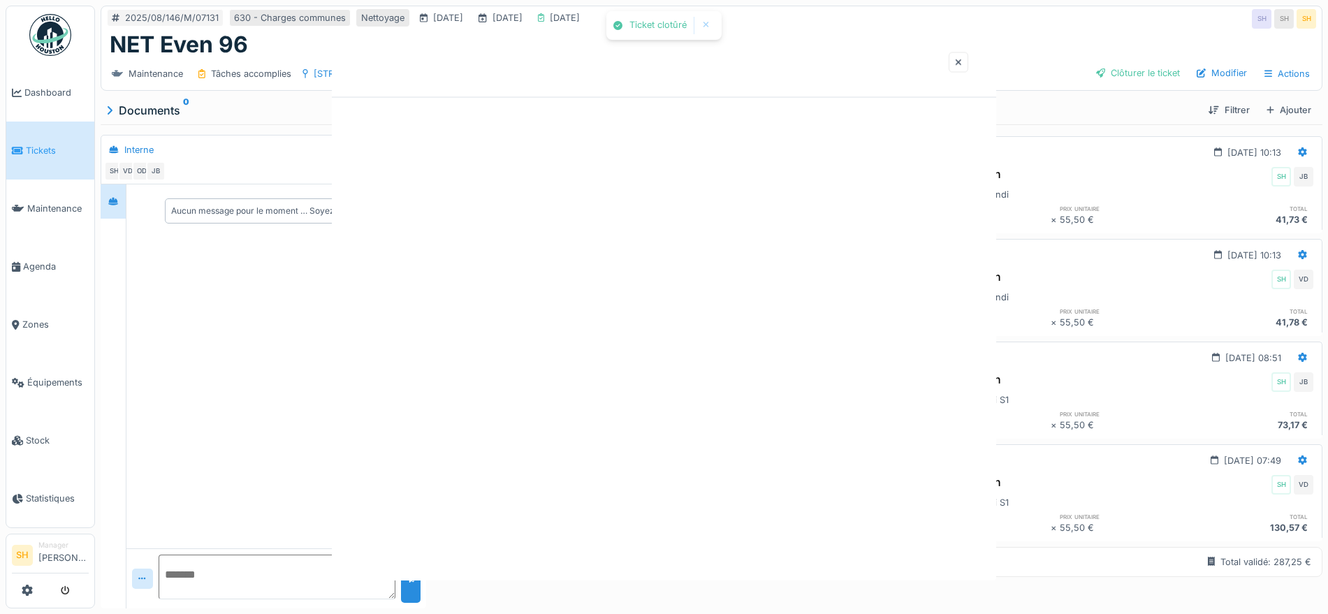
scroll to position [0, 0]
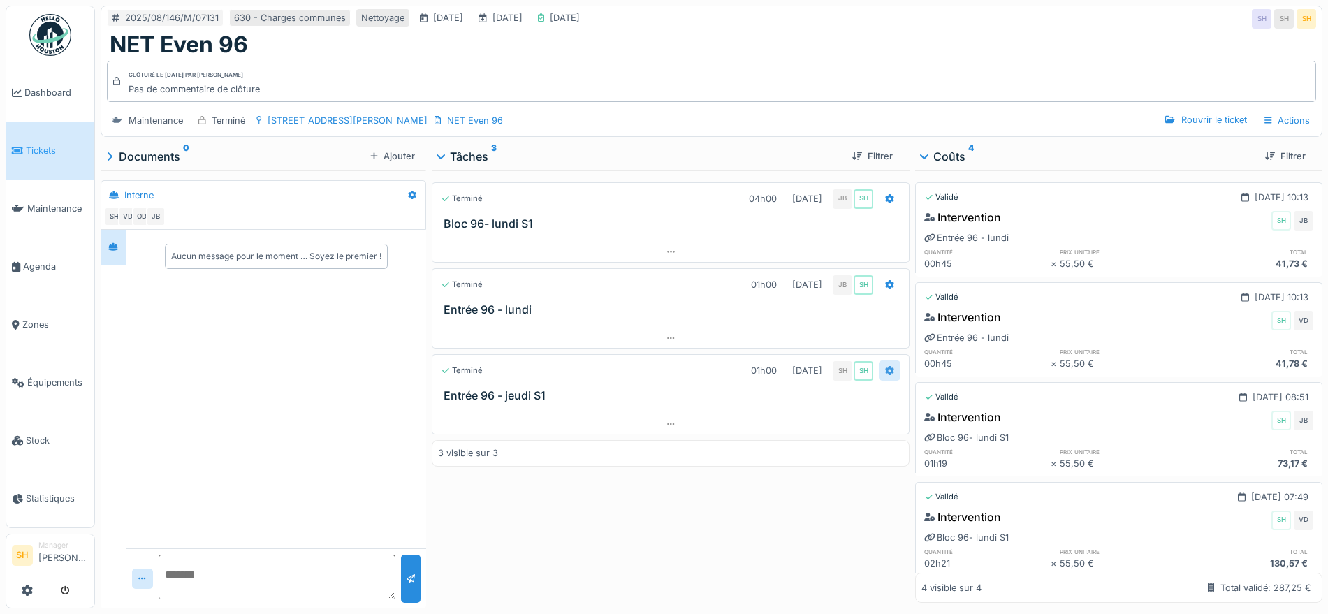
click at [886, 366] on icon at bounding box center [890, 370] width 8 height 9
click at [1165, 110] on div "Rouvrir le ticket" at bounding box center [1206, 119] width 92 height 19
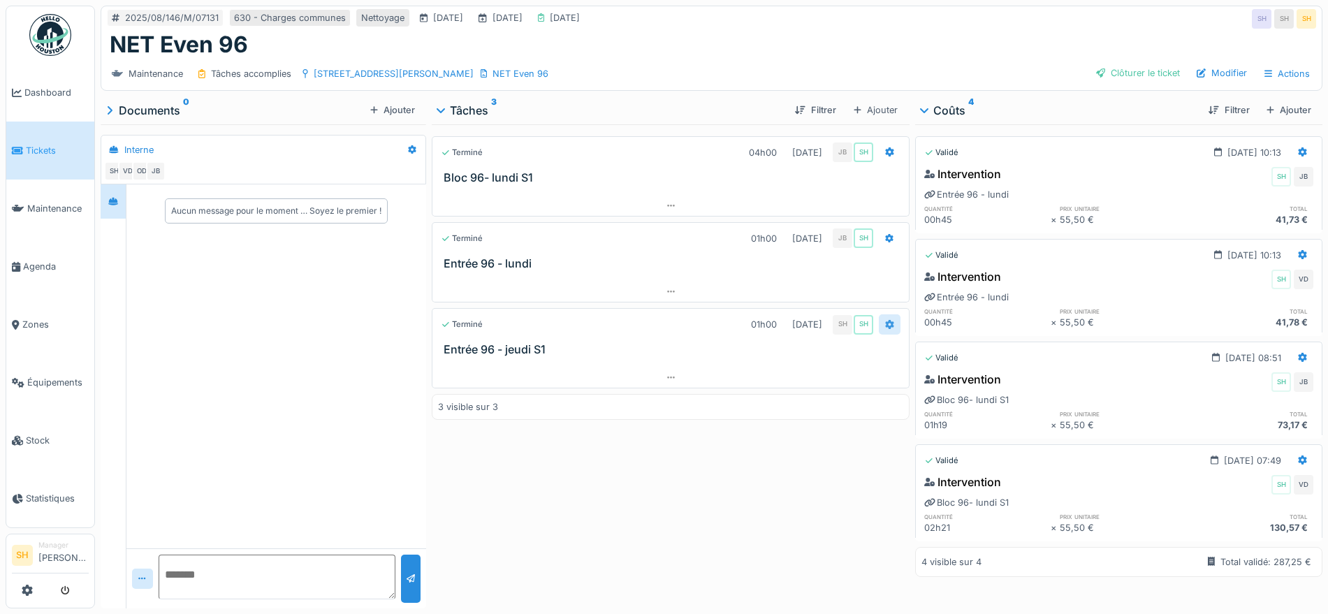
click at [886, 320] on icon at bounding box center [890, 324] width 8 height 9
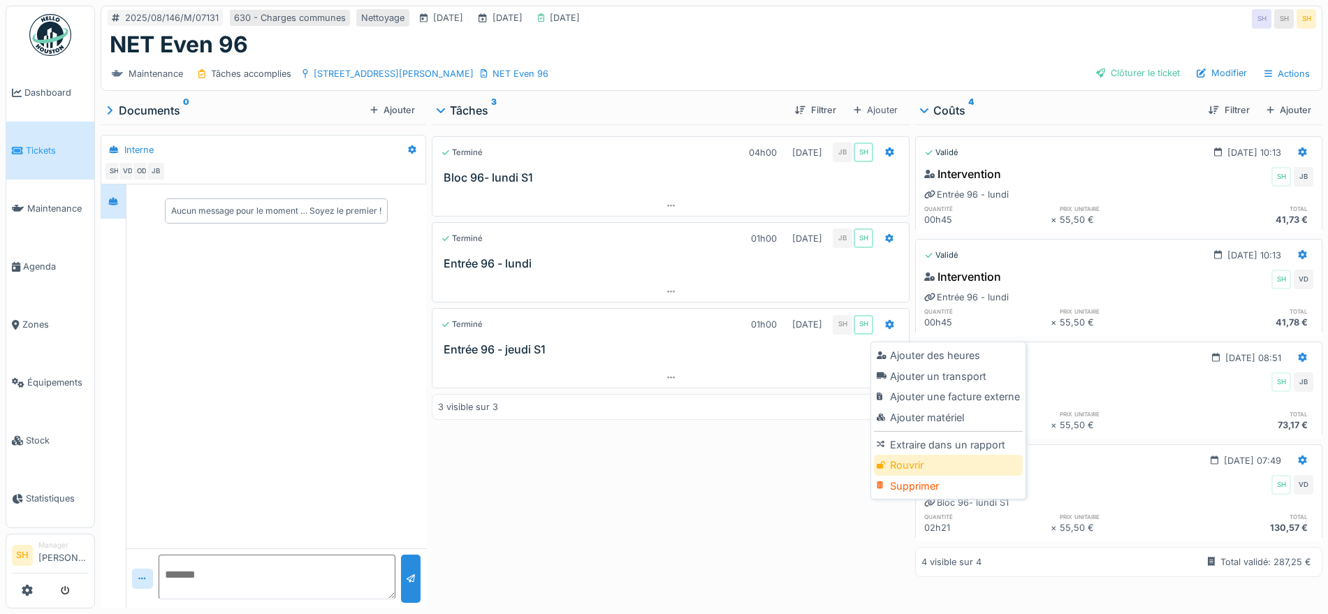
click at [920, 455] on div "Rouvrir" at bounding box center [948, 465] width 149 height 21
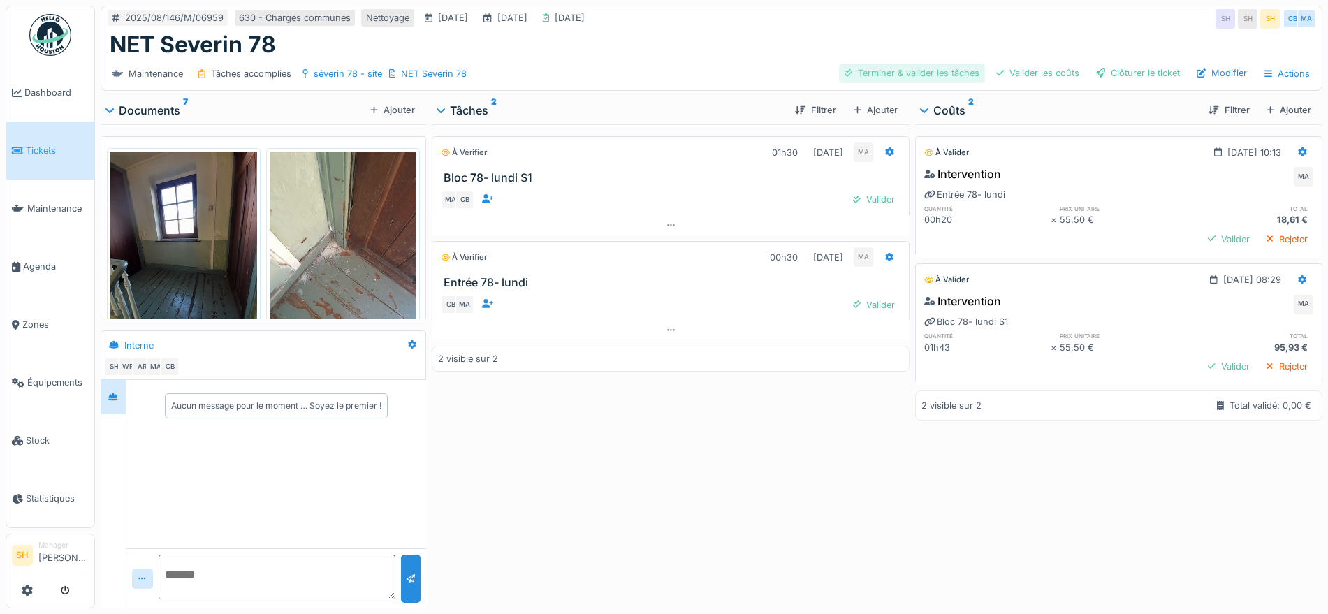
click at [911, 68] on div "Terminer & valider les tâches" at bounding box center [912, 73] width 146 height 19
click at [1017, 68] on div "Valider les coûts" at bounding box center [1038, 73] width 94 height 19
drag, startPoint x: 1125, startPoint y: 67, endPoint x: 704, endPoint y: 190, distance: 438.2
click at [1126, 66] on div "Clôturer le ticket" at bounding box center [1138, 73] width 95 height 19
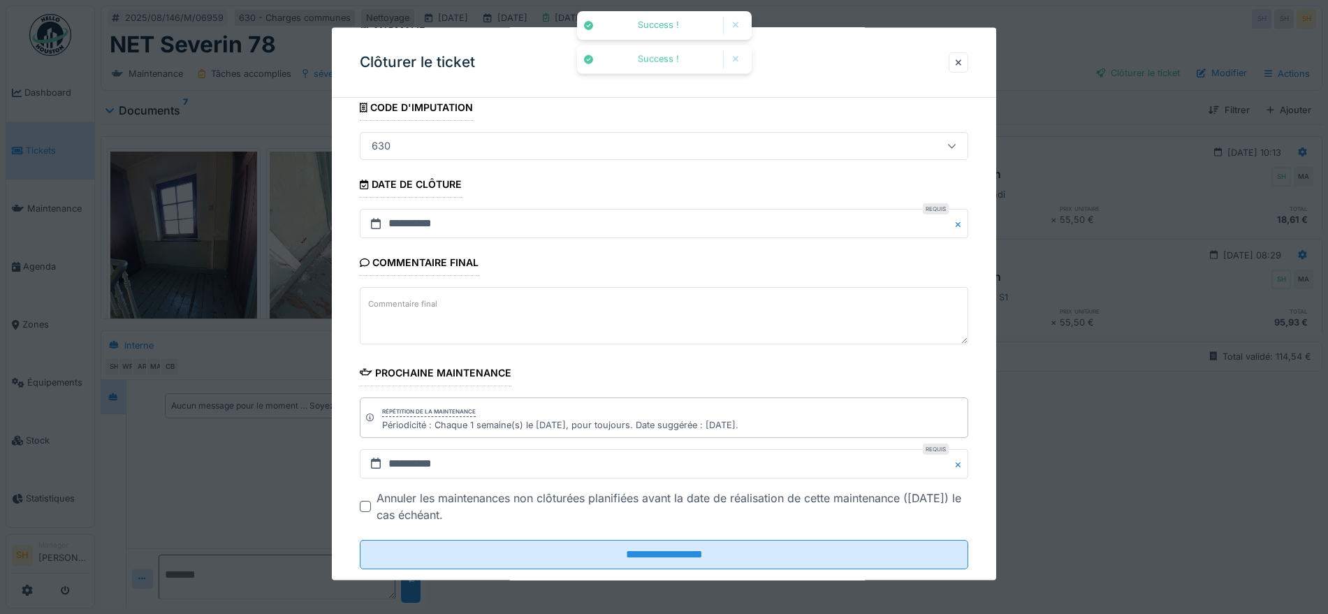
scroll to position [119, 0]
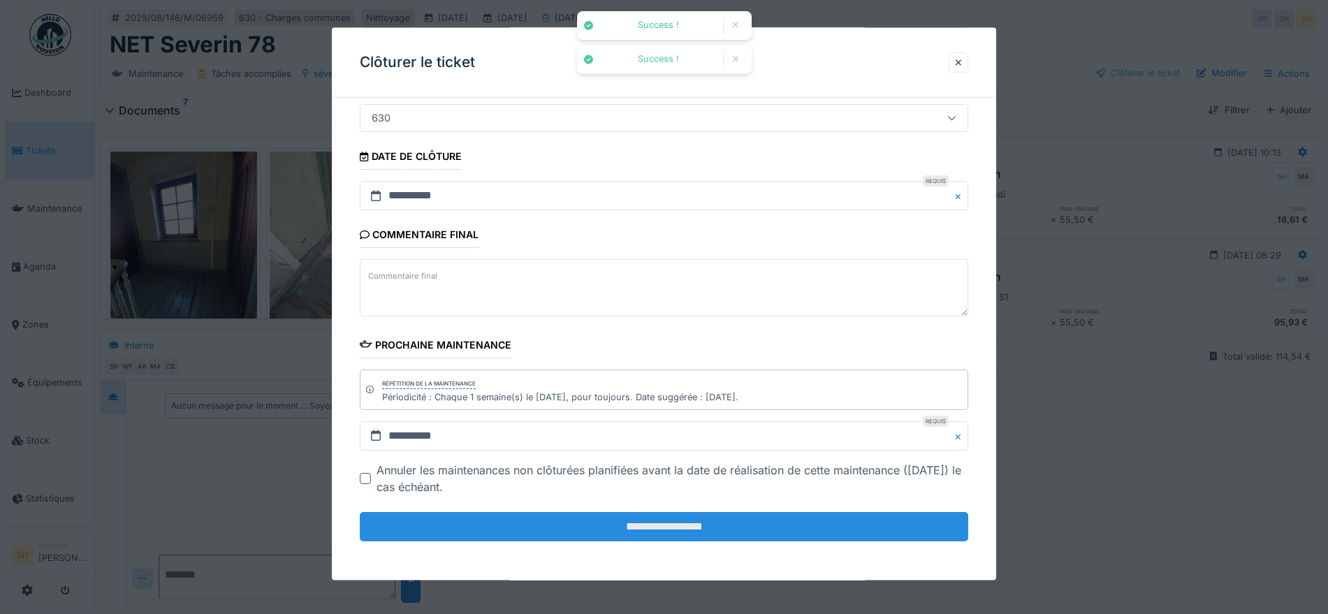
click at [684, 520] on input "**********" at bounding box center [664, 526] width 609 height 29
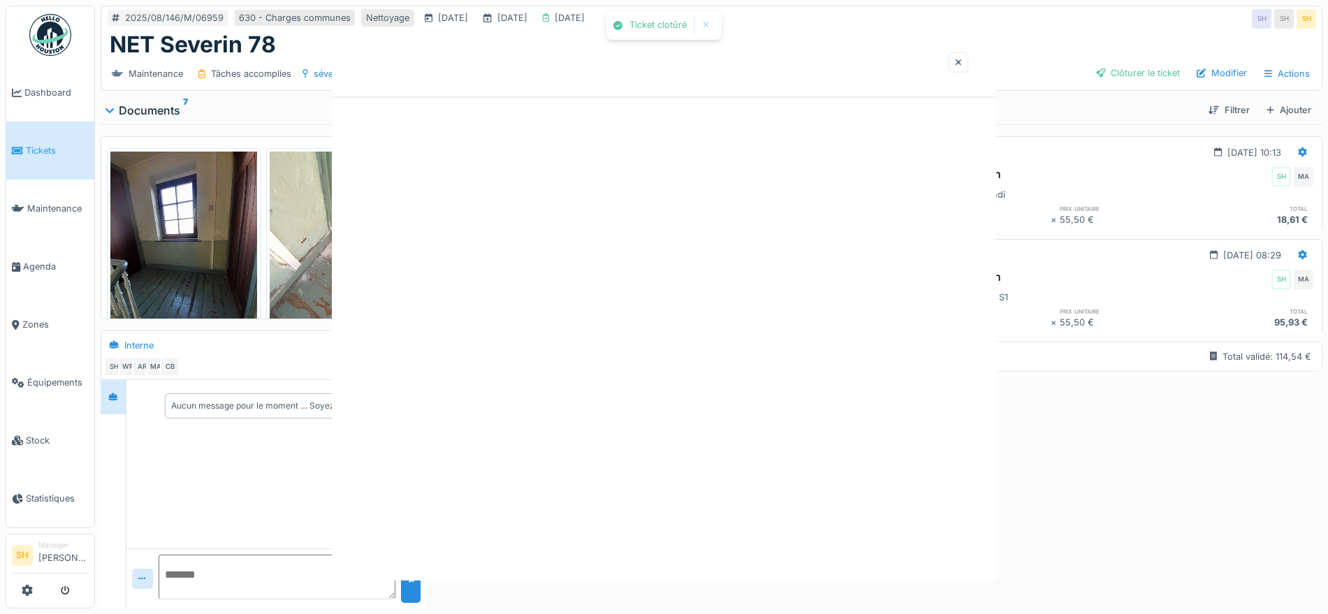
scroll to position [0, 0]
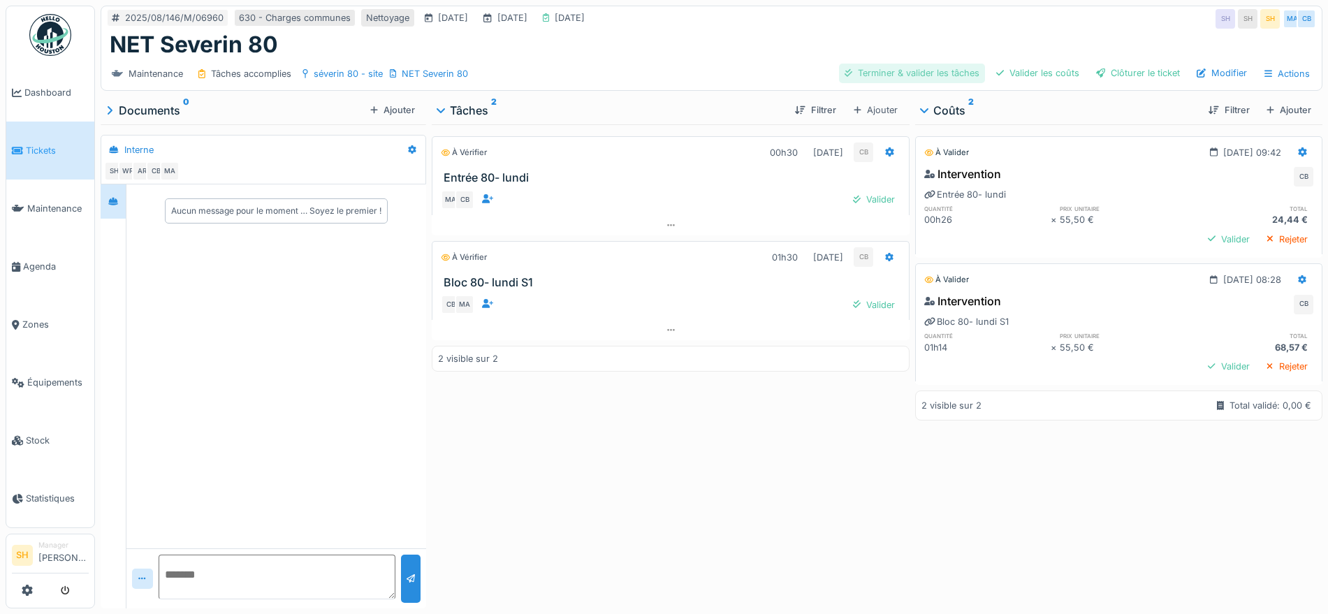
drag, startPoint x: 924, startPoint y: 75, endPoint x: 1026, endPoint y: 73, distance: 102.0
click at [924, 75] on div "Terminer & valider les tâches" at bounding box center [912, 73] width 146 height 19
click at [1026, 73] on div "Valider les coûts" at bounding box center [1038, 73] width 94 height 19
click at [1096, 71] on div at bounding box center [1100, 72] width 9 height 13
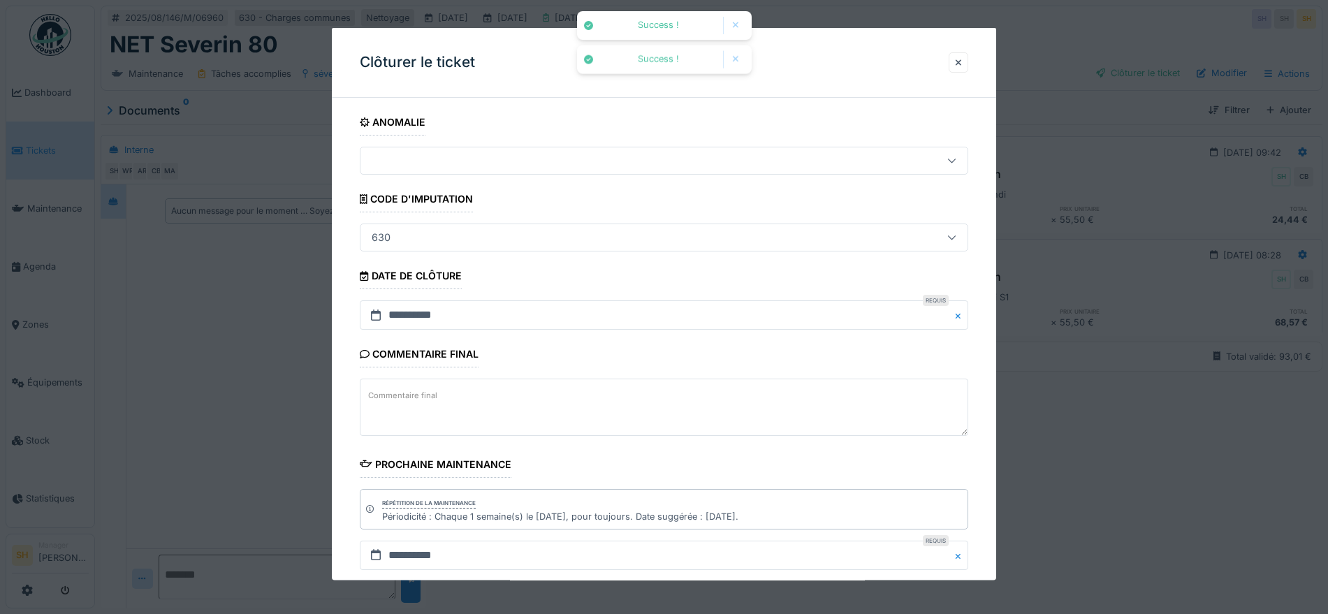
scroll to position [119, 0]
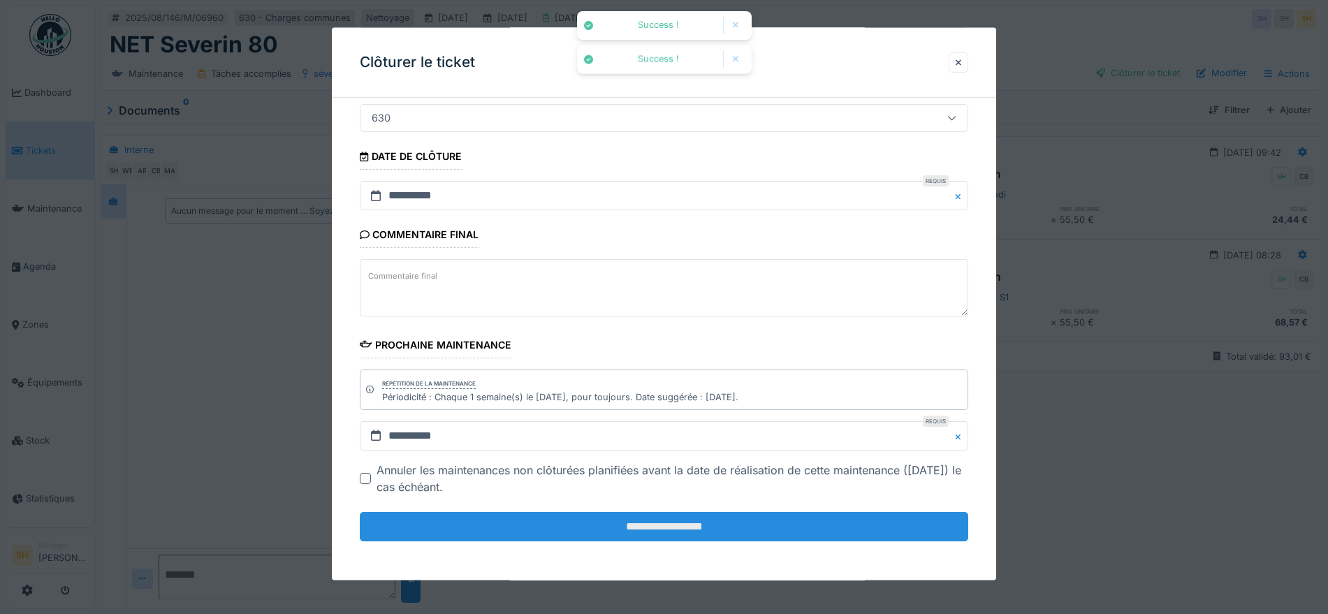
click at [684, 525] on input "**********" at bounding box center [664, 526] width 609 height 29
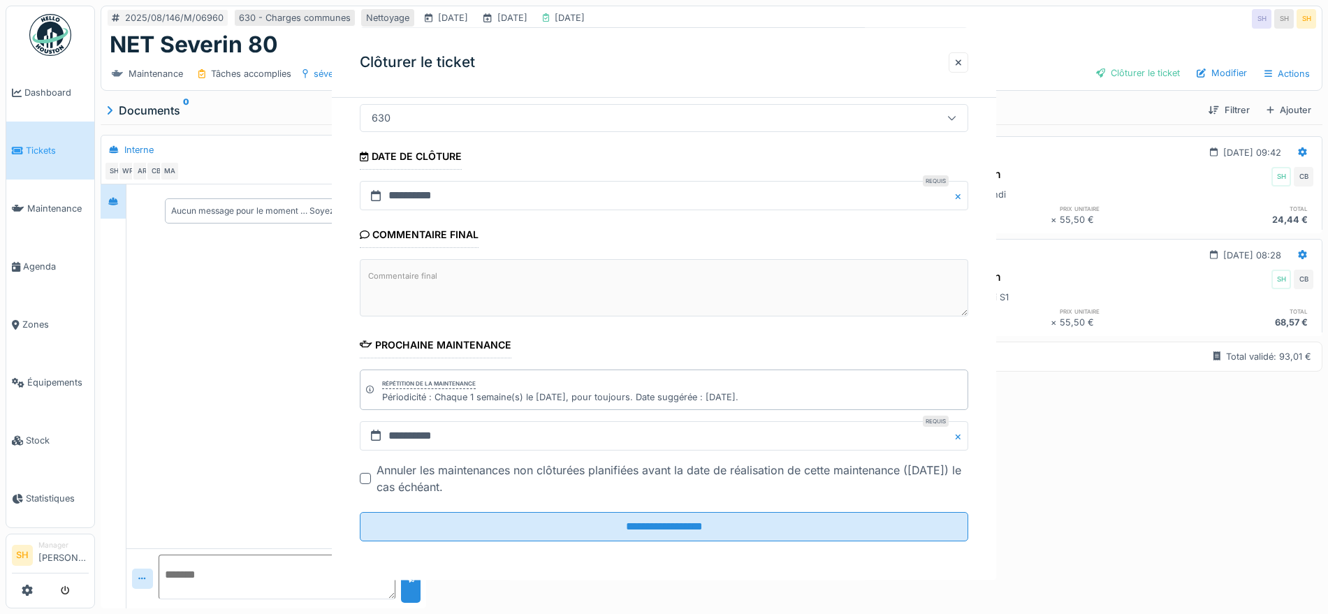
scroll to position [0, 0]
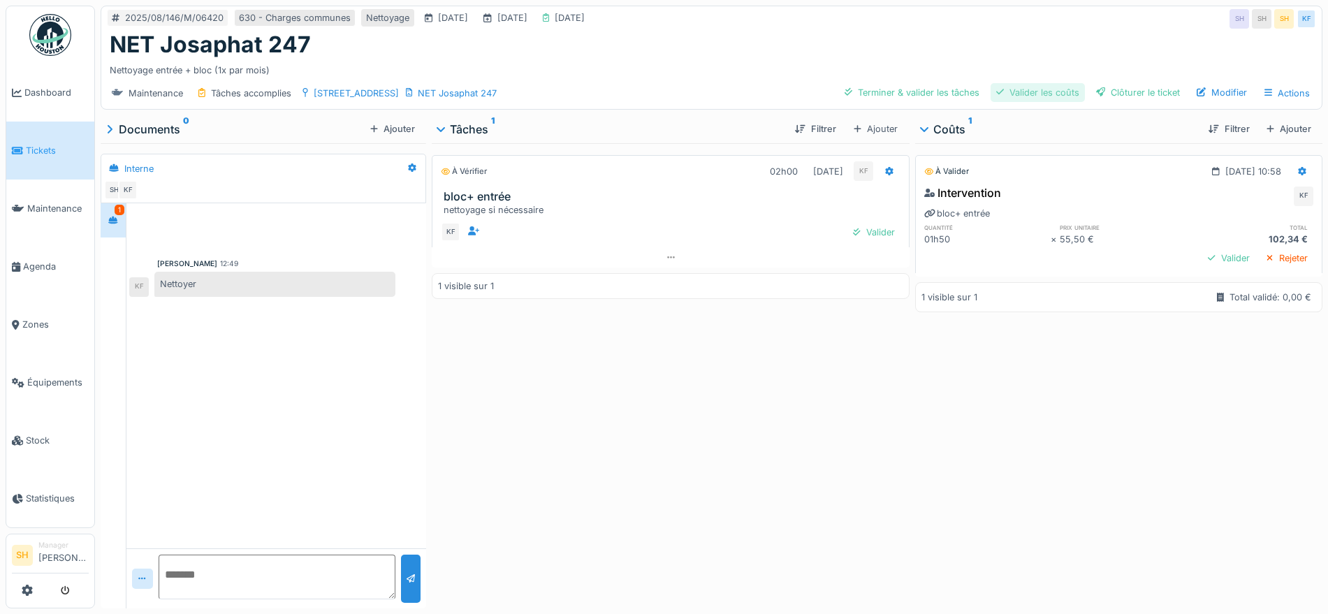
drag, startPoint x: 934, startPoint y: 92, endPoint x: 991, endPoint y: 94, distance: 56.6
click at [940, 94] on div "Terminer & valider les tâches" at bounding box center [912, 92] width 146 height 19
click at [996, 93] on div "Valider les coûts" at bounding box center [1038, 92] width 94 height 19
click at [1105, 92] on div "Clôturer le ticket" at bounding box center [1138, 92] width 95 height 19
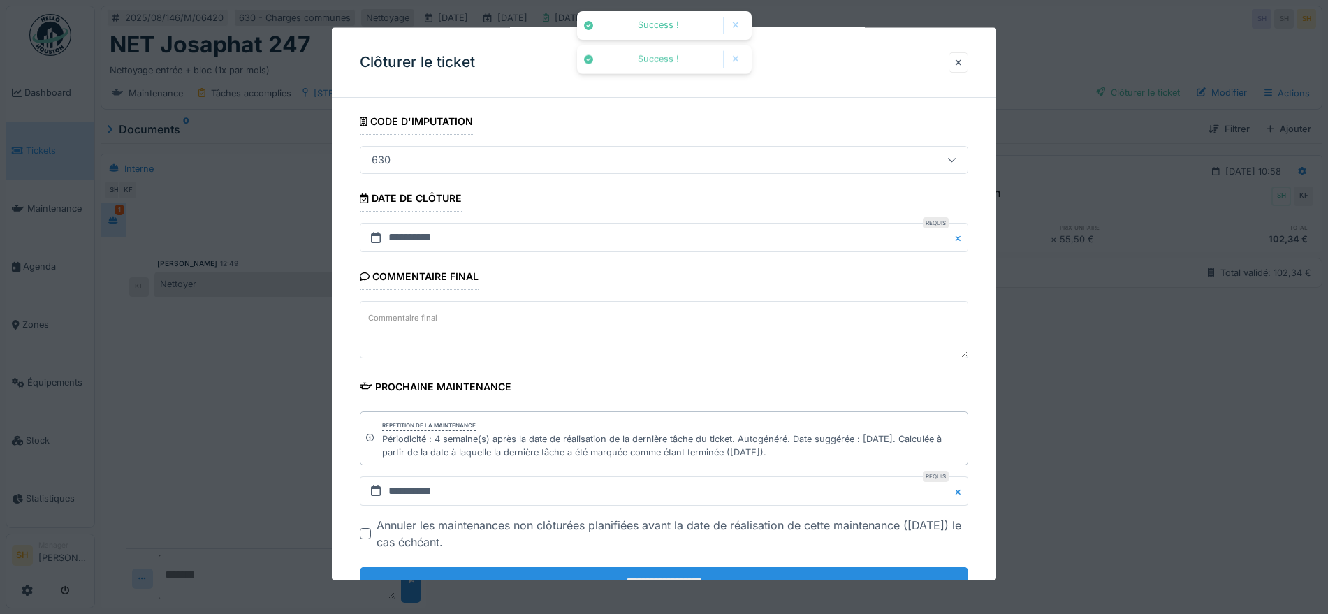
scroll to position [133, 0]
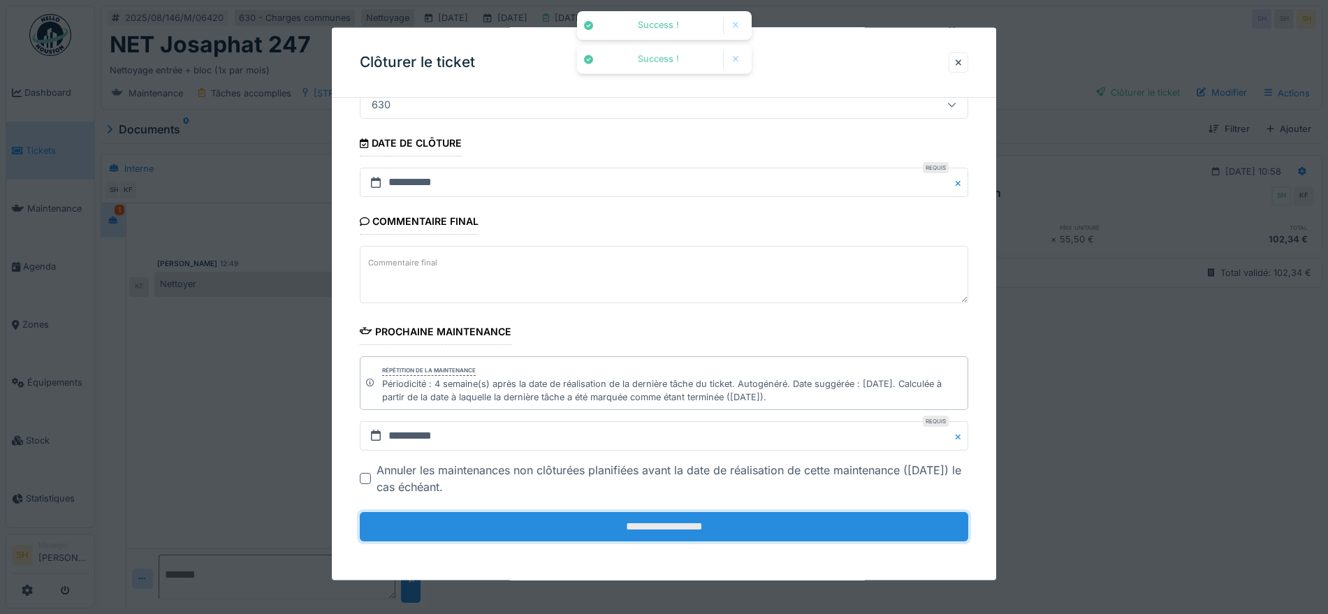
click at [592, 527] on input "**********" at bounding box center [664, 526] width 609 height 29
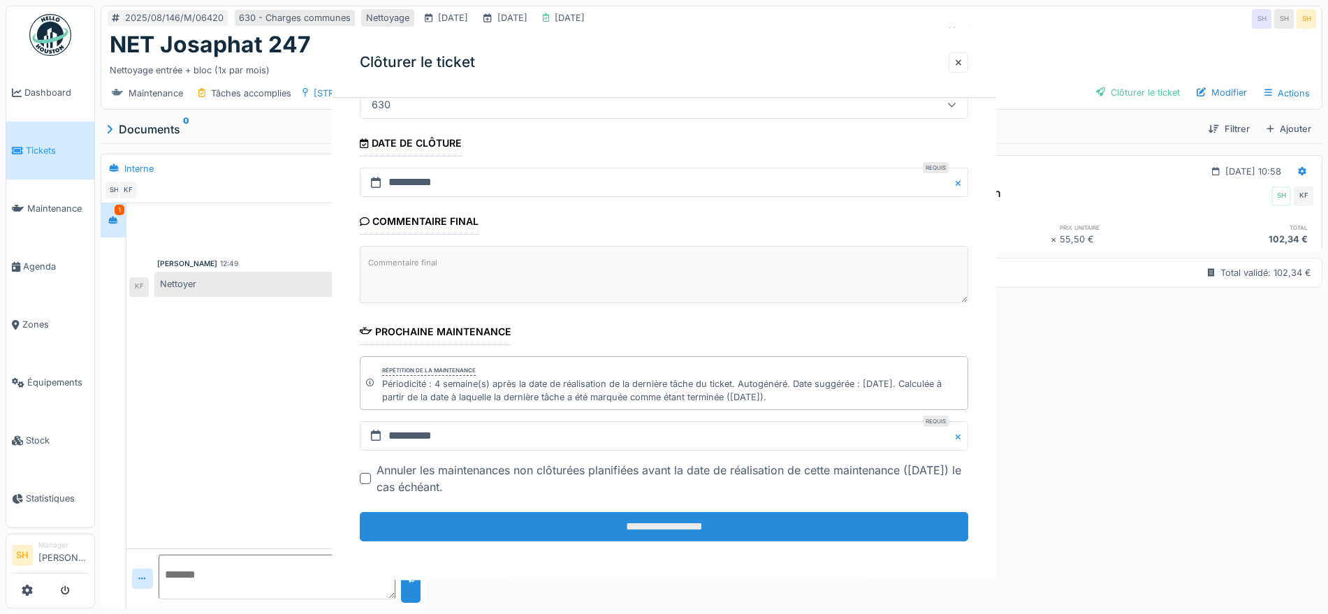
scroll to position [0, 0]
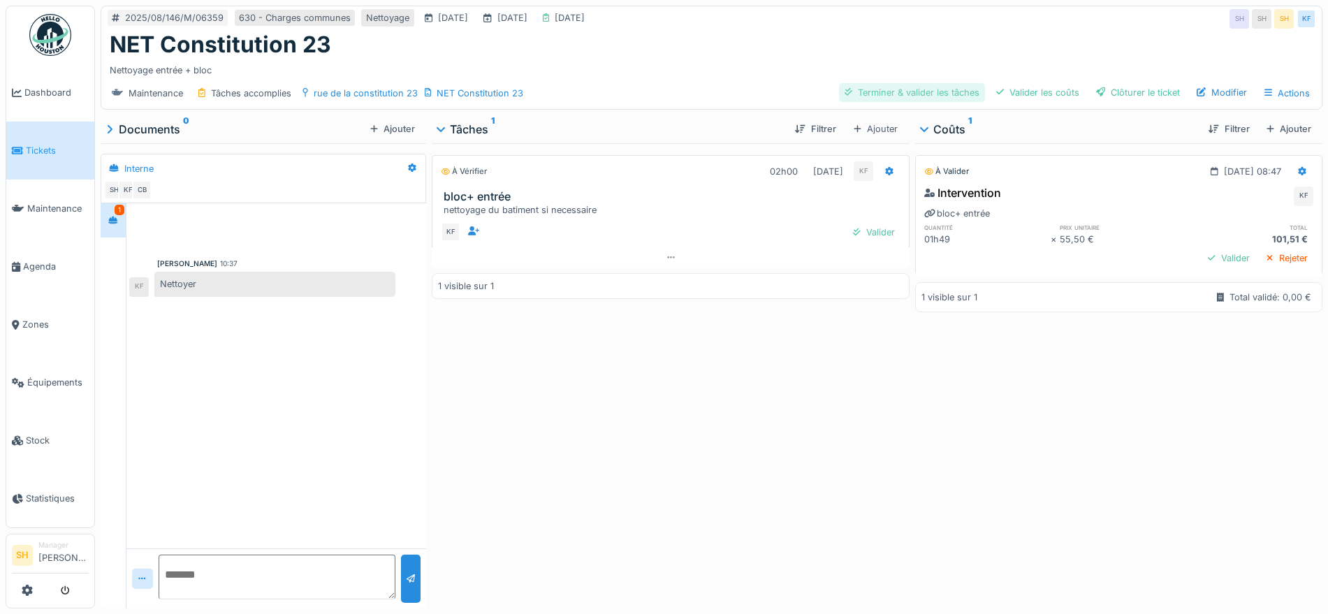
click at [933, 89] on div "Terminer & valider les tâches" at bounding box center [912, 92] width 146 height 19
click at [1015, 86] on div "Valider les coûts" at bounding box center [1038, 92] width 94 height 19
click at [1121, 86] on div "Clôturer le ticket" at bounding box center [1138, 92] width 95 height 19
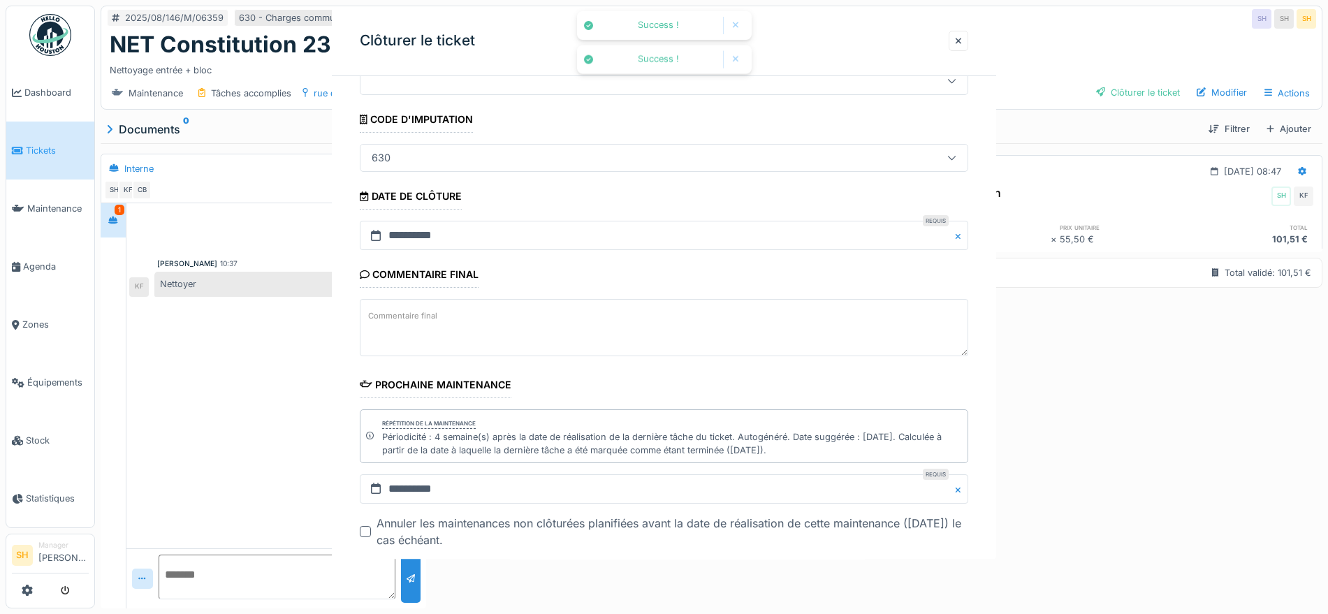
scroll to position [133, 0]
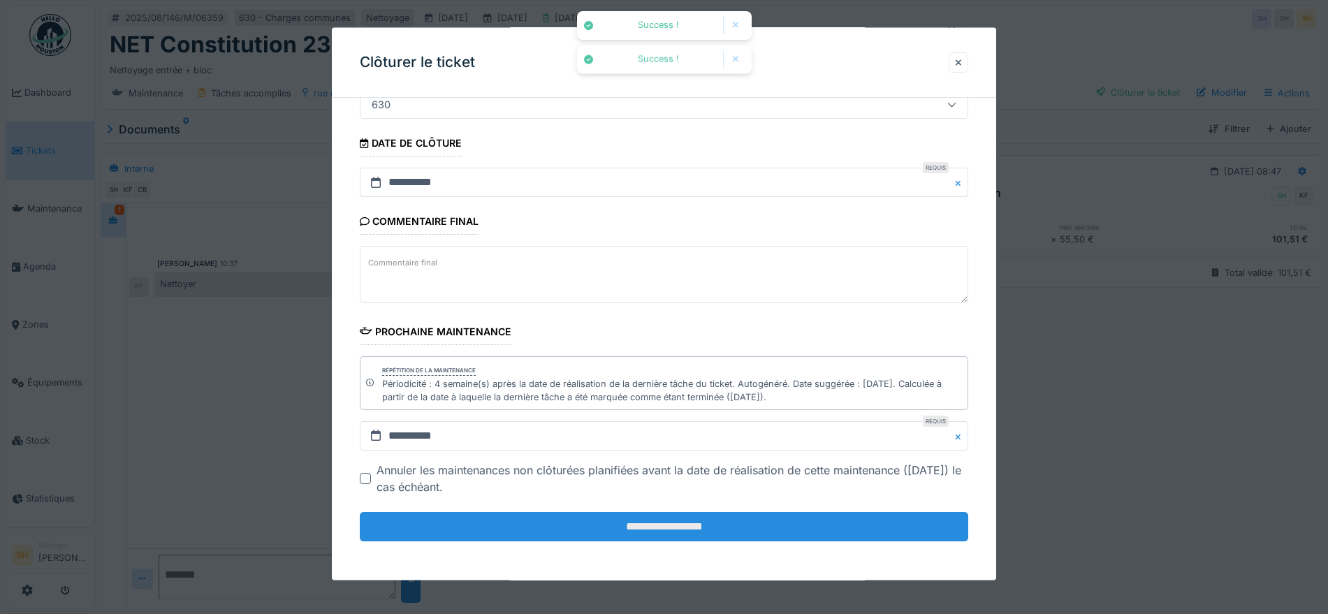
click at [634, 526] on input "**********" at bounding box center [664, 526] width 609 height 29
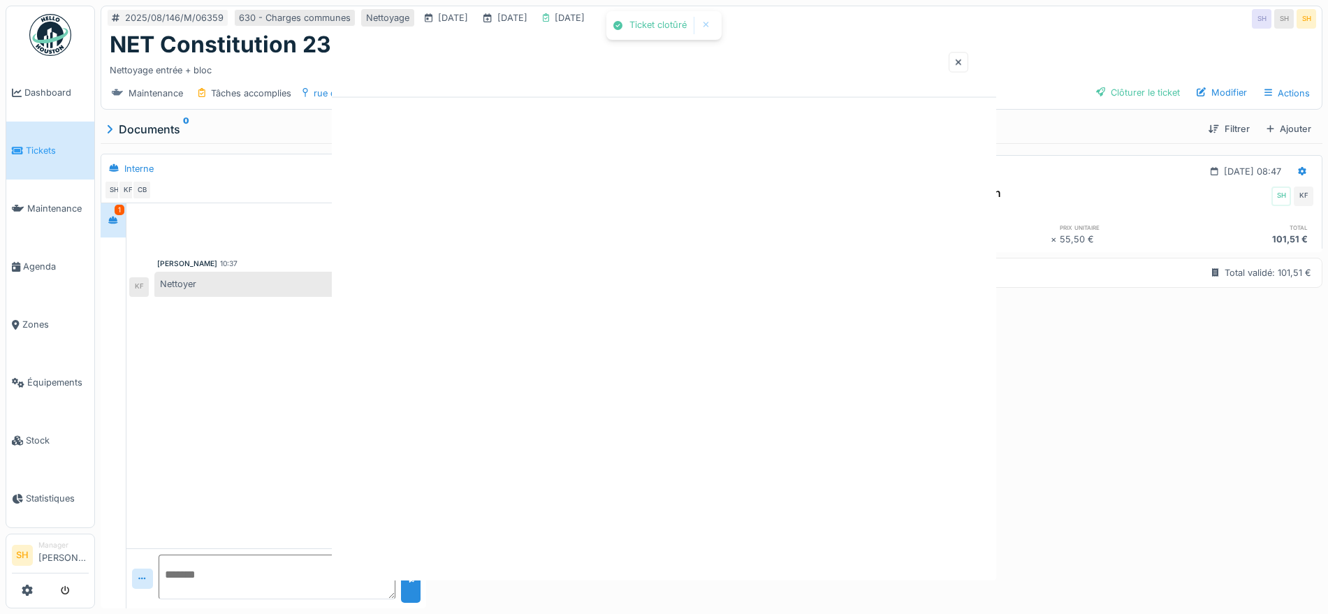
scroll to position [0, 0]
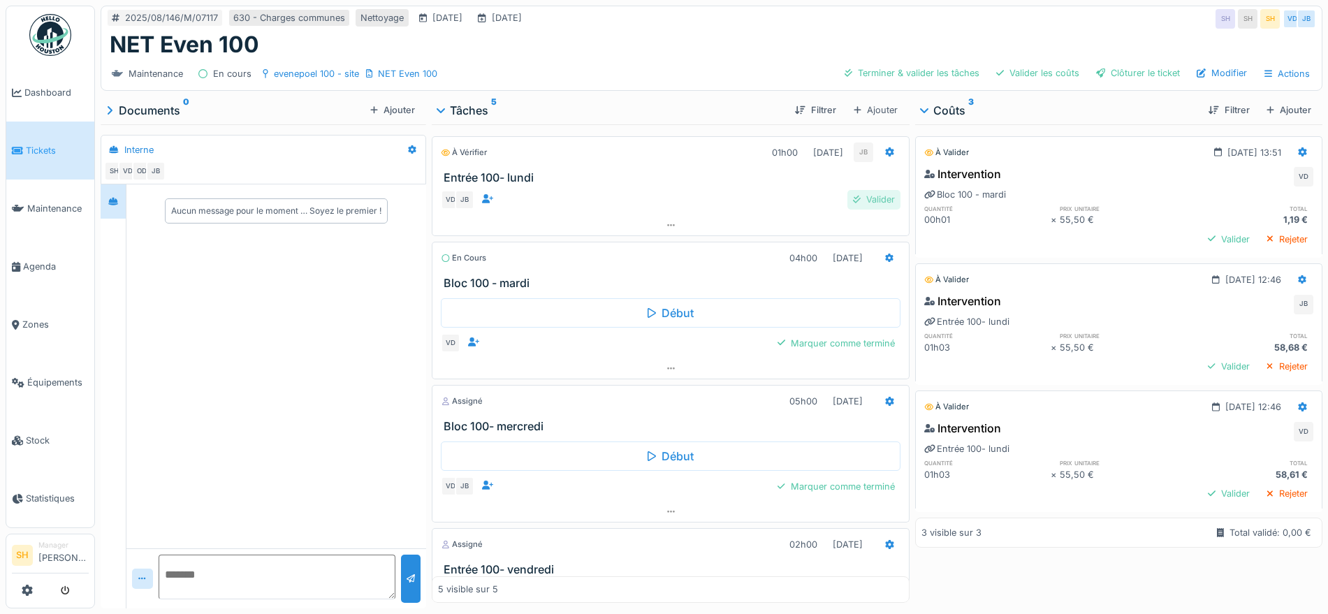
click at [859, 197] on div "Valider" at bounding box center [874, 199] width 53 height 19
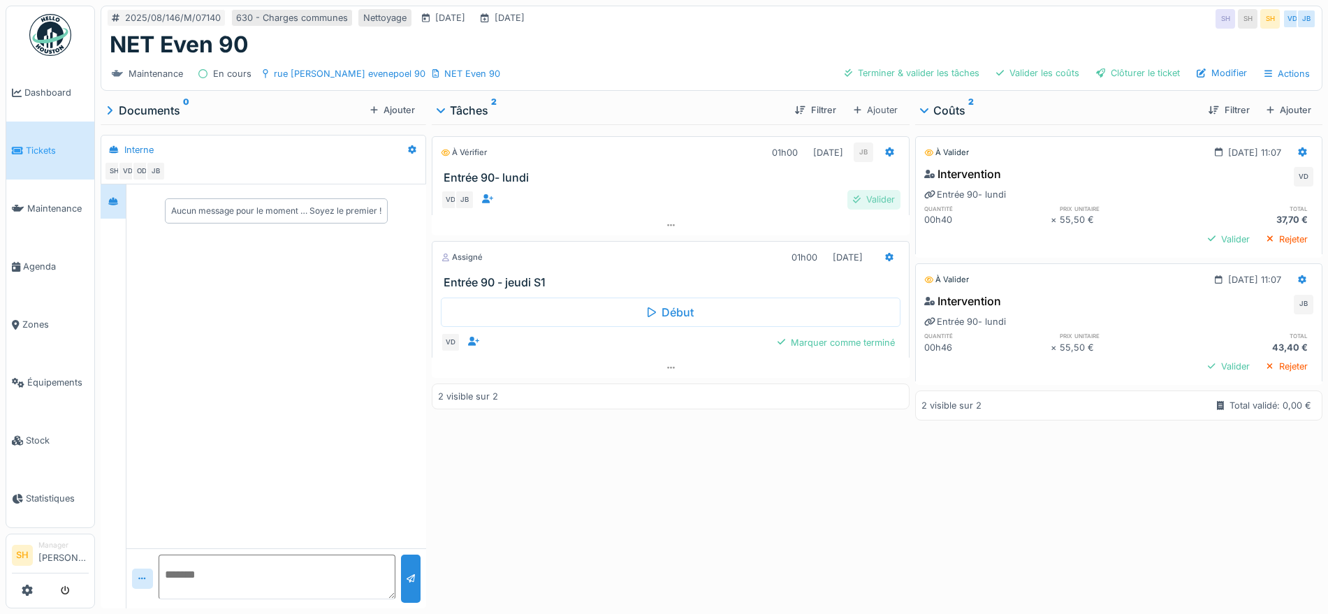
click at [868, 194] on div "Valider" at bounding box center [874, 199] width 53 height 19
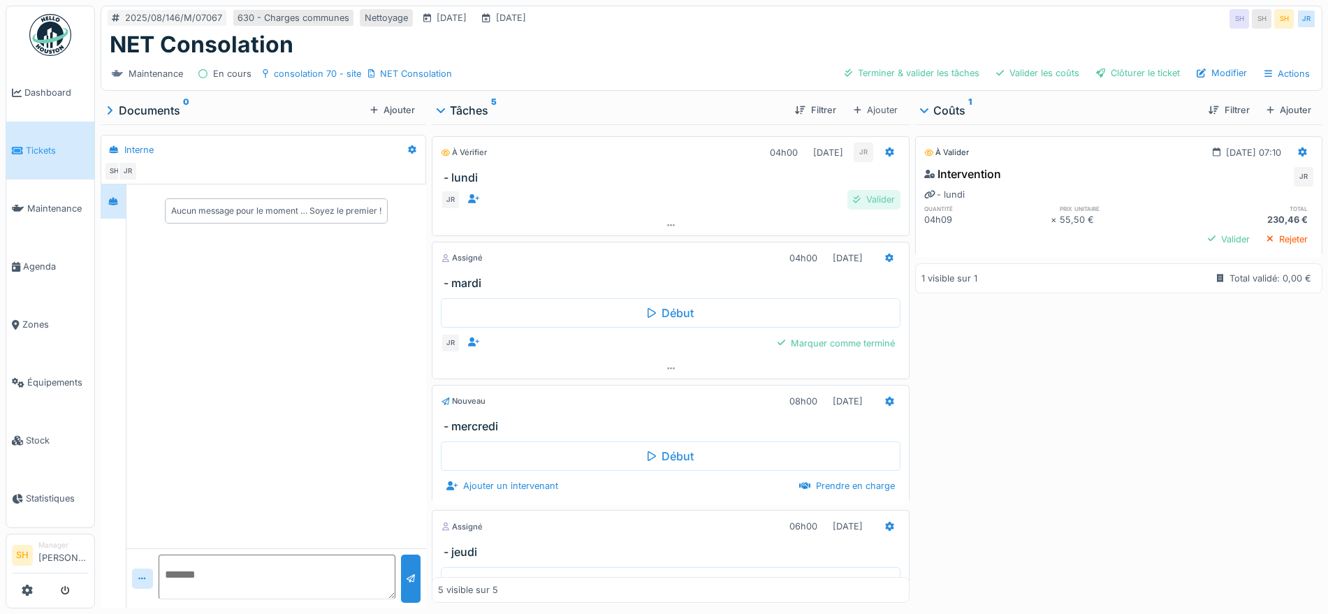
click at [857, 201] on div "Valider" at bounding box center [874, 199] width 53 height 19
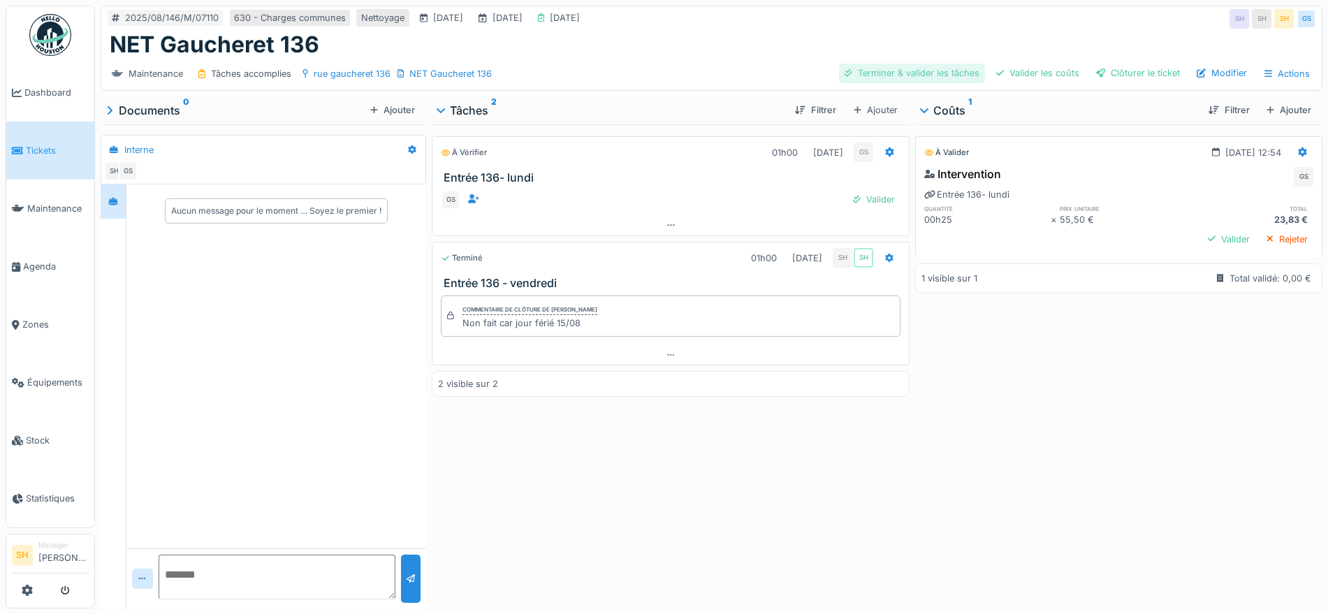
click at [912, 66] on div "Terminer & valider les tâches" at bounding box center [912, 73] width 146 height 19
click at [1022, 73] on div "Valider les coûts" at bounding box center [1038, 73] width 94 height 19
click at [1096, 73] on div "Clôturer le ticket" at bounding box center [1138, 73] width 95 height 19
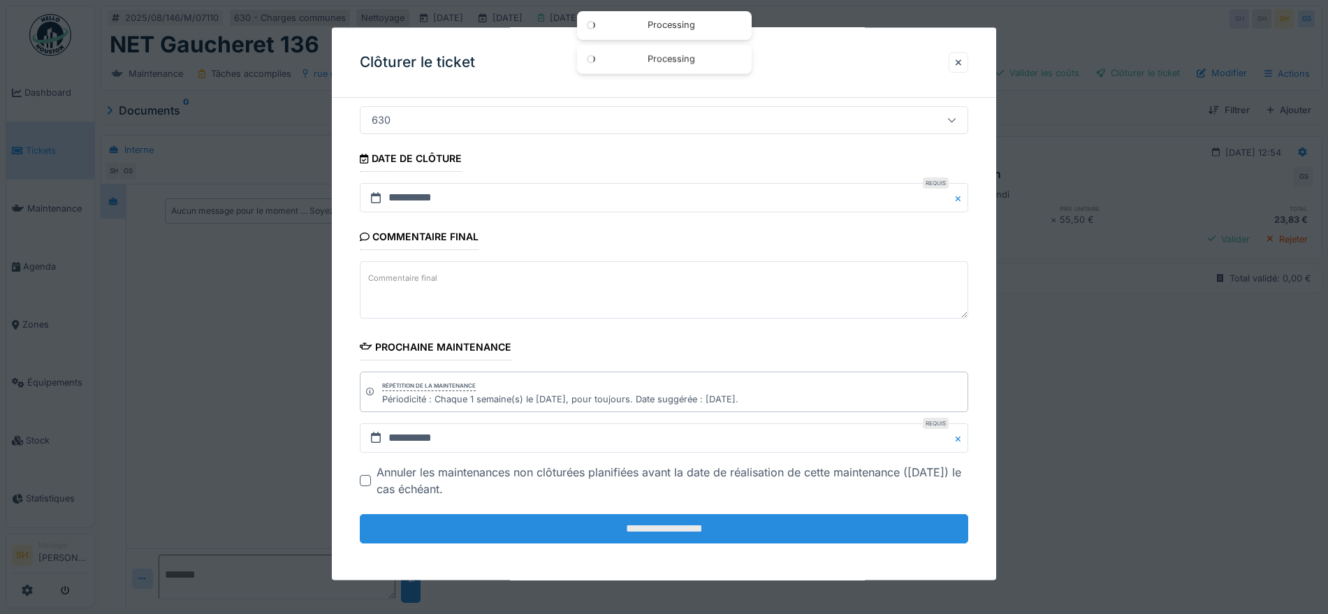
scroll to position [119, 0]
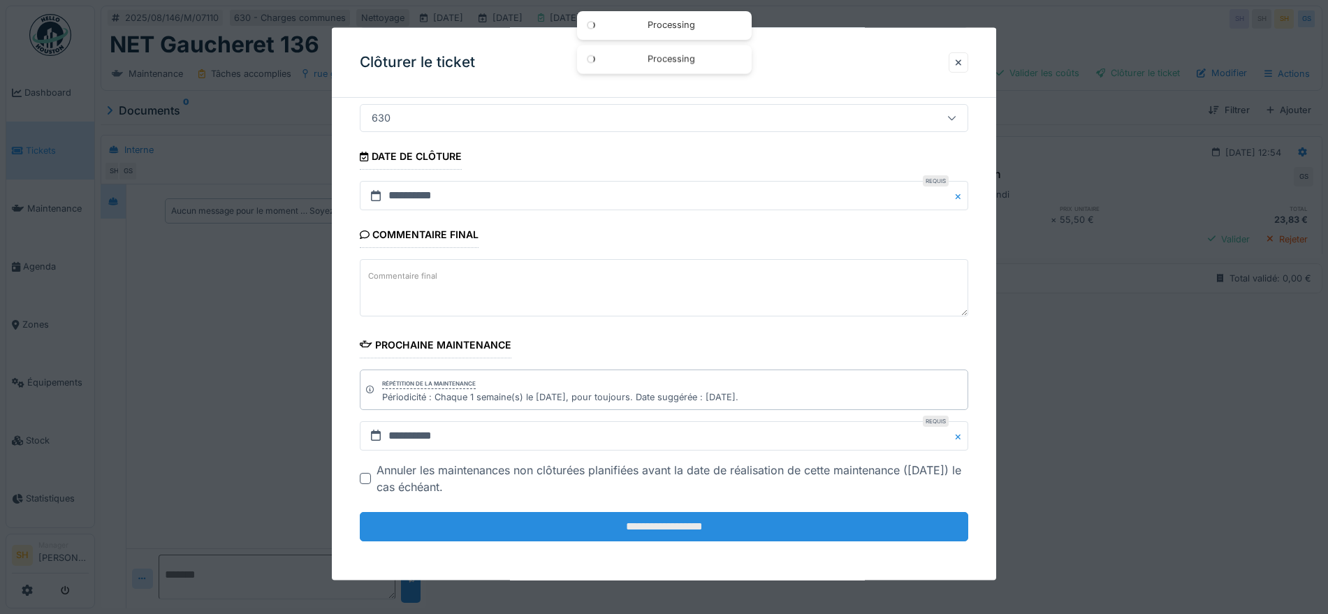
click at [768, 525] on input "**********" at bounding box center [664, 526] width 609 height 29
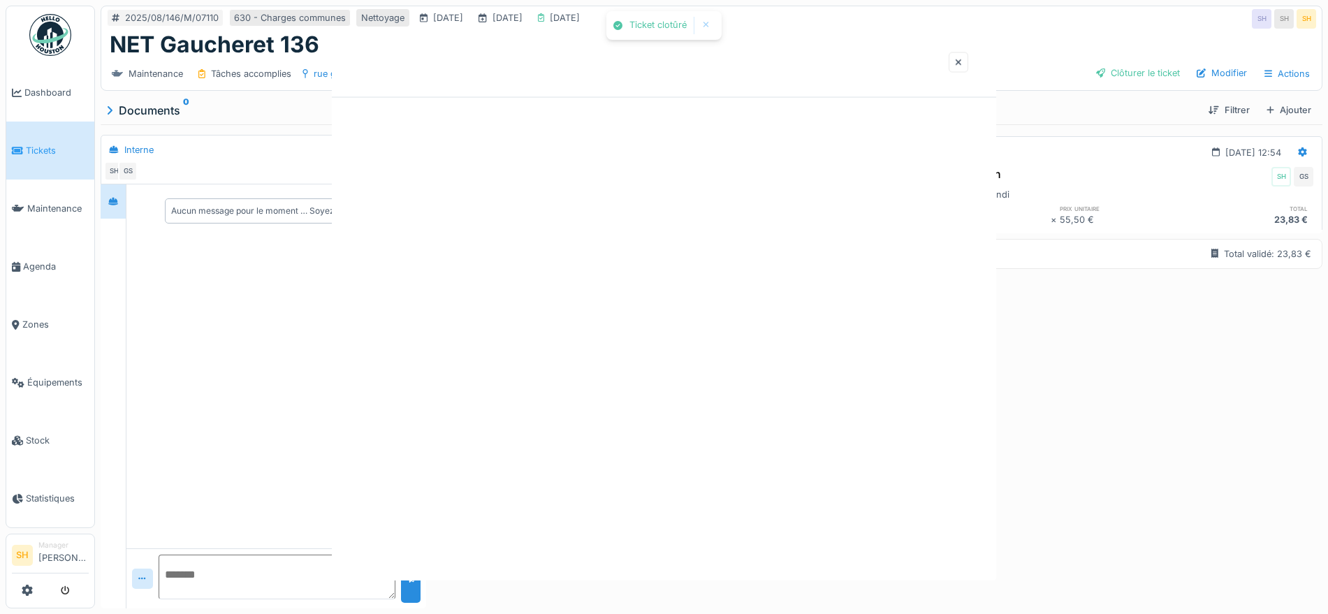
scroll to position [0, 0]
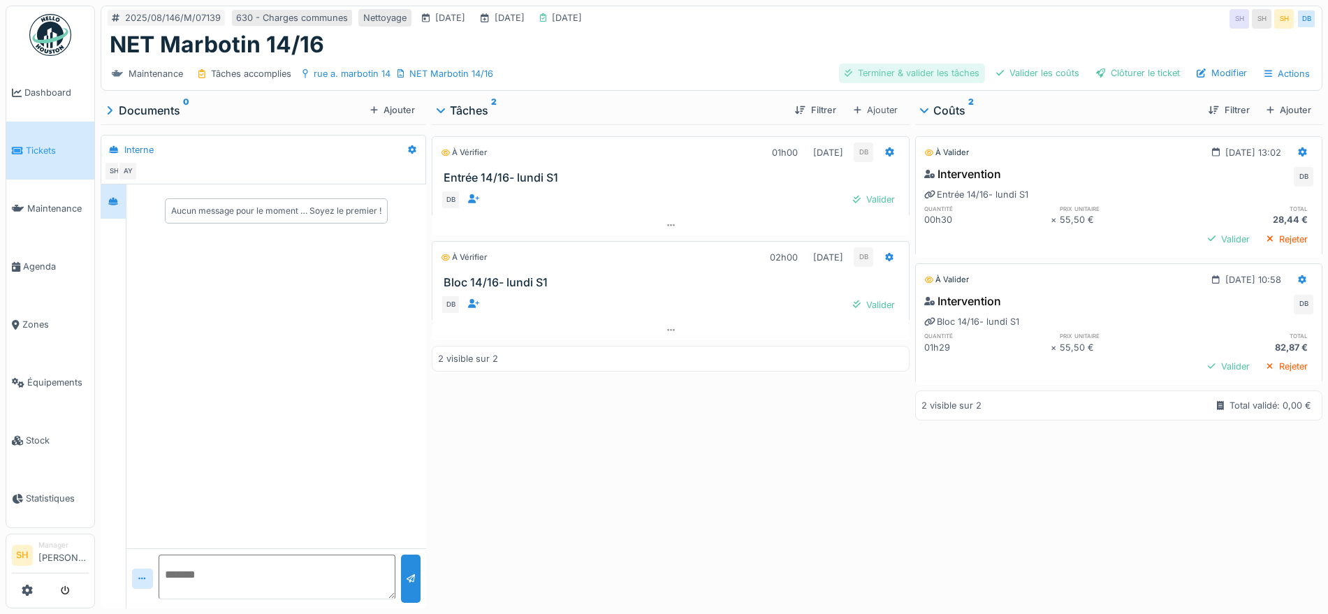
click at [886, 82] on div "Terminer & valider les tâches" at bounding box center [912, 73] width 146 height 19
click at [1022, 76] on div "Valider les coûts" at bounding box center [1038, 73] width 94 height 19
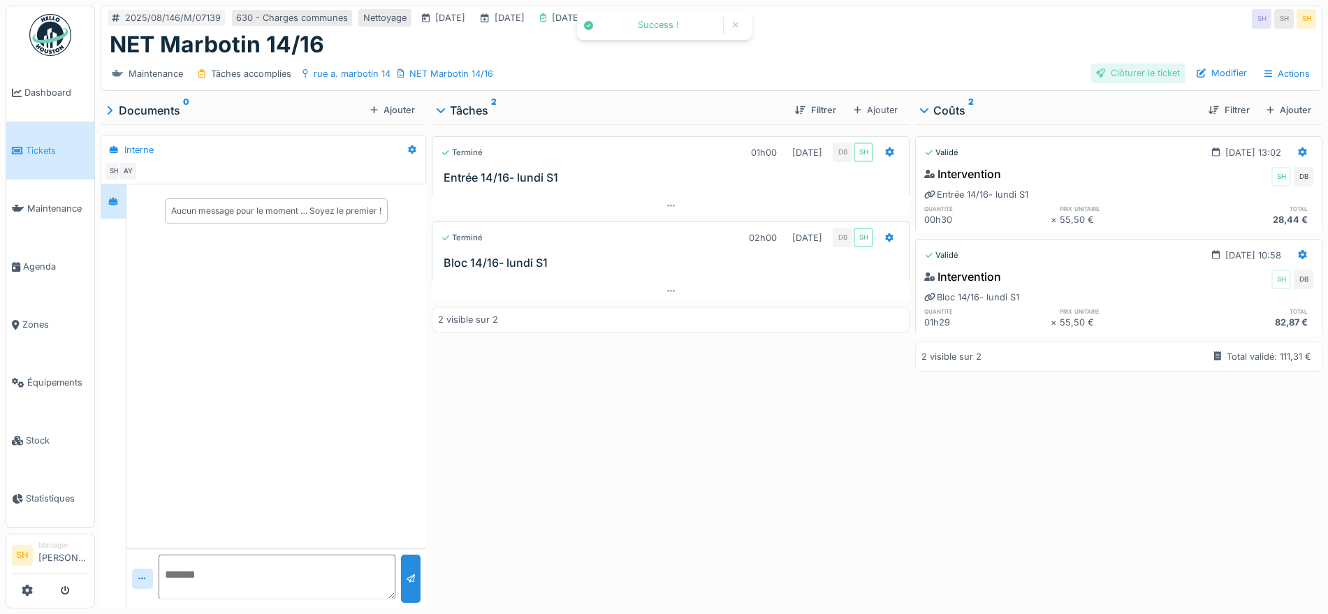
click at [1103, 73] on div "Clôturer le ticket" at bounding box center [1138, 73] width 95 height 19
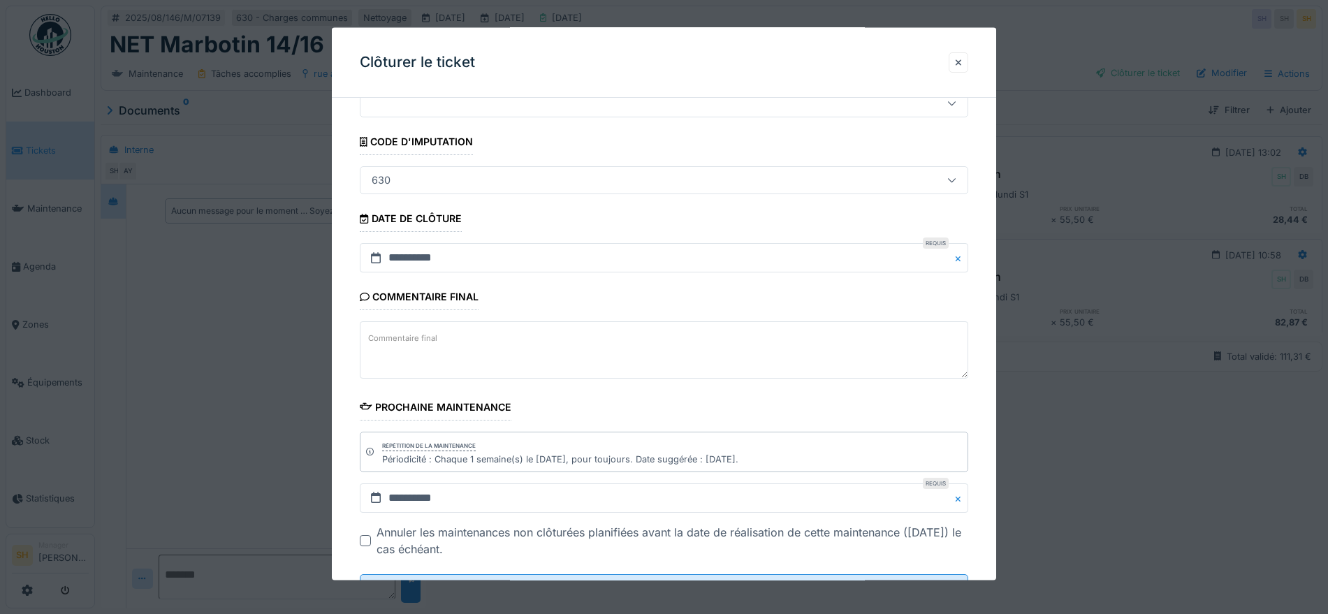
scroll to position [119, 0]
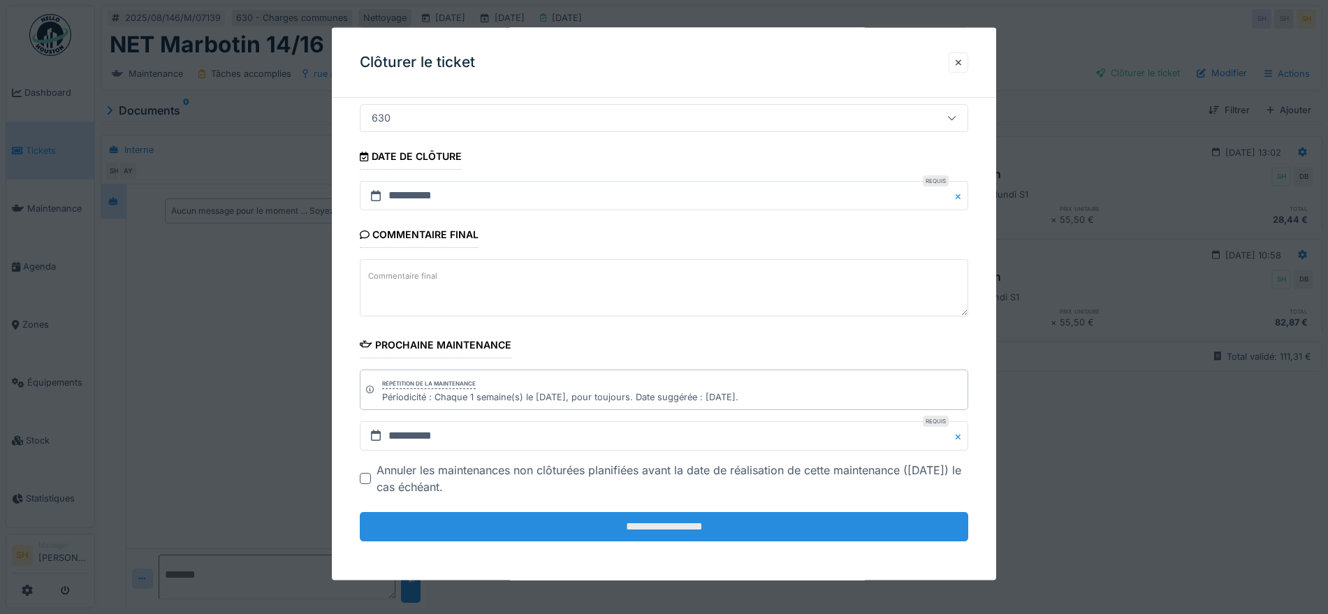
click at [654, 517] on input "**********" at bounding box center [664, 526] width 609 height 29
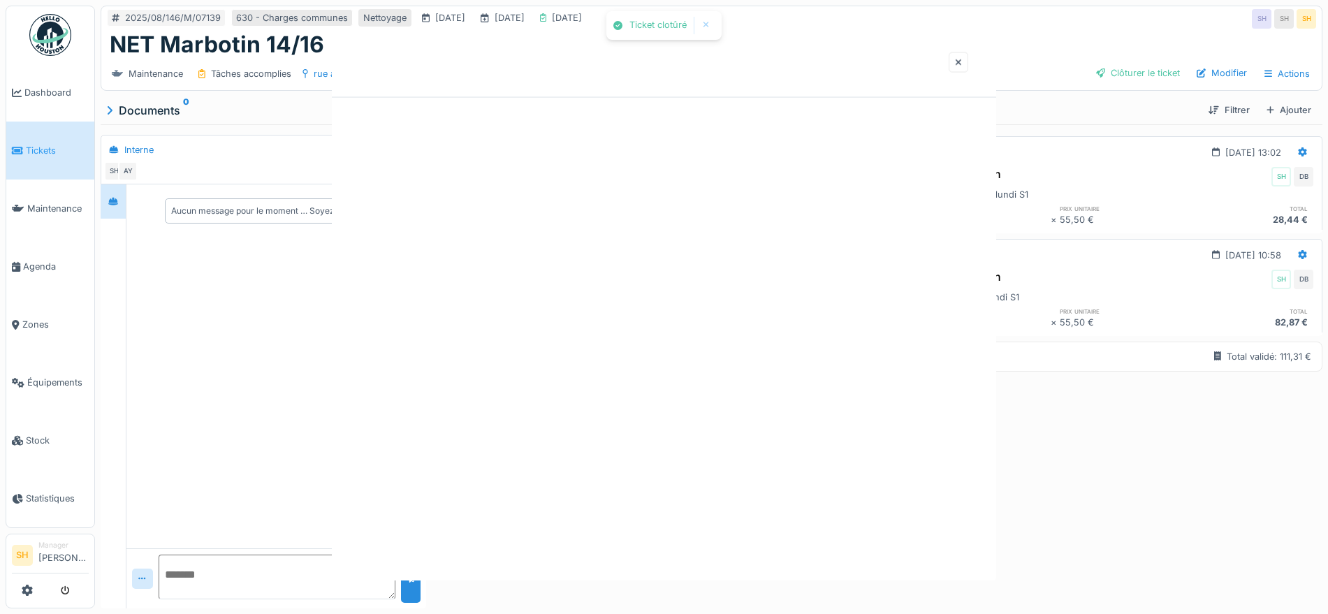
scroll to position [0, 0]
